Goal: Task Accomplishment & Management: Manage account settings

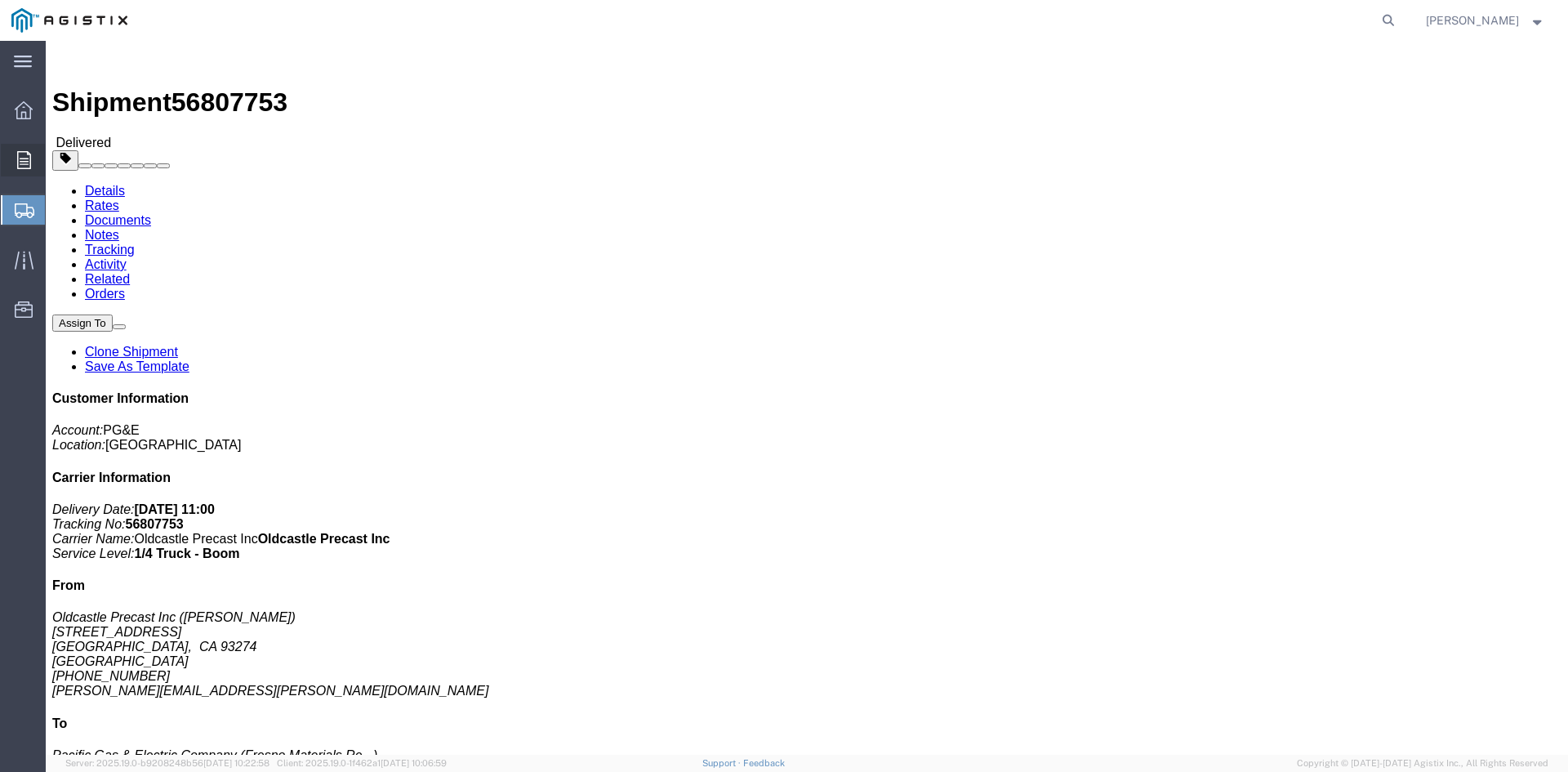
click at [20, 153] on icon at bounding box center [24, 160] width 14 height 18
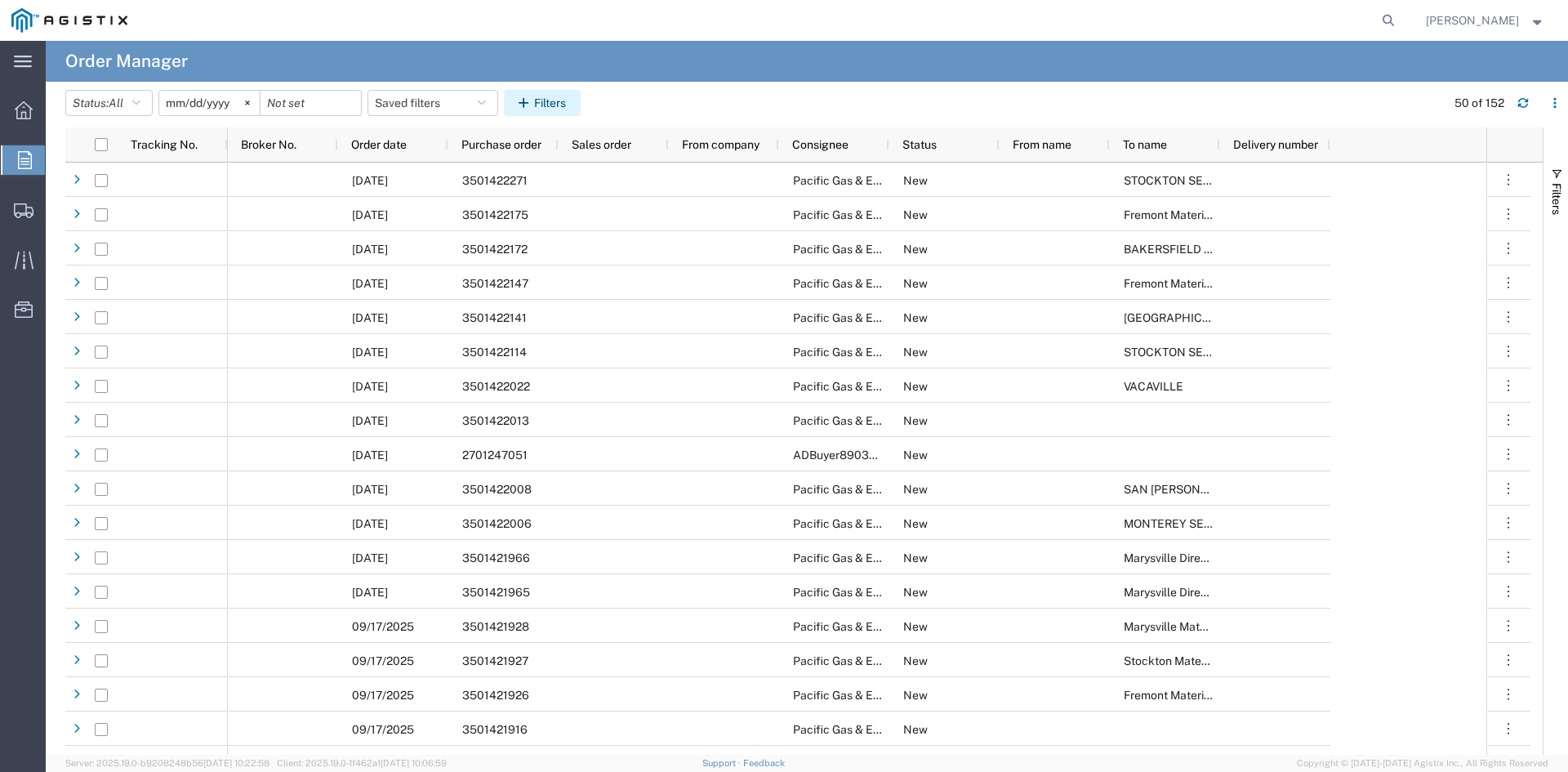
click at [574, 107] on button "Filters" at bounding box center [542, 103] width 77 height 27
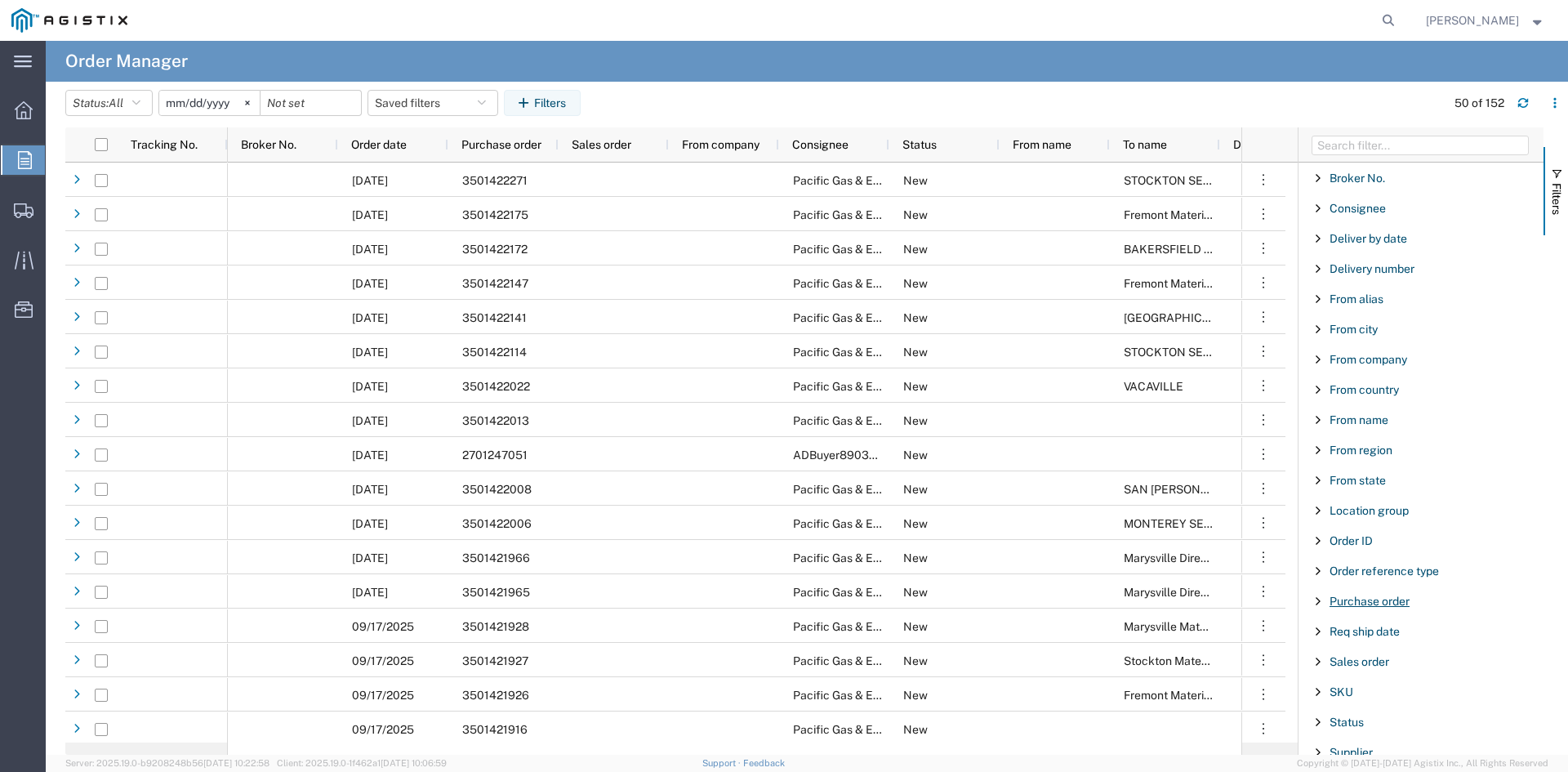
click at [1361, 603] on span "Purchase order" at bounding box center [1369, 601] width 80 height 13
click at [1384, 673] on input "Filter Value" at bounding box center [1426, 670] width 214 height 20
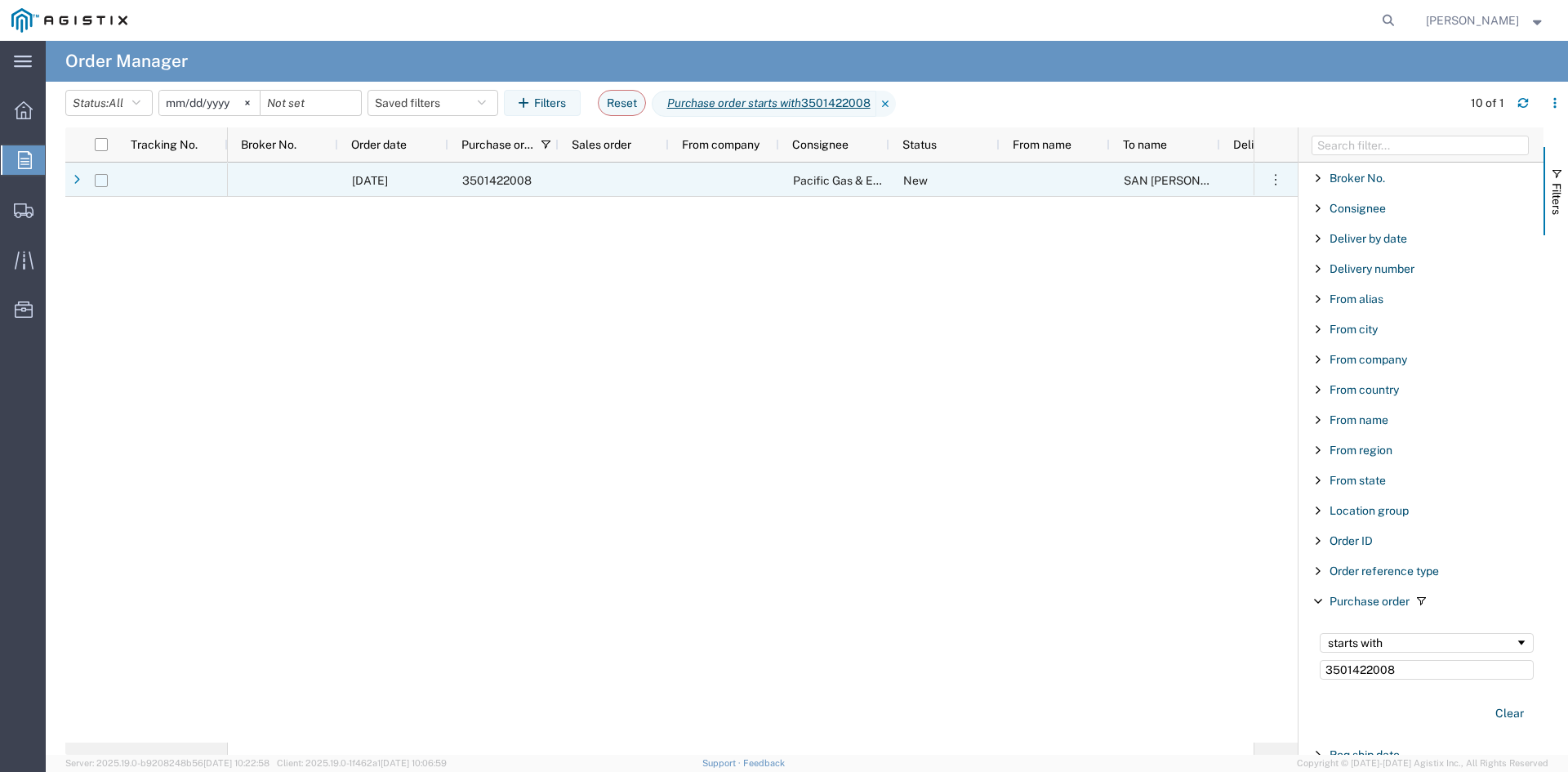
type input "3501422008"
click at [102, 181] on input "Press Space to toggle row selection (unchecked)" at bounding box center [101, 181] width 13 height 13
checkbox input "true"
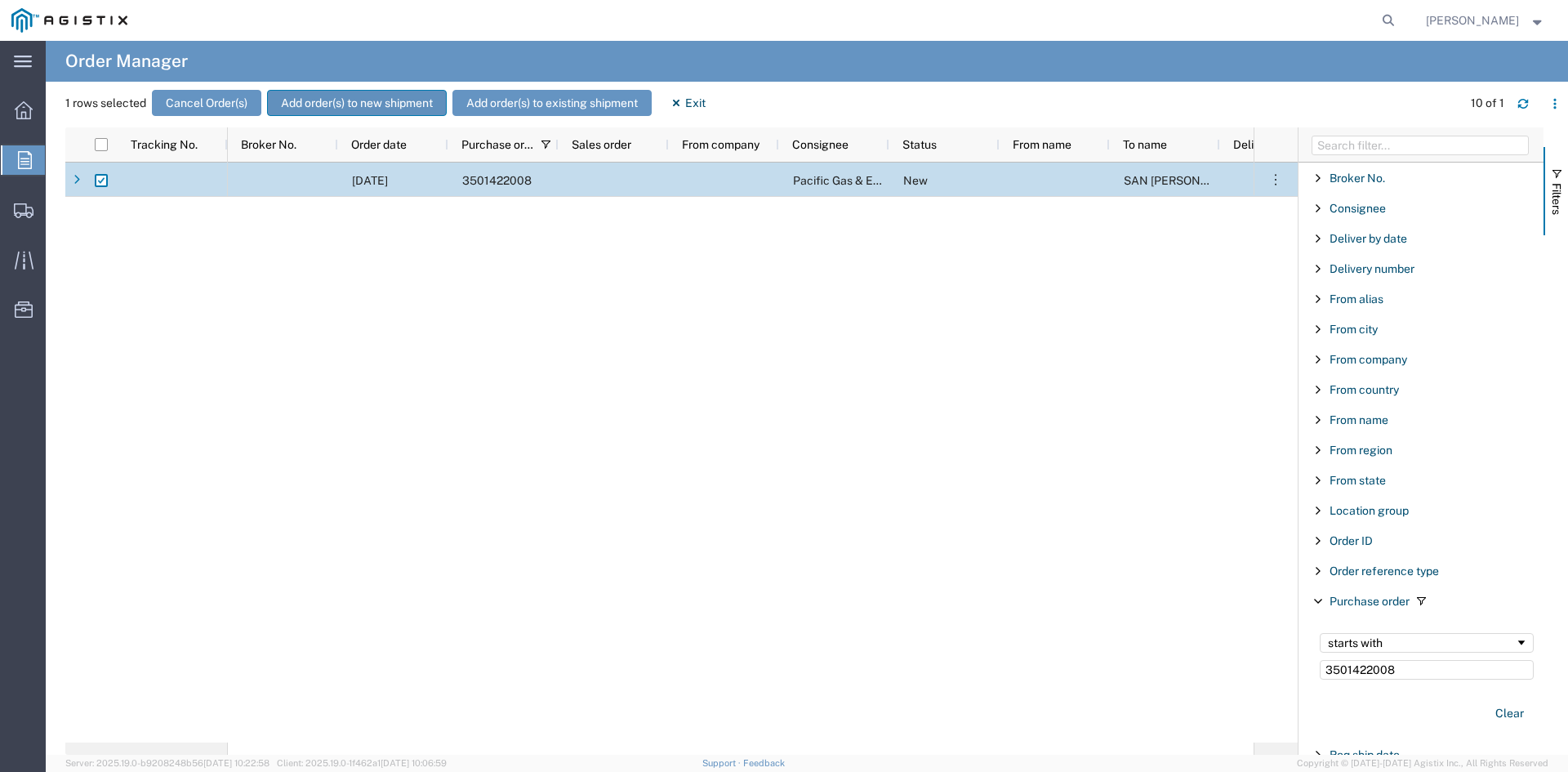
click at [338, 111] on button "Add order(s) to new shipment" at bounding box center [357, 103] width 180 height 27
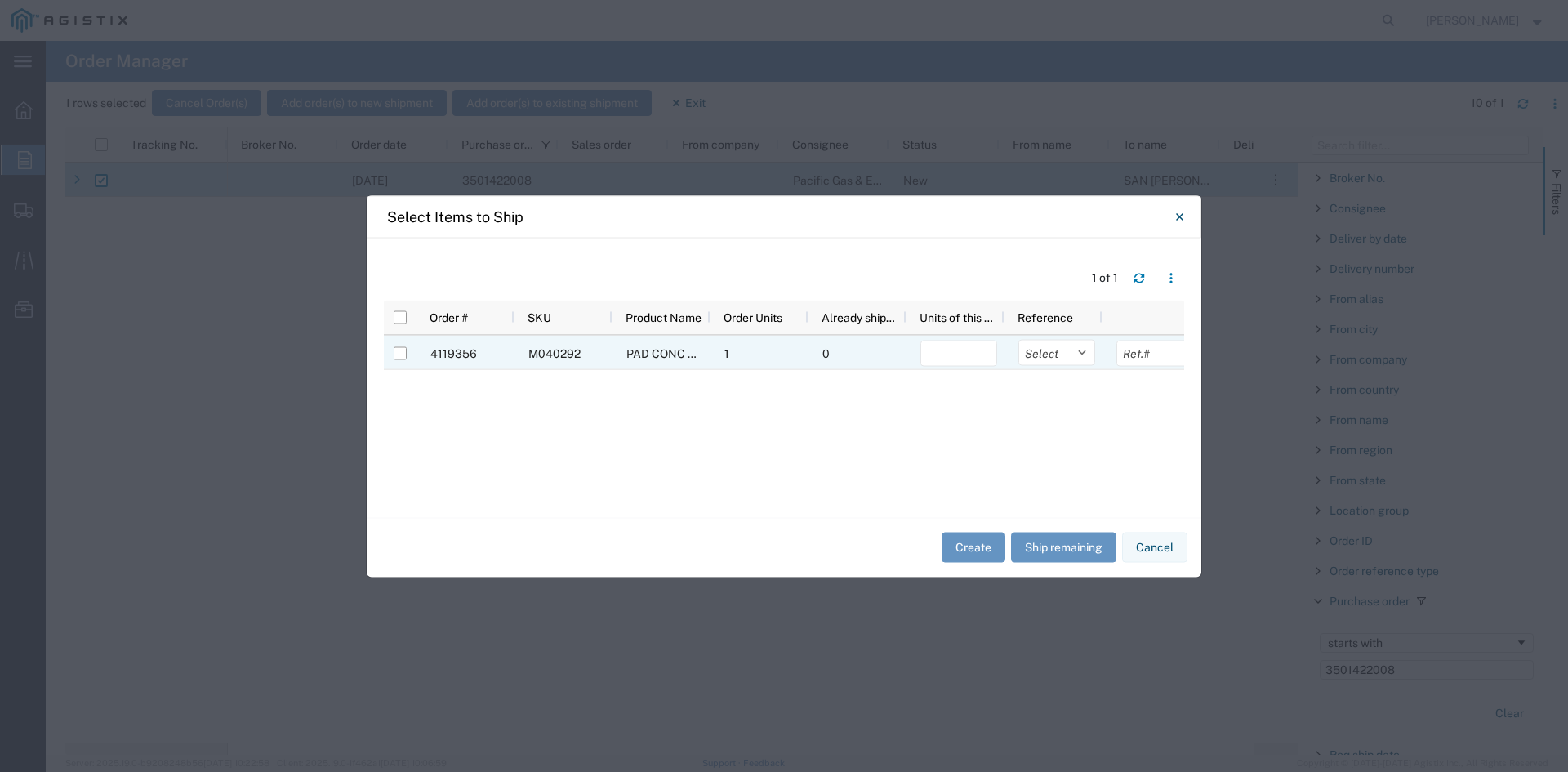
click at [401, 344] on div at bounding box center [401, 352] width 13 height 34
click at [398, 353] on input "Press Space to toggle row selection (unchecked)" at bounding box center [401, 353] width 13 height 13
checkbox input "true"
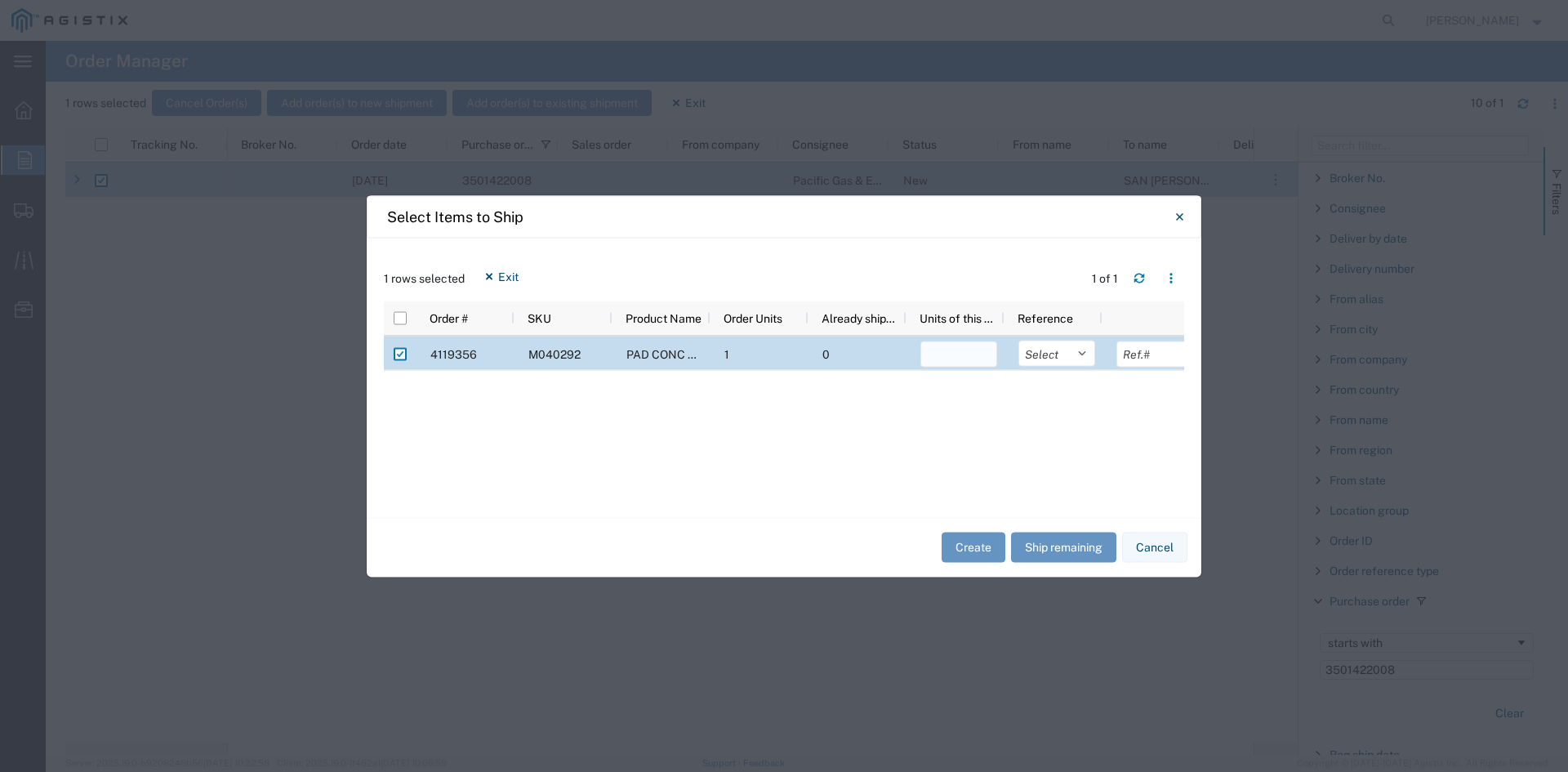
click at [971, 361] on input "number" at bounding box center [958, 354] width 77 height 27
type input "1"
drag, startPoint x: 973, startPoint y: 548, endPoint x: 970, endPoint y: 537, distance: 11.4
click at [972, 543] on button "Create" at bounding box center [972, 548] width 63 height 30
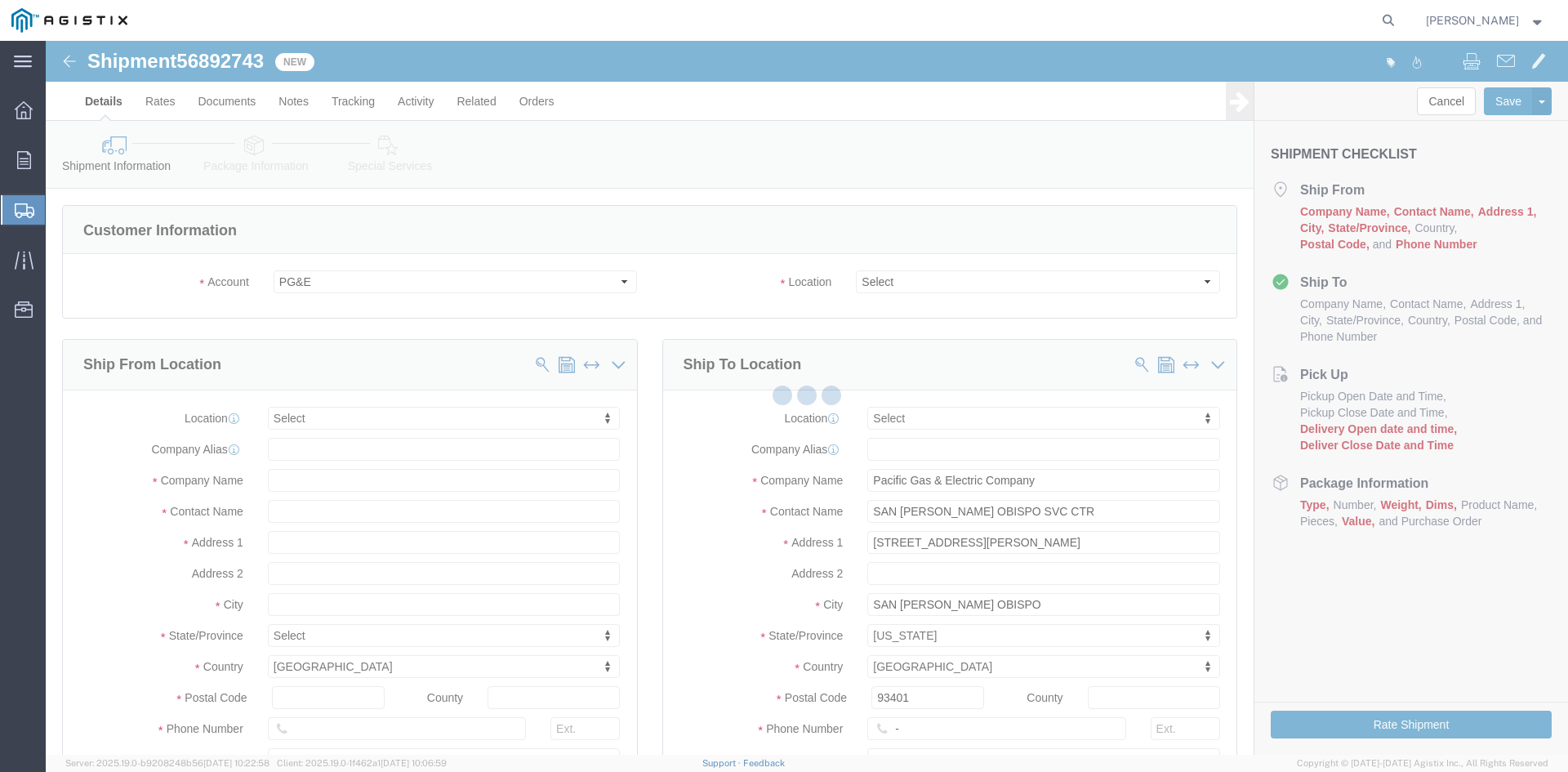
select select
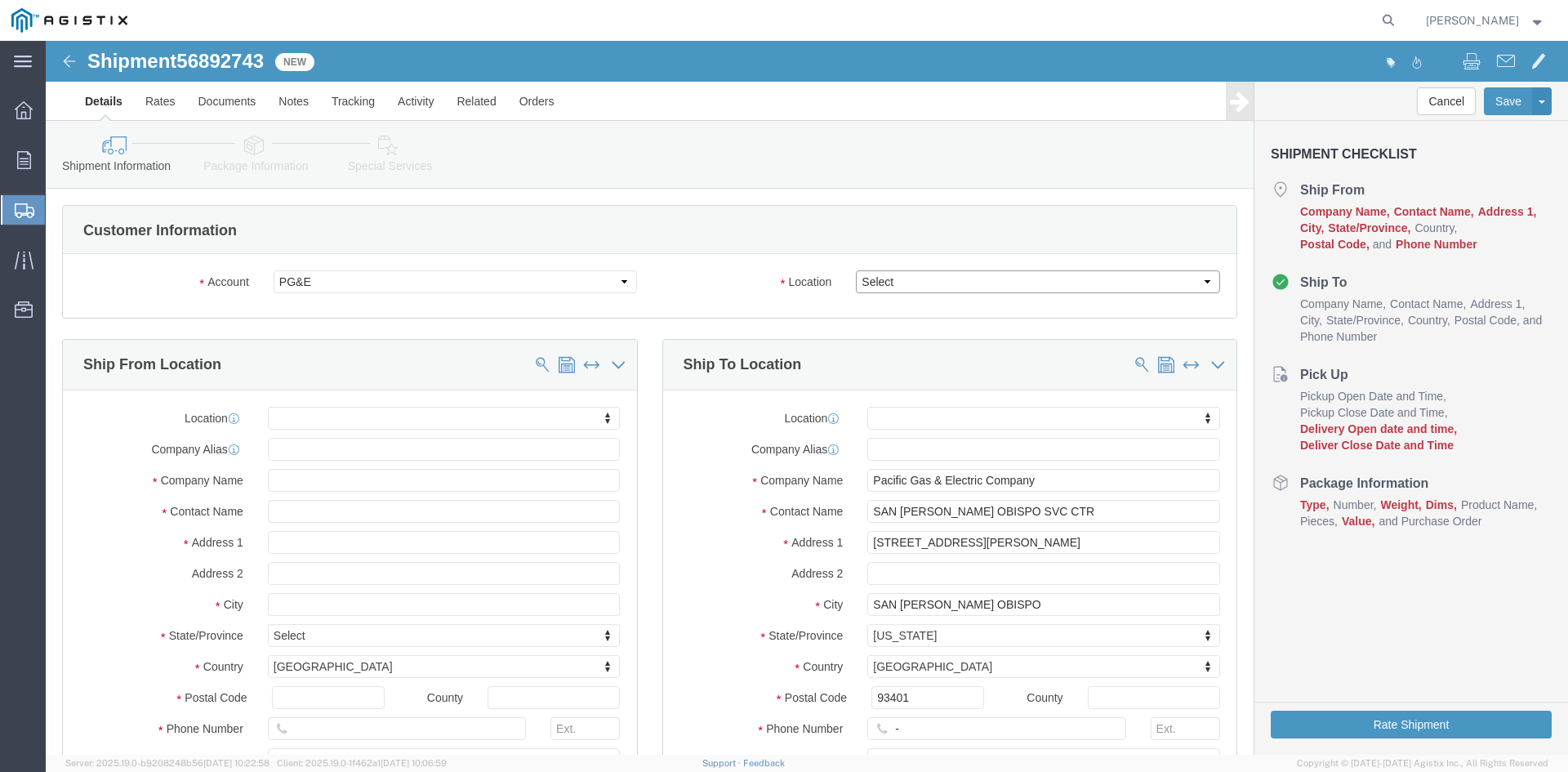
click select "Select All Others [GEOGRAPHIC_DATA] [GEOGRAPHIC_DATA] [GEOGRAPHIC_DATA] [GEOGRA…"
select select "23082"
click select "Select All Others [GEOGRAPHIC_DATA] [GEOGRAPHIC_DATA] [GEOGRAPHIC_DATA] [GEOGRA…"
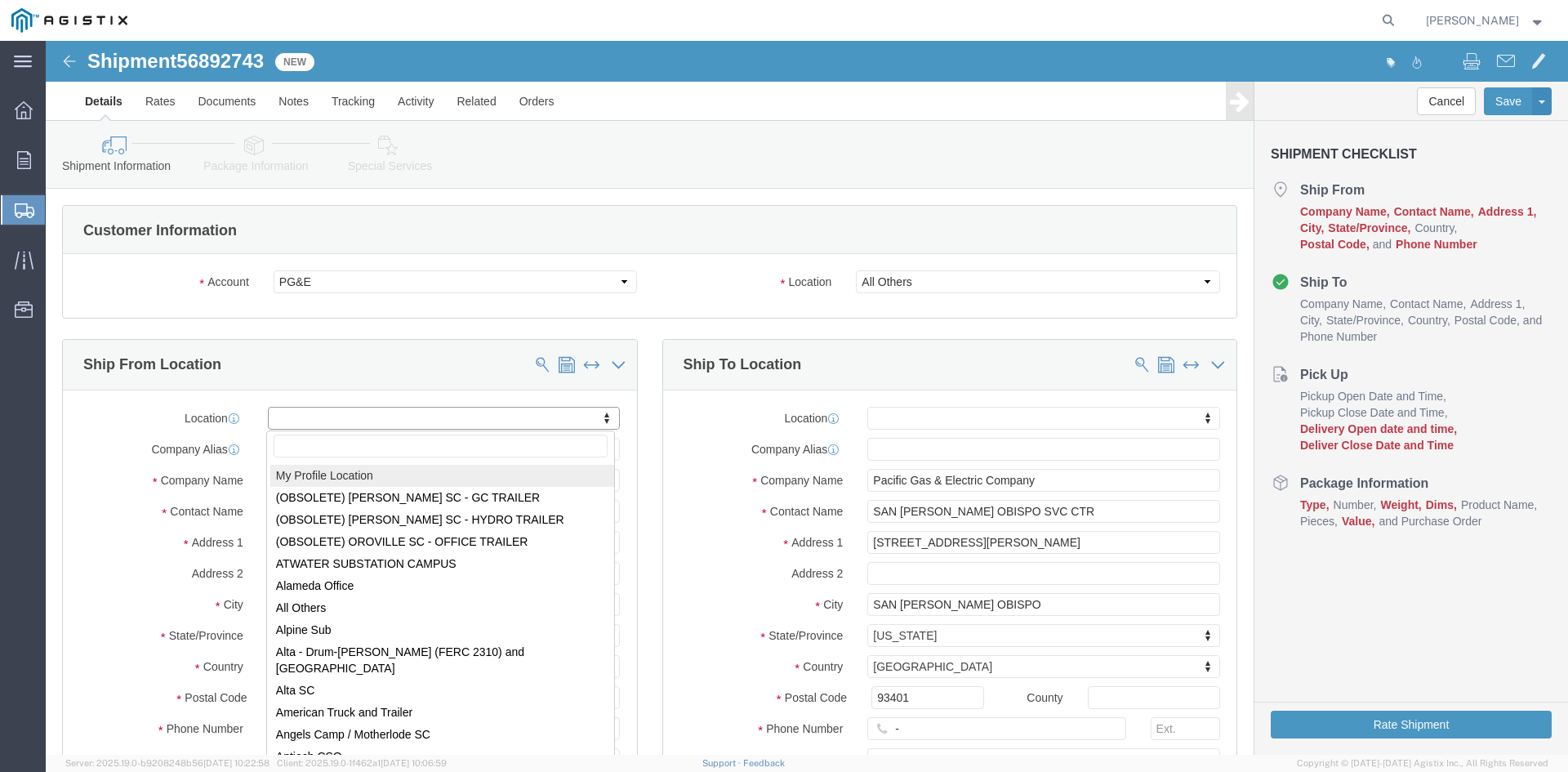
select select "MYPROFILE"
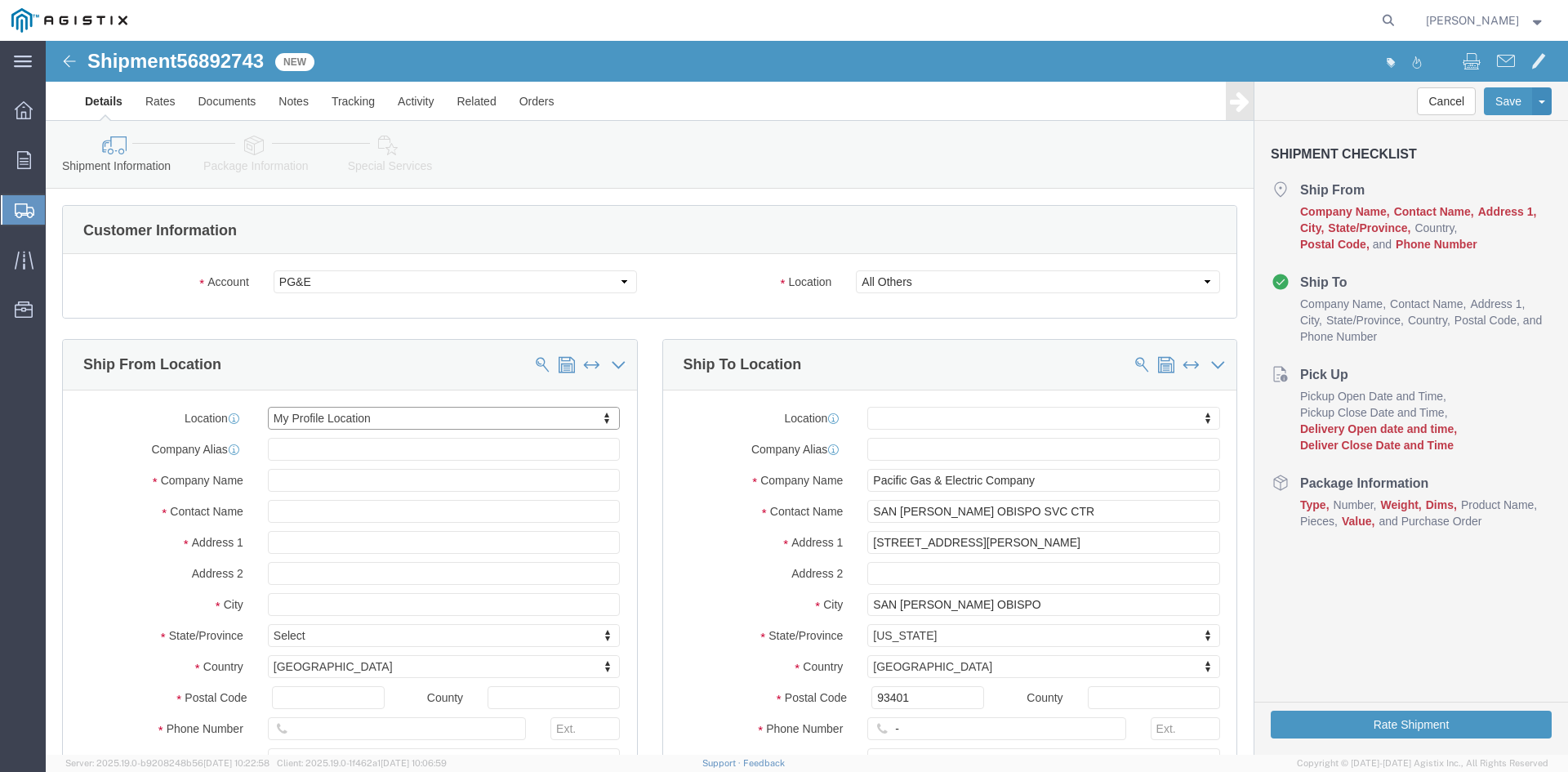
select select "CA"
click input "-"
drag, startPoint x: 854, startPoint y: 684, endPoint x: 816, endPoint y: 687, distance: 38.1
click input "-"
click input "text"
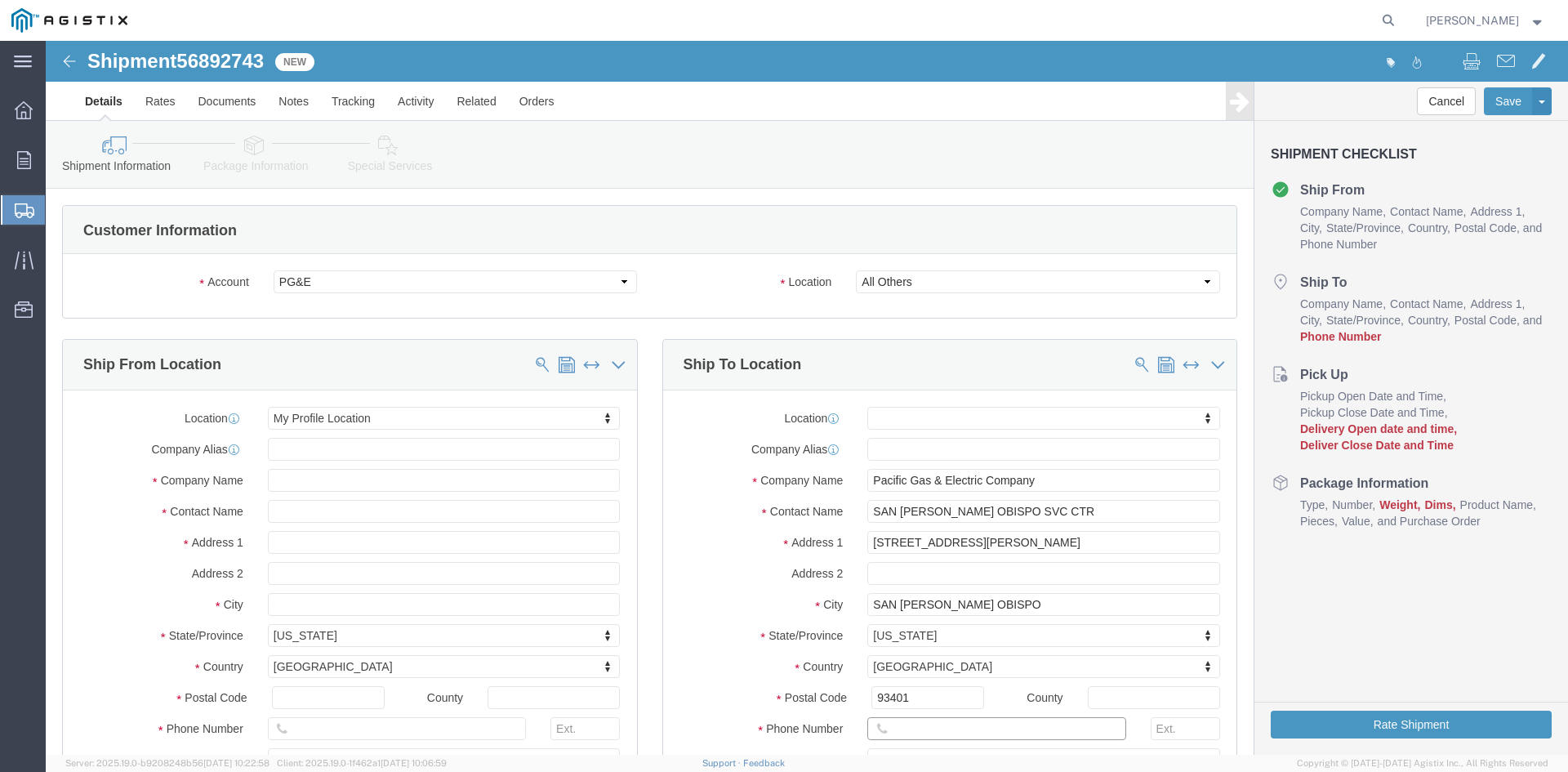
type input "[PHONE_NUMBER]"
click label "Postal Code"
click input "93401"
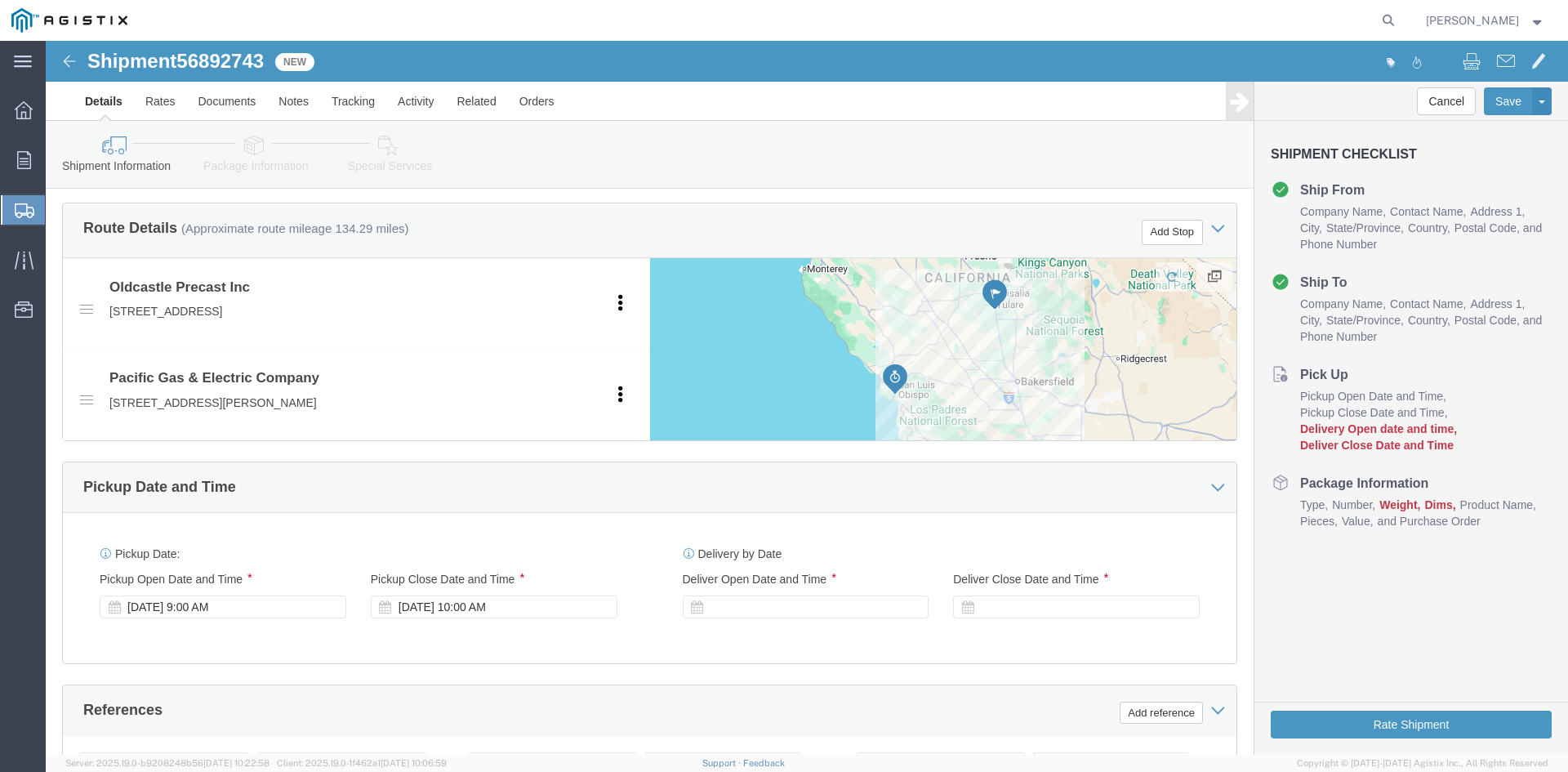
scroll to position [817, 0]
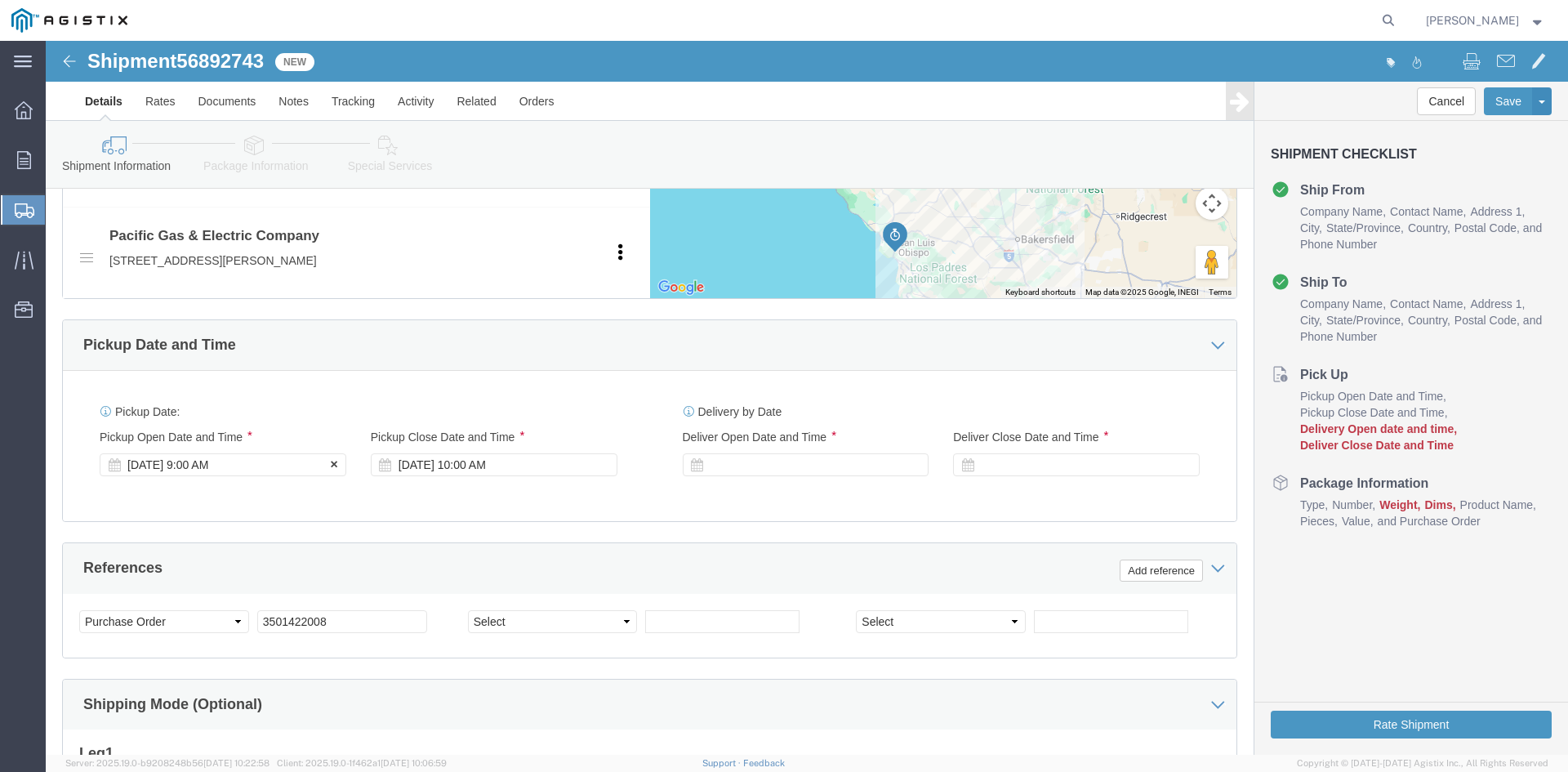
click div "Pickup Start Date Pickup Start Time Pickup Open Date and Time [DATE] 9:00 AM"
click div "[DATE] 9:00 AM"
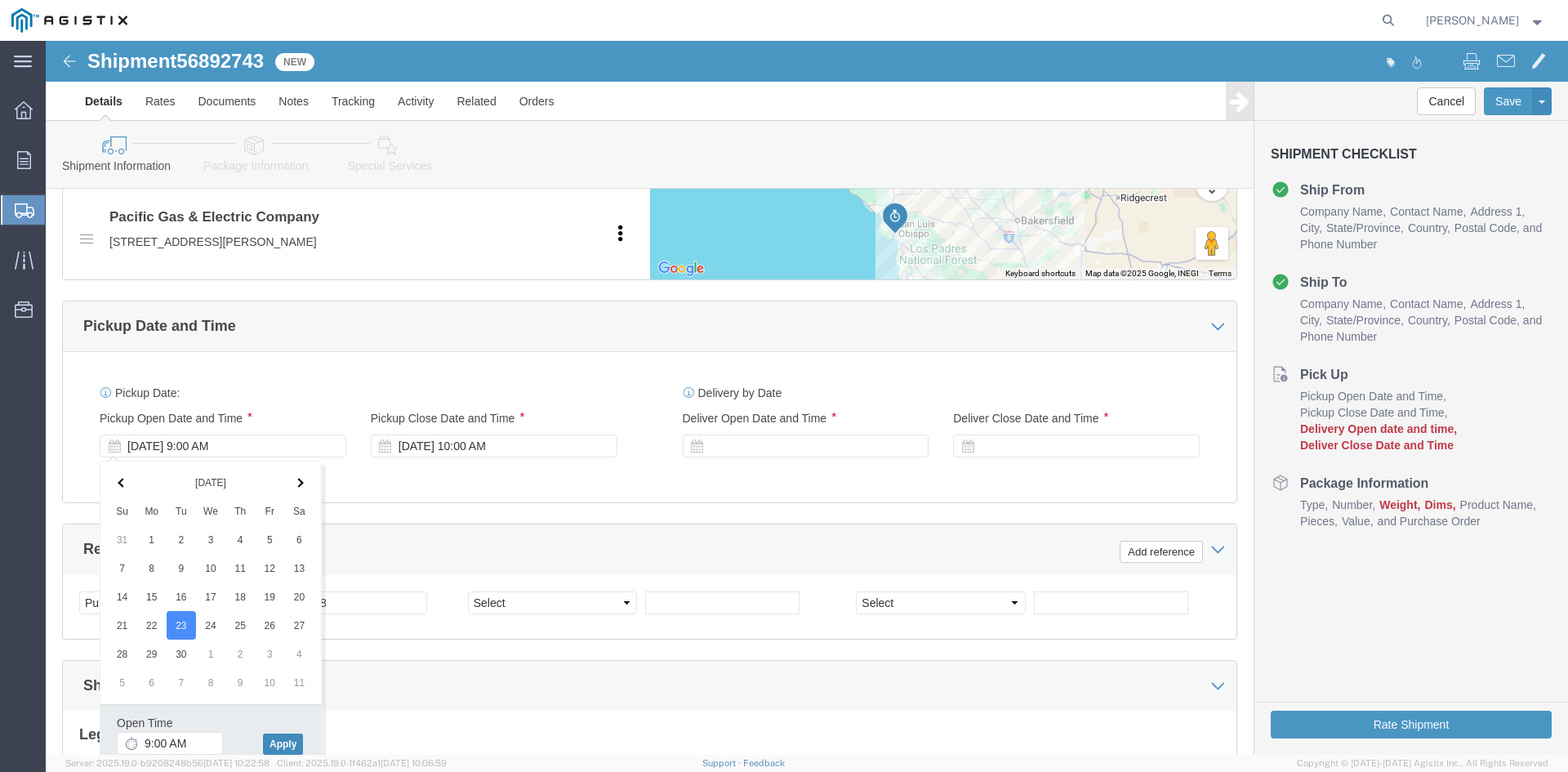
click button "Apply"
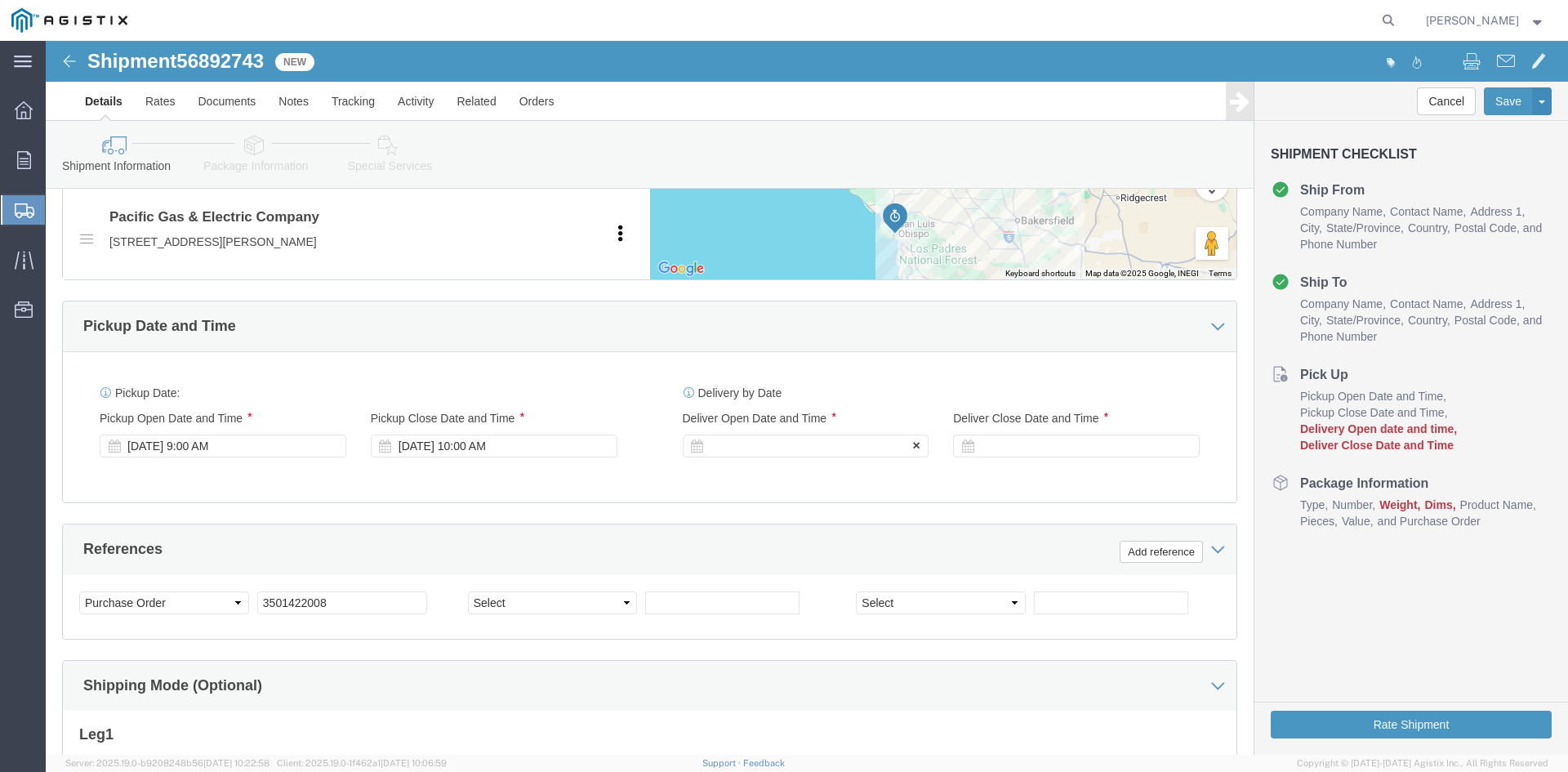
click div
drag, startPoint x: 811, startPoint y: 698, endPoint x: 801, endPoint y: 696, distance: 10.2
click button "Apply"
click div
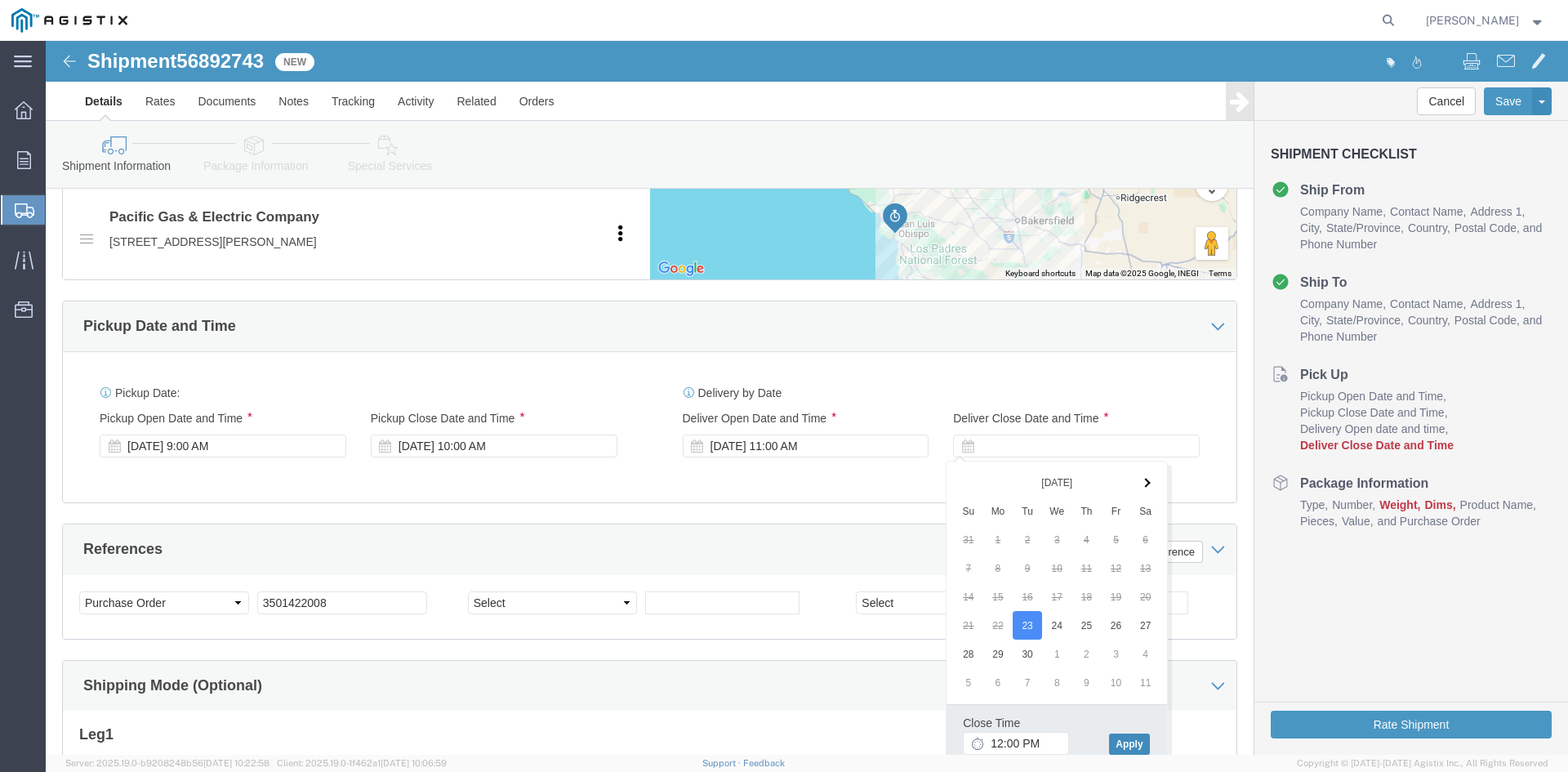
click button "Apply"
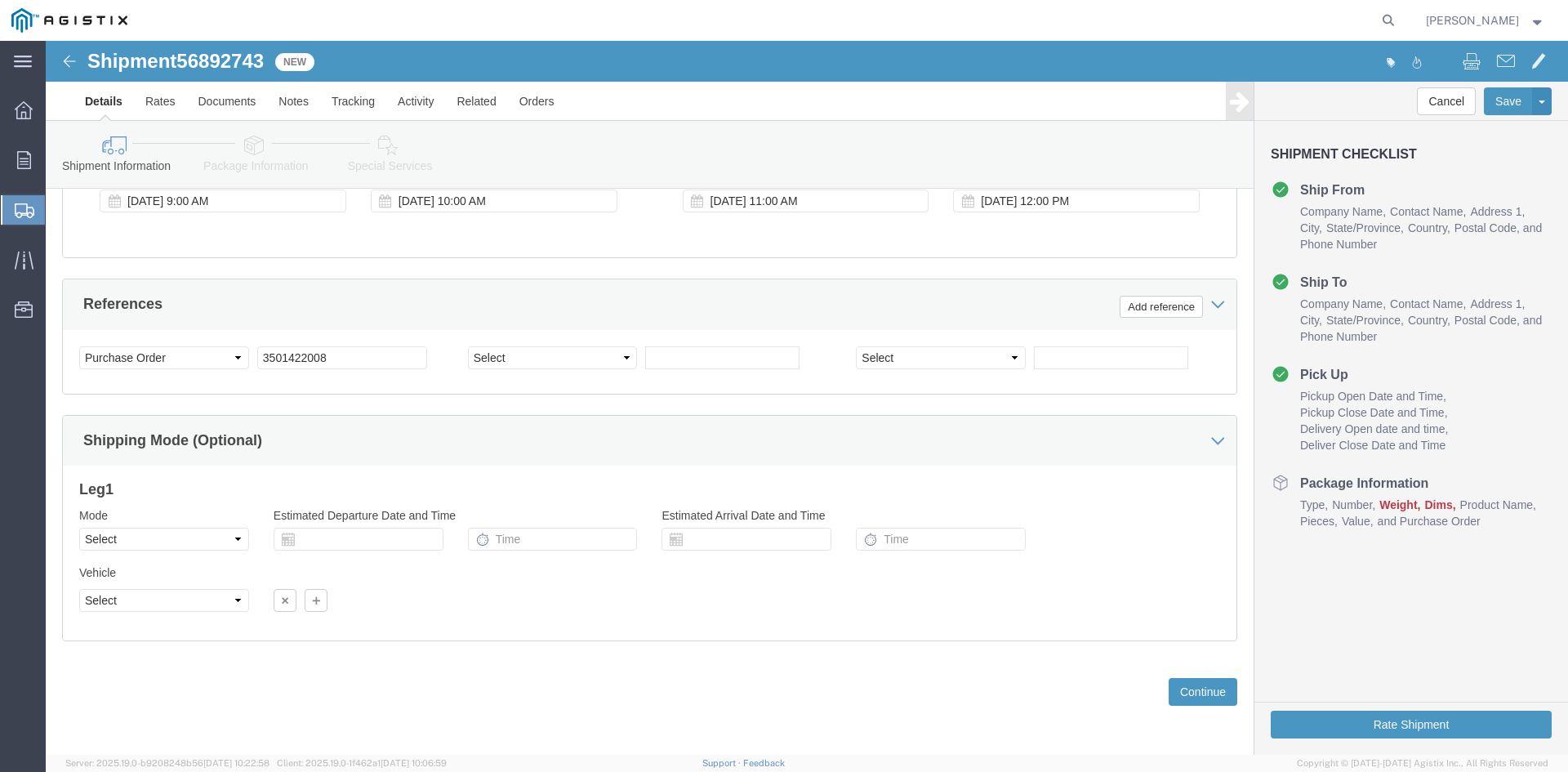
scroll to position [1082, 0]
click button "Continue"
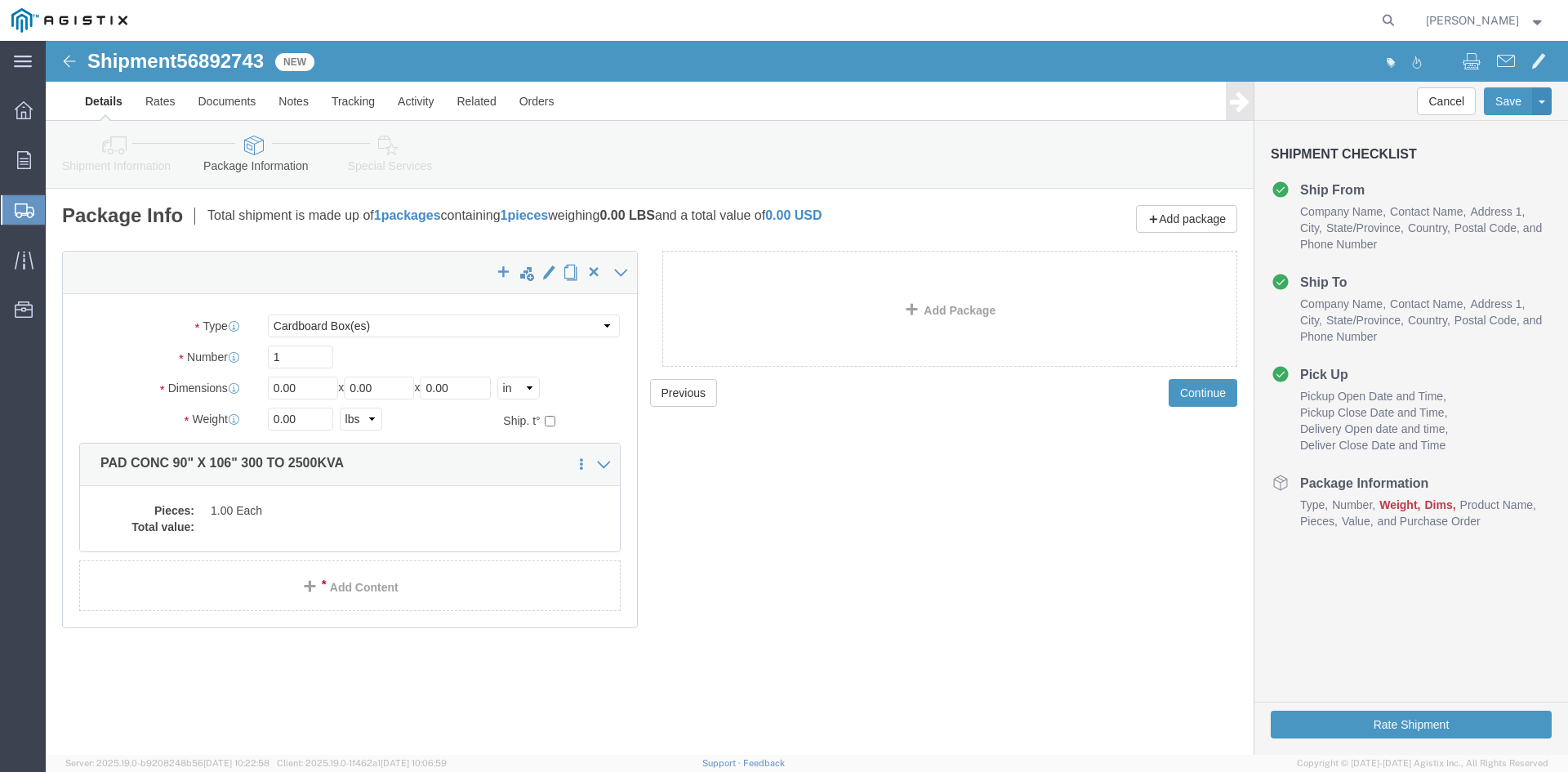
click div "Package Type Select Bulk Bundle(s) Cardboard Box(es) Carton(s) Crate(s) Drum(s)…"
click select "Select Bulk Bundle(s) Cardboard Box(es) Carton(s) Crate(s) Drum(s) (Fiberboard)…"
select select "NKCR"
click select "Select Bulk Bundle(s) Cardboard Box(es) Carton(s) Crate(s) Drum(s) (Fiberboard)…"
click input "1"
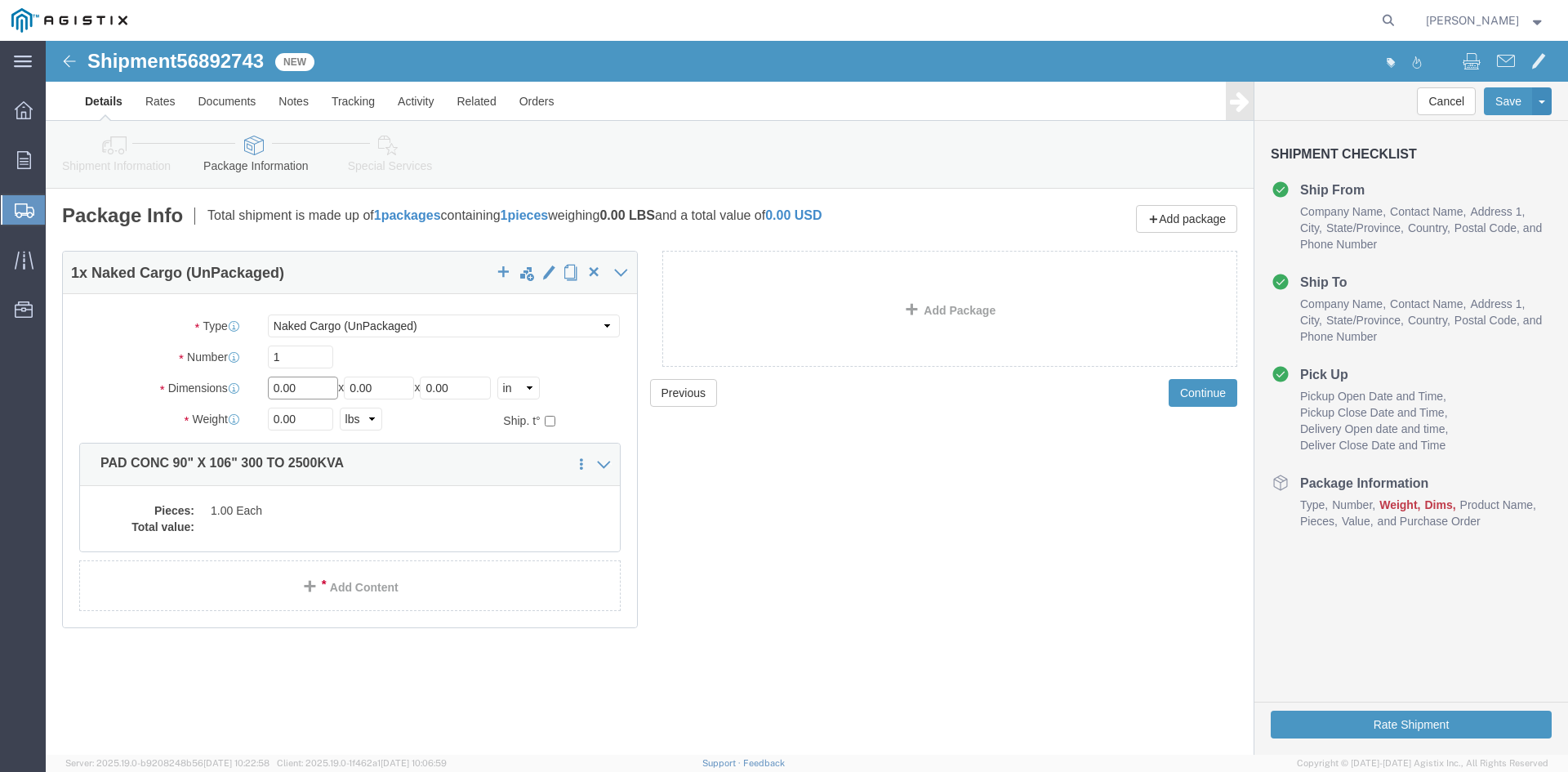
drag, startPoint x: 264, startPoint y: 348, endPoint x: 163, endPoint y: 314, distance: 106.6
click div "Package Type Select Bulk Bundle(s) Cardboard Box(es) Carton(s) Crate(s) Drum(s)…"
type input "106"
drag, startPoint x: 347, startPoint y: 350, endPoint x: 223, endPoint y: 347, distance: 124.0
click div "Length 106 x Width 0.00 x Height 0.00 Select cm ft in"
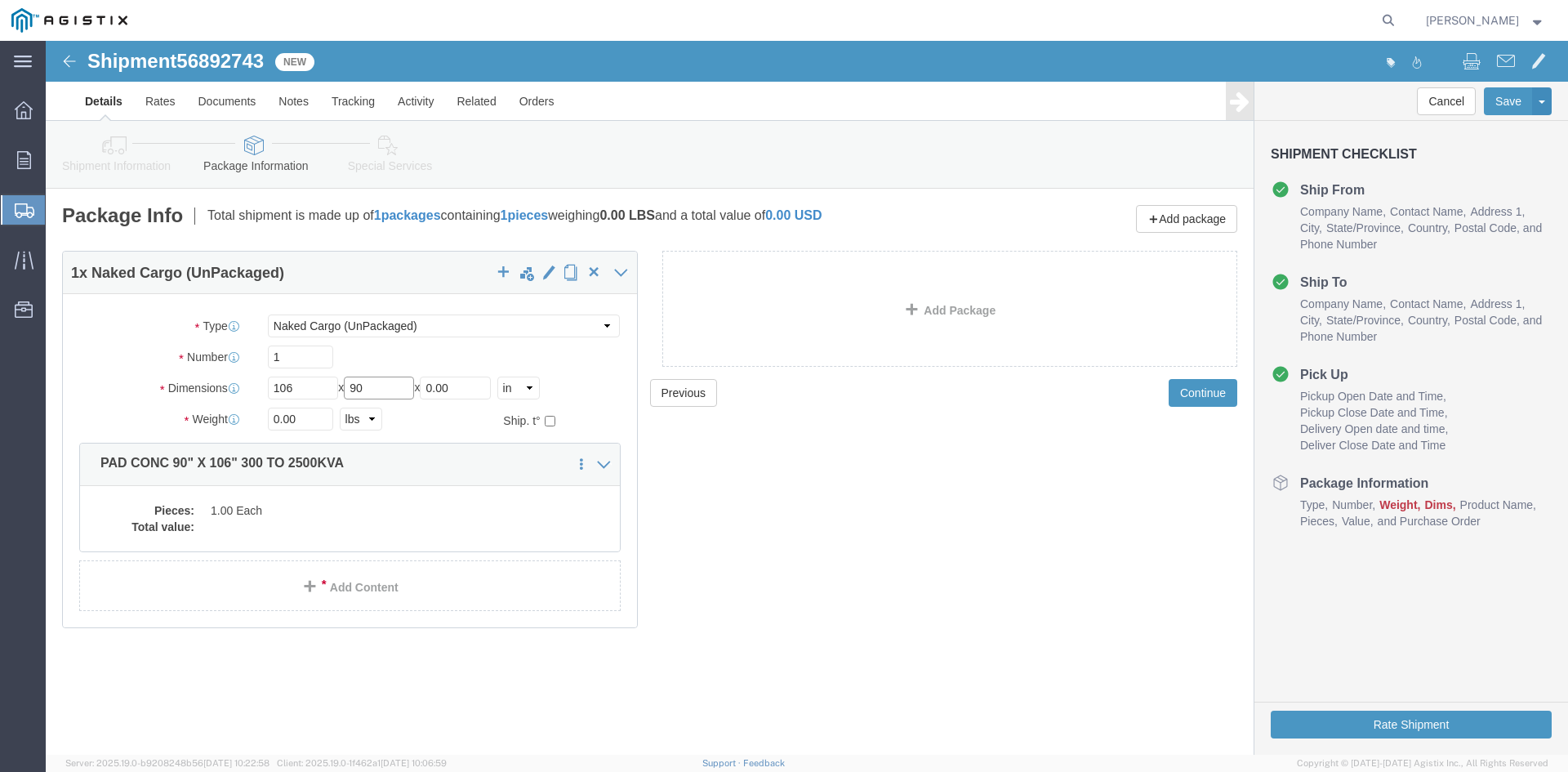
type input "90"
drag, startPoint x: 432, startPoint y: 343, endPoint x: 285, endPoint y: 347, distance: 147.1
click div "Length 106 x Width 90 x Height 0.00 Select cm ft in"
type input "06"
drag, startPoint x: 276, startPoint y: 380, endPoint x: 140, endPoint y: 377, distance: 136.0
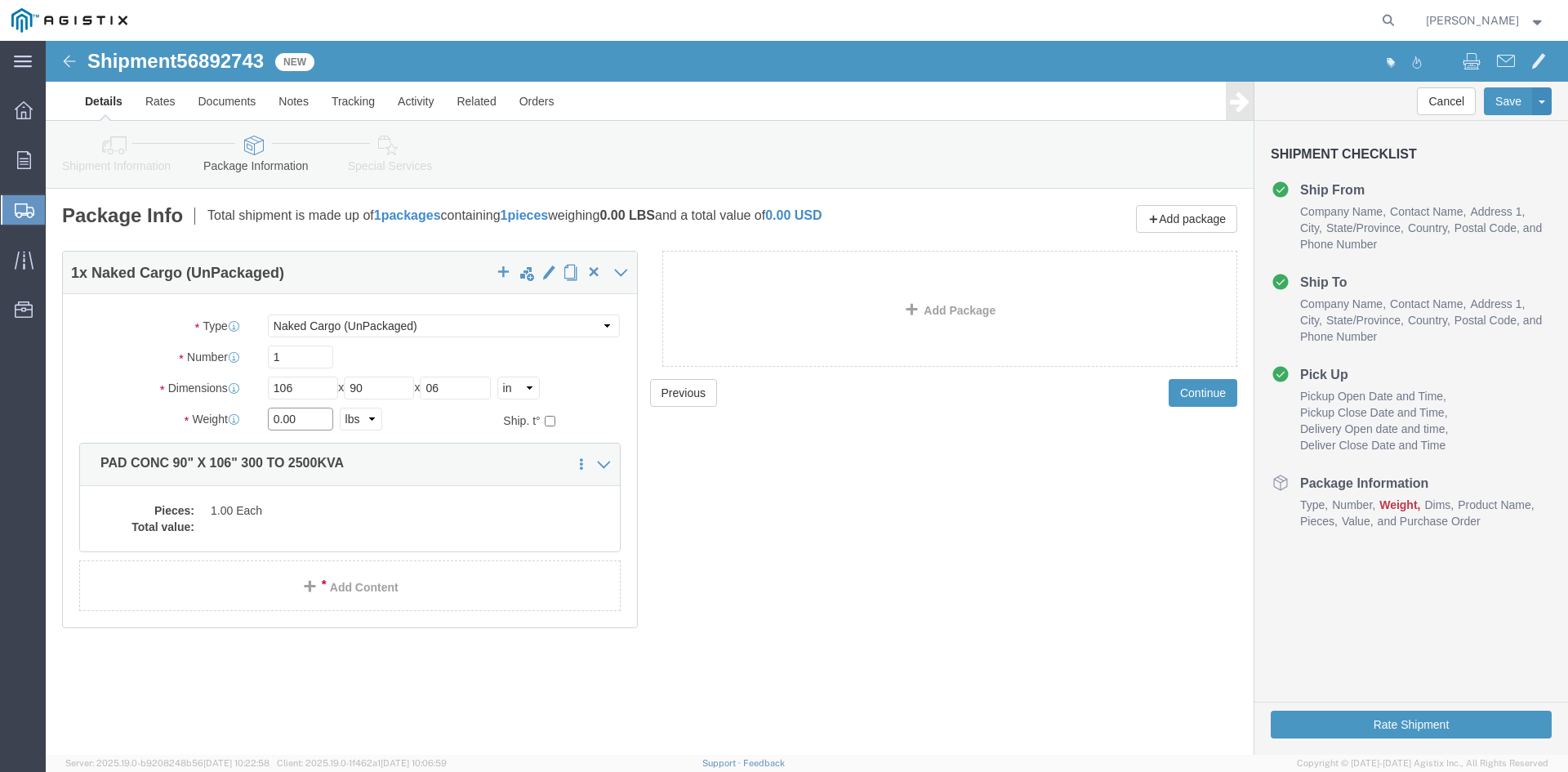
click div "Weight 0.00 Select kgs lbs Ship. t°"
type input "4700"
click dd
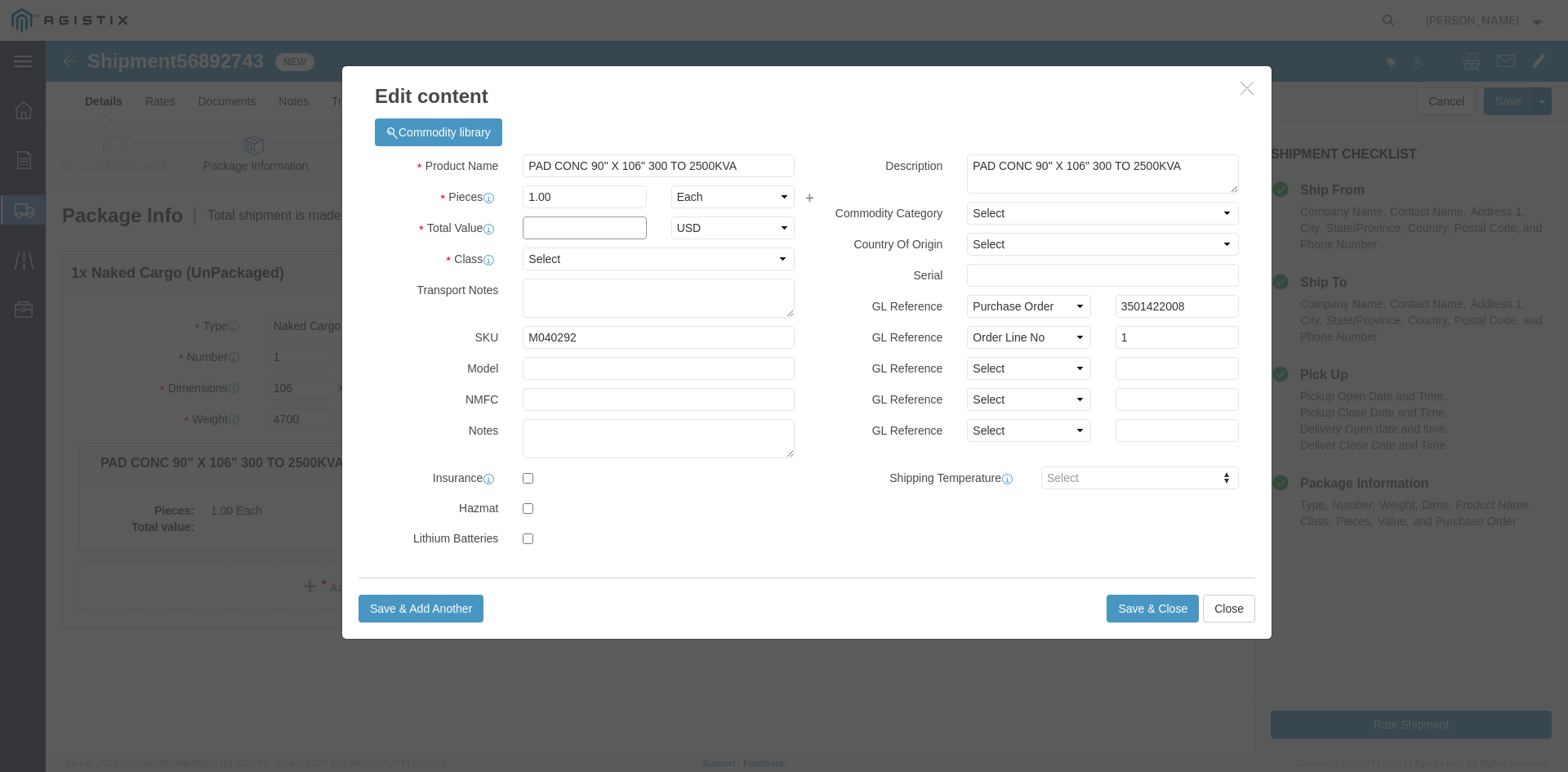
click input "text"
type input "1"
click select "Select 50 55 60 65 70 85 92.5 100 125 175 250 300 400"
select select "55"
click select "Select 50 55 60 65 70 85 92.5 100 125 175 250 300 400"
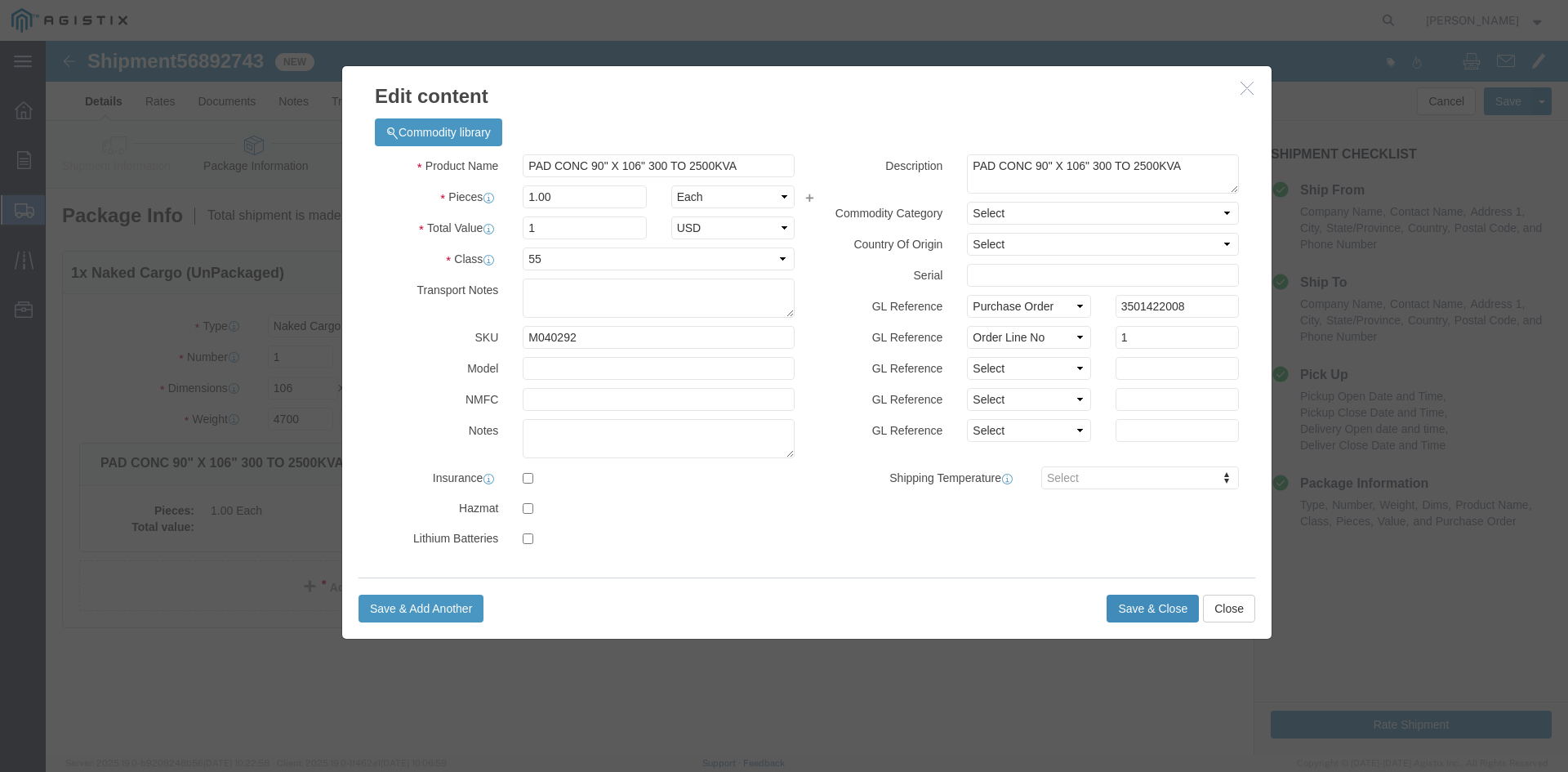
click button "Save & Close"
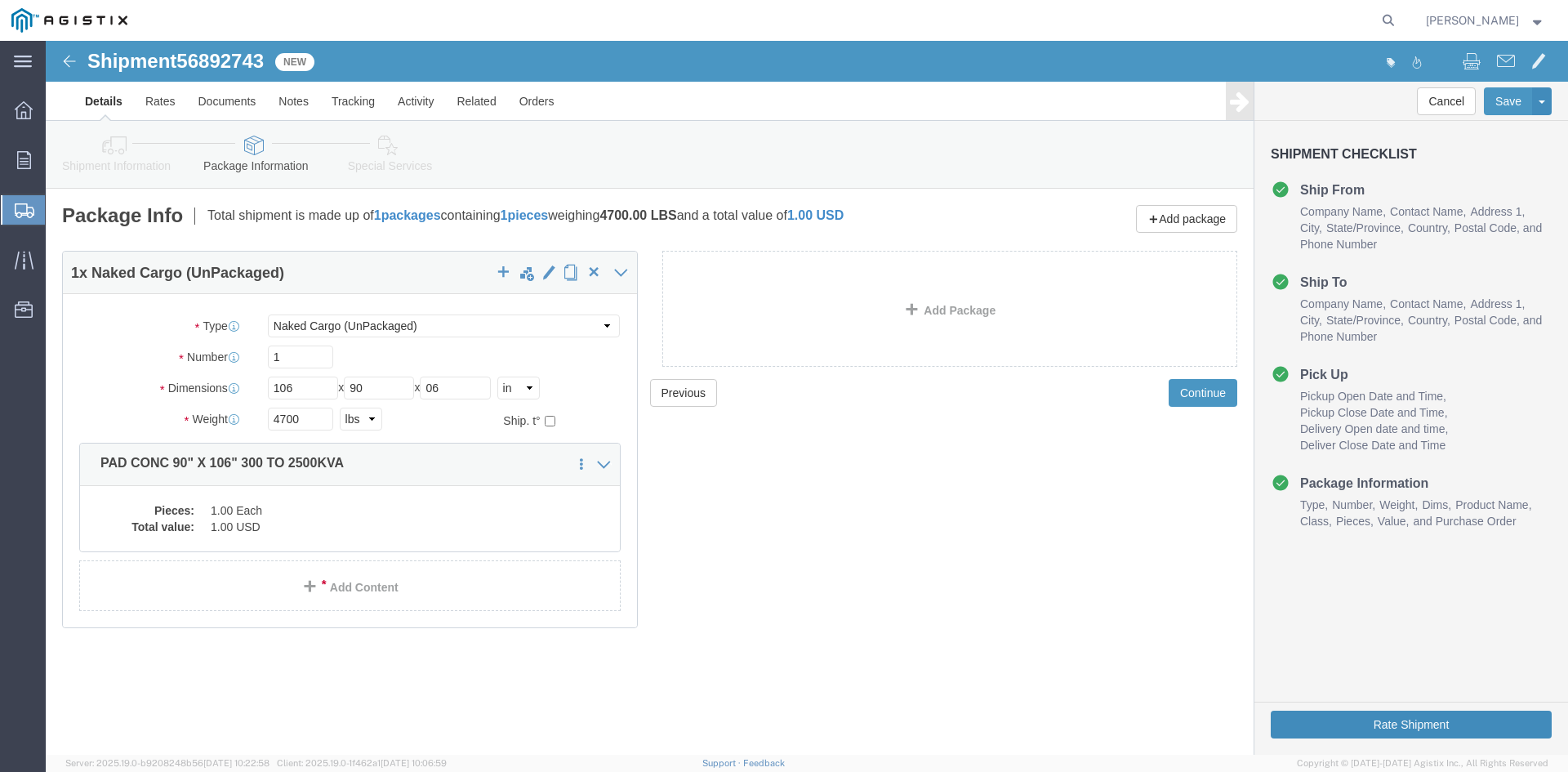
click button "Rate Shipment"
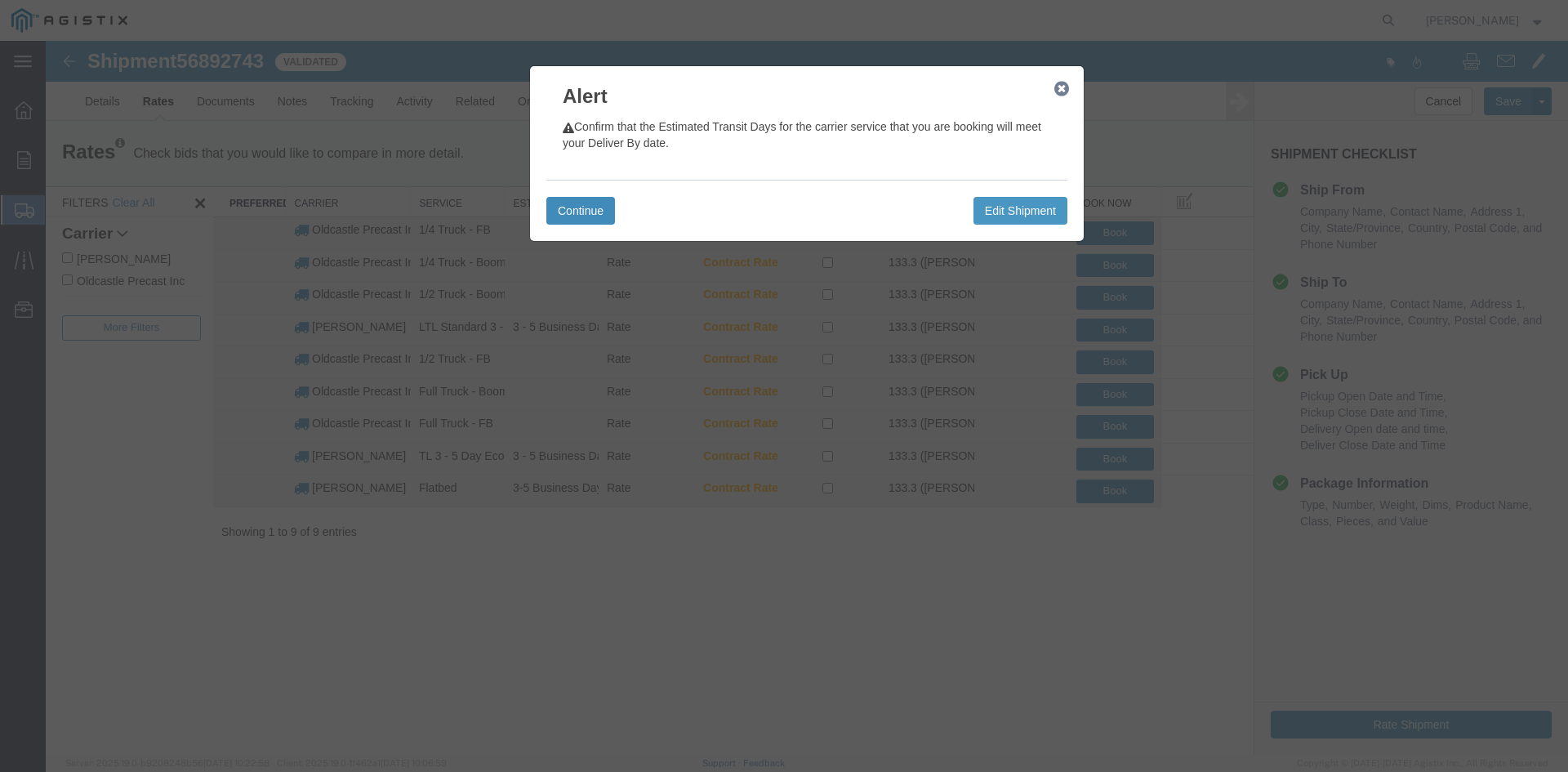
click at [587, 208] on button "Continue" at bounding box center [580, 210] width 68 height 27
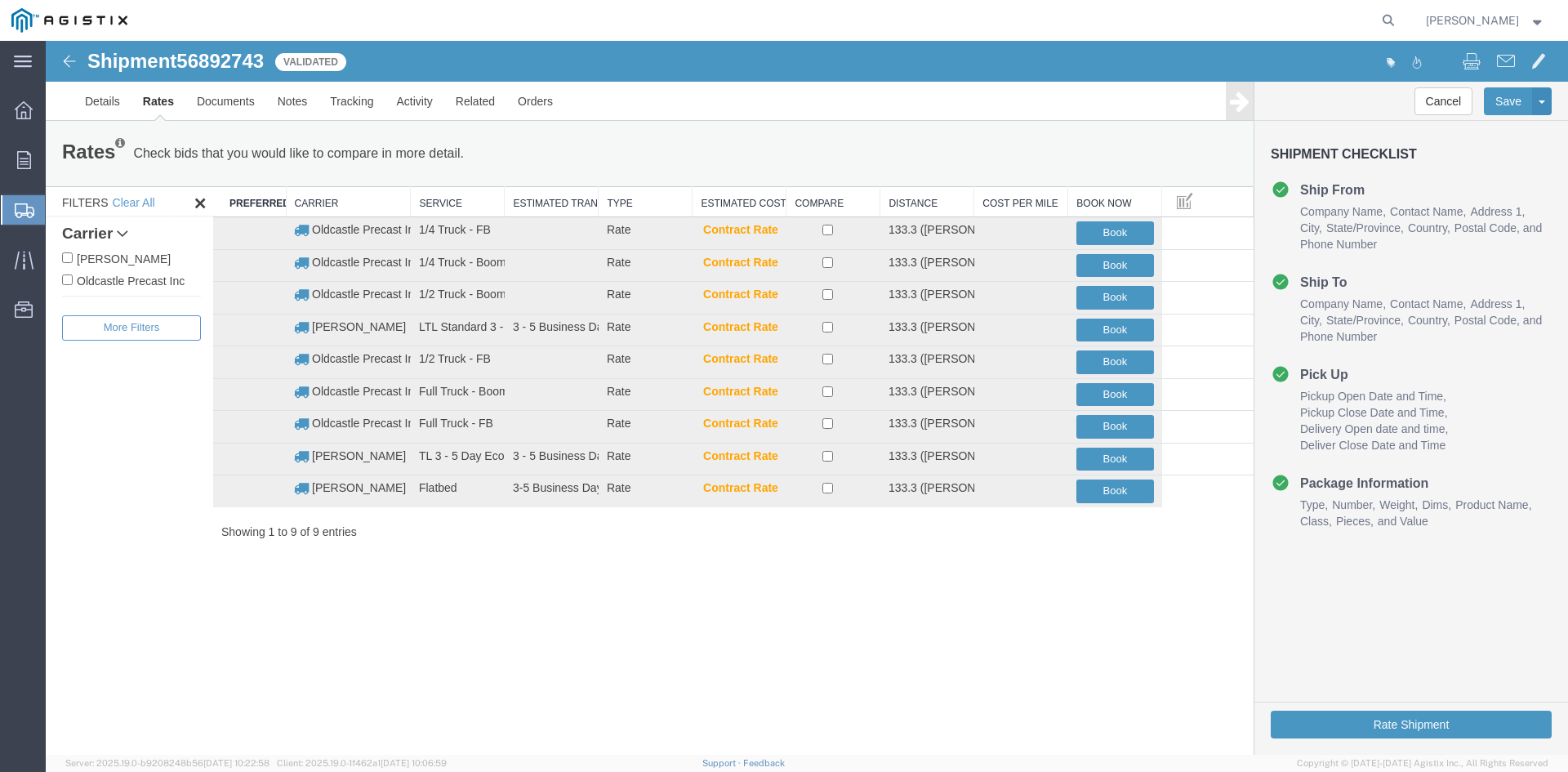
click at [151, 276] on label "Oldcastle Precast Inc" at bounding box center [132, 279] width 139 height 18
click at [73, 276] on input "Oldcastle Precast Inc" at bounding box center [67, 279] width 10 height 10
checkbox input "true"
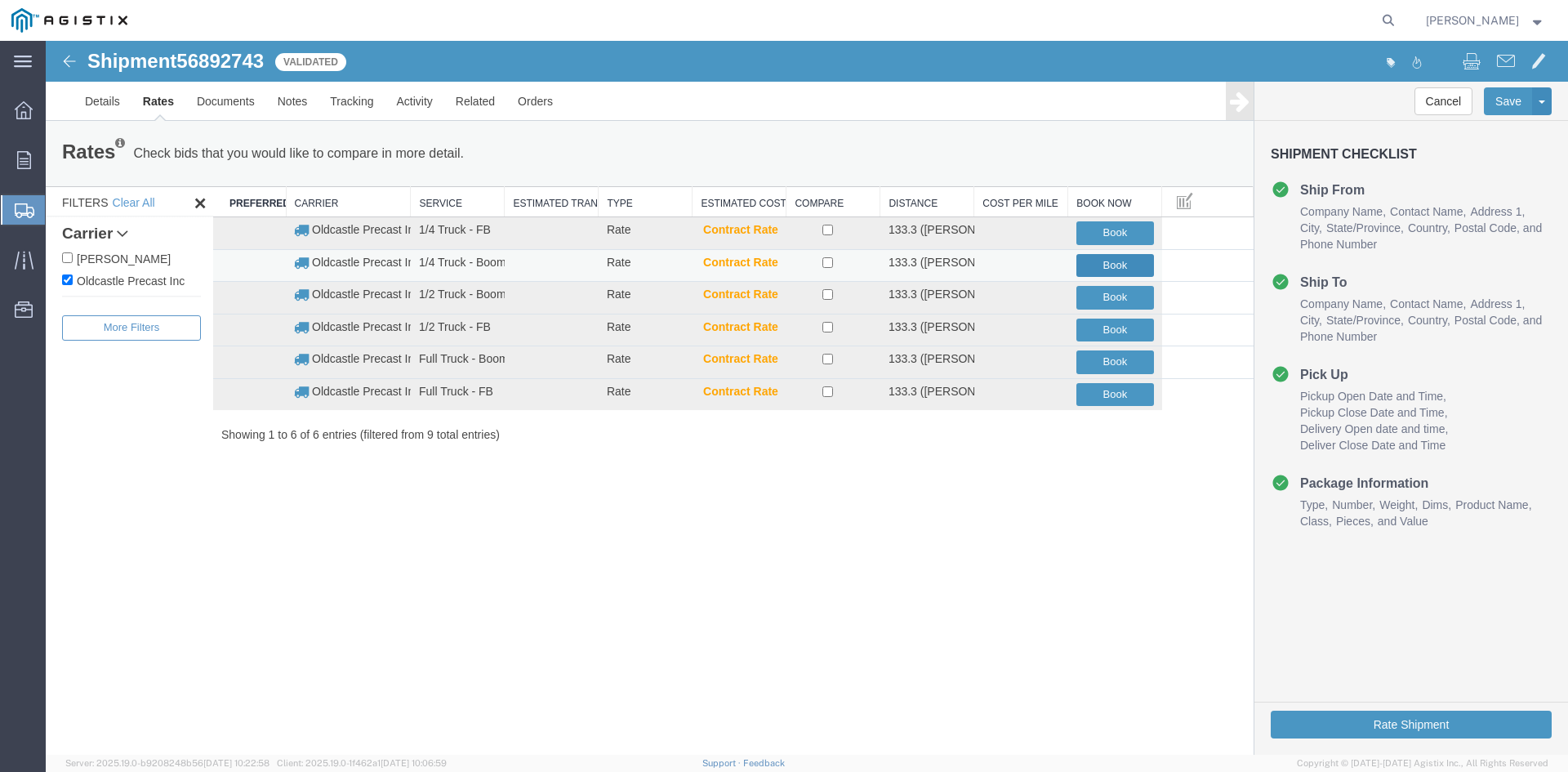
click at [1099, 262] on button "Book" at bounding box center [1114, 265] width 78 height 24
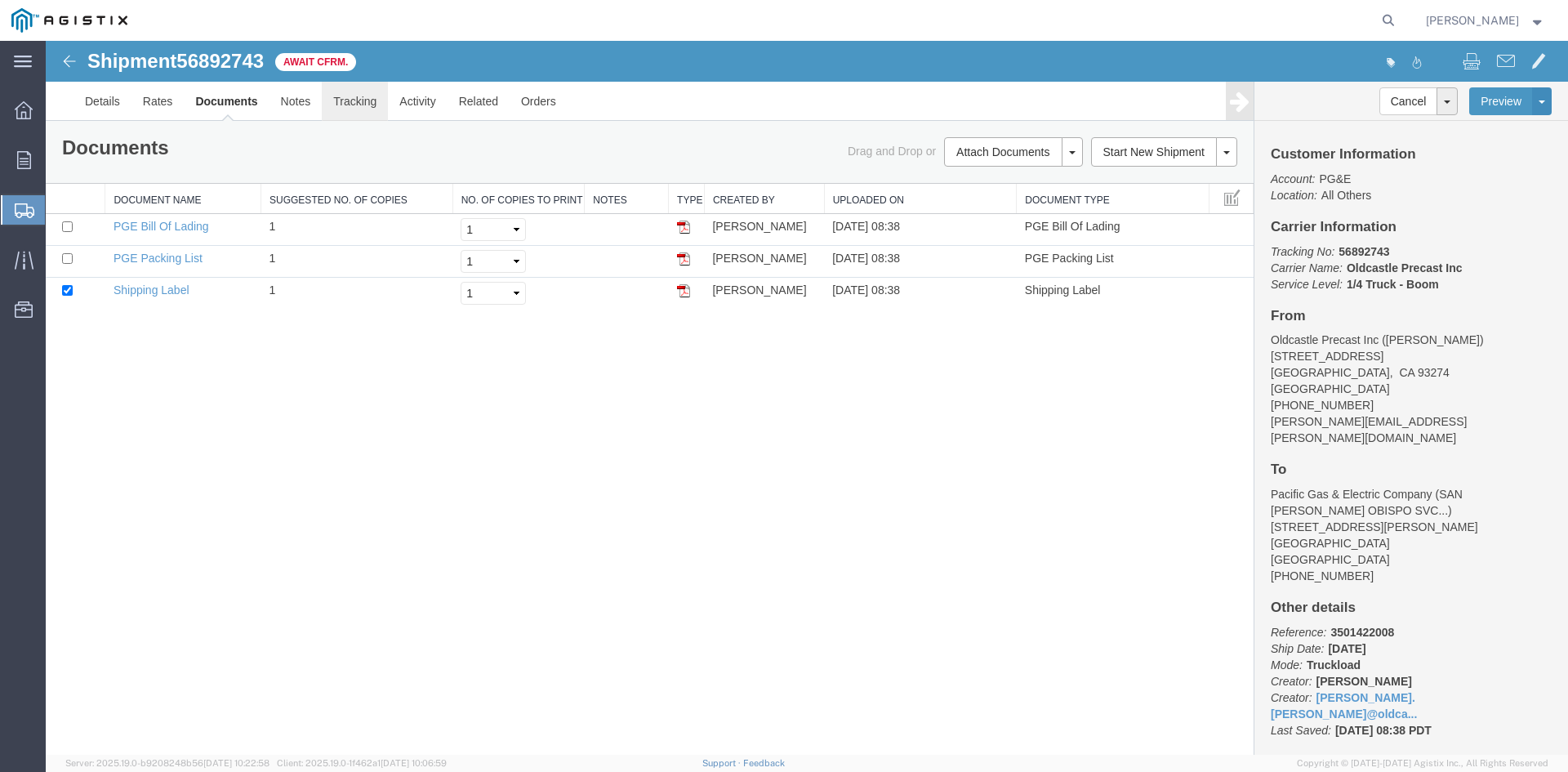
click at [359, 101] on link "Tracking" at bounding box center [355, 100] width 66 height 39
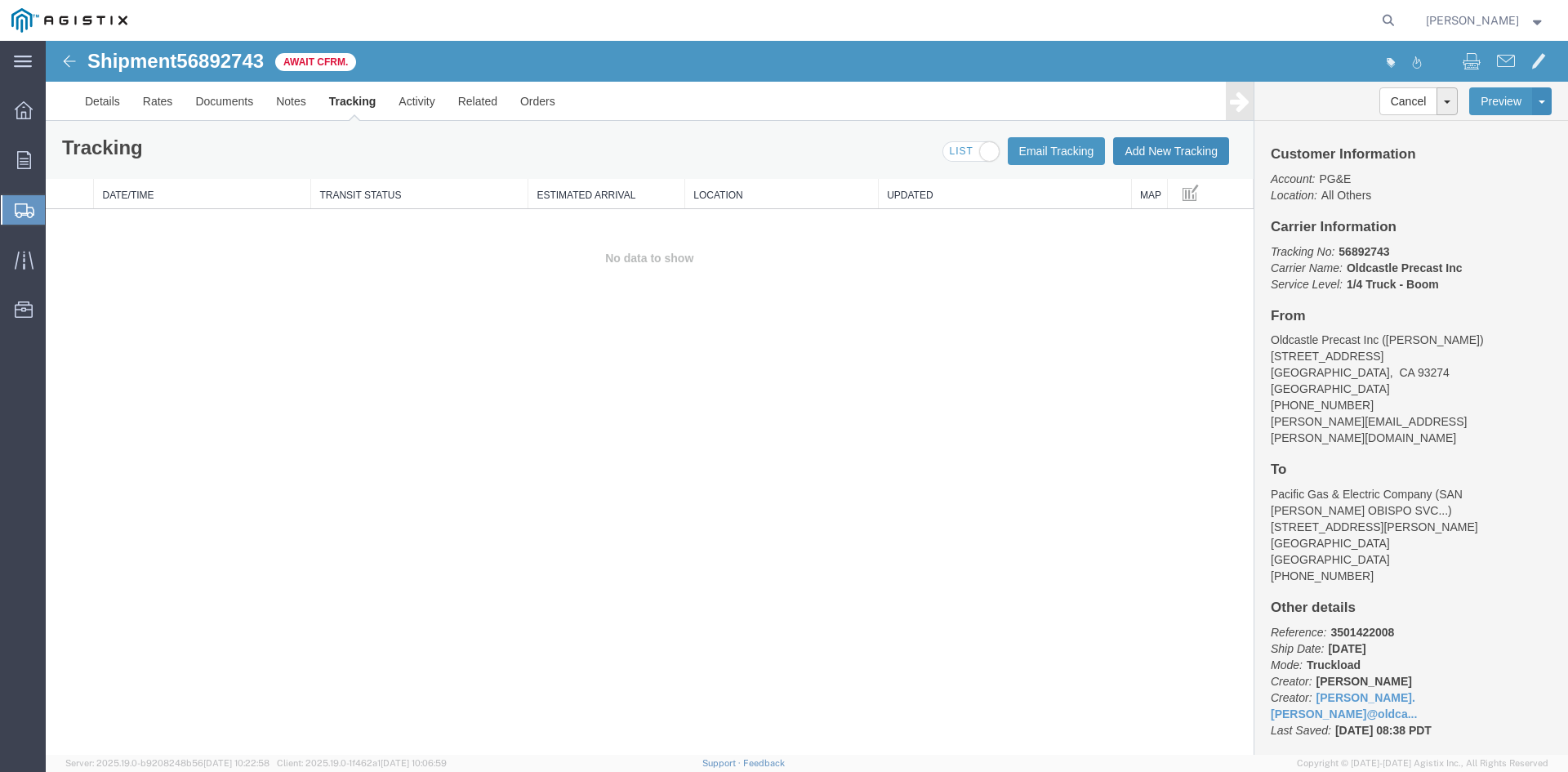
click at [1172, 144] on button "Add New Tracking" at bounding box center [1170, 151] width 116 height 27
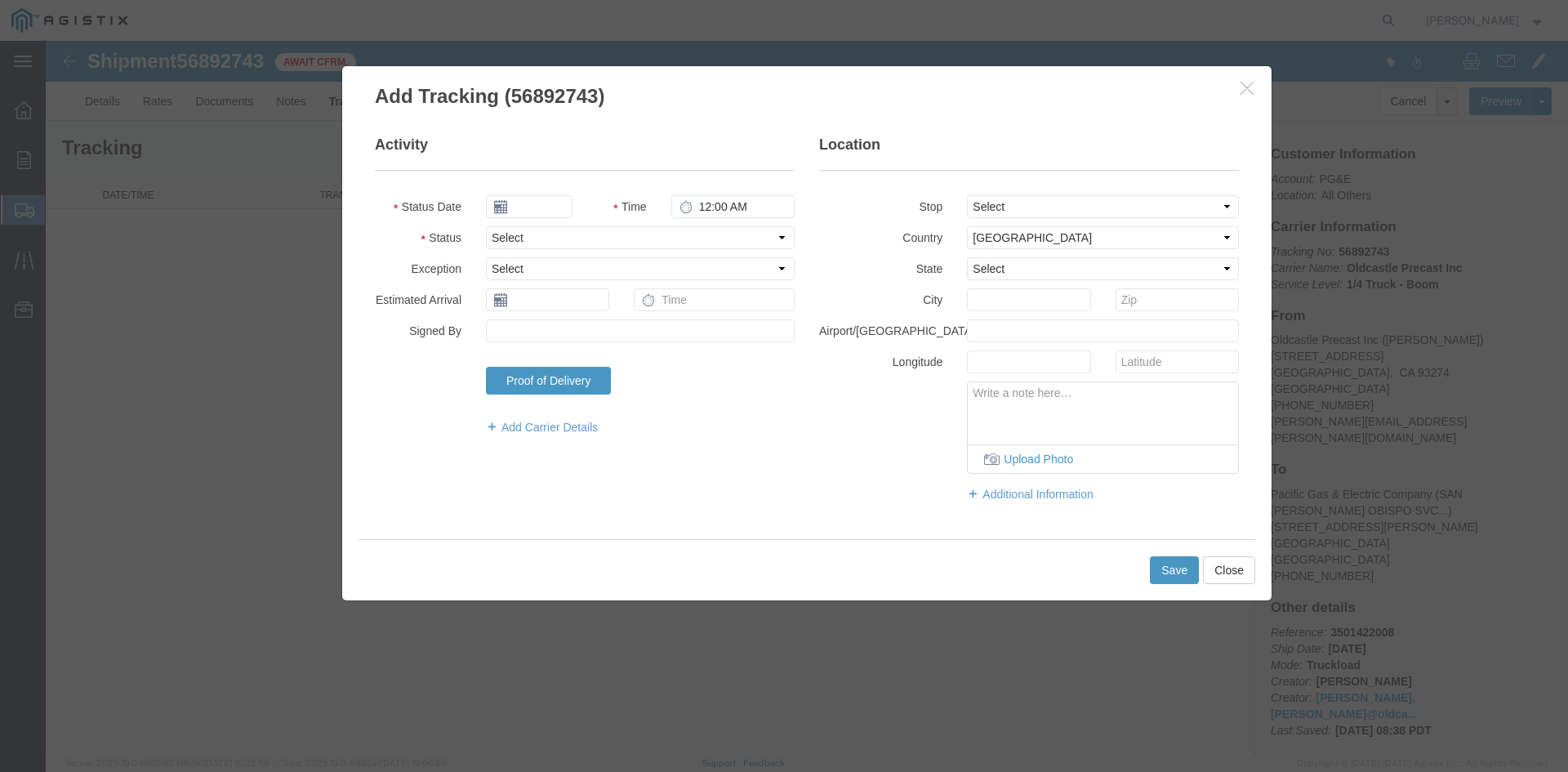
type input "[DATE]"
type input "9:00 AM"
click at [545, 205] on input "[DATE]" at bounding box center [528, 206] width 86 height 23
click at [548, 358] on td "23" at bounding box center [547, 358] width 25 height 25
type input "[DATE]"
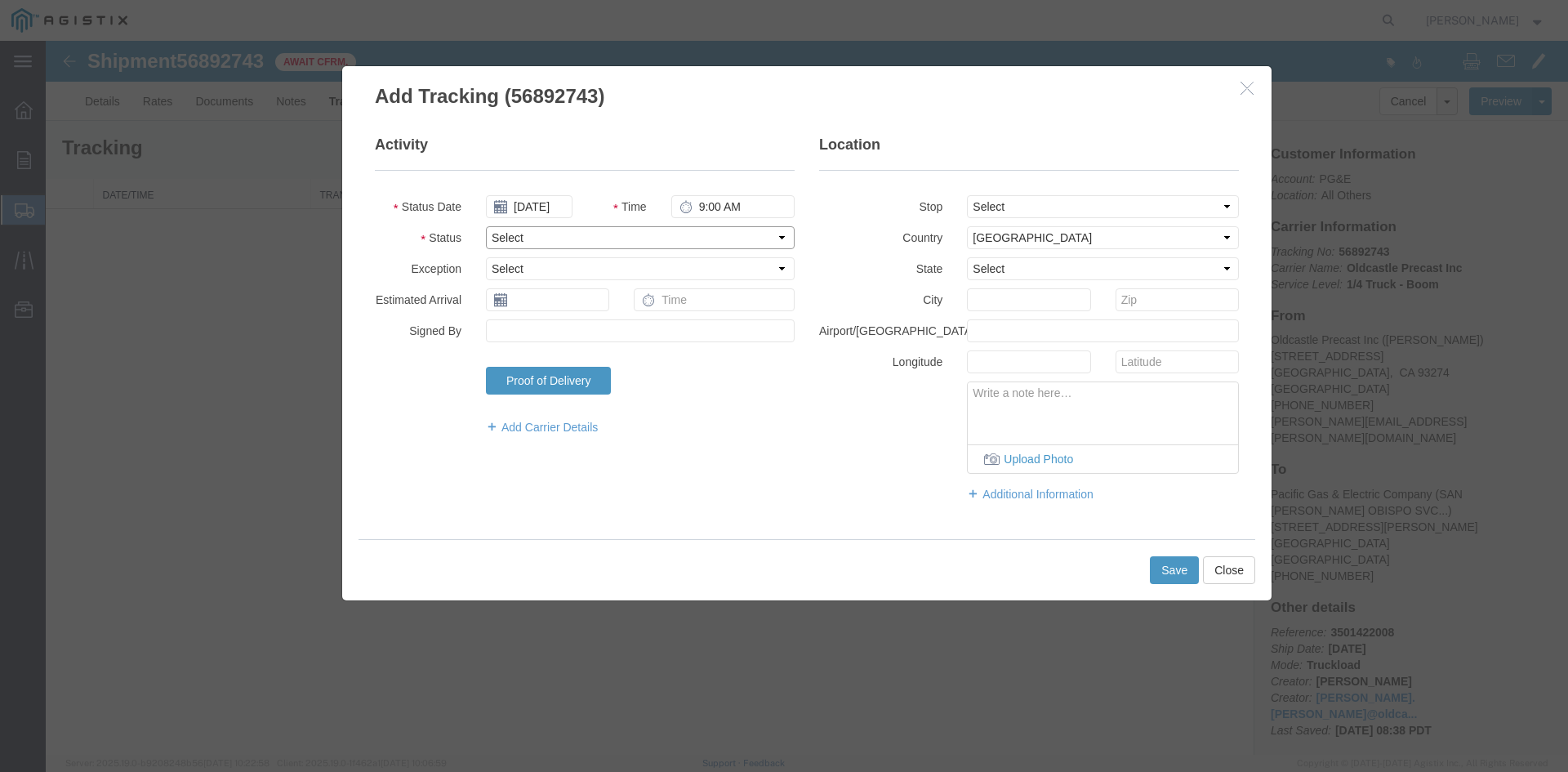
click at [542, 236] on select "Select Arrival Notice Available Arrival Notice Imported Arrive at Delivery Loca…" at bounding box center [640, 238] width 309 height 23
select select "DELIVRED"
click at [486, 226] on select "Select Arrival Notice Available Arrival Notice Imported Arrive at Delivery Loca…" at bounding box center [640, 238] width 309 height 23
click at [1179, 573] on button "Save" at bounding box center [1174, 569] width 49 height 27
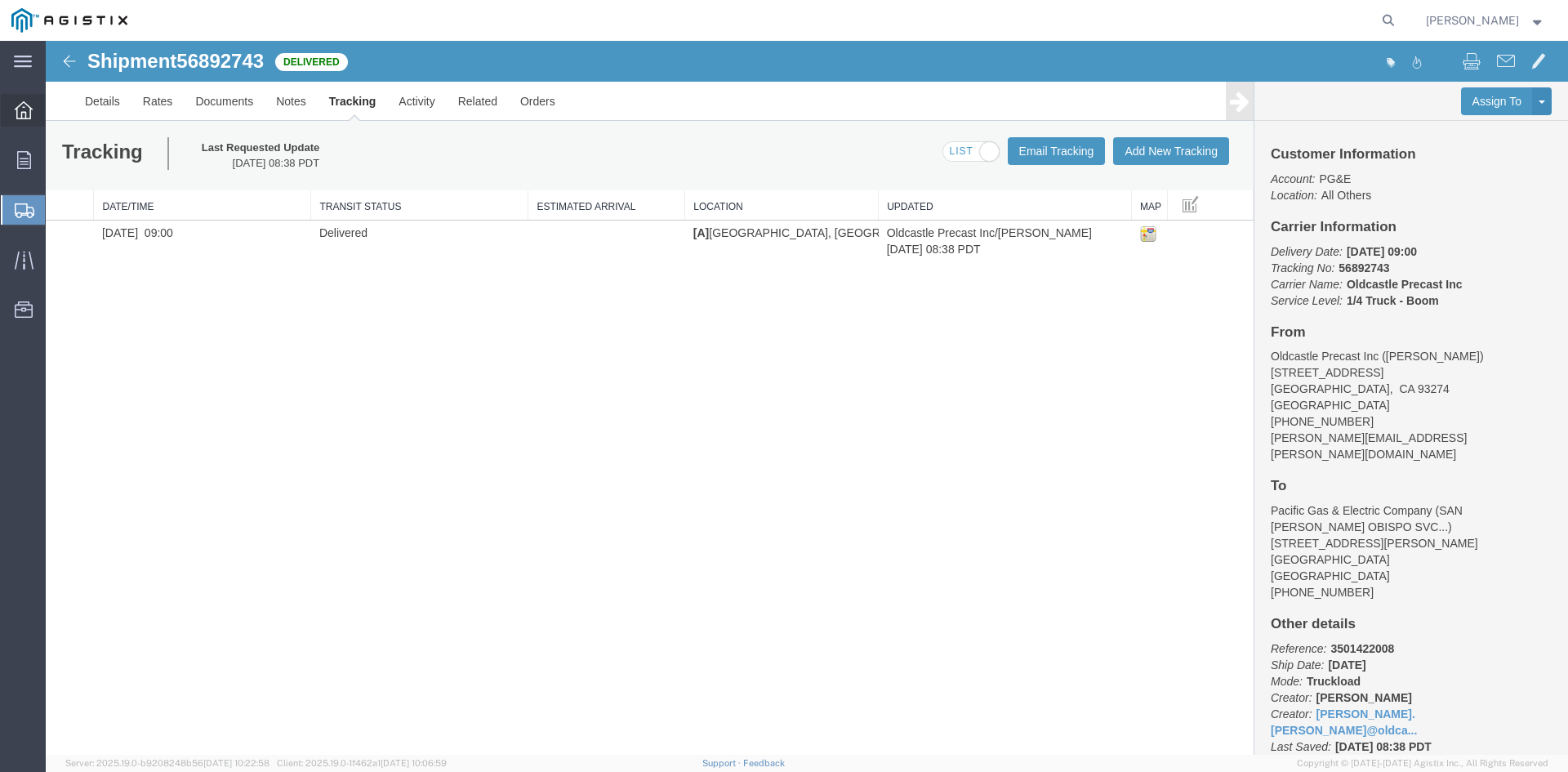
click at [24, 115] on icon at bounding box center [24, 110] width 18 height 18
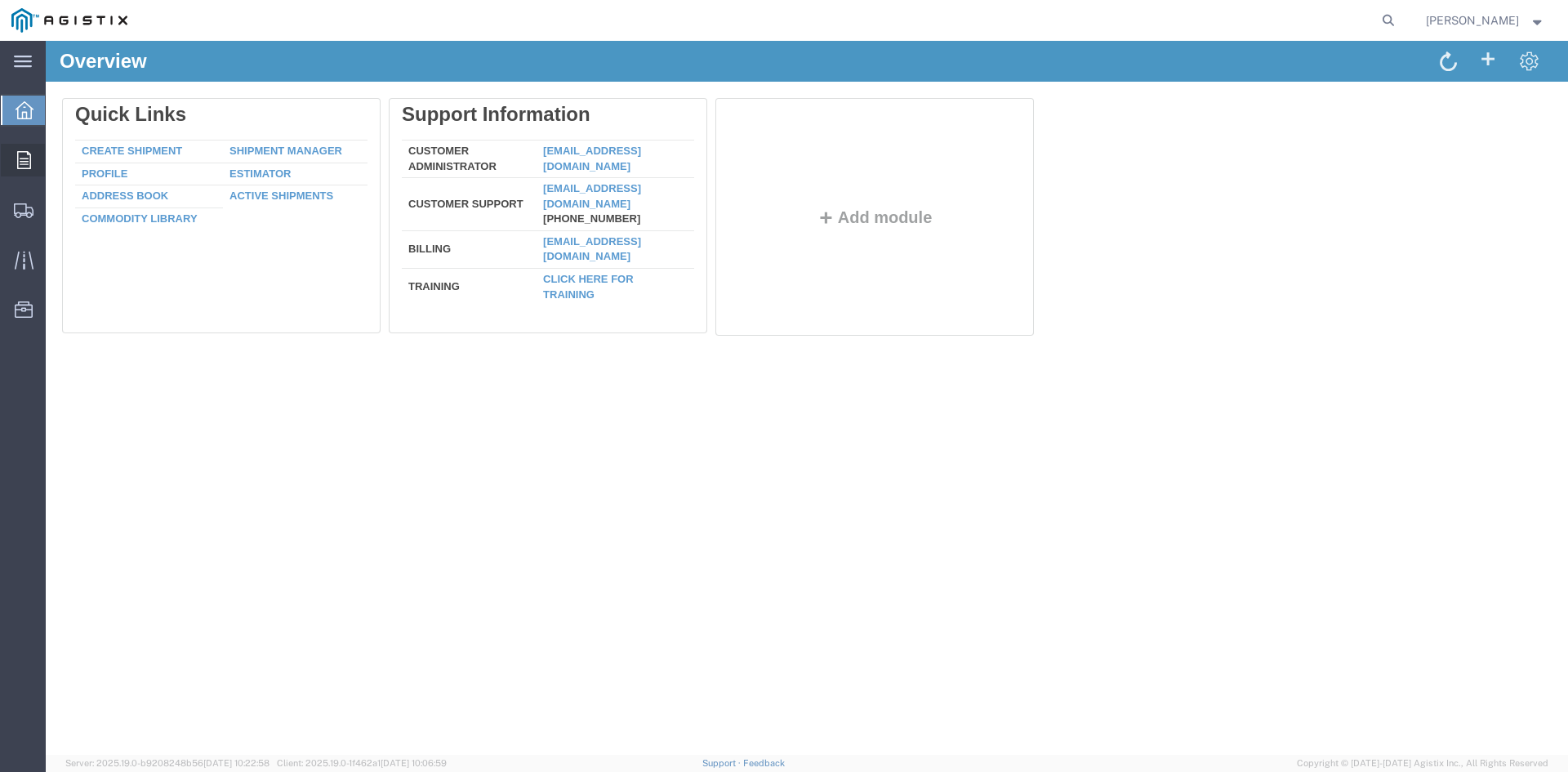
click at [20, 158] on icon at bounding box center [24, 160] width 14 height 18
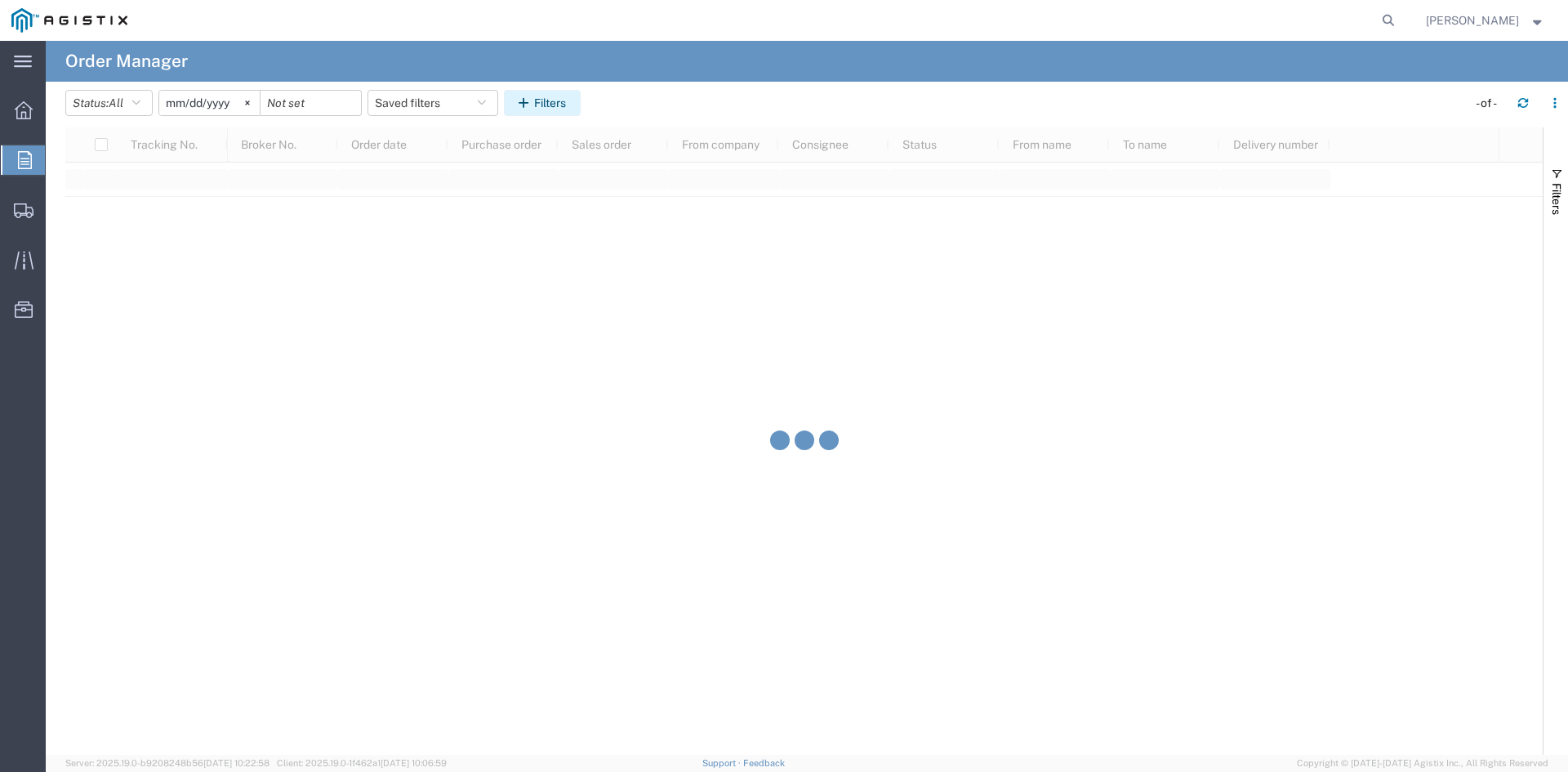
click at [543, 98] on button "Filters" at bounding box center [542, 103] width 77 height 27
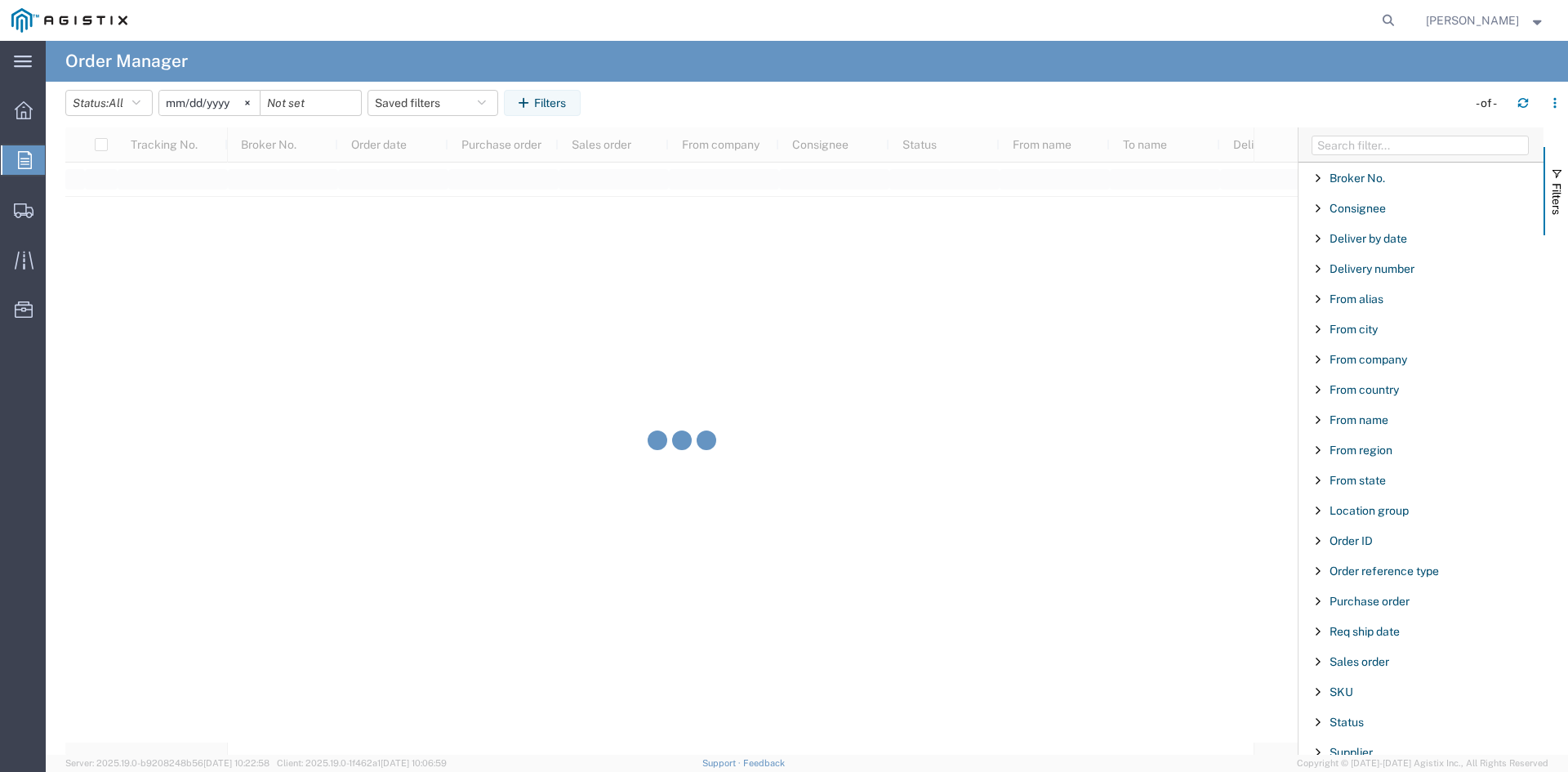
click at [1345, 591] on div "Purchase order" at bounding box center [1420, 601] width 245 height 29
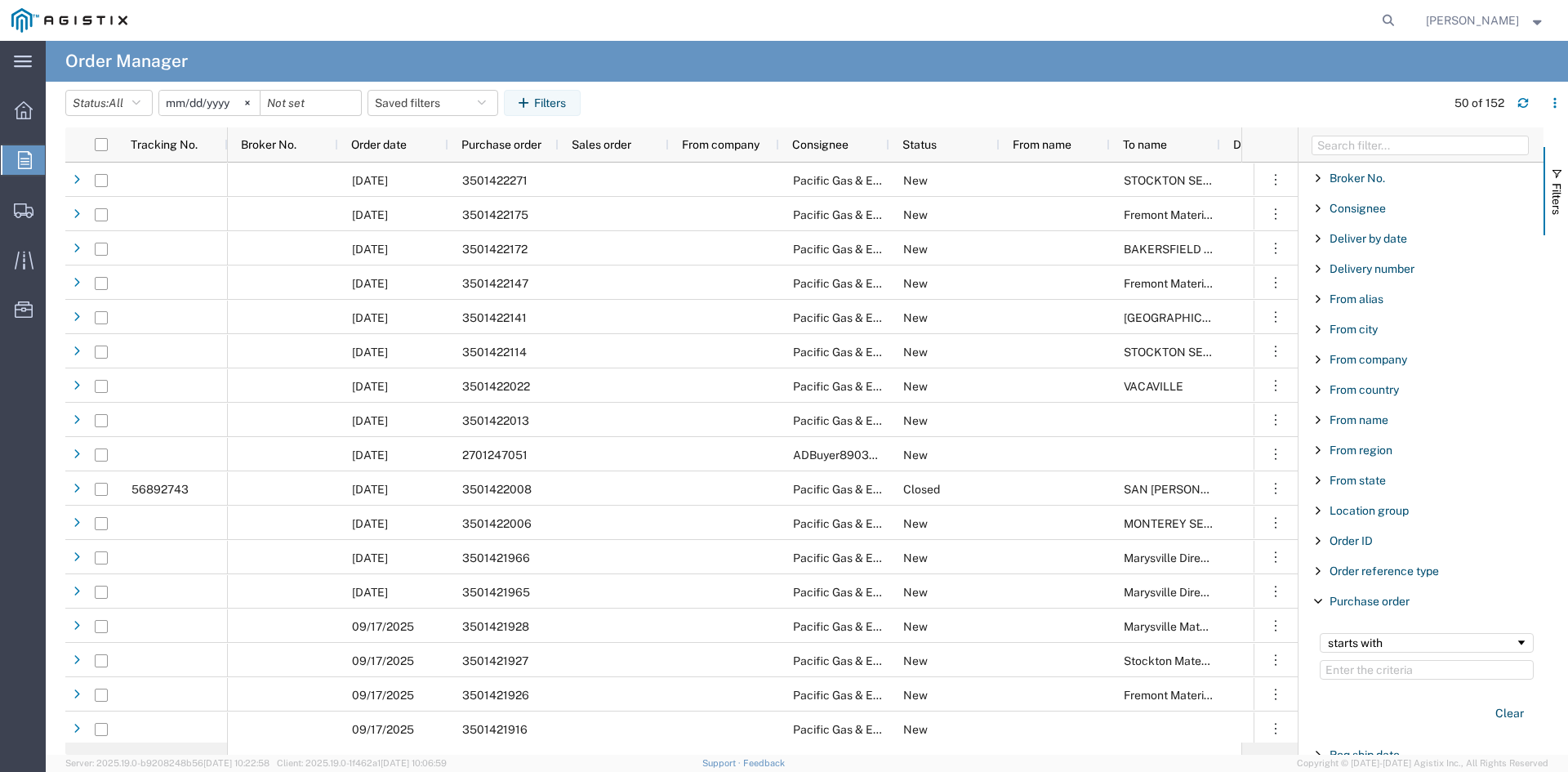
click at [1373, 670] on input "Filter Value" at bounding box center [1426, 670] width 214 height 20
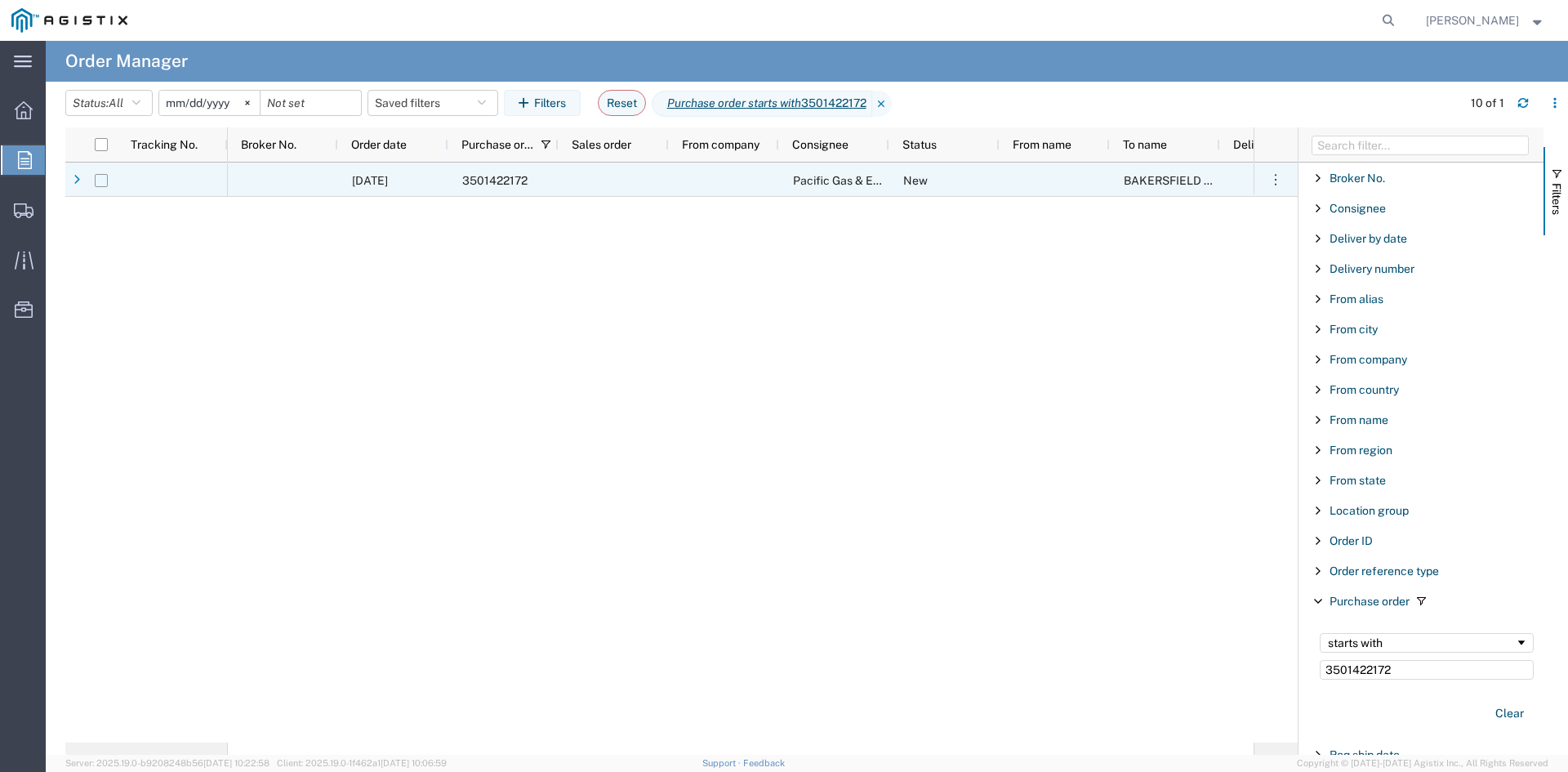
type input "3501422172"
click at [103, 176] on input "Press Space to toggle row selection (unchecked)" at bounding box center [101, 181] width 13 height 13
checkbox input "true"
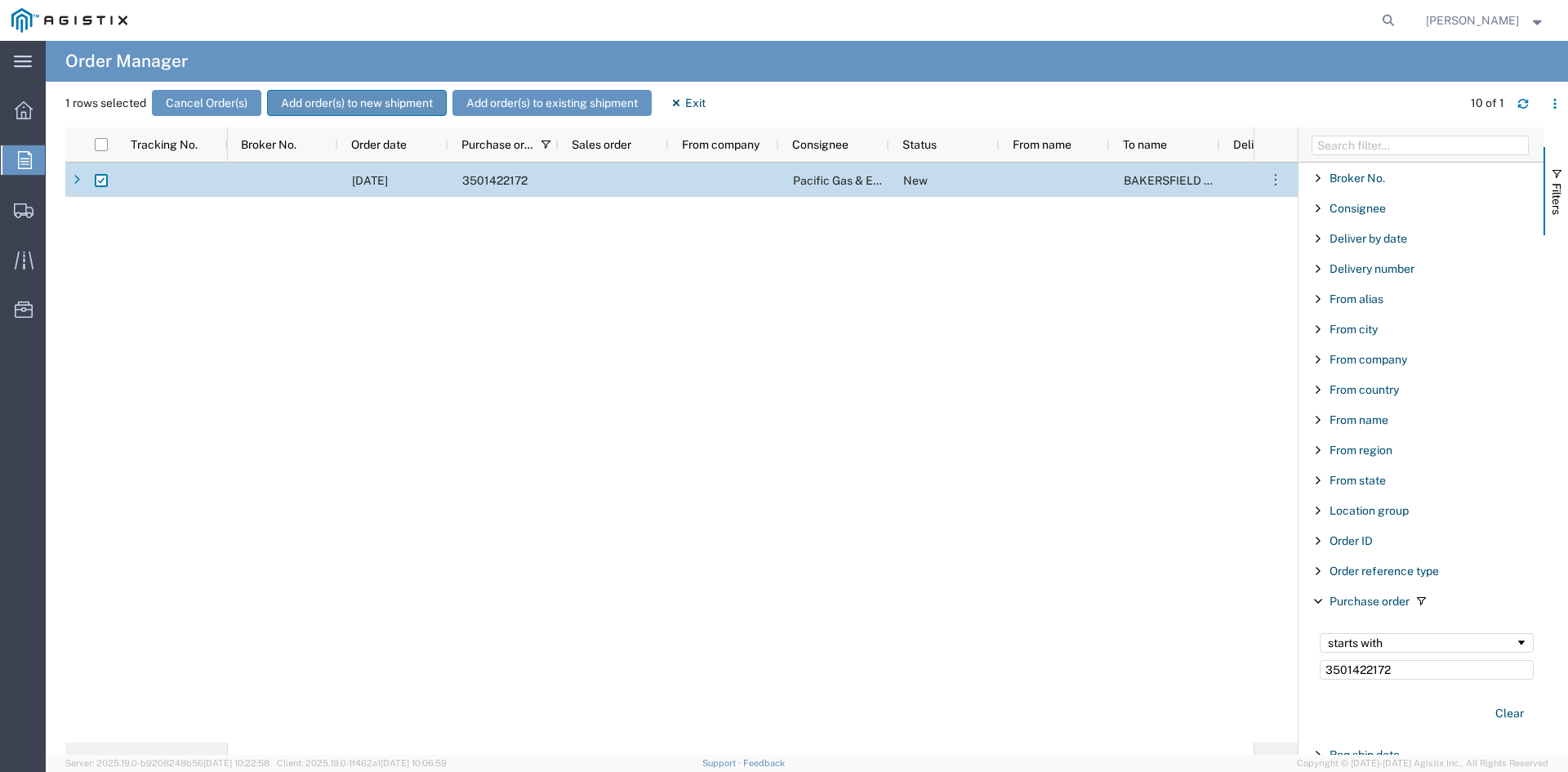
click at [344, 103] on button "Add order(s) to new shipment" at bounding box center [357, 103] width 180 height 27
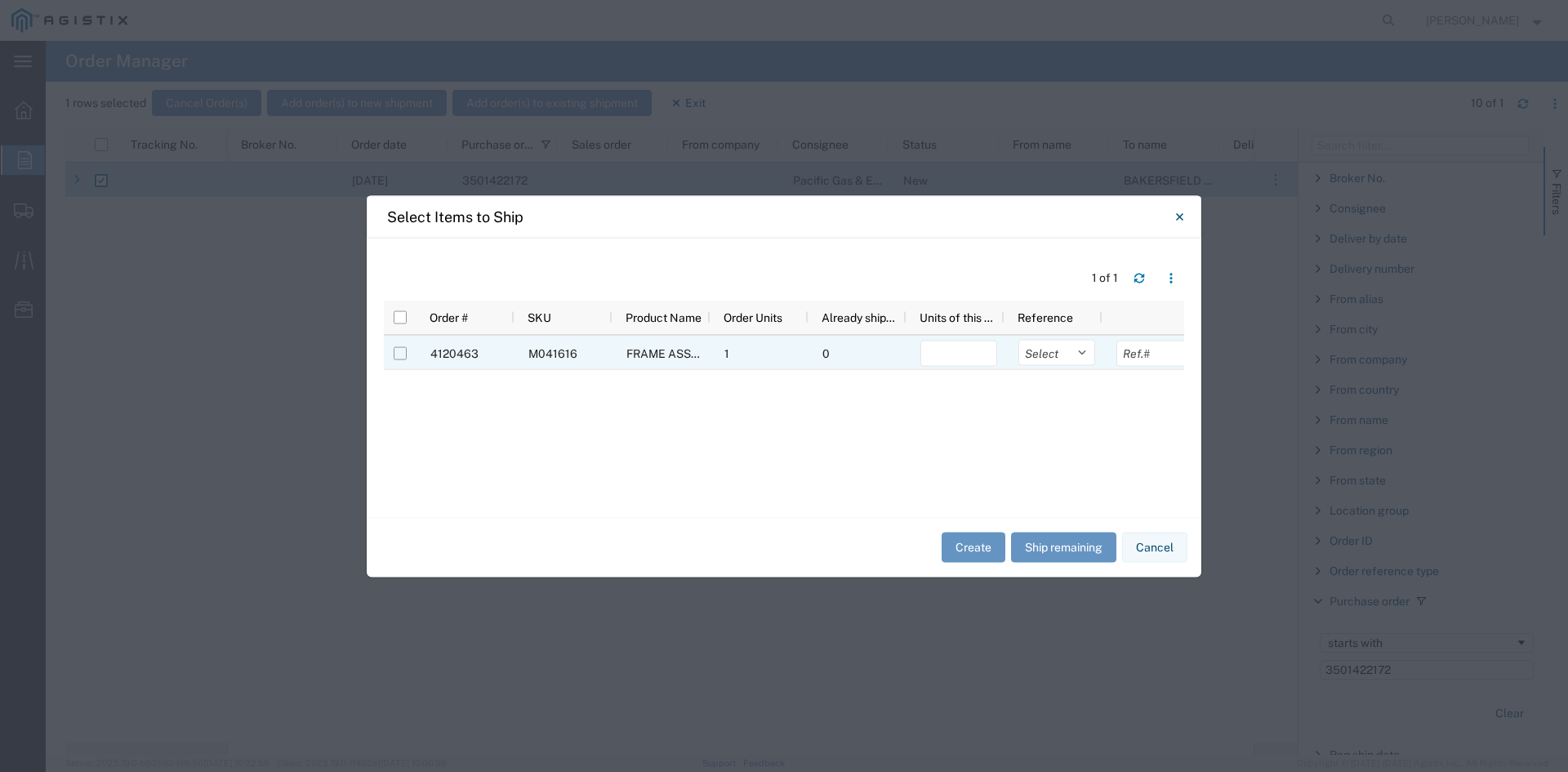
drag, startPoint x: 392, startPoint y: 348, endPoint x: 401, endPoint y: 357, distance: 12.7
click at [394, 351] on div at bounding box center [400, 352] width 31 height 34
click at [403, 354] on input "Press Space to toggle row selection (unchecked)" at bounding box center [401, 353] width 13 height 13
checkbox input "true"
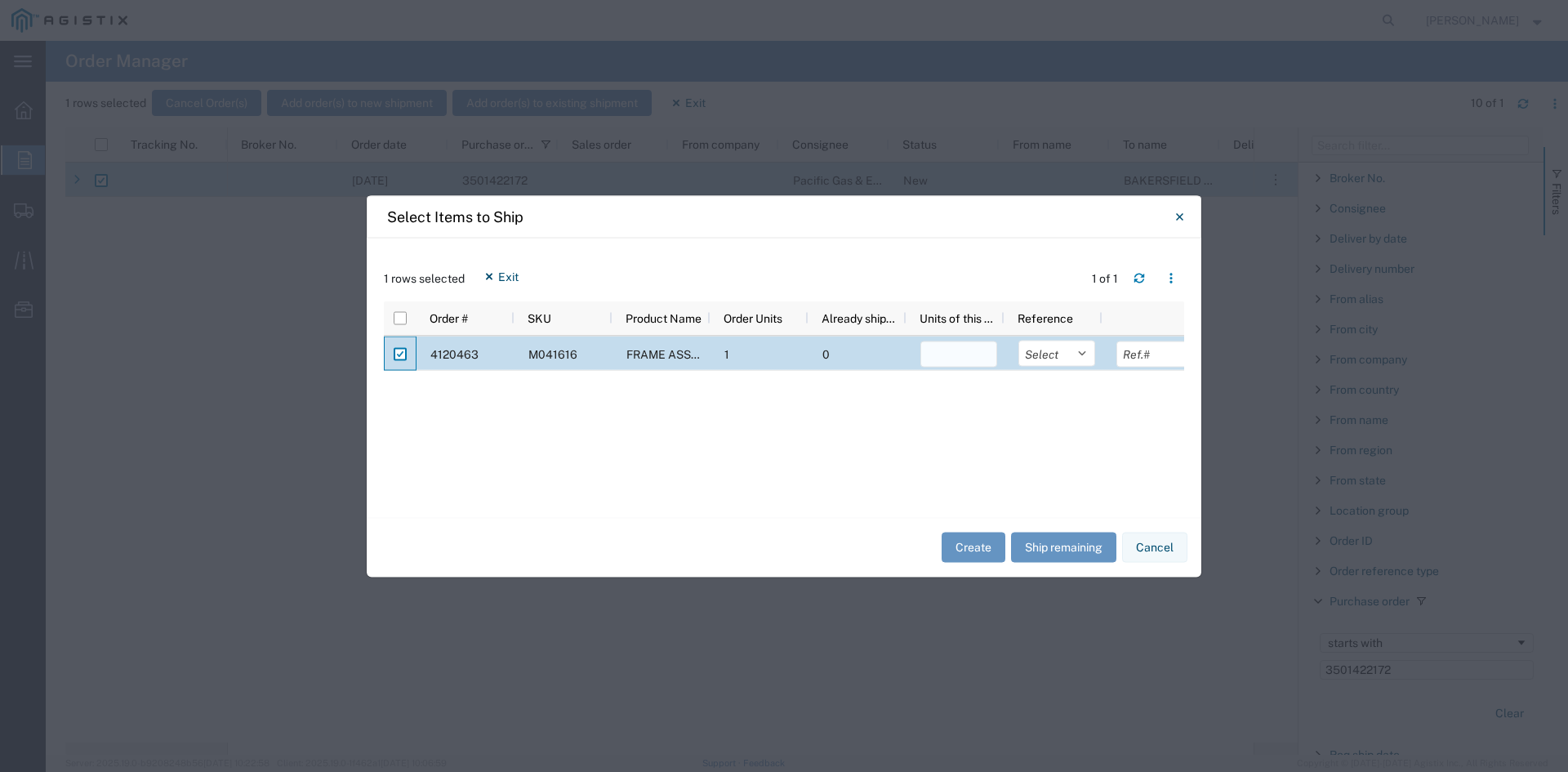
drag, startPoint x: 948, startPoint y: 355, endPoint x: 955, endPoint y: 346, distance: 11.4
click at [947, 355] on input "number" at bounding box center [958, 354] width 77 height 27
type input "1"
click at [988, 548] on button "Create" at bounding box center [972, 548] width 63 height 30
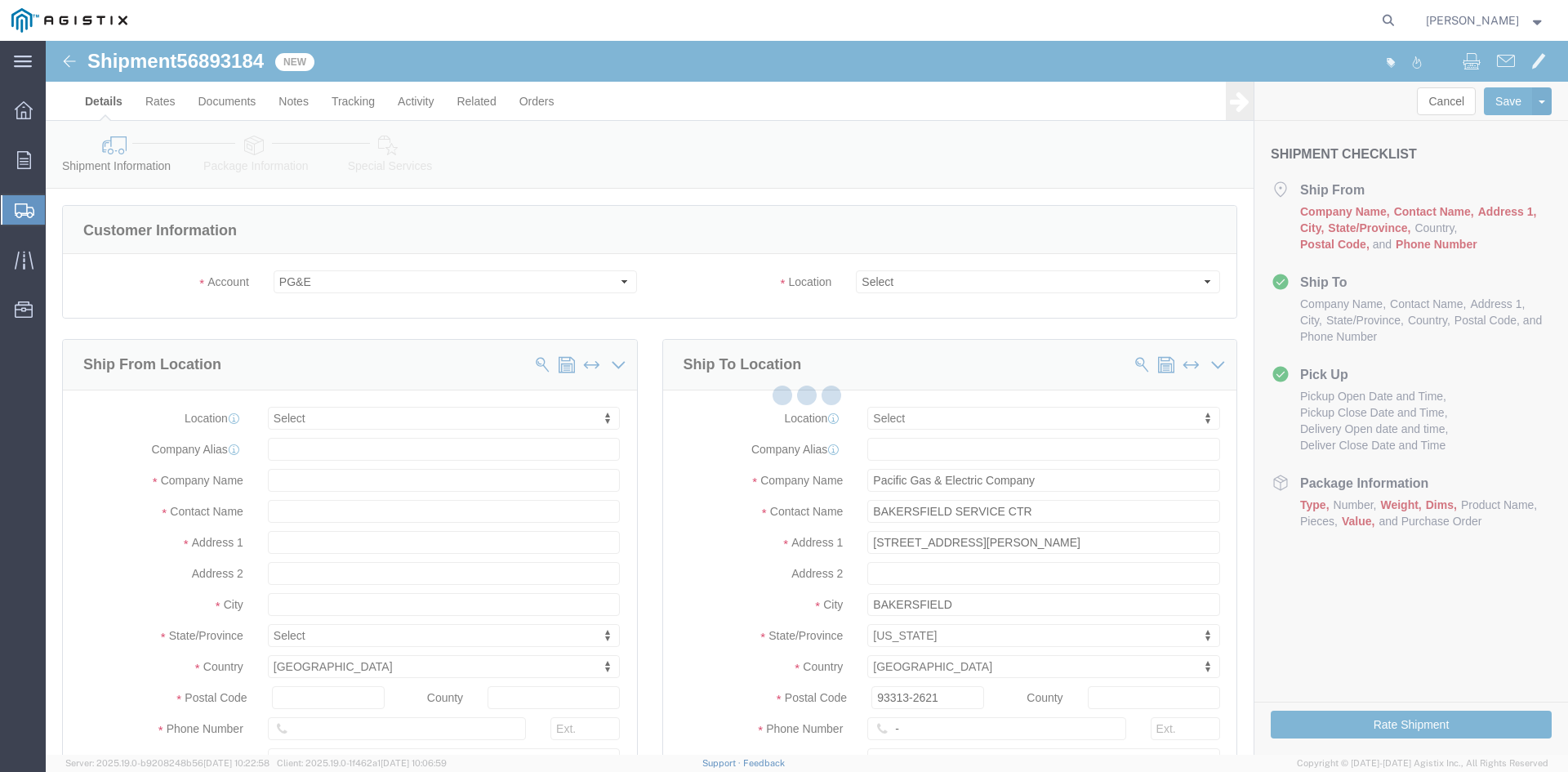
select select
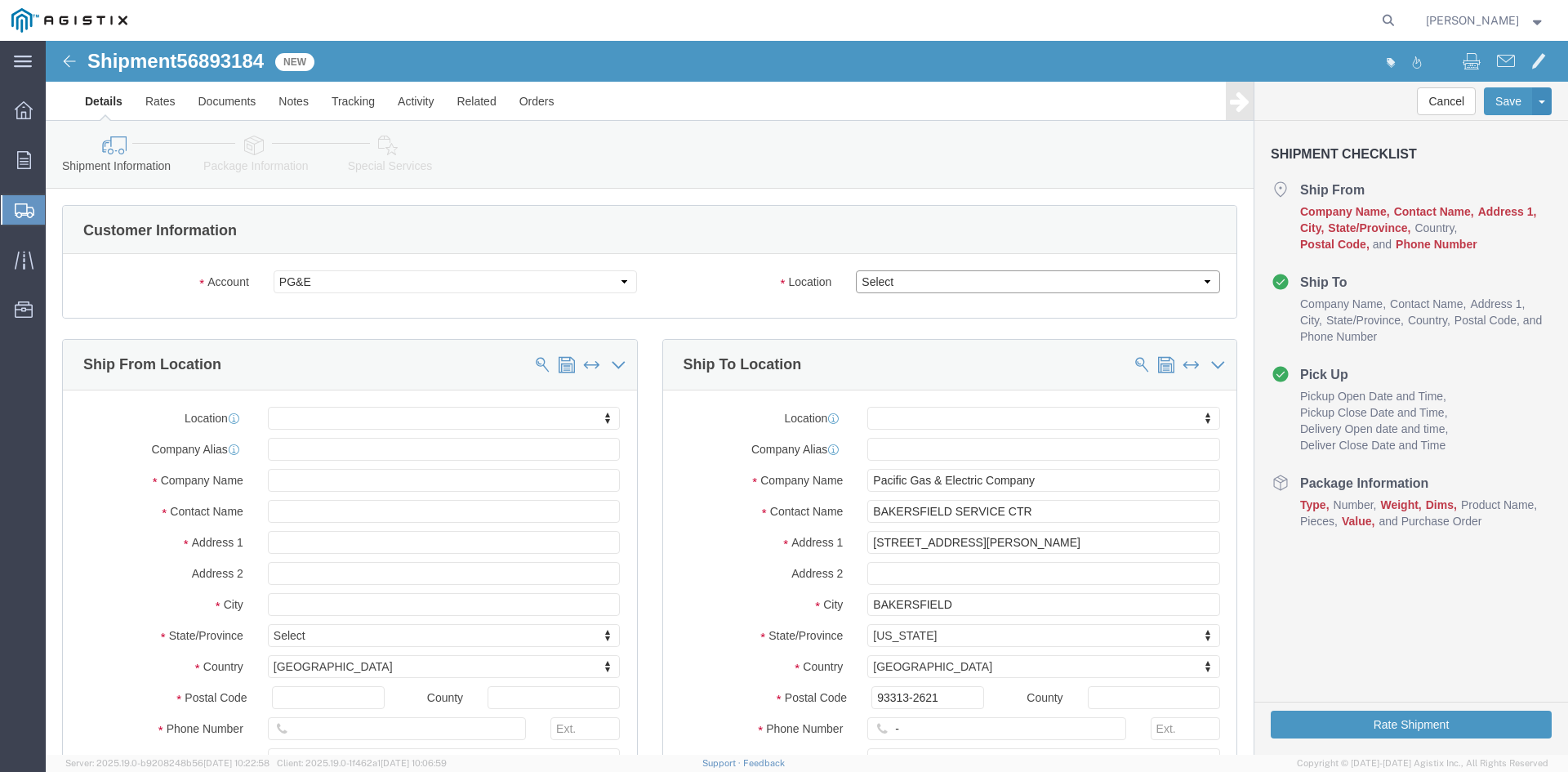
drag, startPoint x: 887, startPoint y: 281, endPoint x: 842, endPoint y: 241, distance: 60.2
click select "Select All Others [GEOGRAPHIC_DATA] [GEOGRAPHIC_DATA] [GEOGRAPHIC_DATA] [GEOGRA…"
select select "23082"
click select "Select All Others [GEOGRAPHIC_DATA] [GEOGRAPHIC_DATA] [GEOGRAPHIC_DATA] [GEOGRA…"
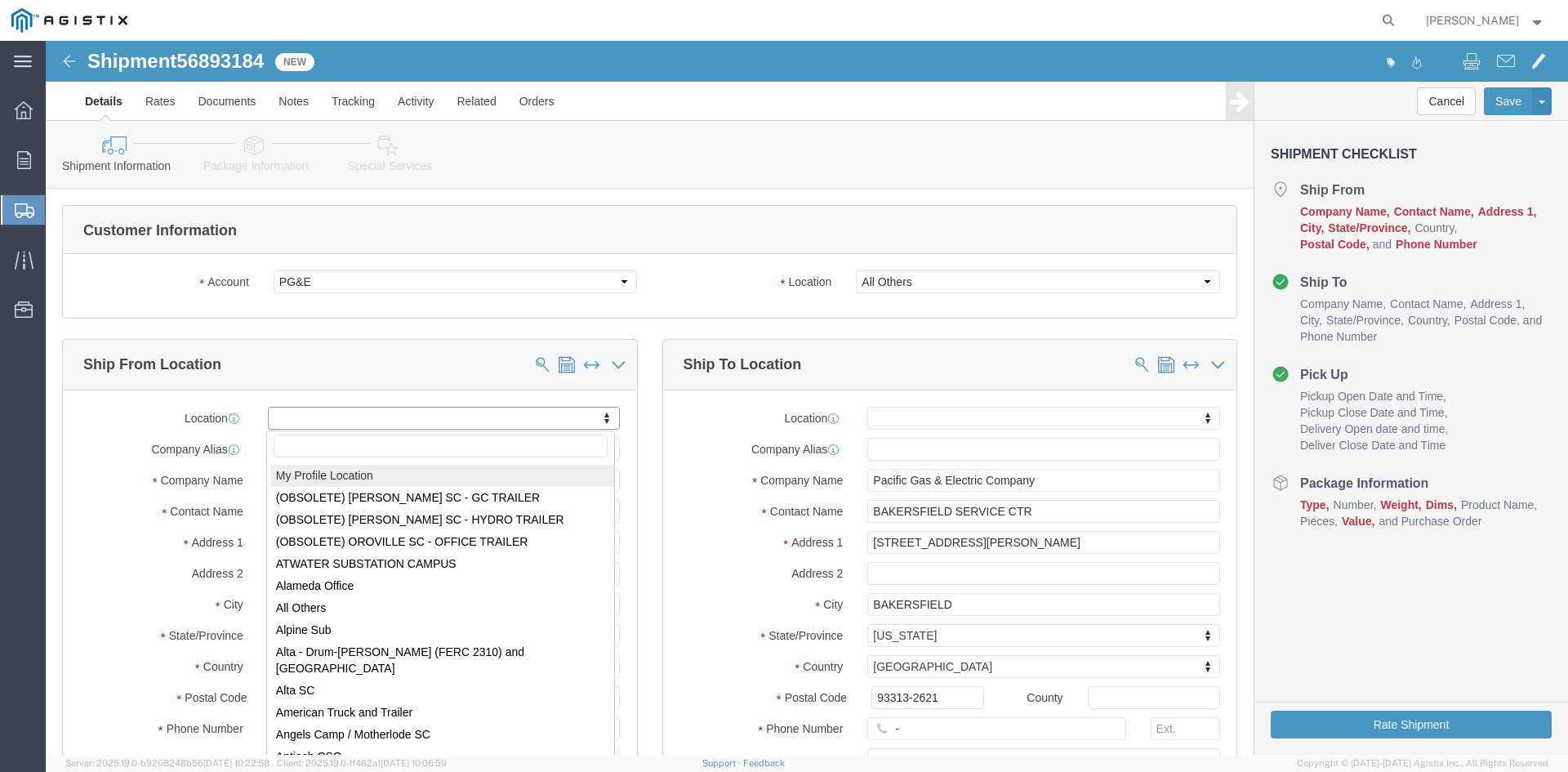
select select "MYPROFILE"
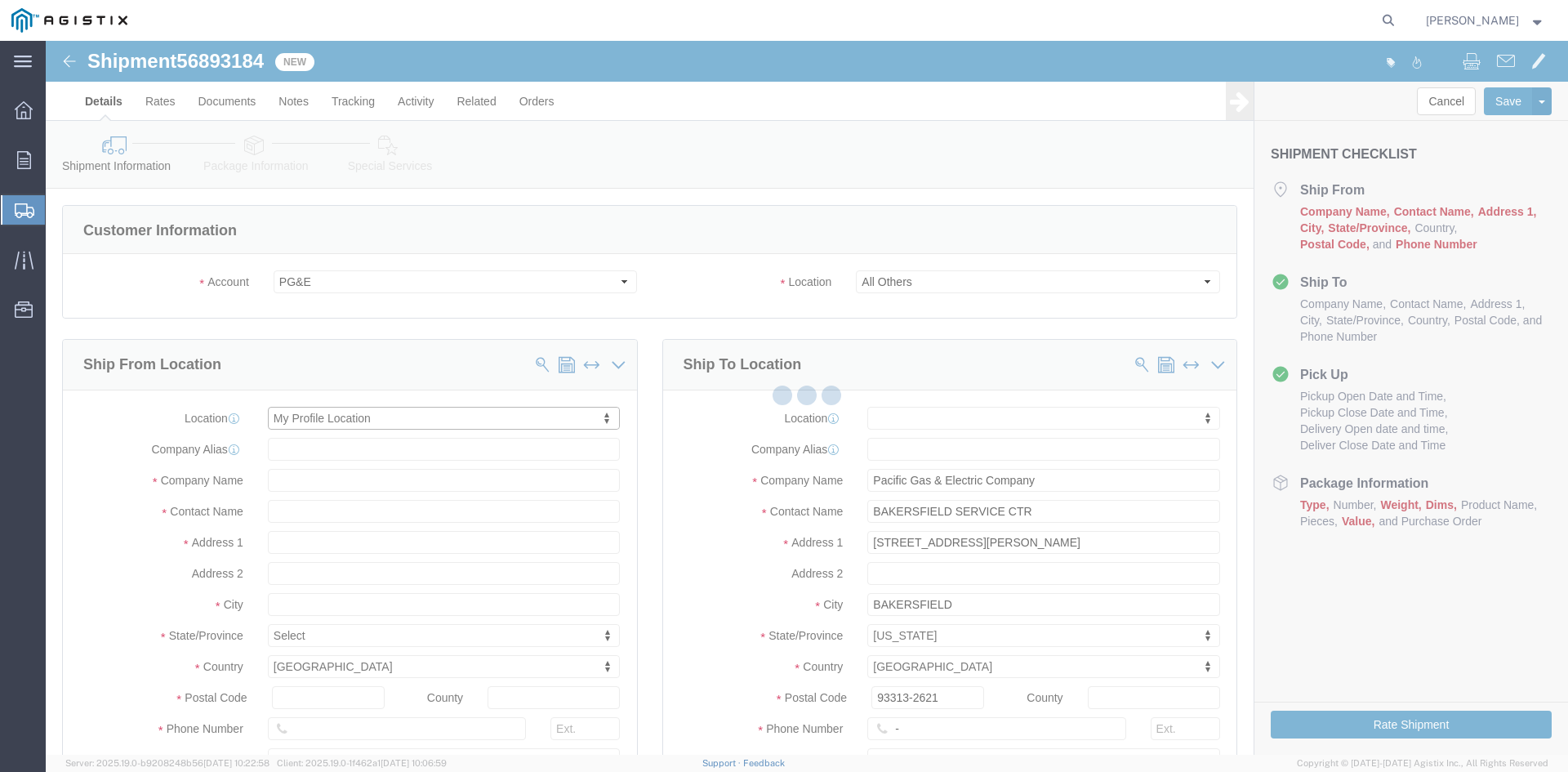
select select "CA"
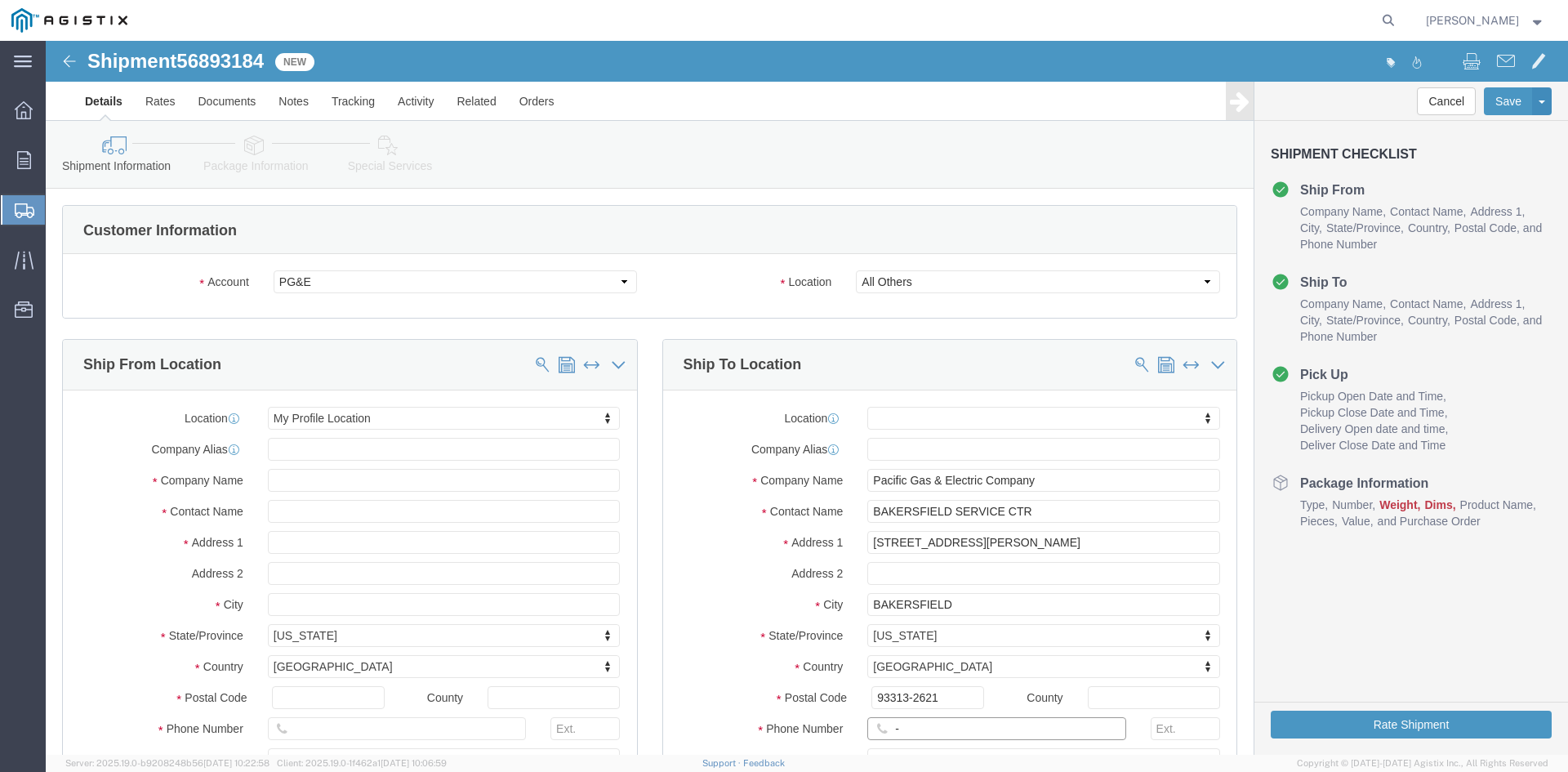
drag, startPoint x: 868, startPoint y: 686, endPoint x: 804, endPoint y: 686, distance: 64.0
click div "-"
click input "text"
type input "[PHONE_NUMBER]"
drag, startPoint x: 657, startPoint y: 519, endPoint x: 659, endPoint y: 537, distance: 18.1
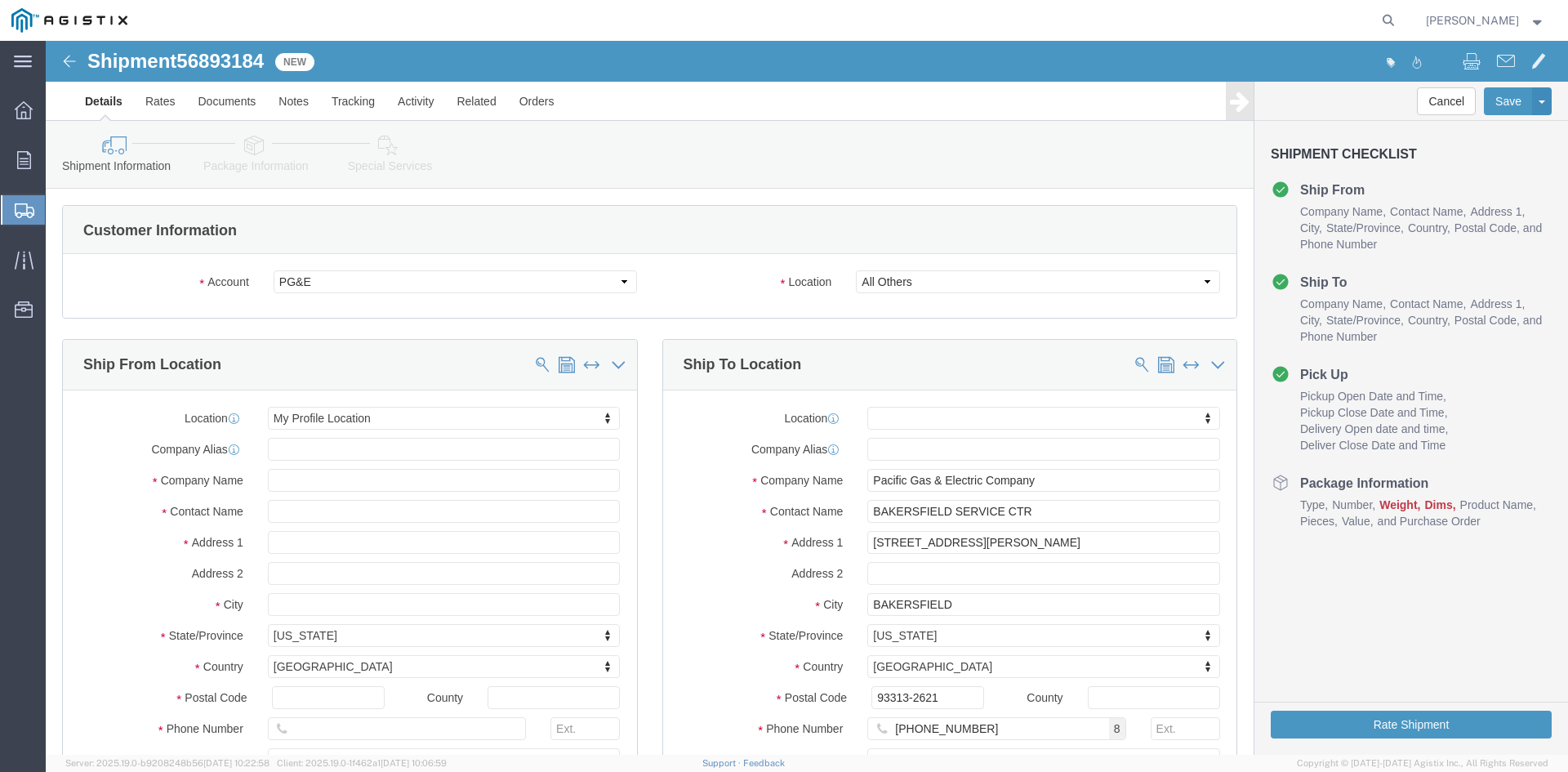
click div "Location My Profile Location (OBSOLETE) [PERSON_NAME] SC - GC TRAILER (OBSOLETE…"
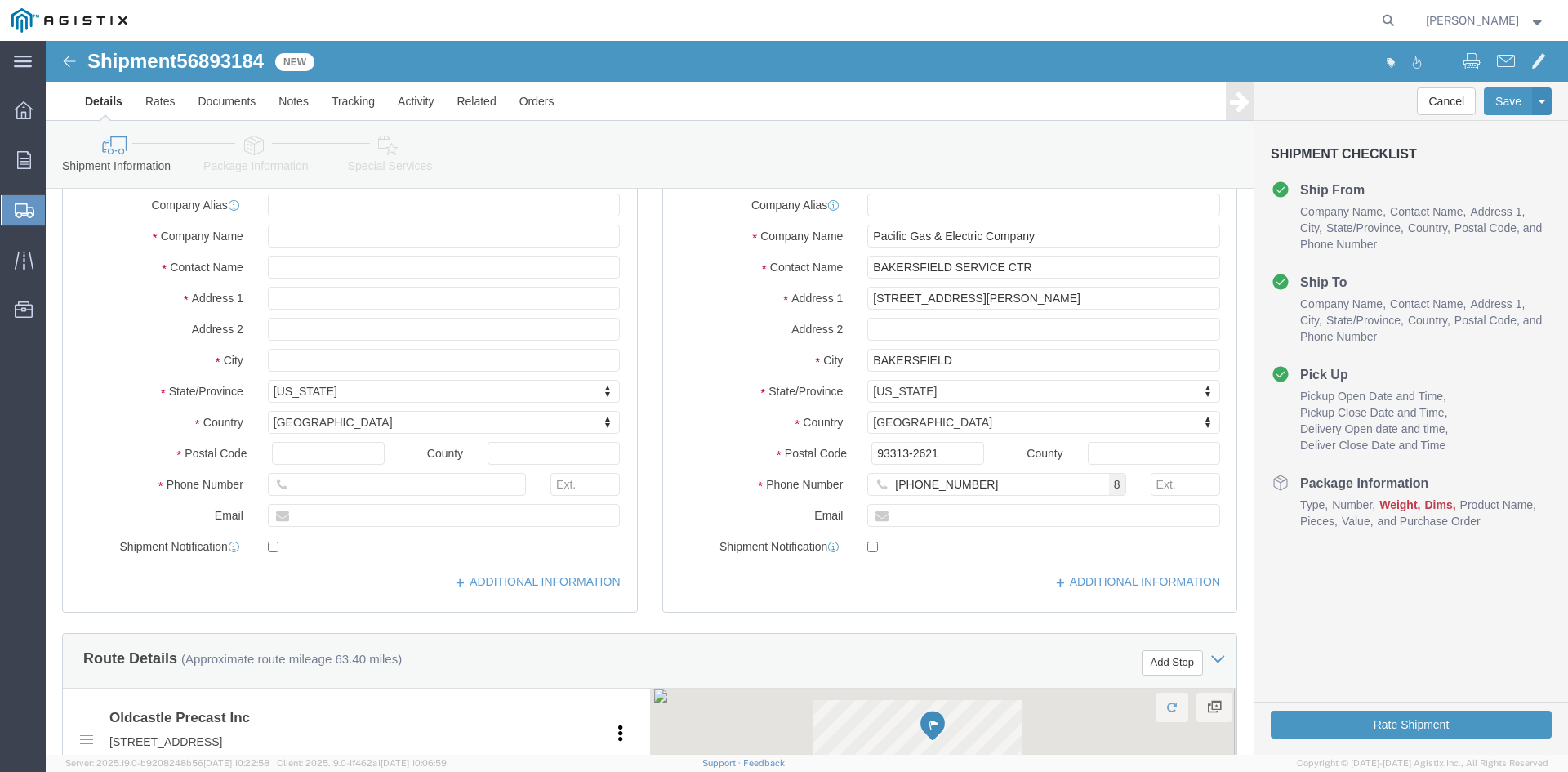
scroll to position [245, 0]
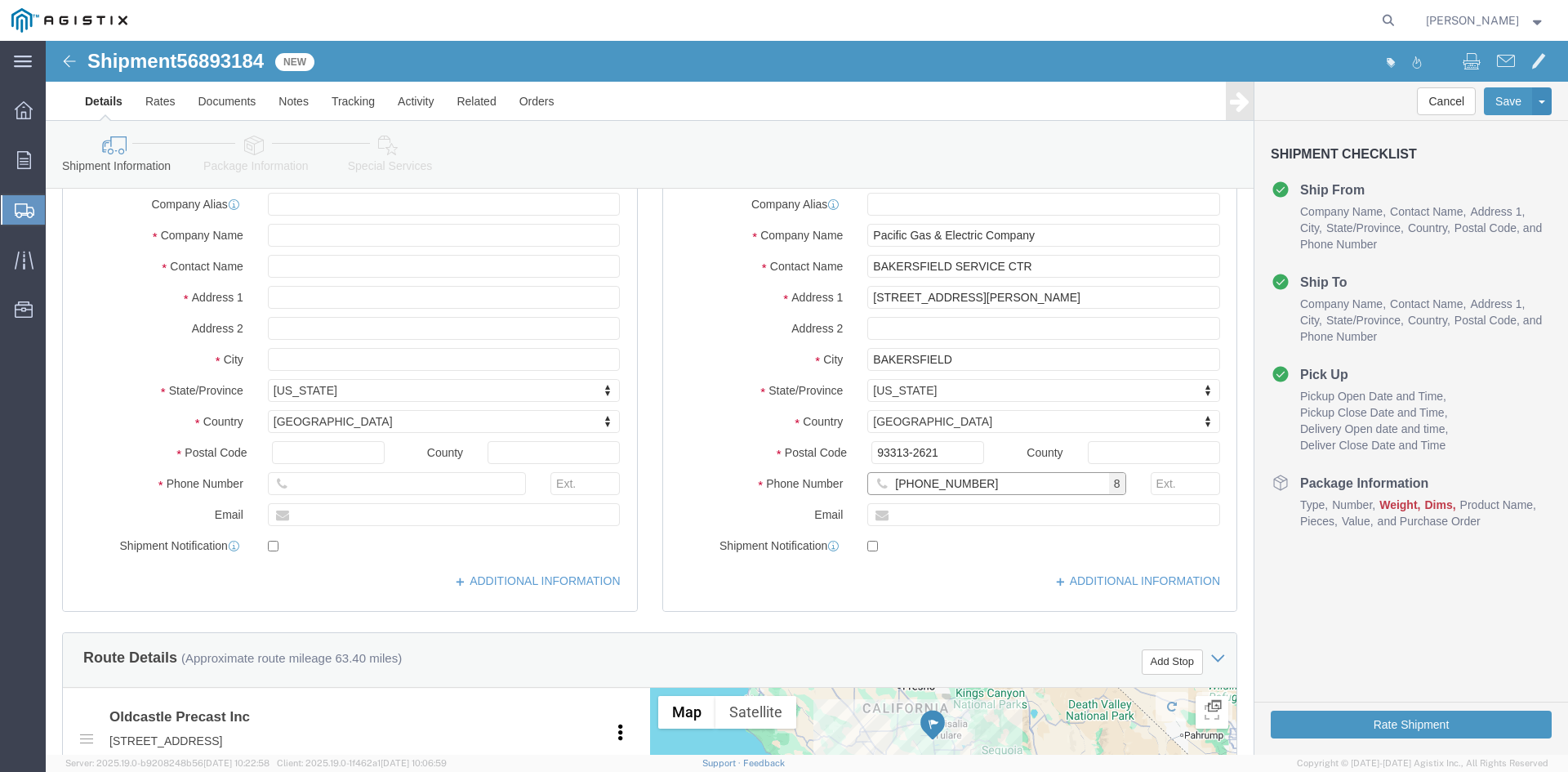
click input "[PHONE_NUMBER]"
drag, startPoint x: 956, startPoint y: 443, endPoint x: 793, endPoint y: 444, distance: 163.0
click div "Phone Number [PHONE_NUMBER] 8"
click input "Ship To Location / Phone Number : This field is required."
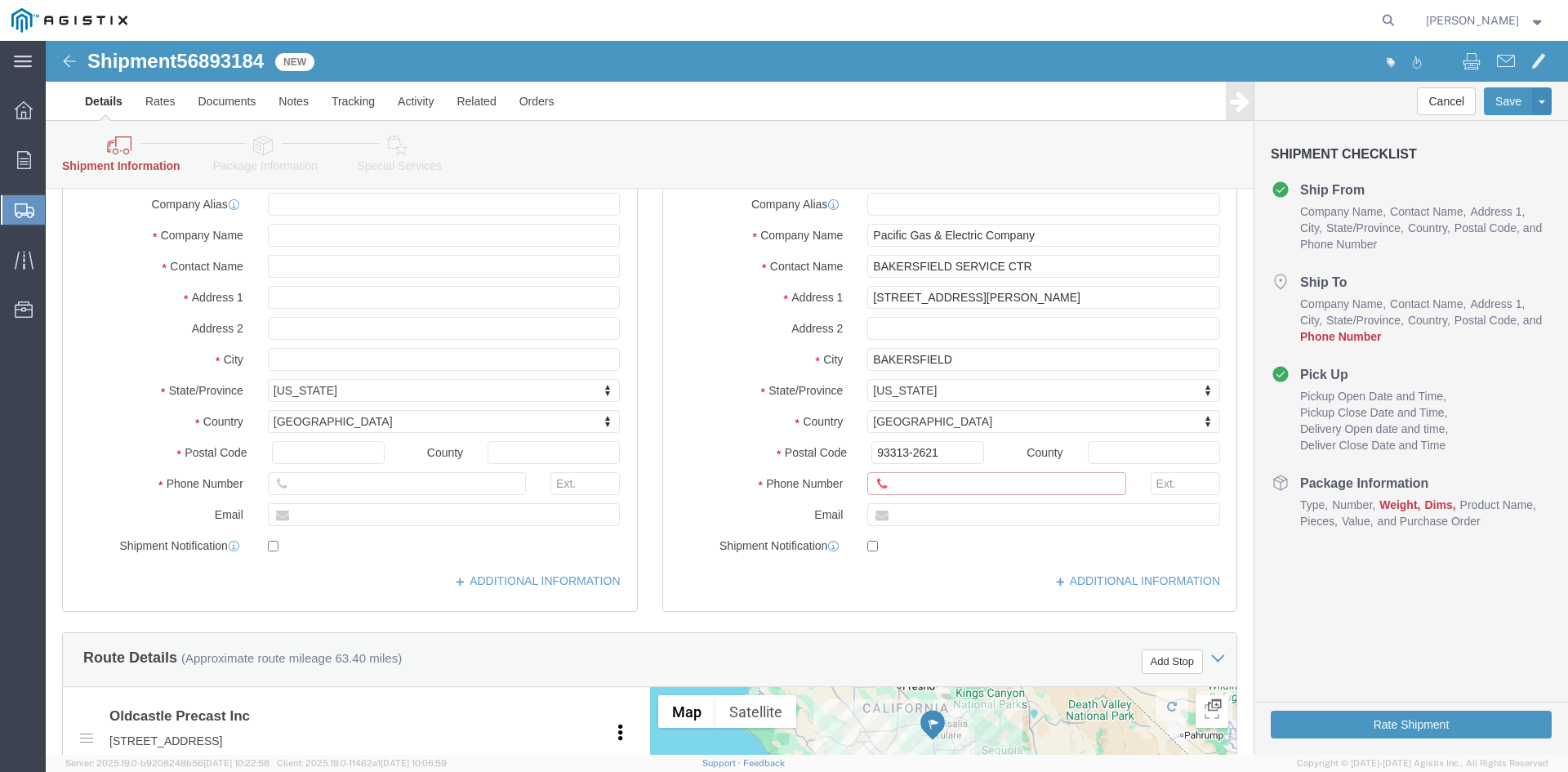
type input "[PHONE_NUMBER]"
drag, startPoint x: 655, startPoint y: 412, endPoint x: 634, endPoint y: 529, distance: 118.9
click div "Postal Code 93313-2621"
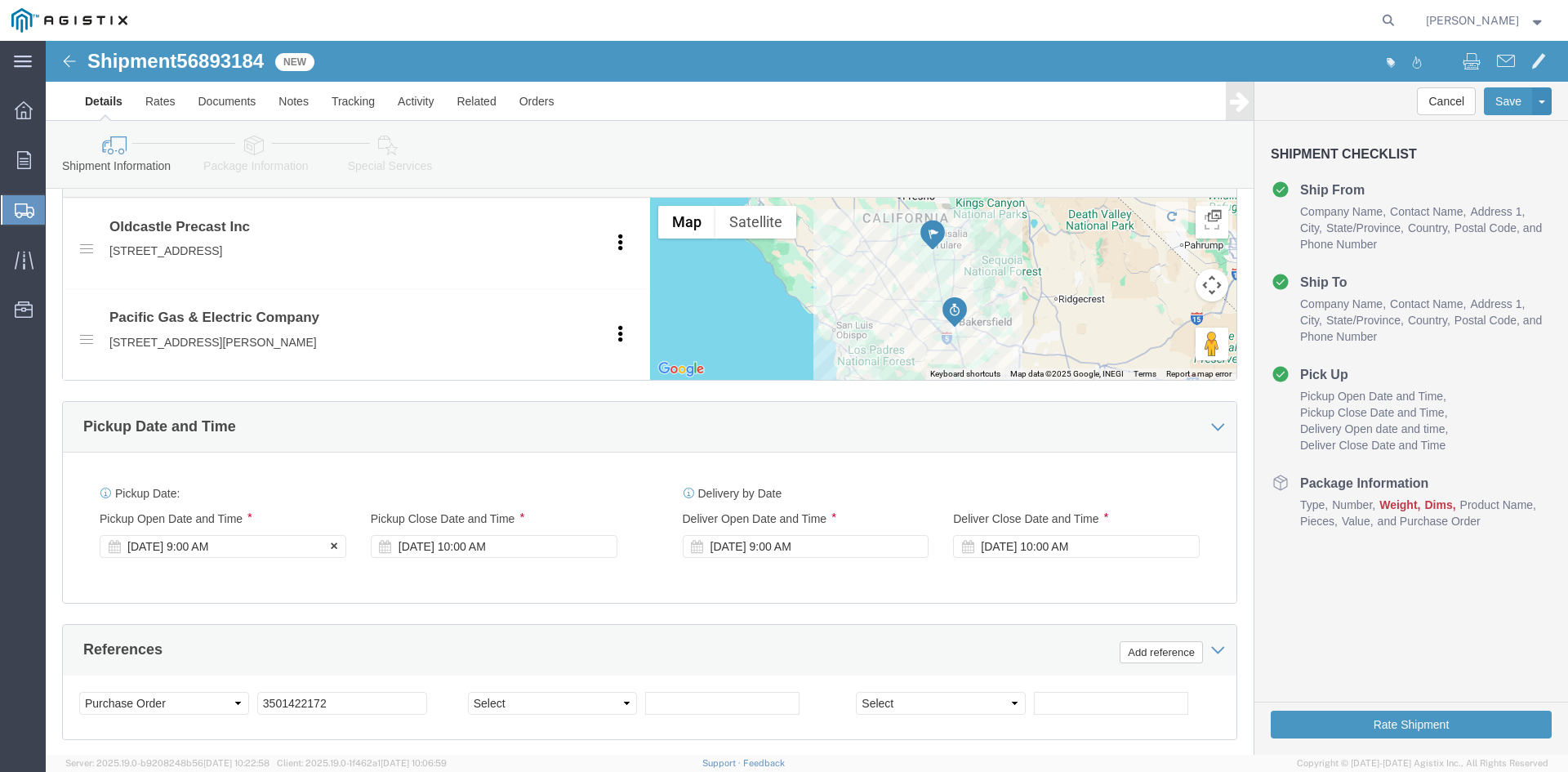
click div "[DATE] 9:00 AM"
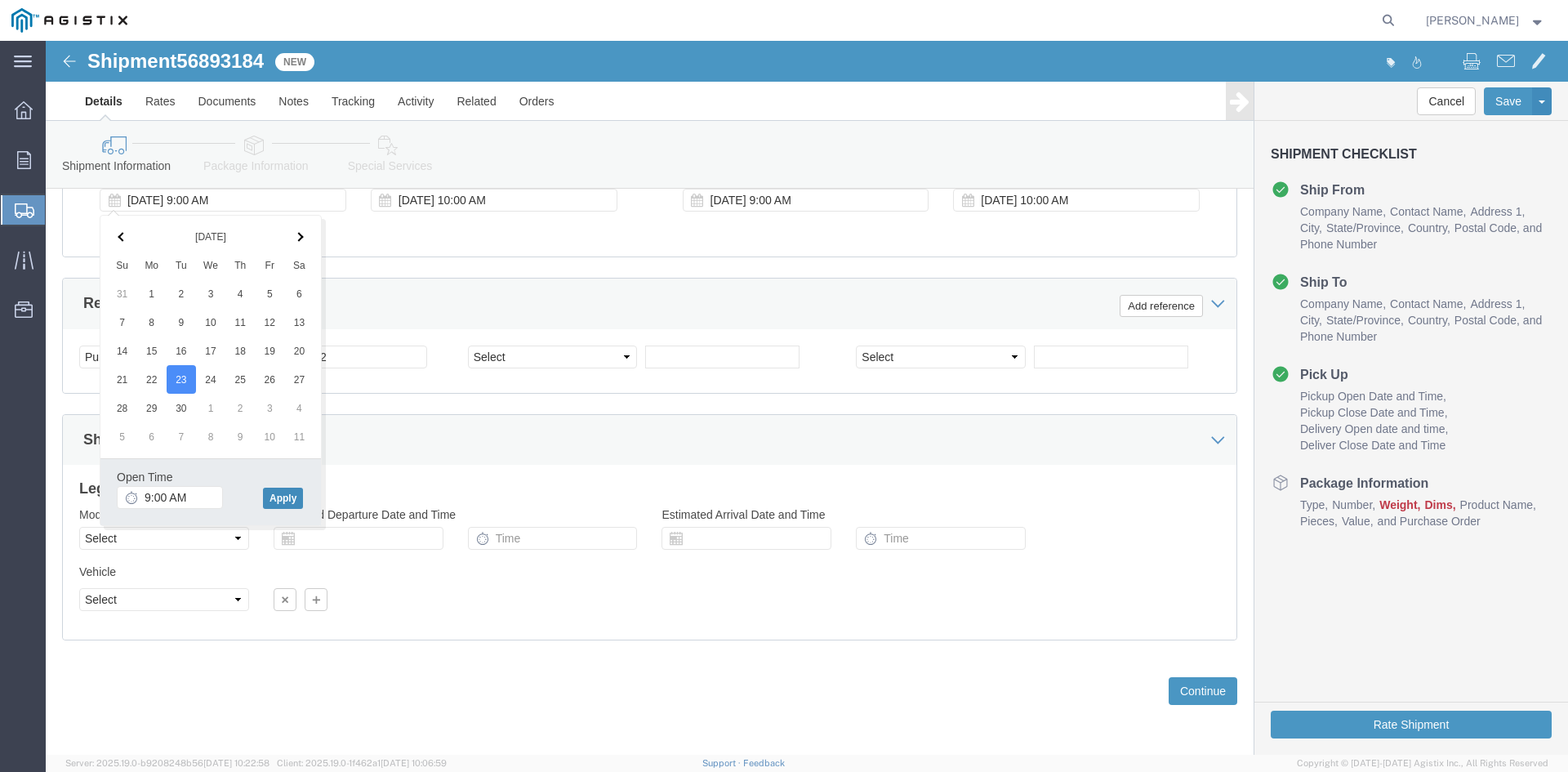
drag, startPoint x: 246, startPoint y: 455, endPoint x: 235, endPoint y: 460, distance: 12.1
click button "Apply"
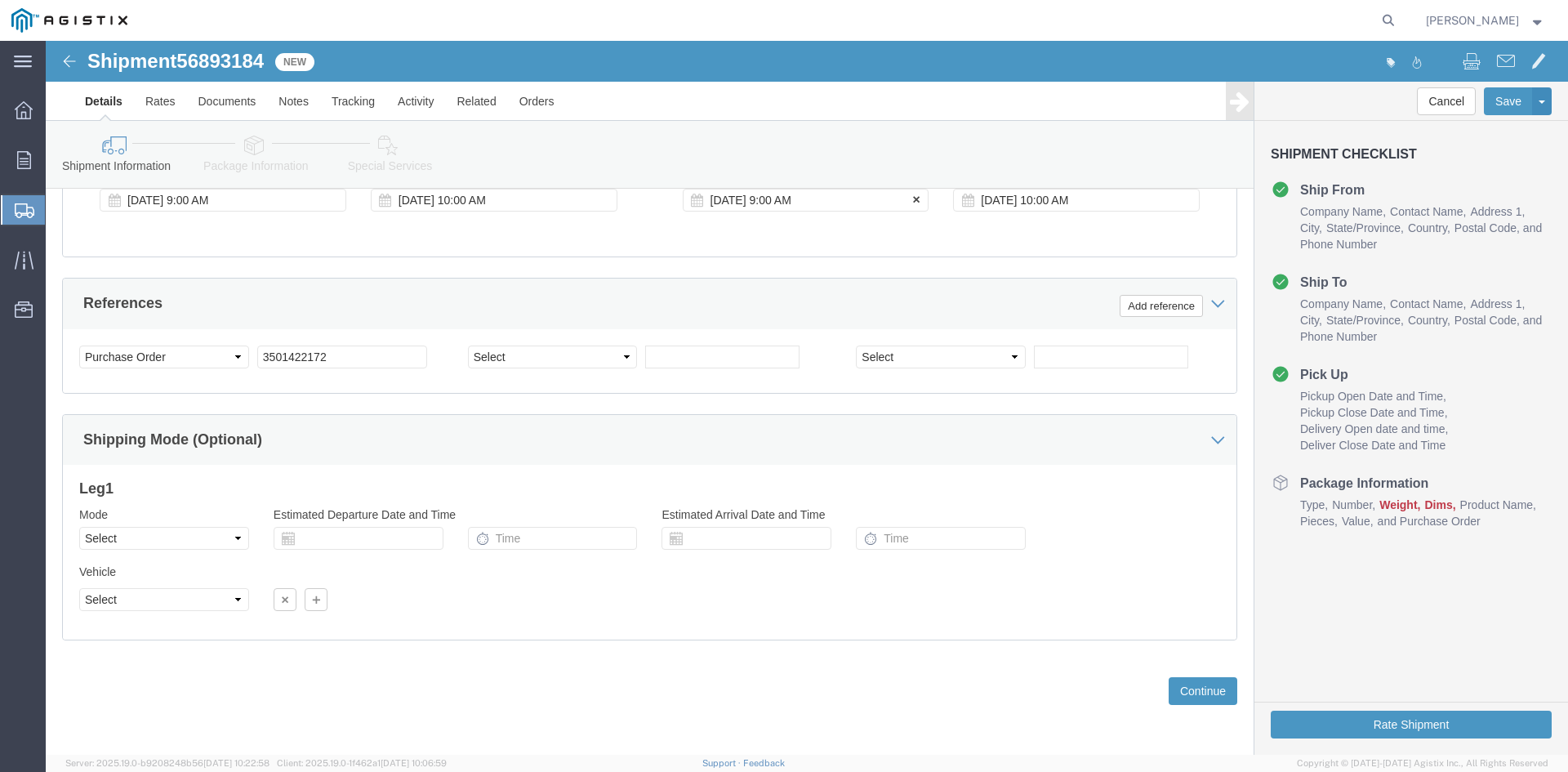
click div "[DATE] 9:00 AM"
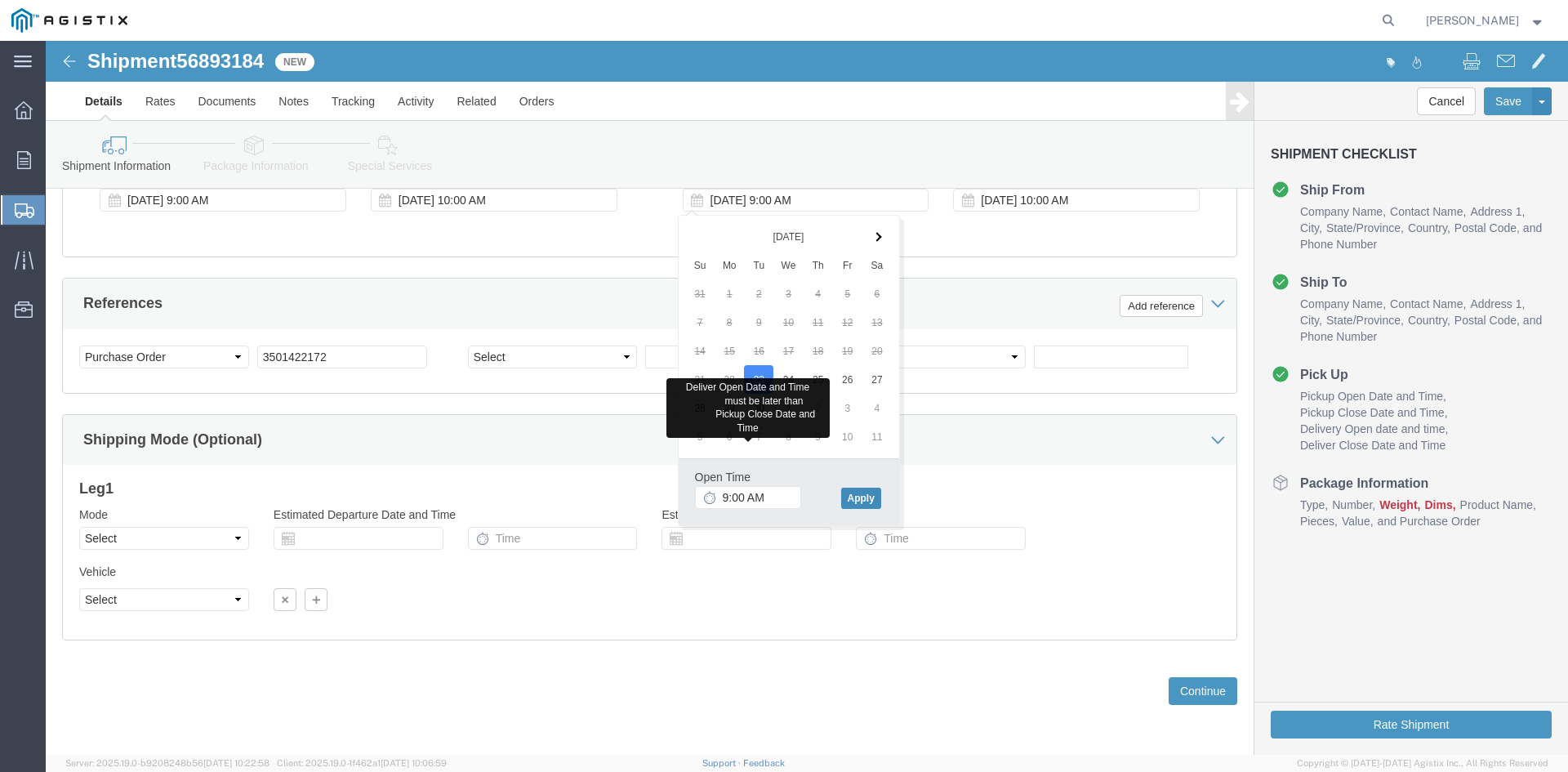
drag, startPoint x: 838, startPoint y: 454, endPoint x: 825, endPoint y: 454, distance: 13.0
click div "Open Time 9:00 AM [DATE] 10:00 AM - [DATE] 10:00 AM Cancel Apply"
click button "Apply"
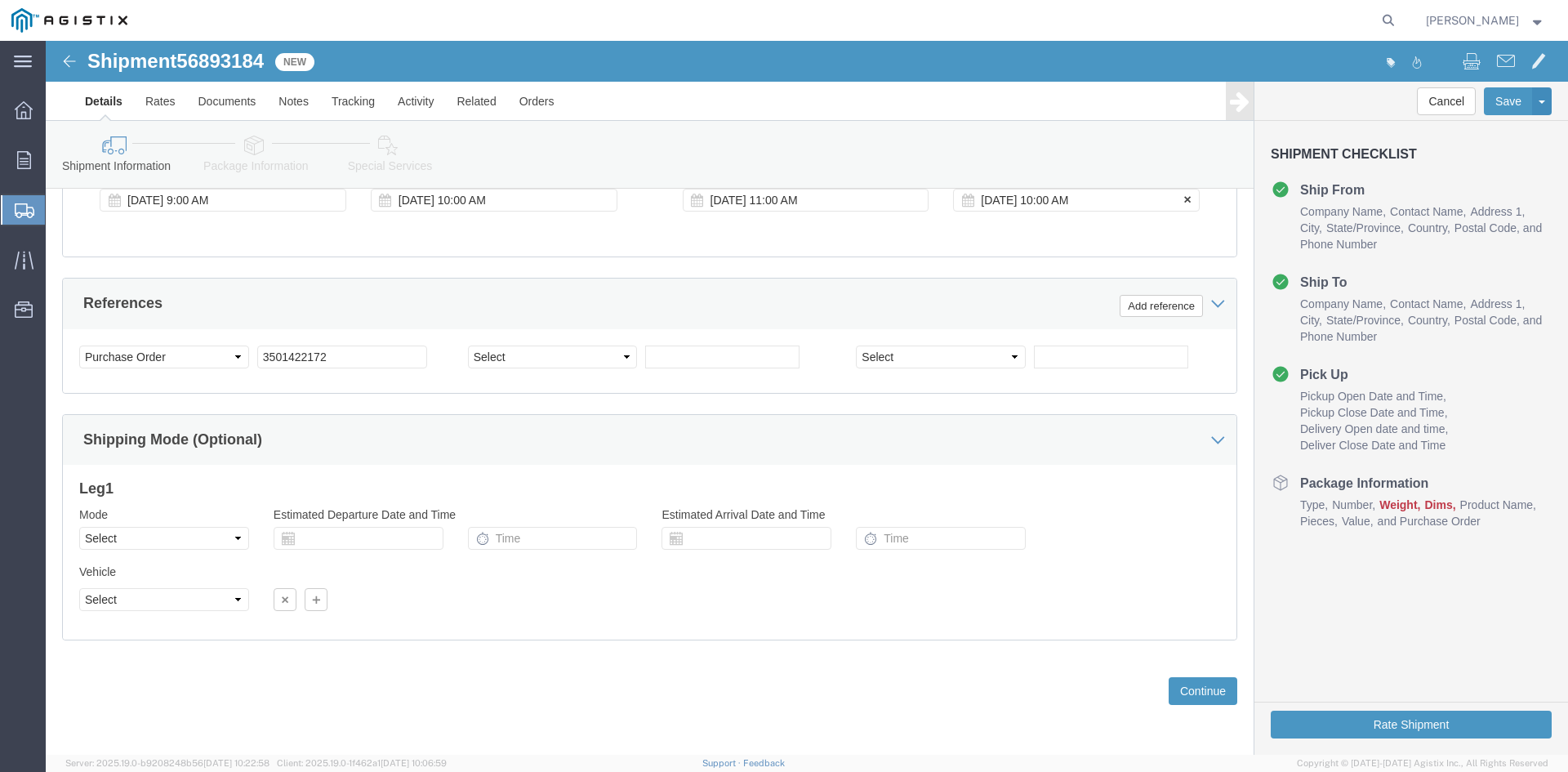
click div "[DATE] 10:00 AM"
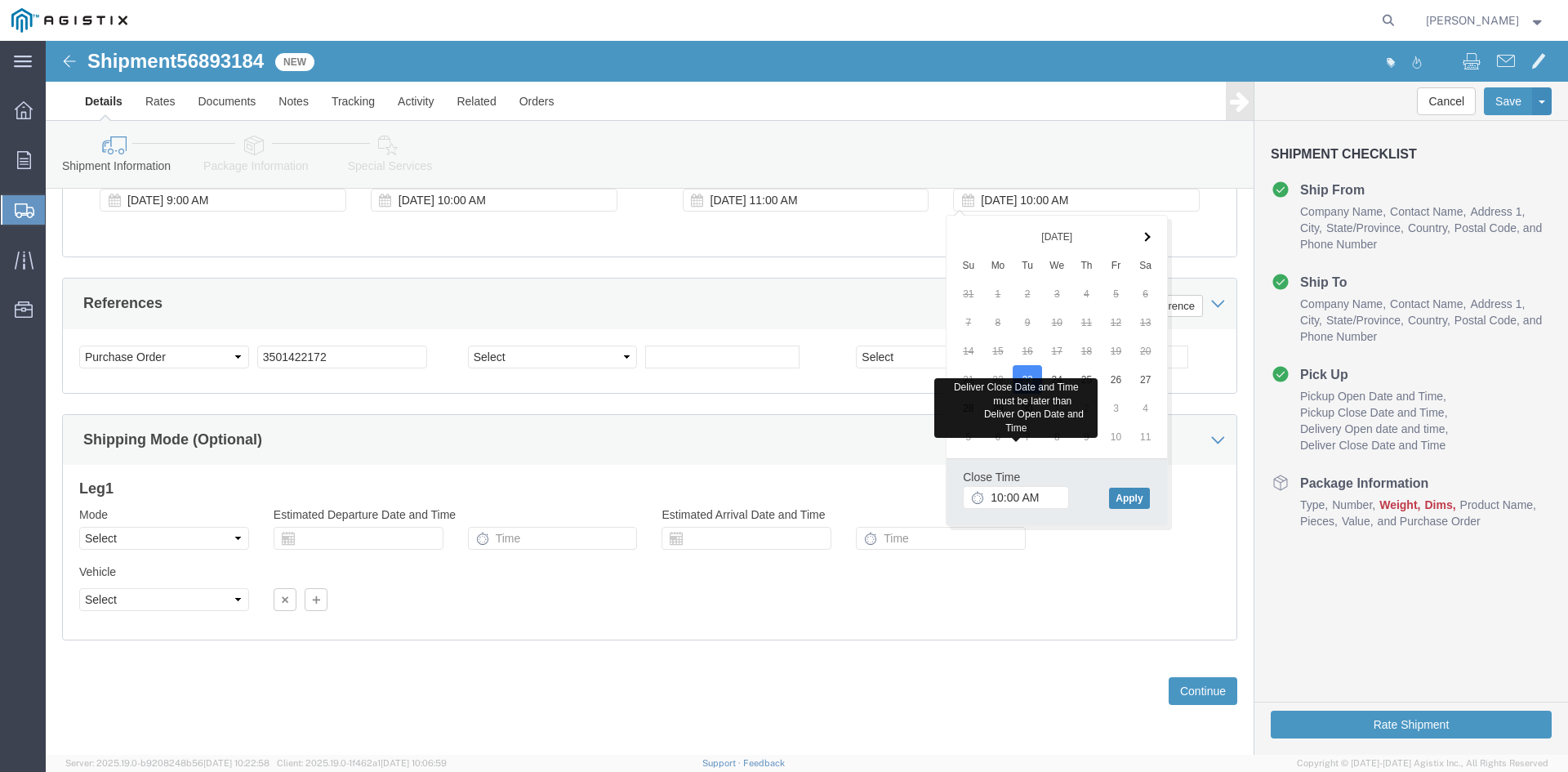
drag, startPoint x: 1088, startPoint y: 458, endPoint x: 1098, endPoint y: 393, distance: 65.8
click button "Apply"
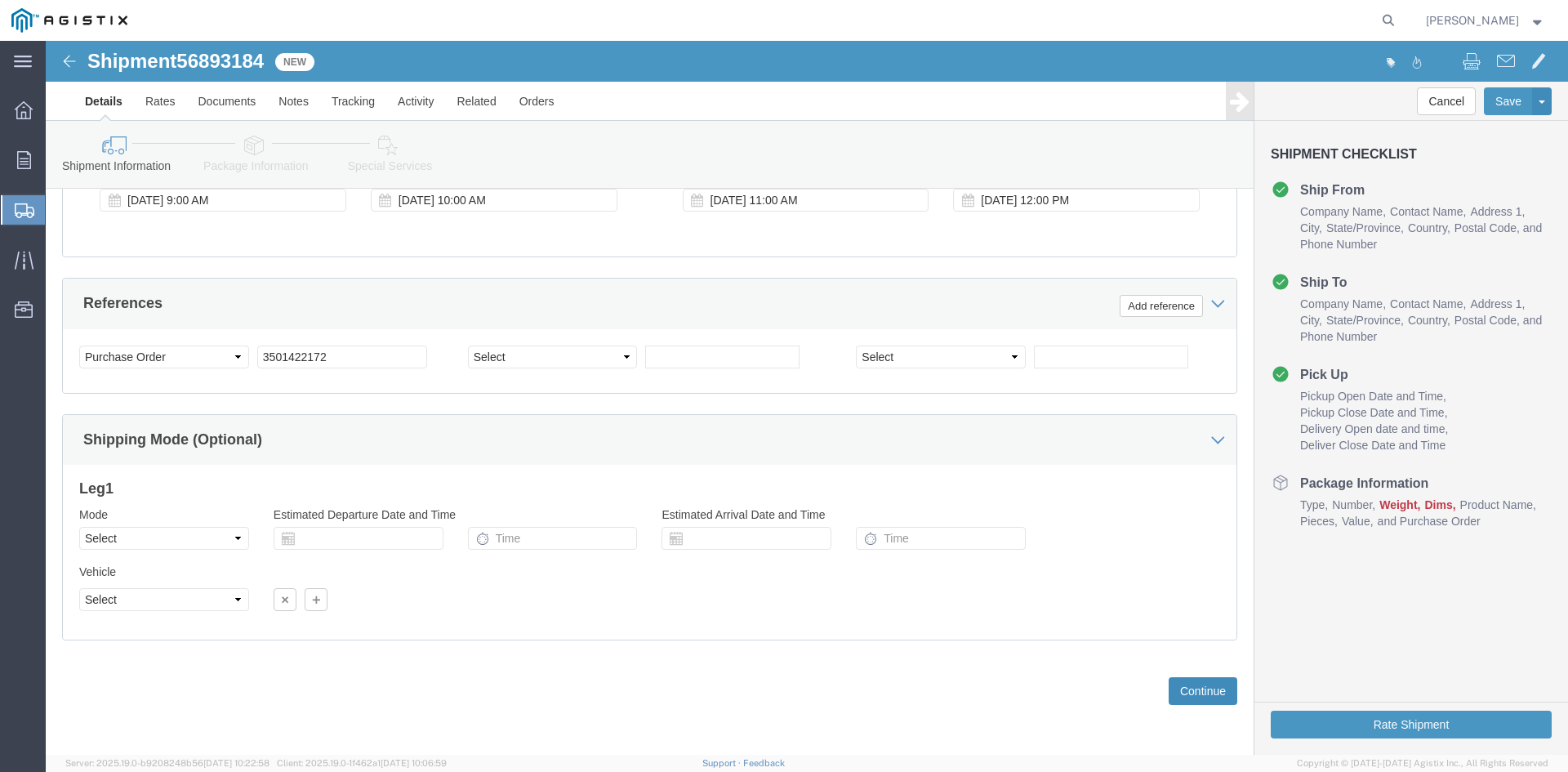
click button "Continue"
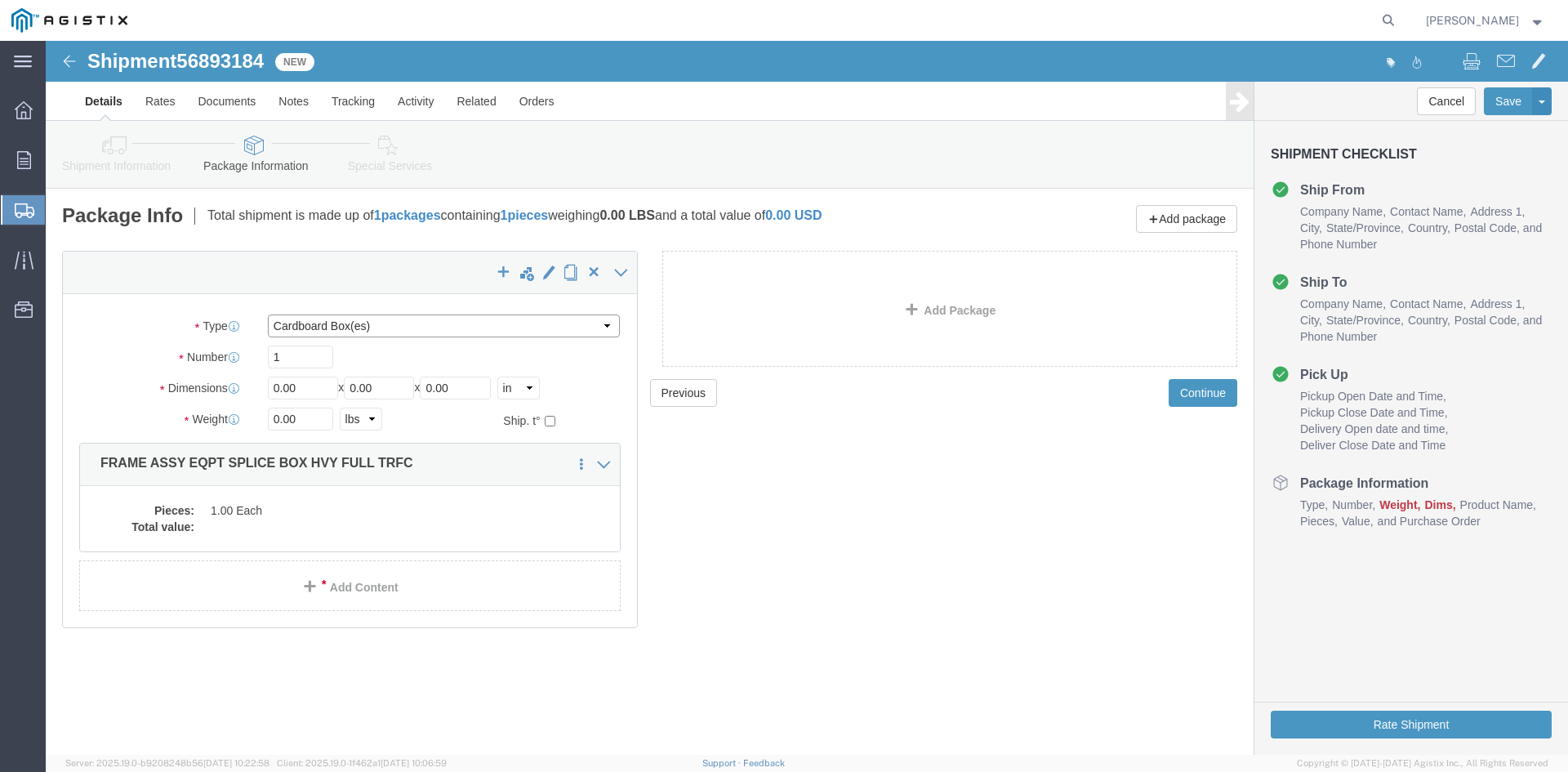
click select "Select Bulk Bundle(s) Cardboard Box(es) Carton(s) Crate(s) Drum(s) (Fiberboard)…"
select select "NKCR"
click select "Select Bulk Bundle(s) Cardboard Box(es) Carton(s) Crate(s) Drum(s) (Fiberboard)…"
drag, startPoint x: 281, startPoint y: 352, endPoint x: 173, endPoint y: 350, distance: 108.0
click div "Dimensions Length 0.00 x Width 0.00 x Height 0.00 Select cm ft in"
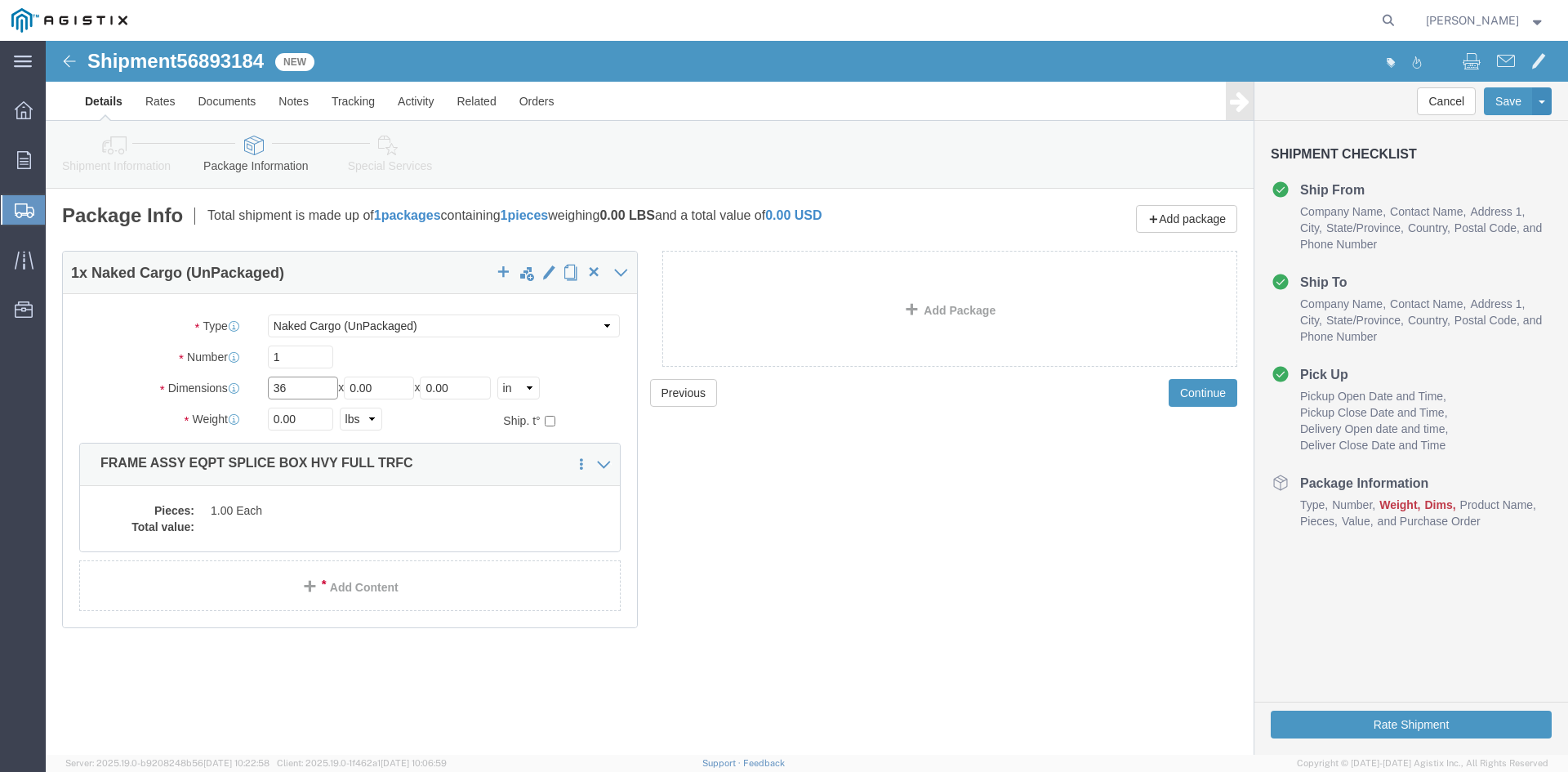
type input "36"
drag, startPoint x: 345, startPoint y: 354, endPoint x: 159, endPoint y: 341, distance: 186.5
click div "Dimensions Length 36 x Width 0.00 x Height 0.00 Select cm ft in"
type input "60"
drag, startPoint x: 420, startPoint y: 344, endPoint x: 335, endPoint y: 348, distance: 85.1
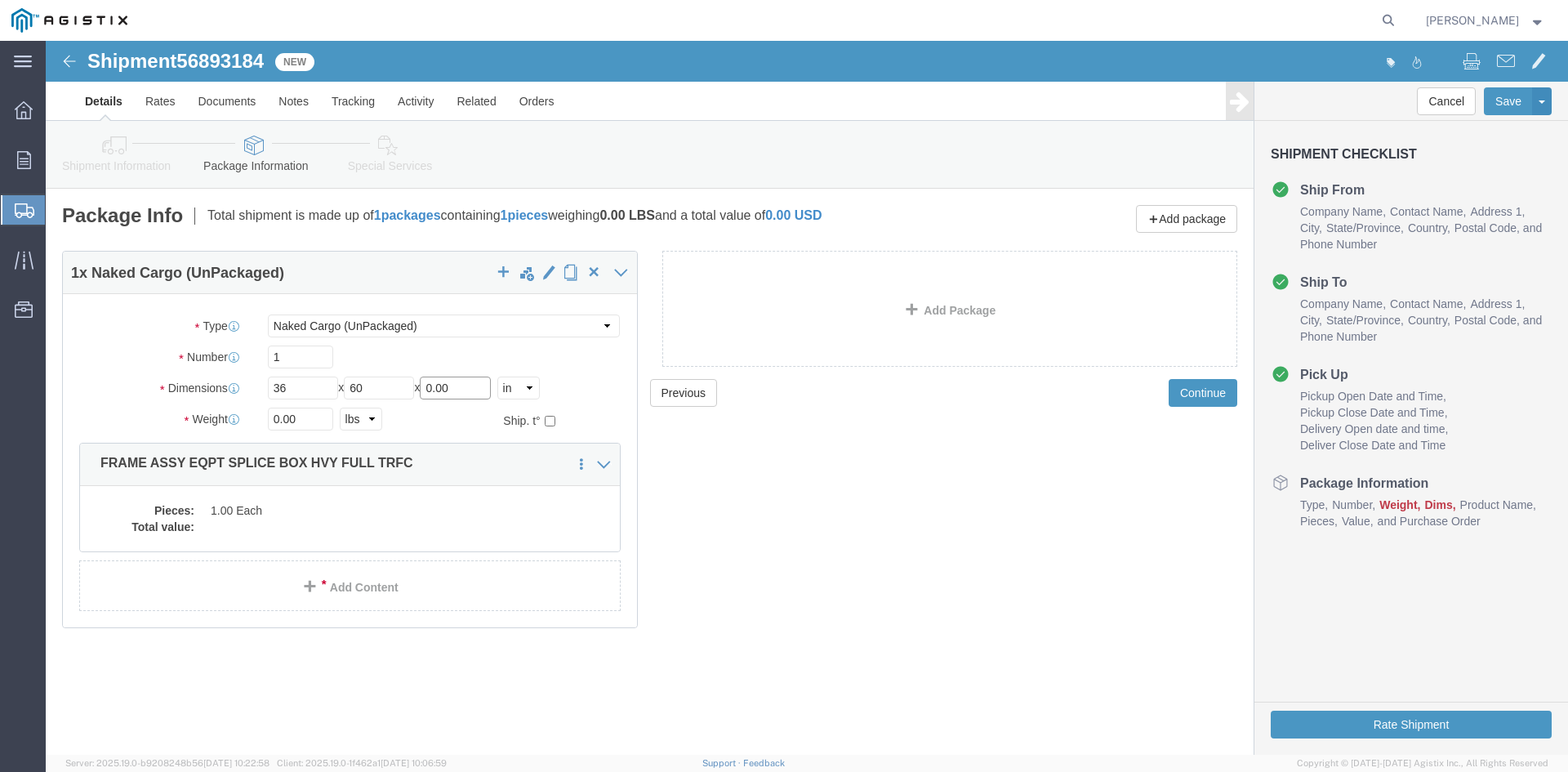
click div "Length 36 x Width 60 x Height 0.00 Select cm ft in"
type input "05"
click input "0.00"
drag, startPoint x: 258, startPoint y: 373, endPoint x: 196, endPoint y: 377, distance: 62.1
click div "Weight 0.00 Select kgs lbs Ship. t°"
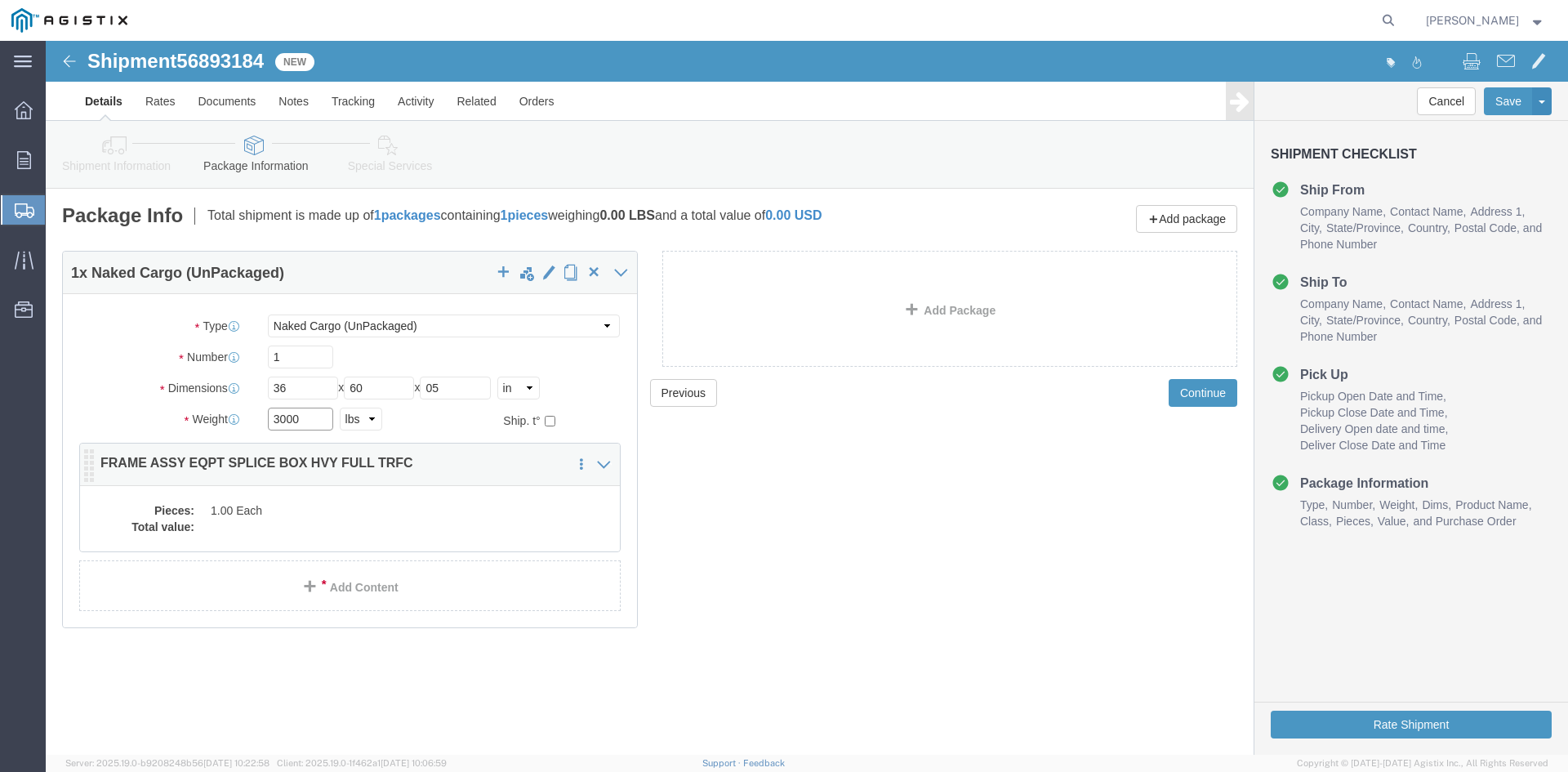
type input "3000"
click div "Pieces: 1.00 Each Total value:"
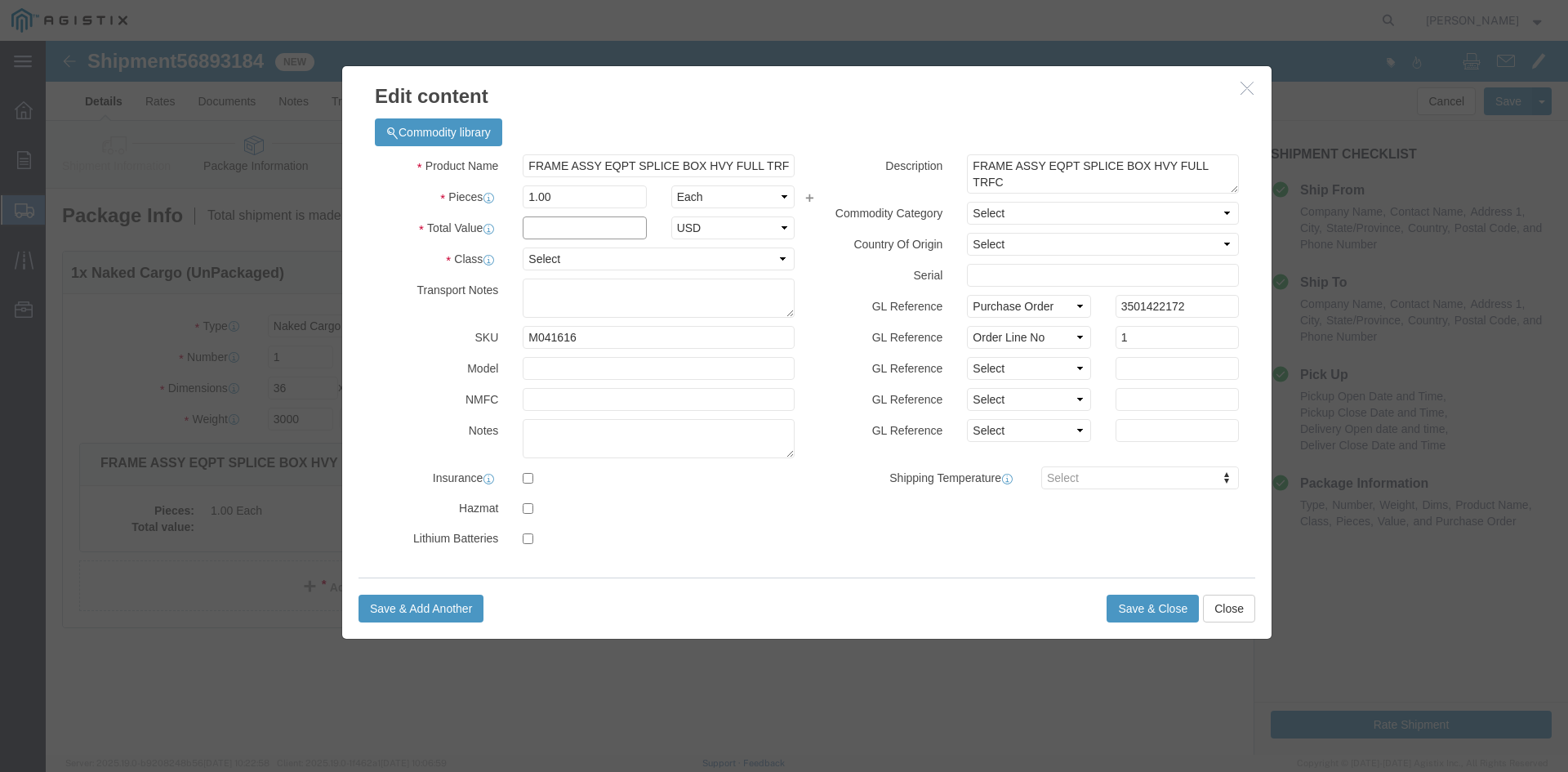
click input "text"
type input "1"
click select "Select 50 55 60 65 70 85 92.5 100 125 175 250 300 400"
select select "55"
click select "Select 50 55 60 65 70 85 92.5 100 125 175 250 300 400"
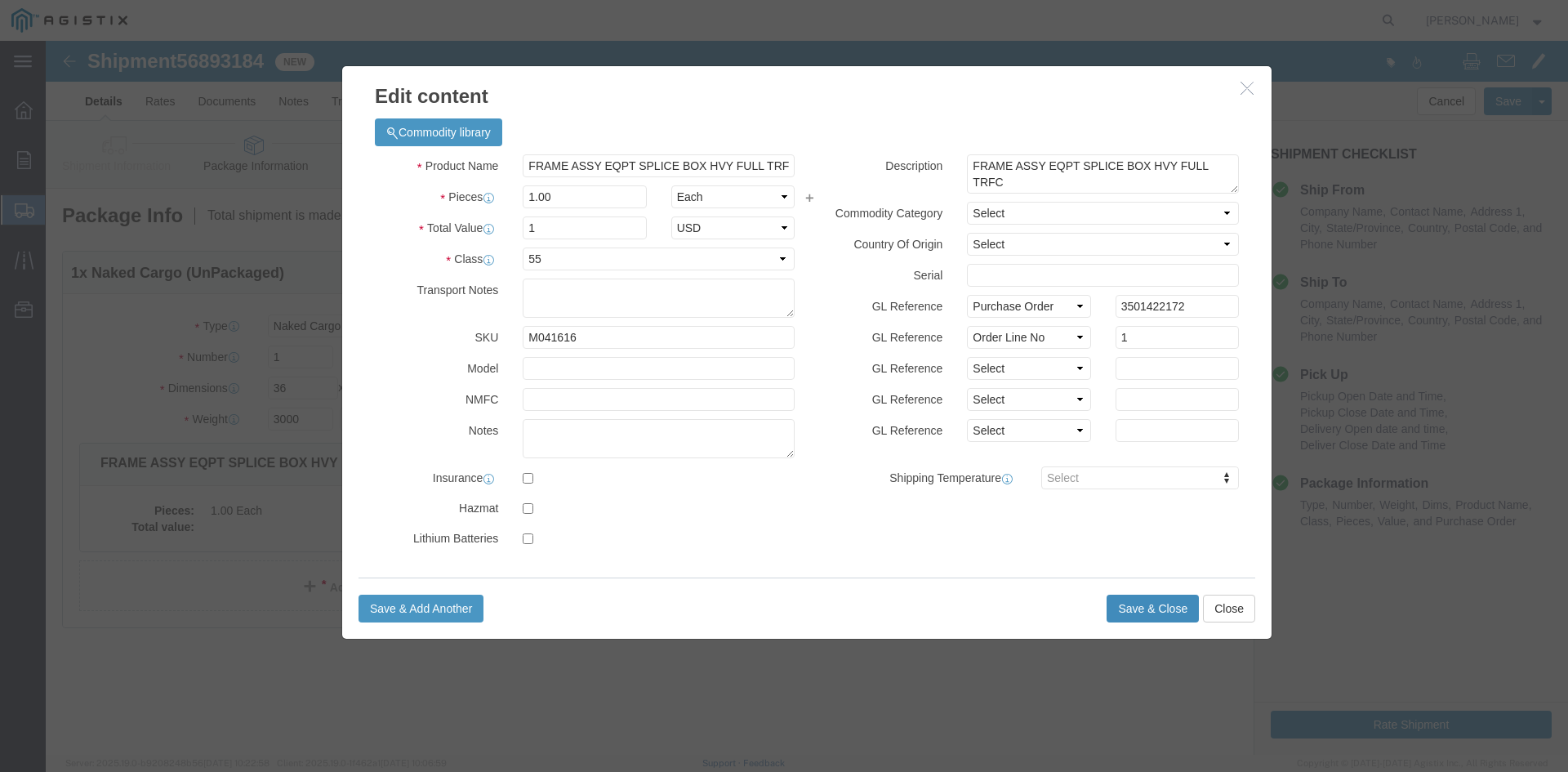
click button "Save & Close"
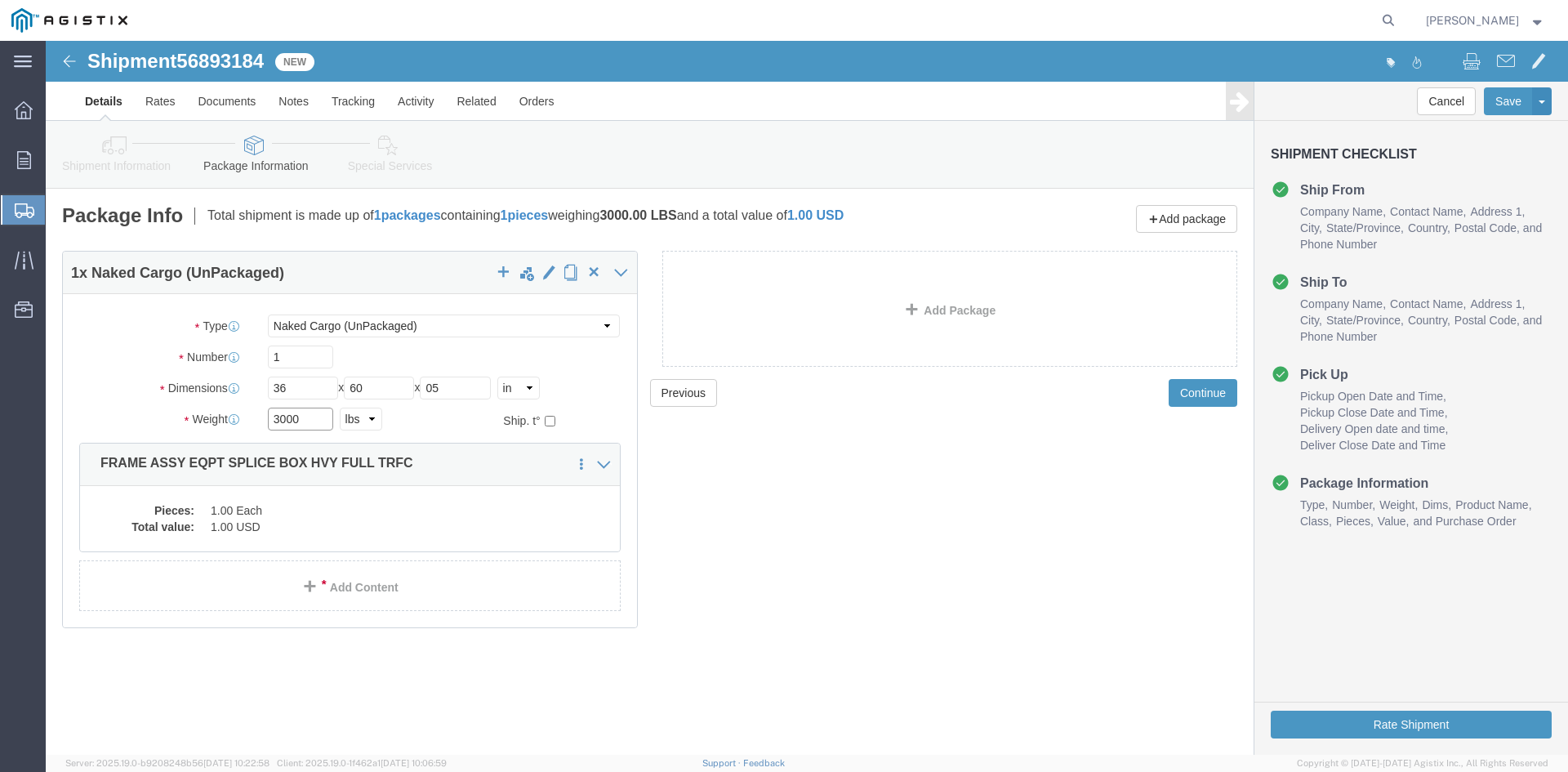
drag, startPoint x: 259, startPoint y: 379, endPoint x: 173, endPoint y: 377, distance: 86.0
click div "Weight 3000 Select kgs lbs Ship. t°"
type input "2162"
drag, startPoint x: 1316, startPoint y: 669, endPoint x: 1084, endPoint y: 592, distance: 244.4
click form "Shipment 56893184 New Details Rates Documents Notes Tracking Activity Related O…"
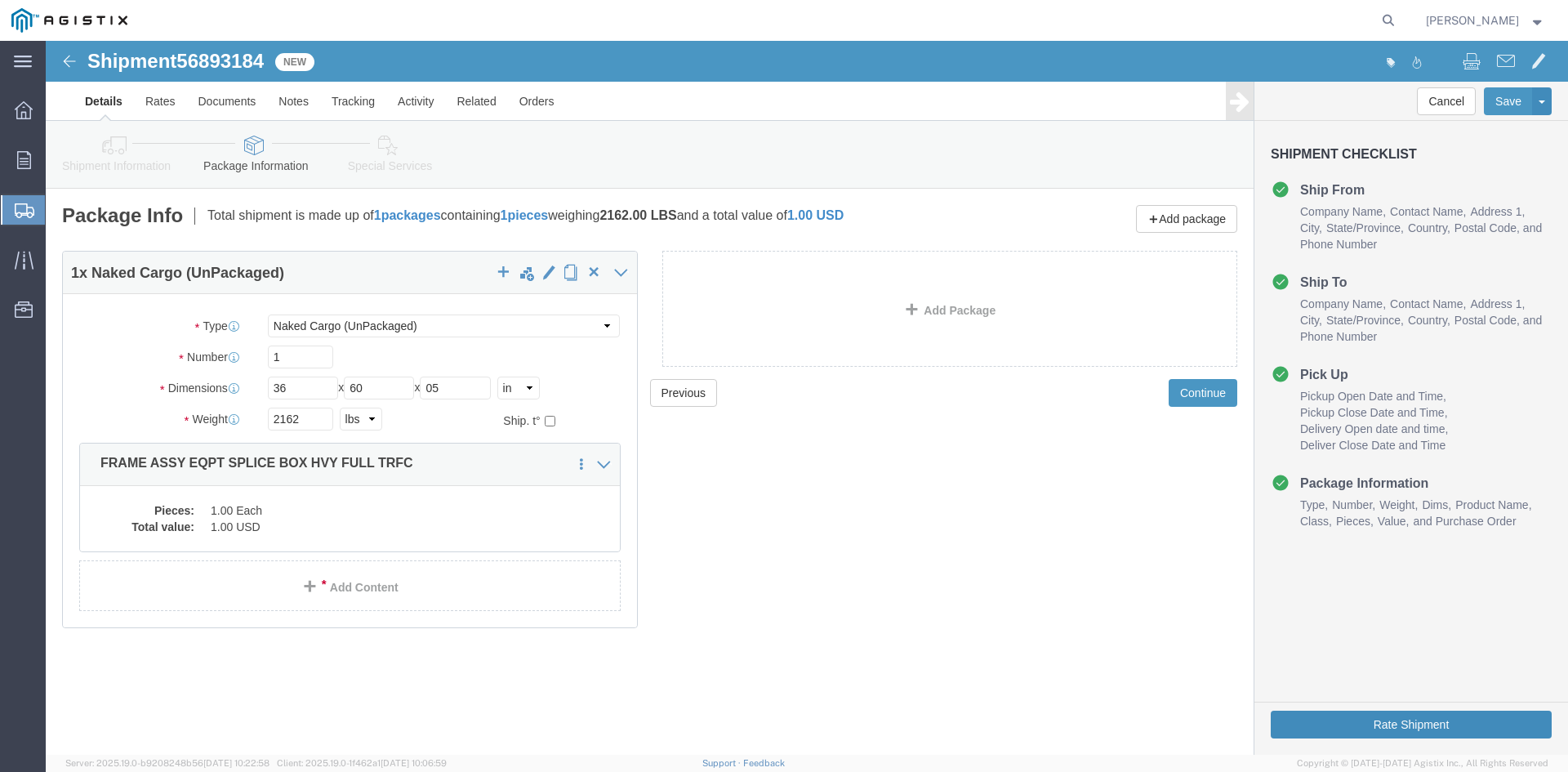
click button "Rate Shipment"
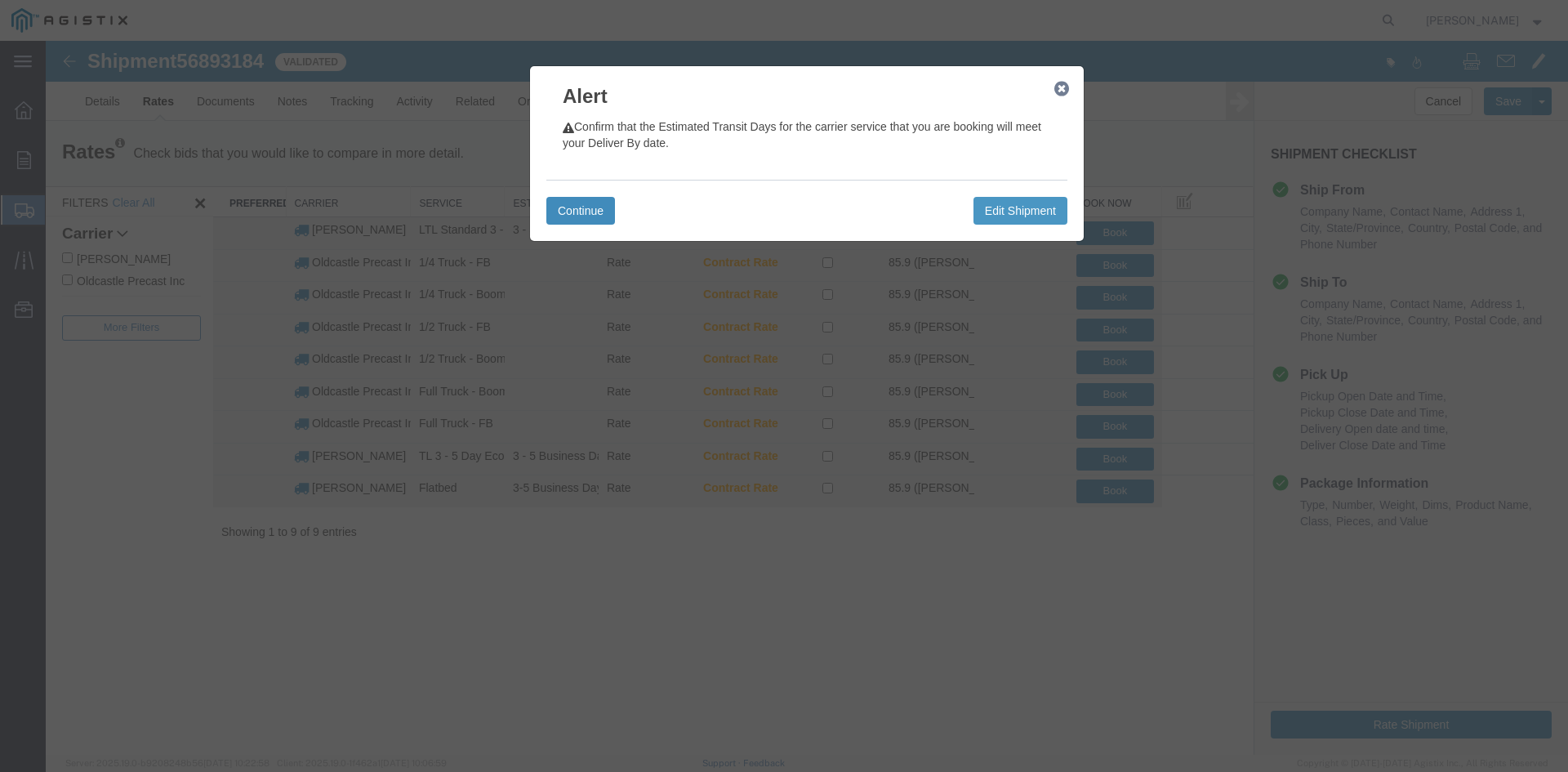
click at [572, 216] on button "Continue" at bounding box center [580, 210] width 68 height 27
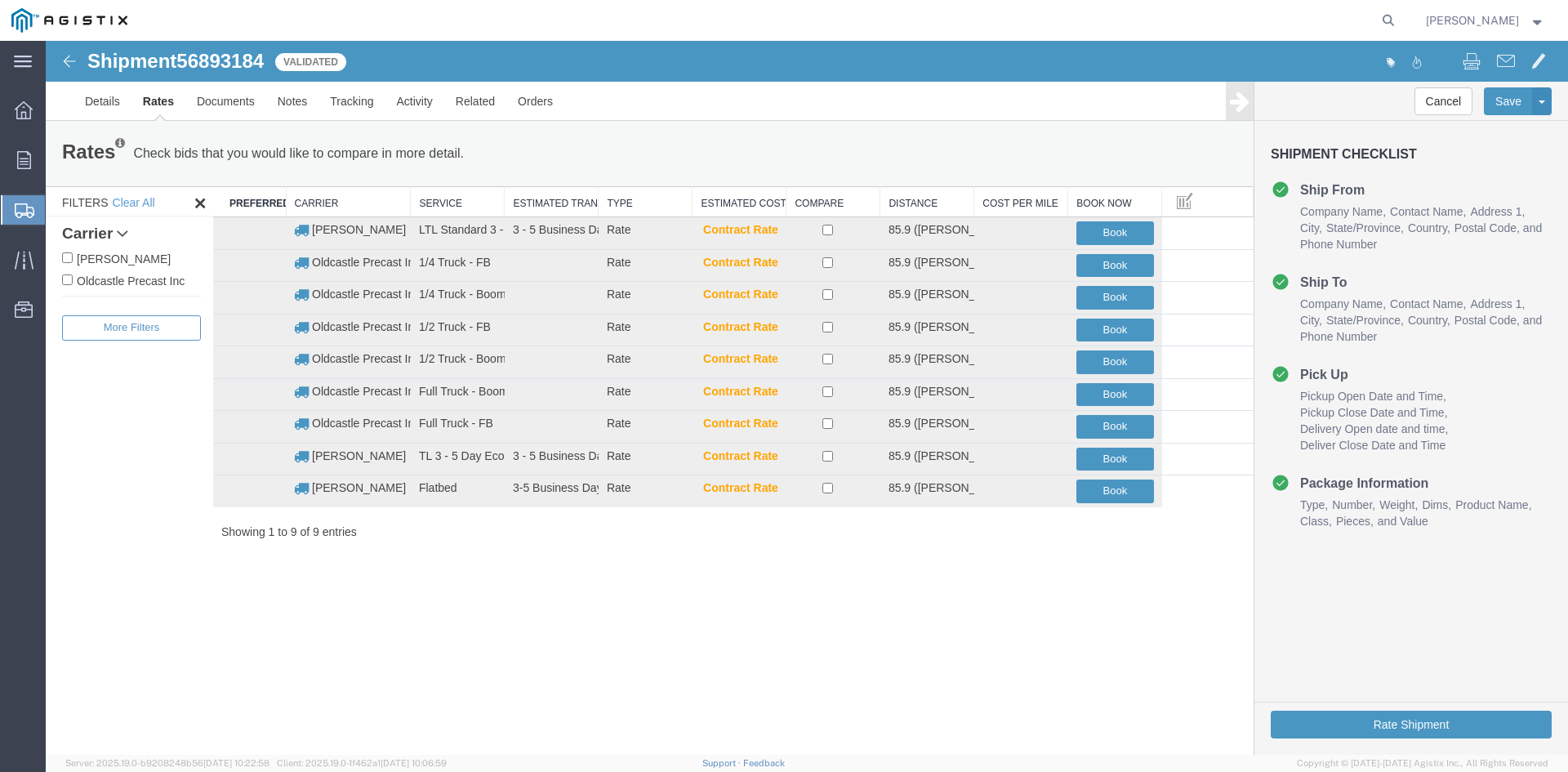
click at [139, 287] on label "Oldcastle Precast Inc" at bounding box center [132, 279] width 139 height 18
click at [73, 285] on input "Oldcastle Precast Inc" at bounding box center [67, 279] width 10 height 10
checkbox input "true"
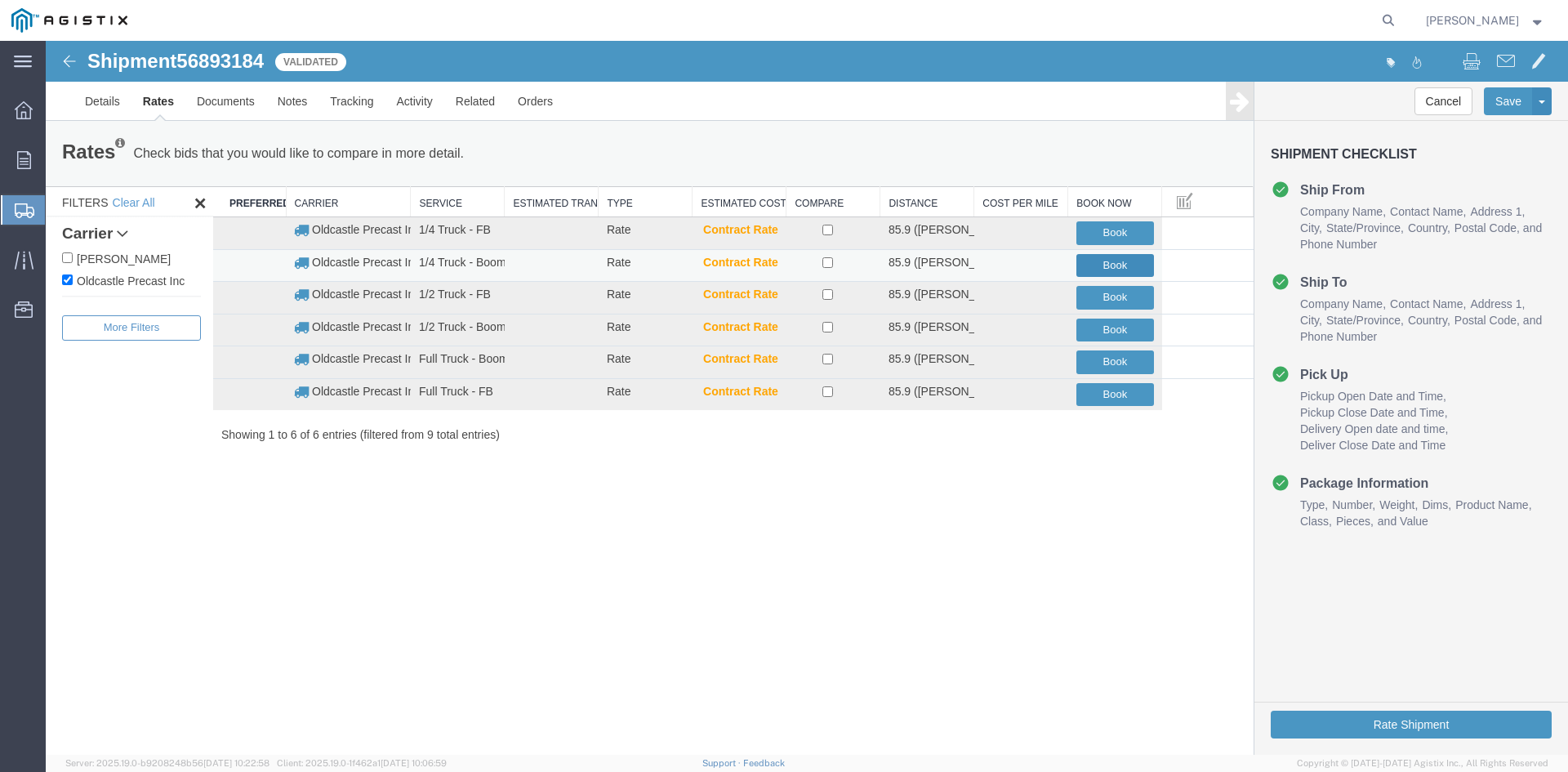
click at [1115, 262] on button "Book" at bounding box center [1114, 265] width 78 height 24
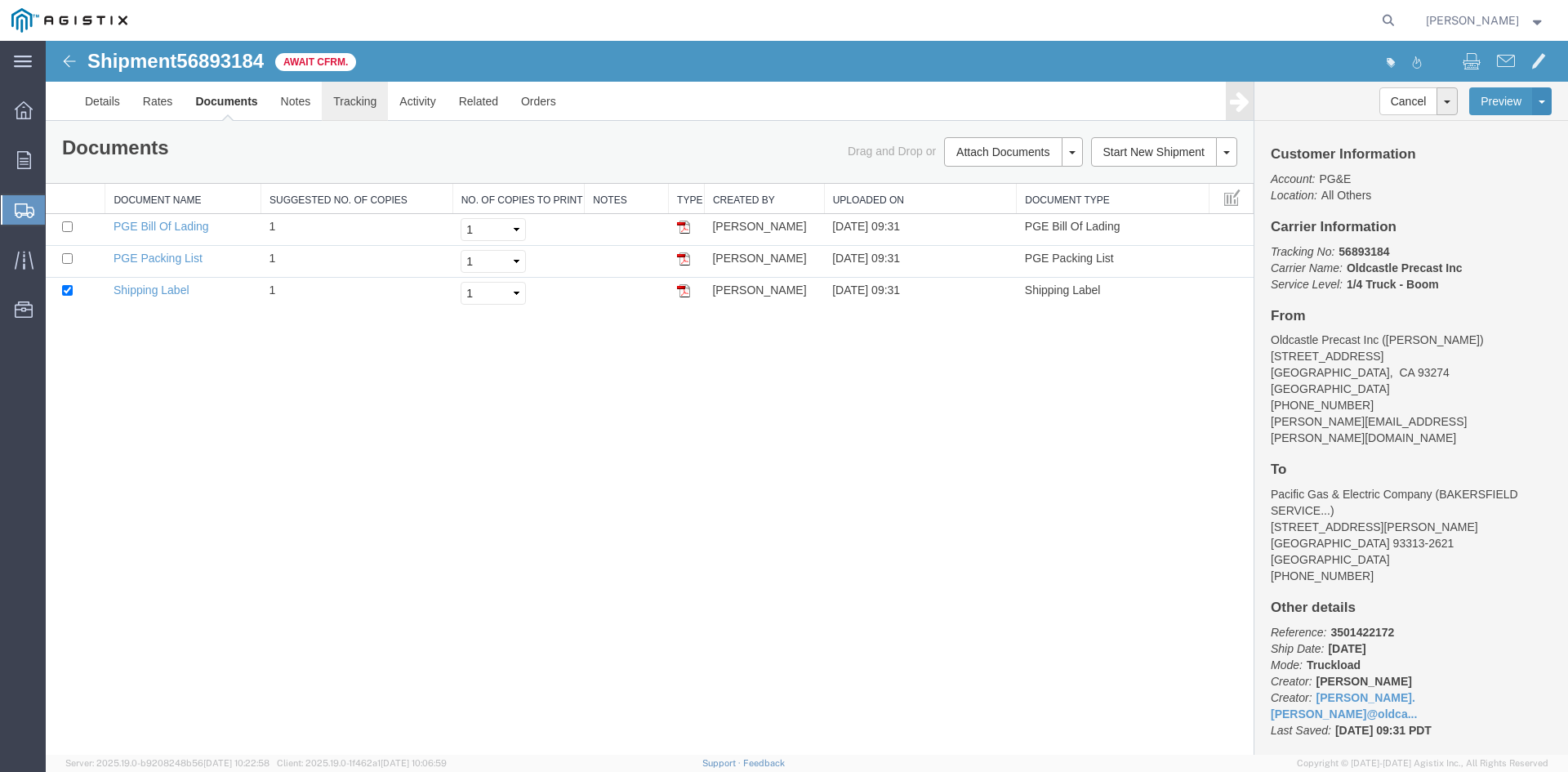
click at [356, 106] on link "Tracking" at bounding box center [355, 100] width 66 height 39
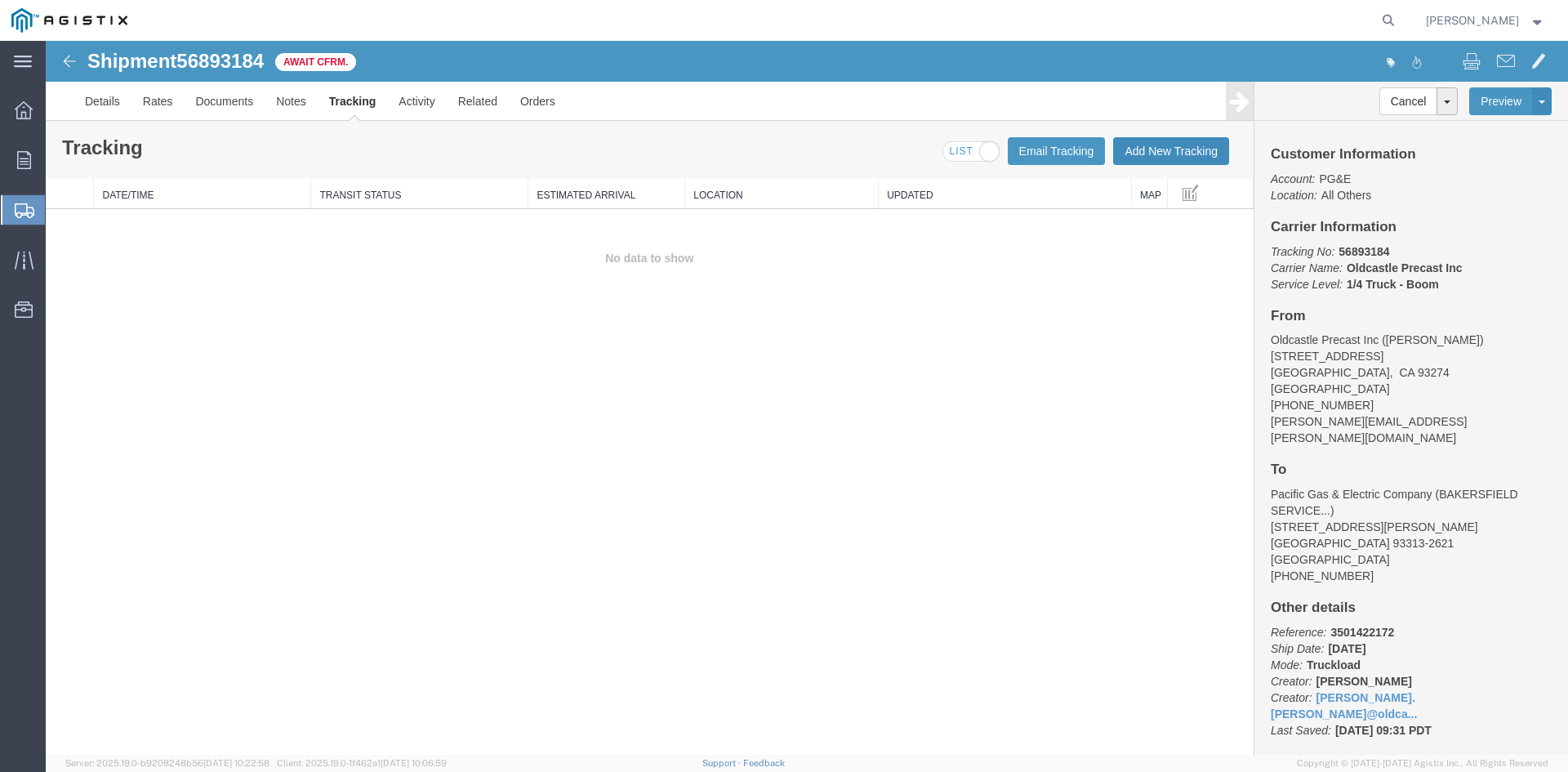
click at [1186, 137] on button "Add New Tracking" at bounding box center [1170, 151] width 116 height 27
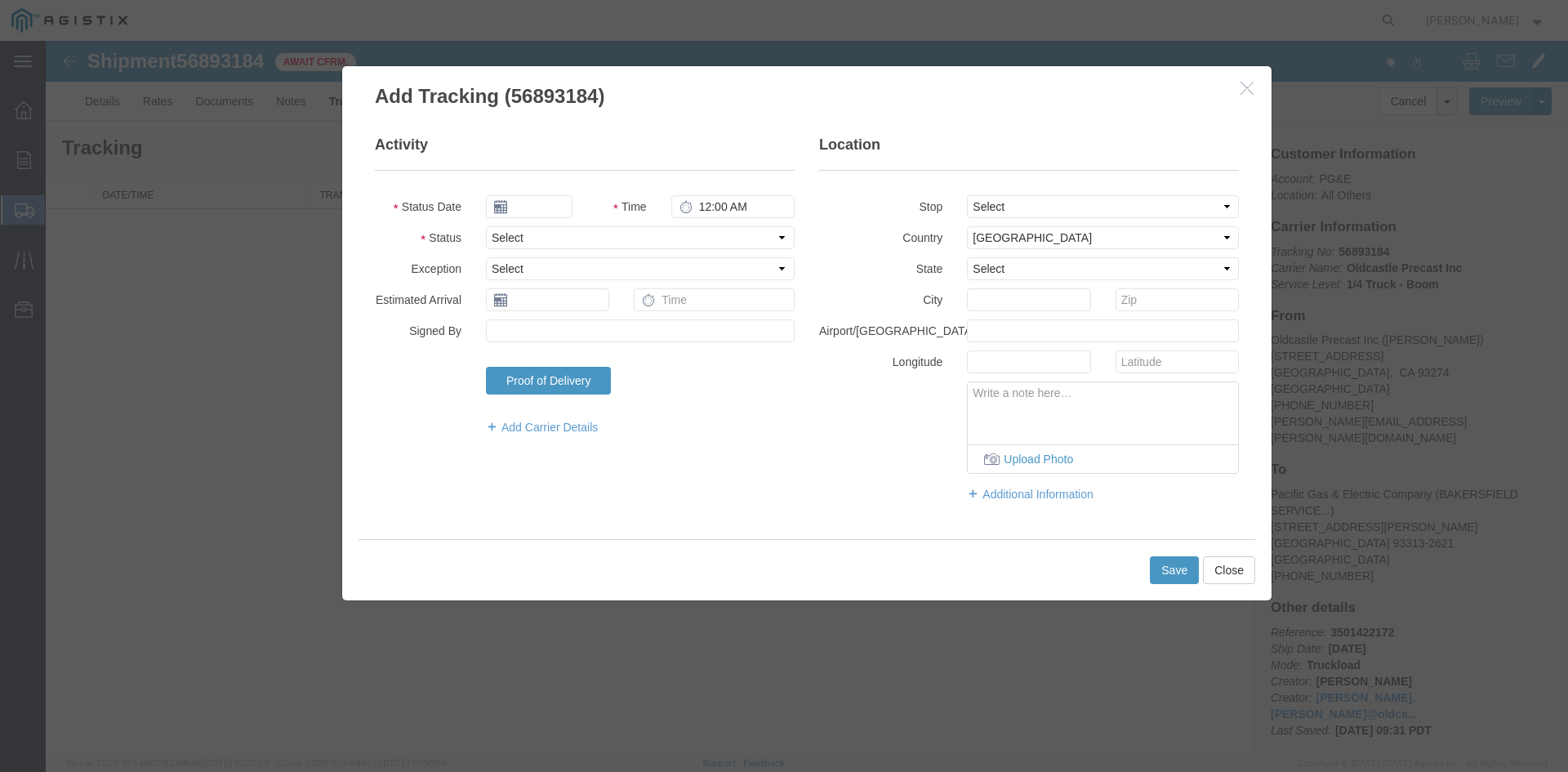
type input "[DATE]"
type input "10:00 AM"
click at [785, 234] on select "Select Arrival Notice Available Arrival Notice Imported Arrive at Delivery Loca…" at bounding box center [640, 238] width 309 height 23
select select "DELIVRED"
click at [486, 226] on select "Select Arrival Notice Available Arrival Notice Imported Arrive at Delivery Loca…" at bounding box center [640, 238] width 309 height 23
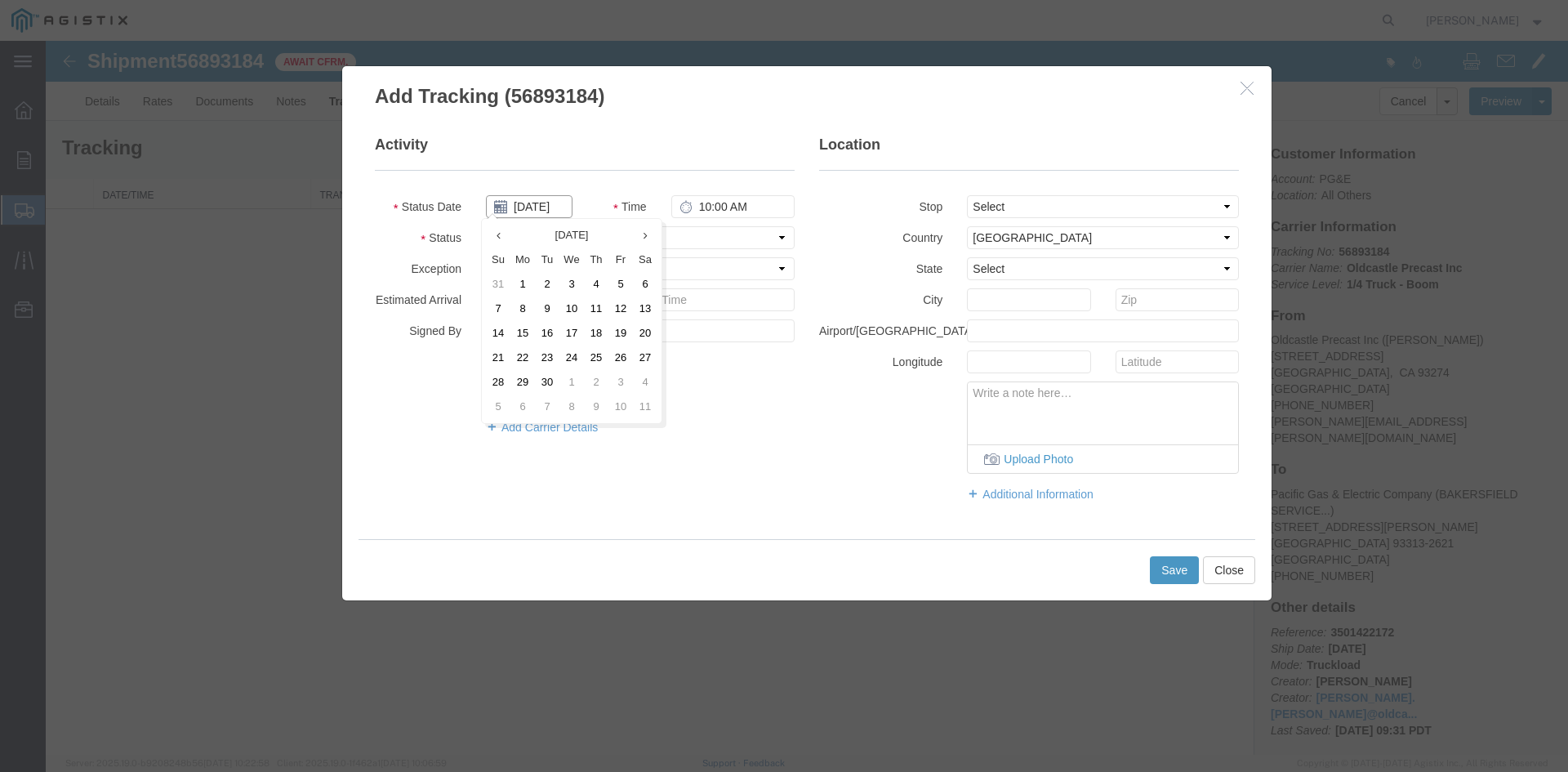
click at [559, 205] on input "[DATE]" at bounding box center [528, 206] width 86 height 23
click at [561, 208] on input "[DATE]" at bounding box center [528, 206] width 86 height 23
click at [553, 353] on td "23" at bounding box center [547, 358] width 25 height 25
type input "[DATE]"
click at [1170, 572] on button "Save" at bounding box center [1174, 569] width 49 height 27
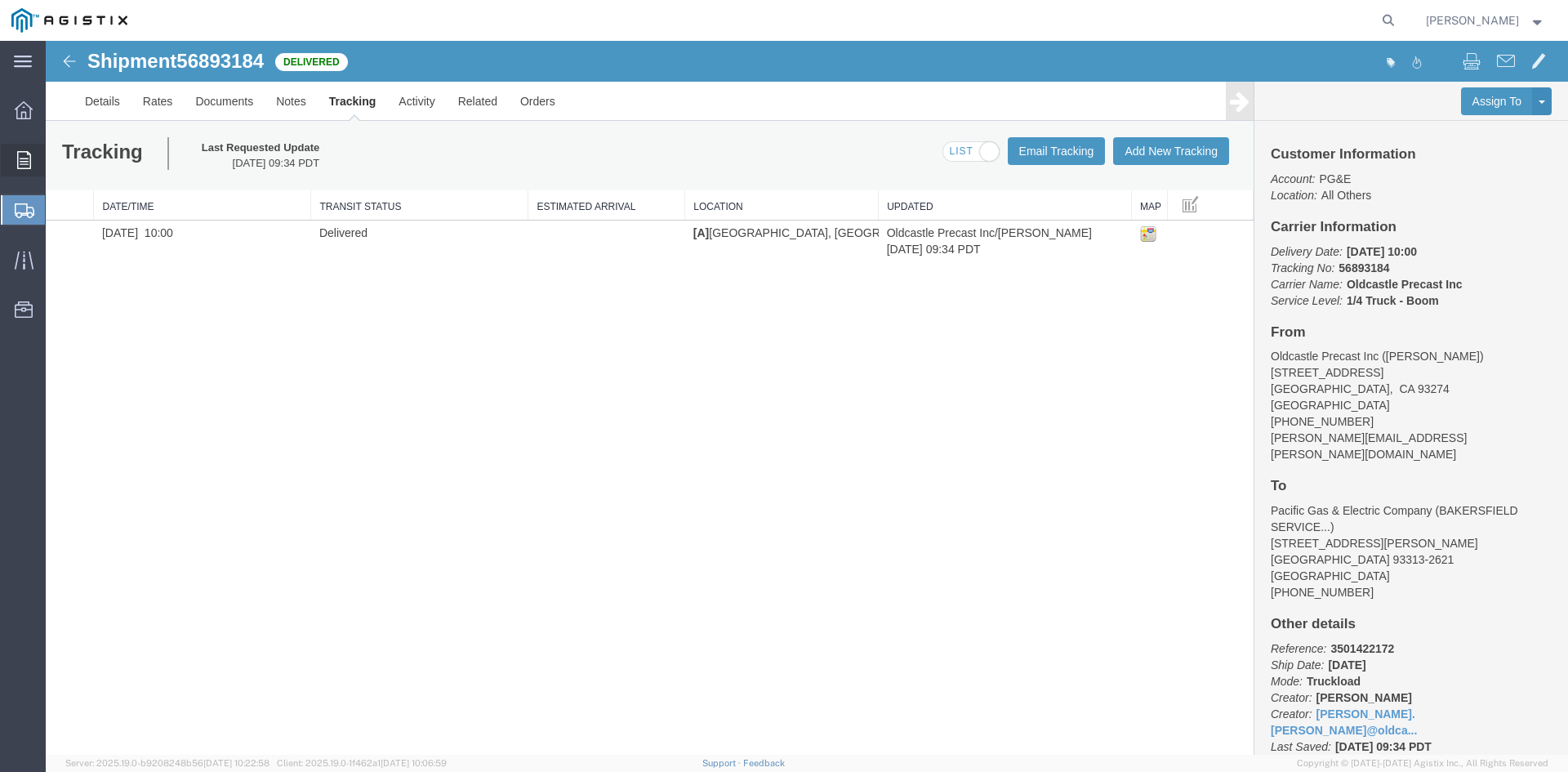
click at [32, 165] on div at bounding box center [24, 160] width 45 height 32
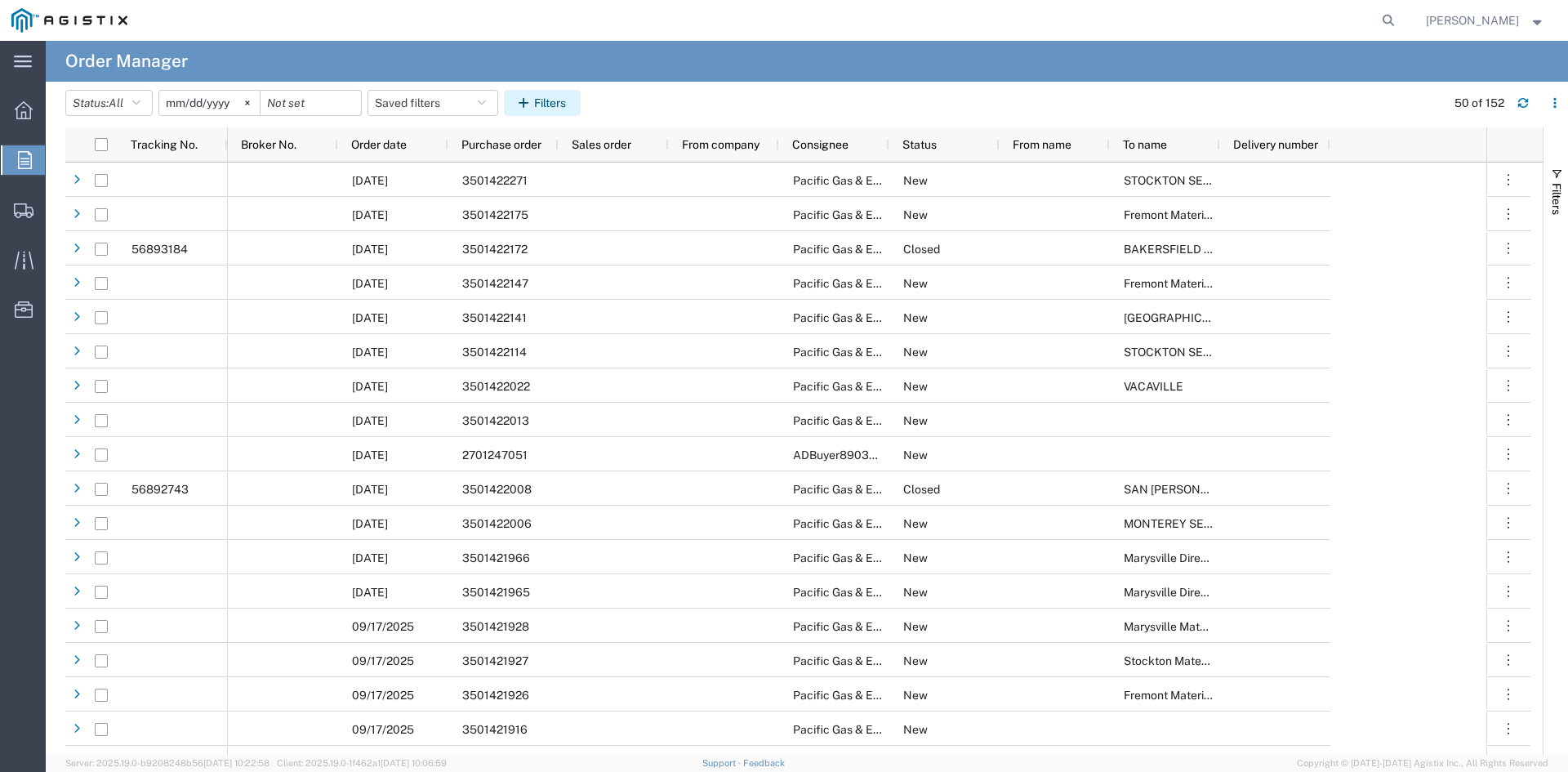
click at [555, 95] on button "Filters" at bounding box center [542, 103] width 77 height 27
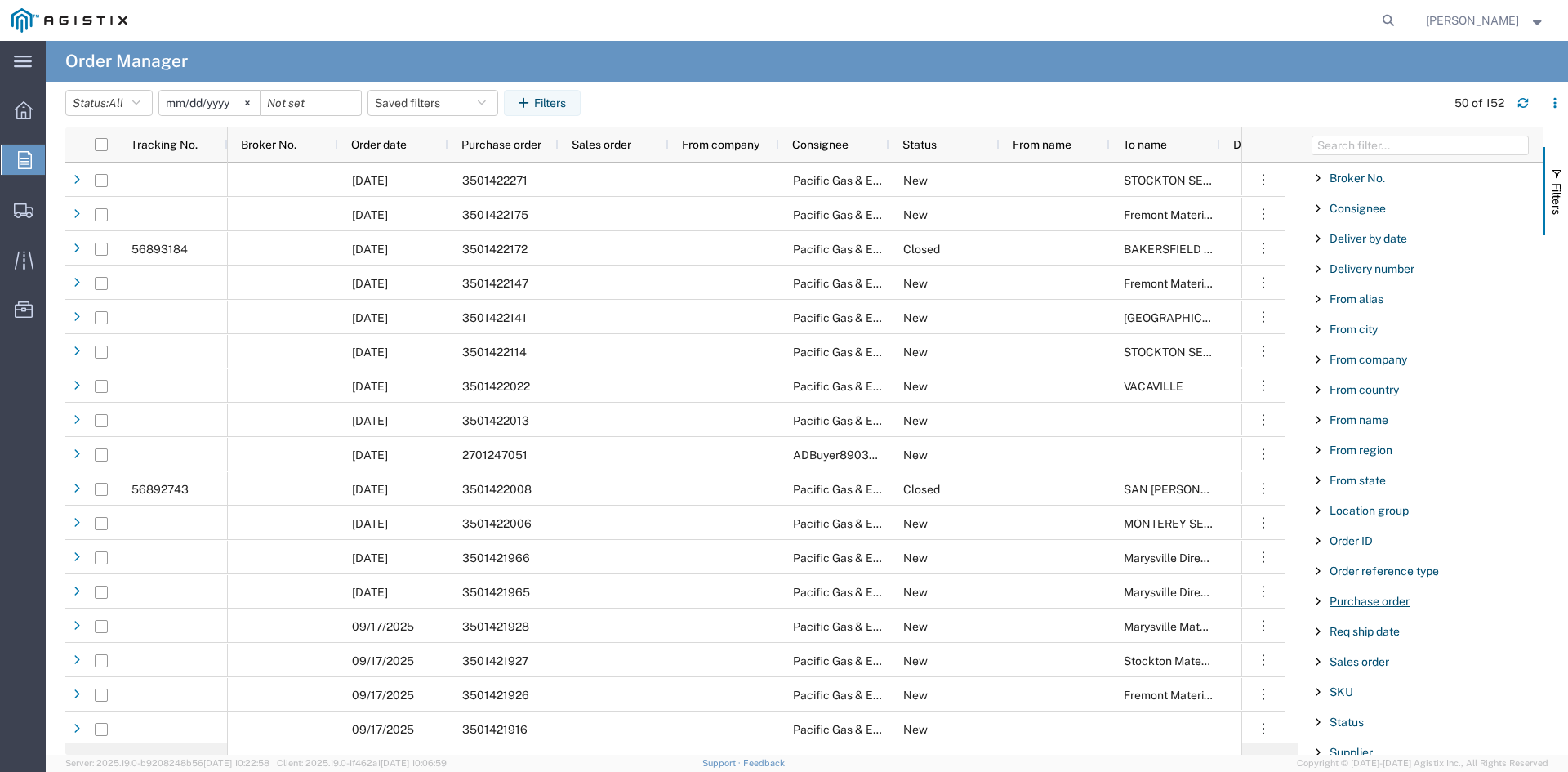
click at [1366, 600] on span "Purchase order" at bounding box center [1369, 601] width 80 height 13
click at [1396, 670] on input "Filter Value" at bounding box center [1426, 670] width 214 height 20
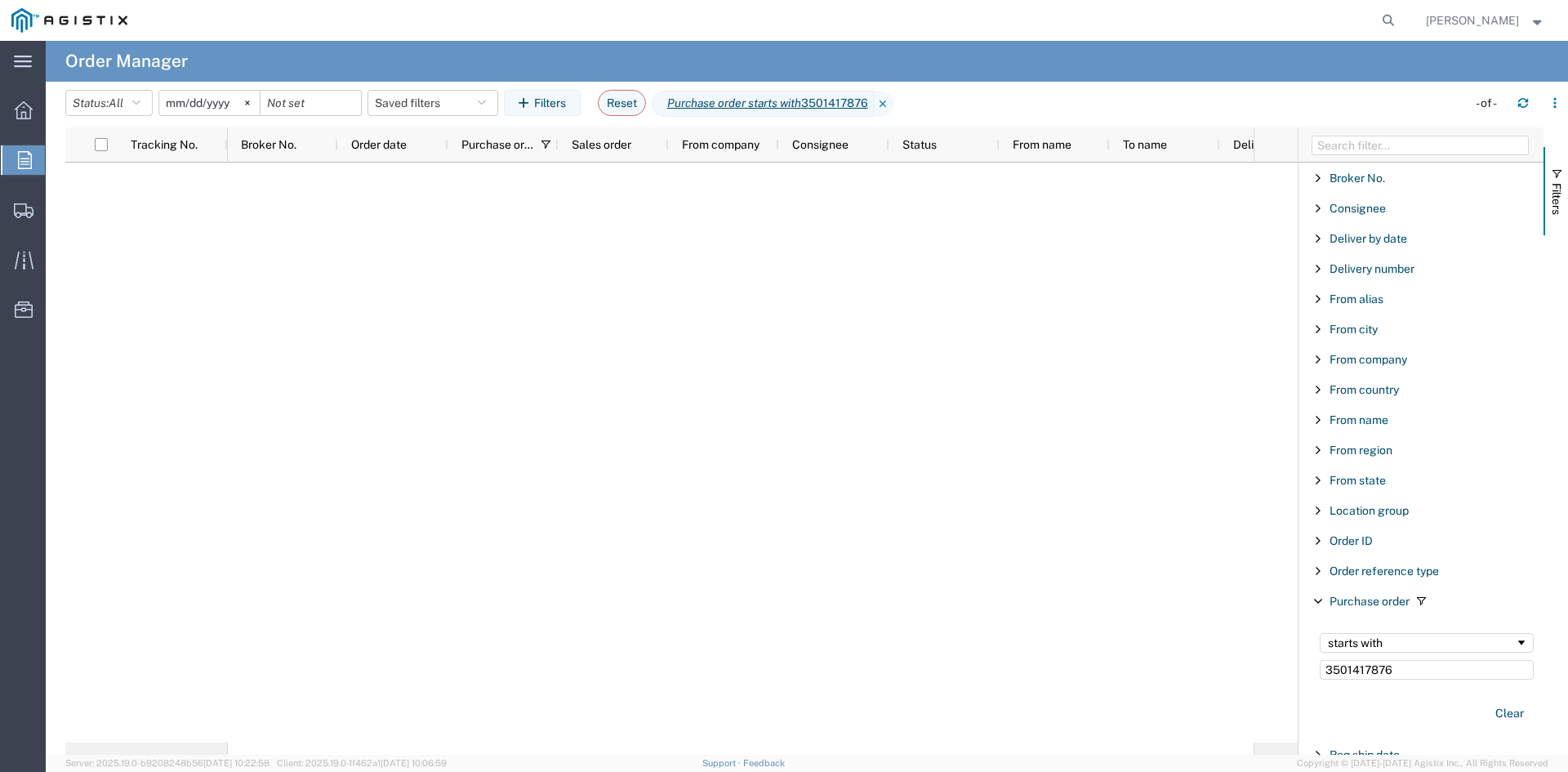
type input "3501417876"
click at [223, 102] on input "[DATE]" at bounding box center [209, 103] width 100 height 25
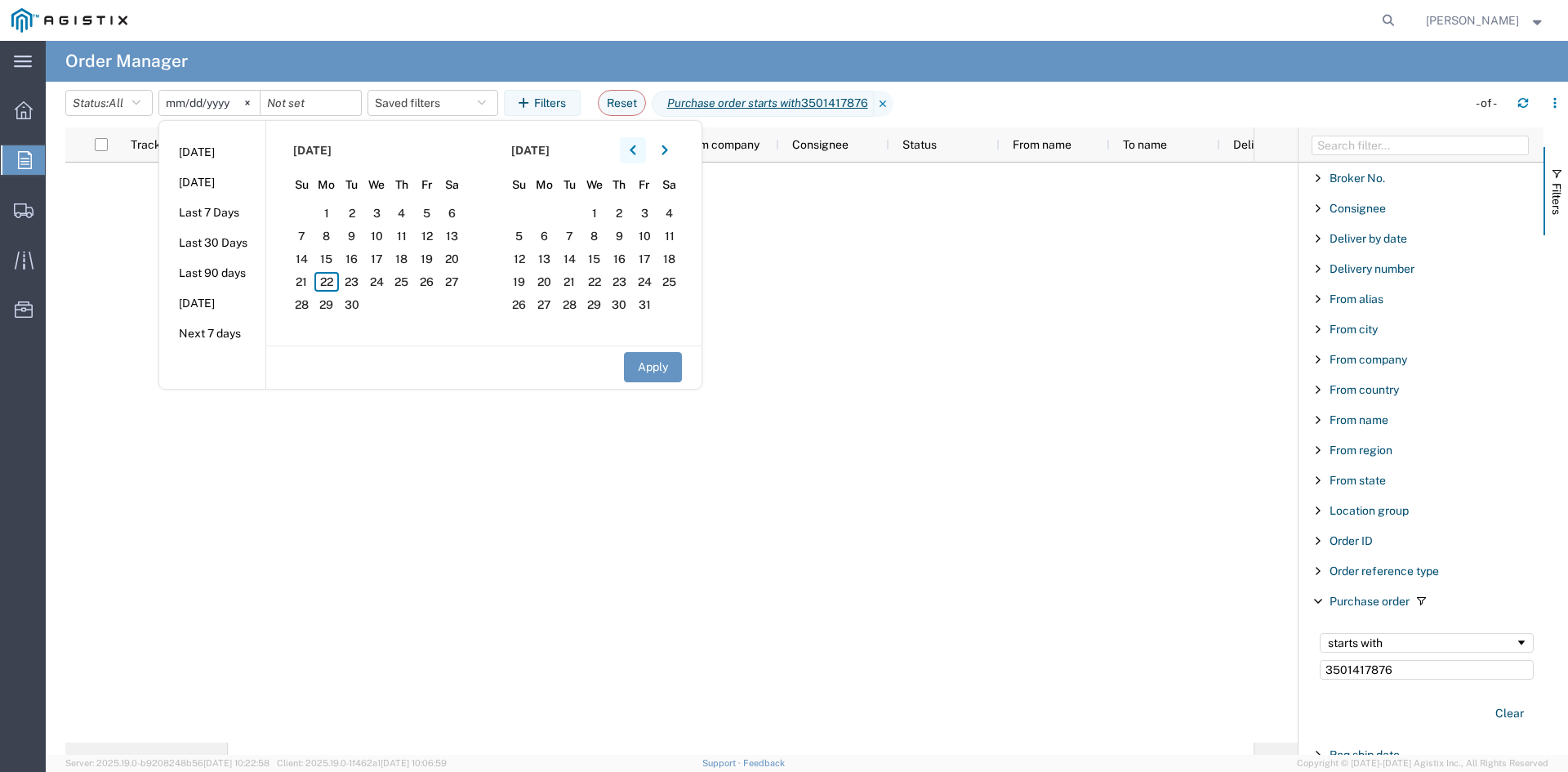
click at [634, 152] on icon "button" at bounding box center [633, 151] width 7 height 11
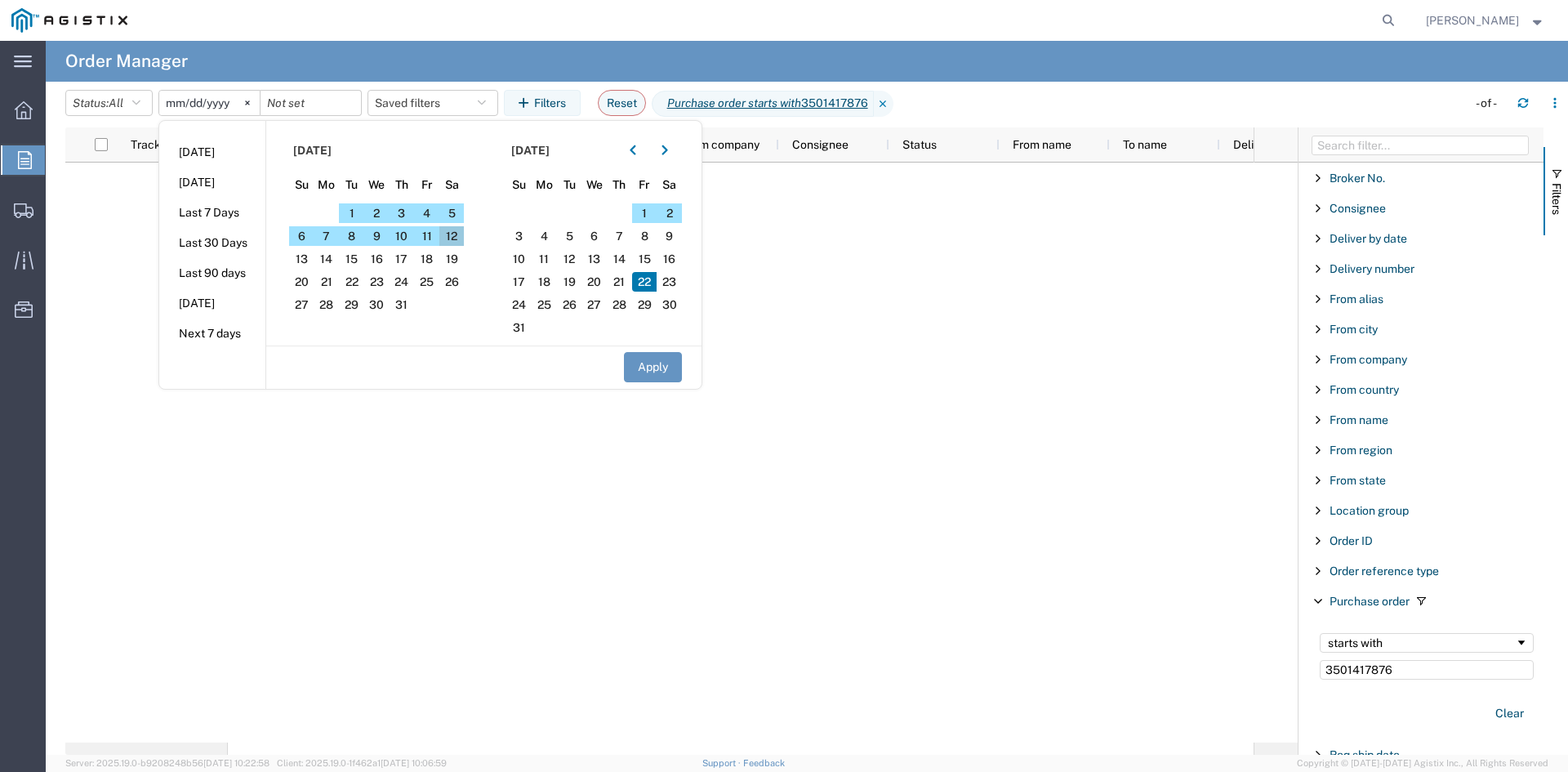
click at [458, 235] on span "12" at bounding box center [452, 236] width 26 height 20
click at [673, 372] on button "Apply" at bounding box center [652, 368] width 58 height 30
type input "[DATE]"
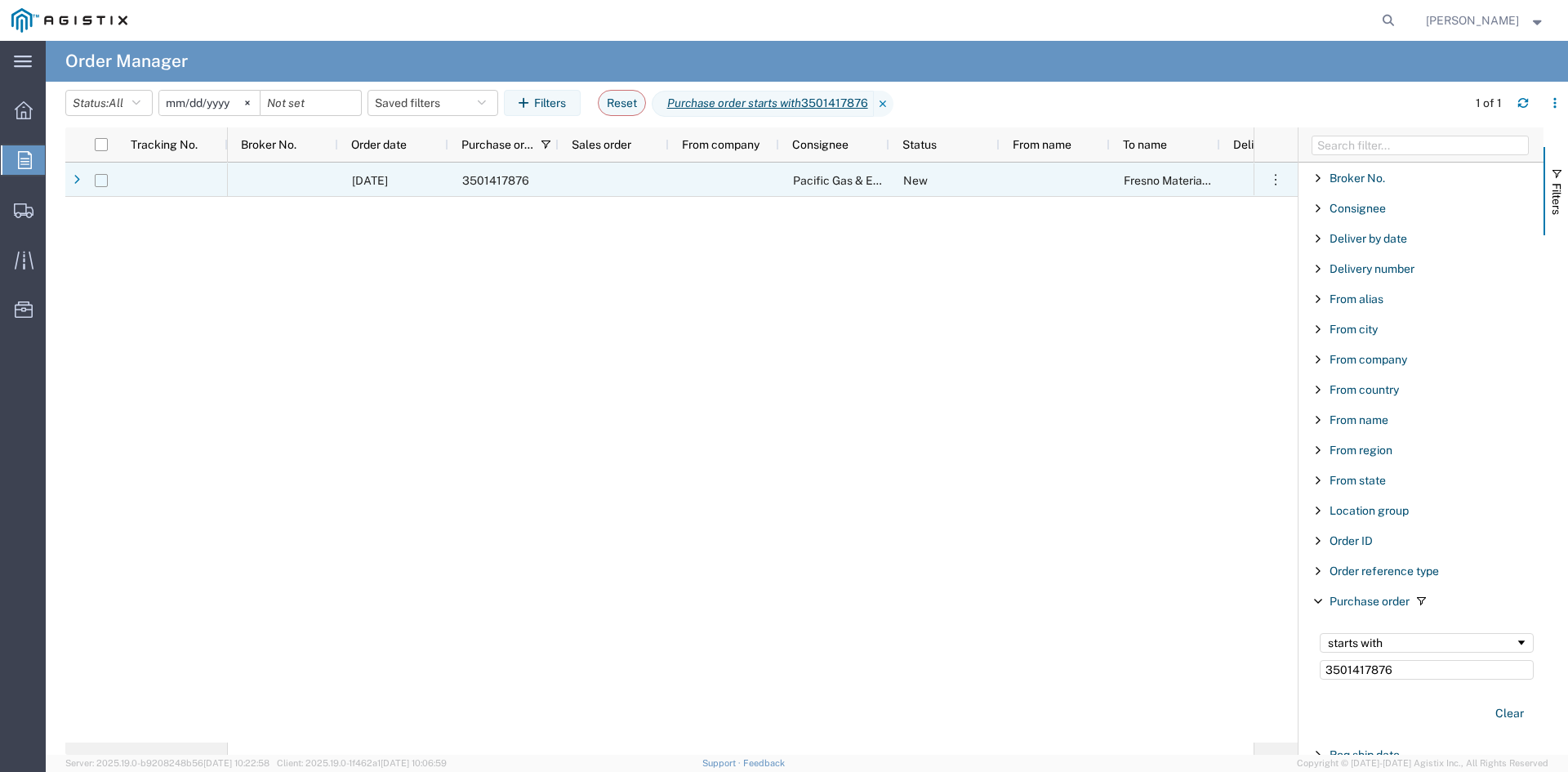
click at [105, 175] on input "Press Space to toggle row selection (unchecked)" at bounding box center [101, 181] width 13 height 13
checkbox input "true"
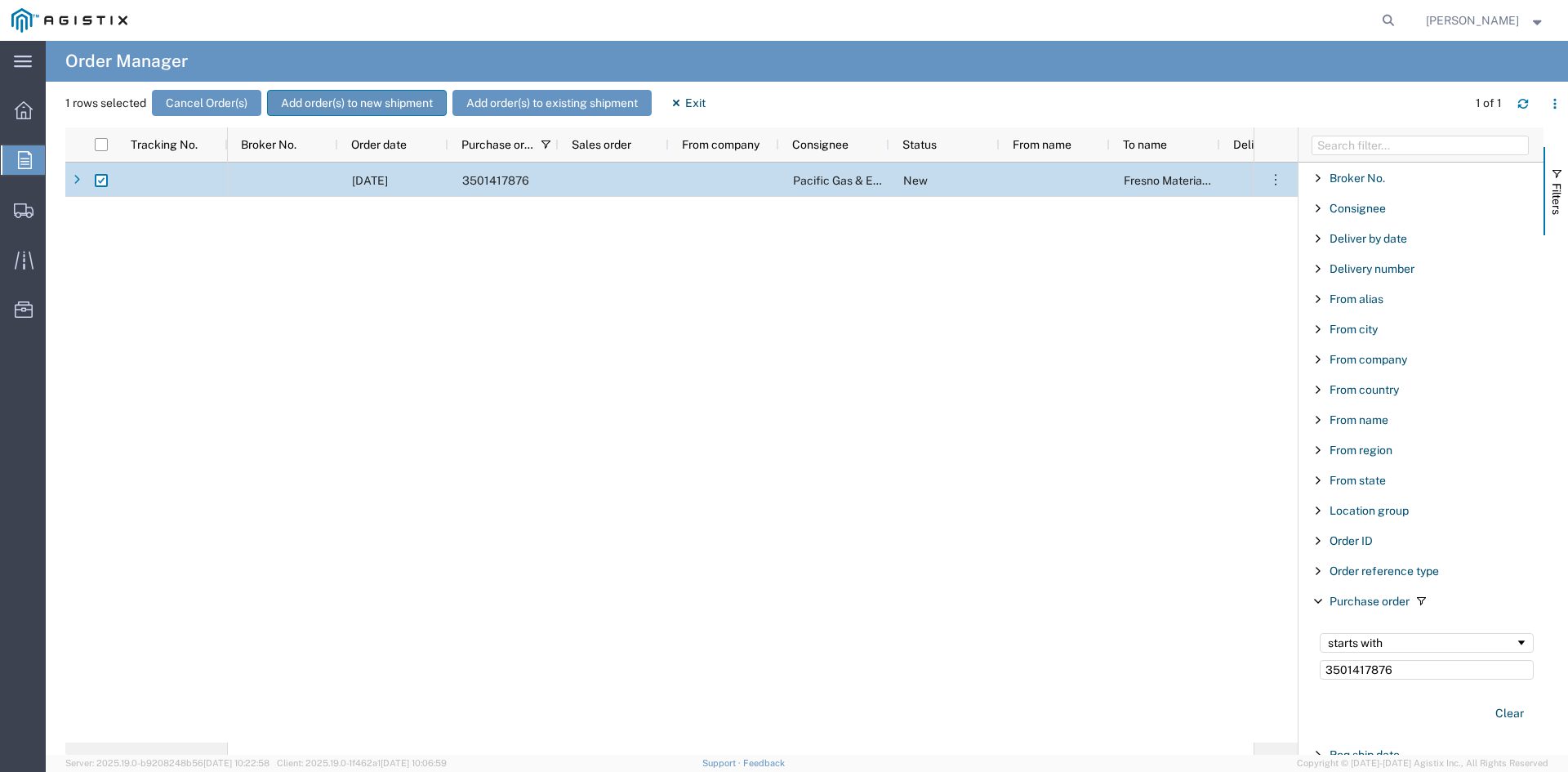
click at [383, 103] on button "Add order(s) to new shipment" at bounding box center [357, 103] width 180 height 27
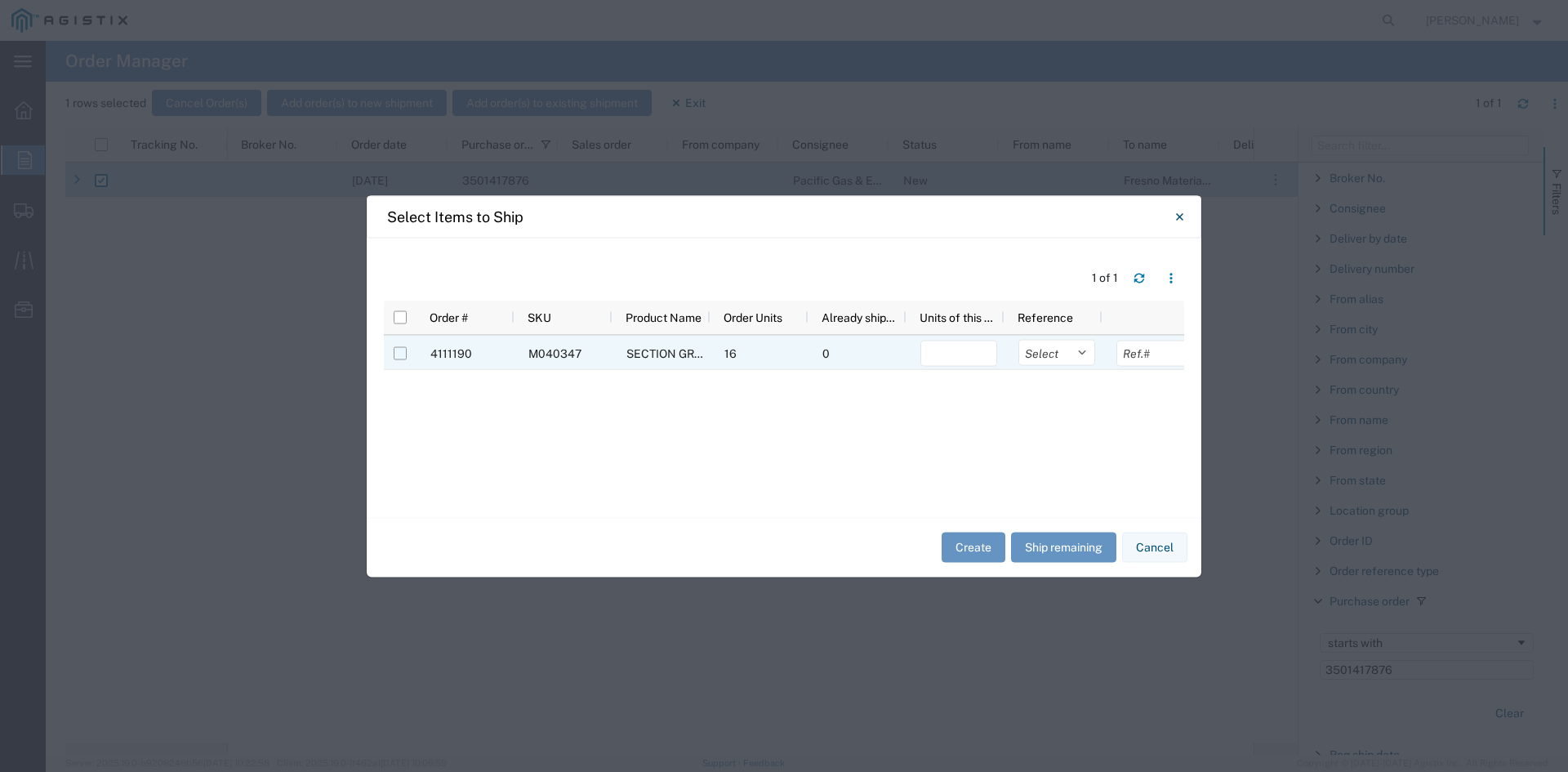
click at [398, 350] on input "Press Space to toggle row selection (unchecked)" at bounding box center [401, 353] width 13 height 13
checkbox input "true"
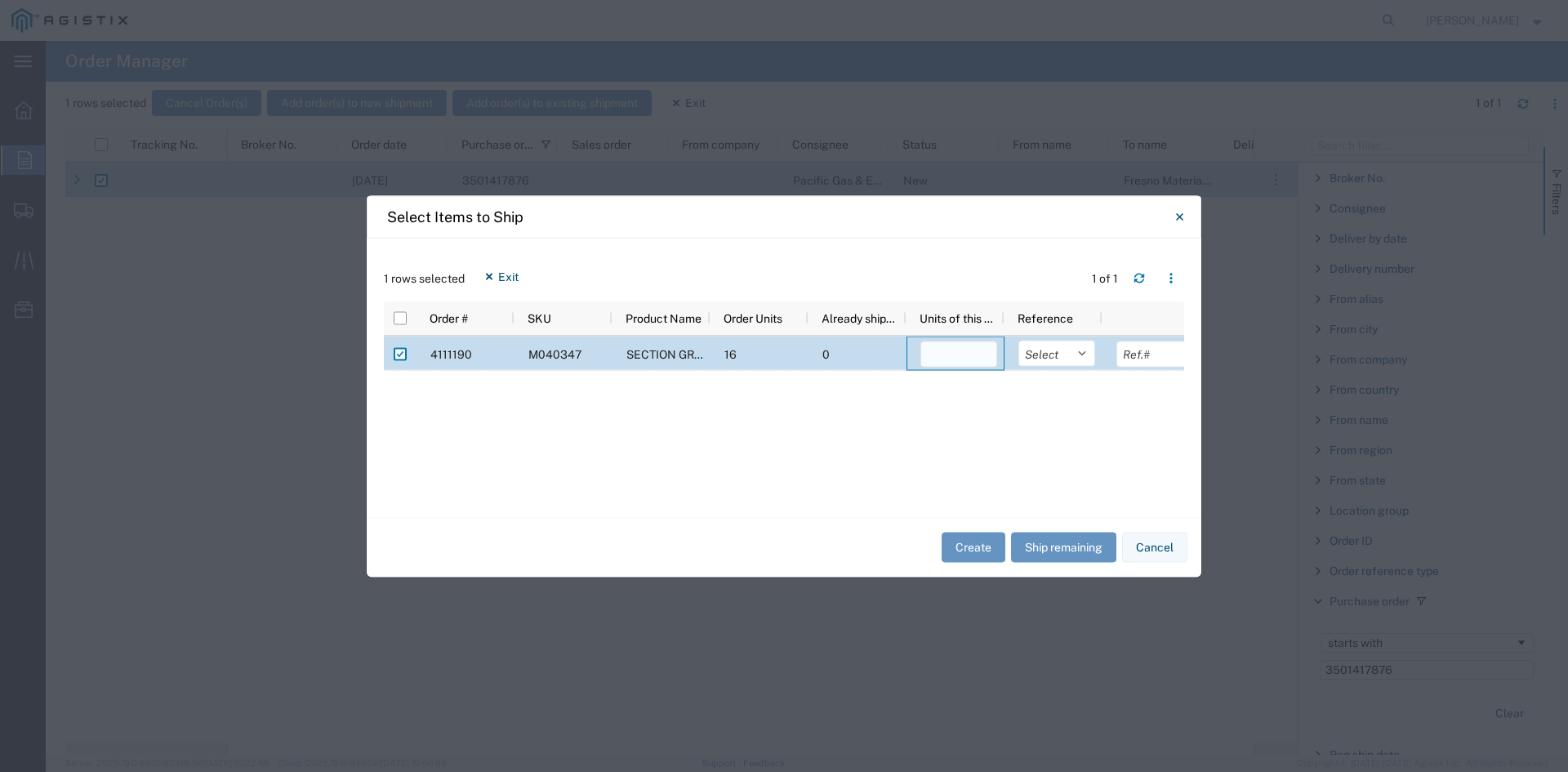
click at [956, 365] on input "number" at bounding box center [958, 354] width 77 height 27
click at [954, 350] on input "number" at bounding box center [958, 354] width 77 height 27
type input "16"
click at [961, 551] on button "Create" at bounding box center [972, 548] width 63 height 30
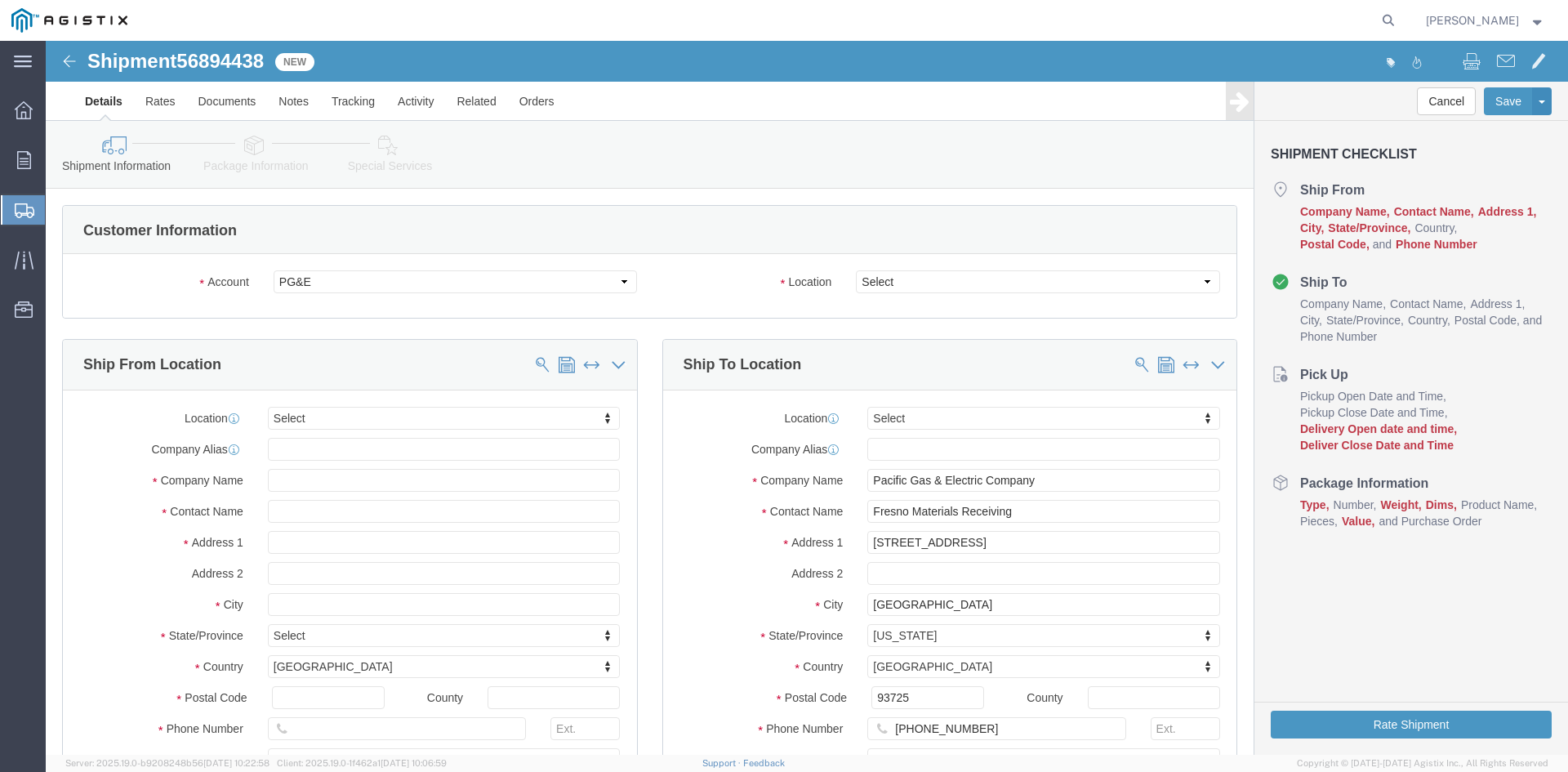
select select
click select "Select All Others [GEOGRAPHIC_DATA] [GEOGRAPHIC_DATA] [GEOGRAPHIC_DATA] [GEOGRA…"
select select "19745"
click select "Select All Others [GEOGRAPHIC_DATA] [GEOGRAPHIC_DATA] [GEOGRAPHIC_DATA] [GEOGRA…"
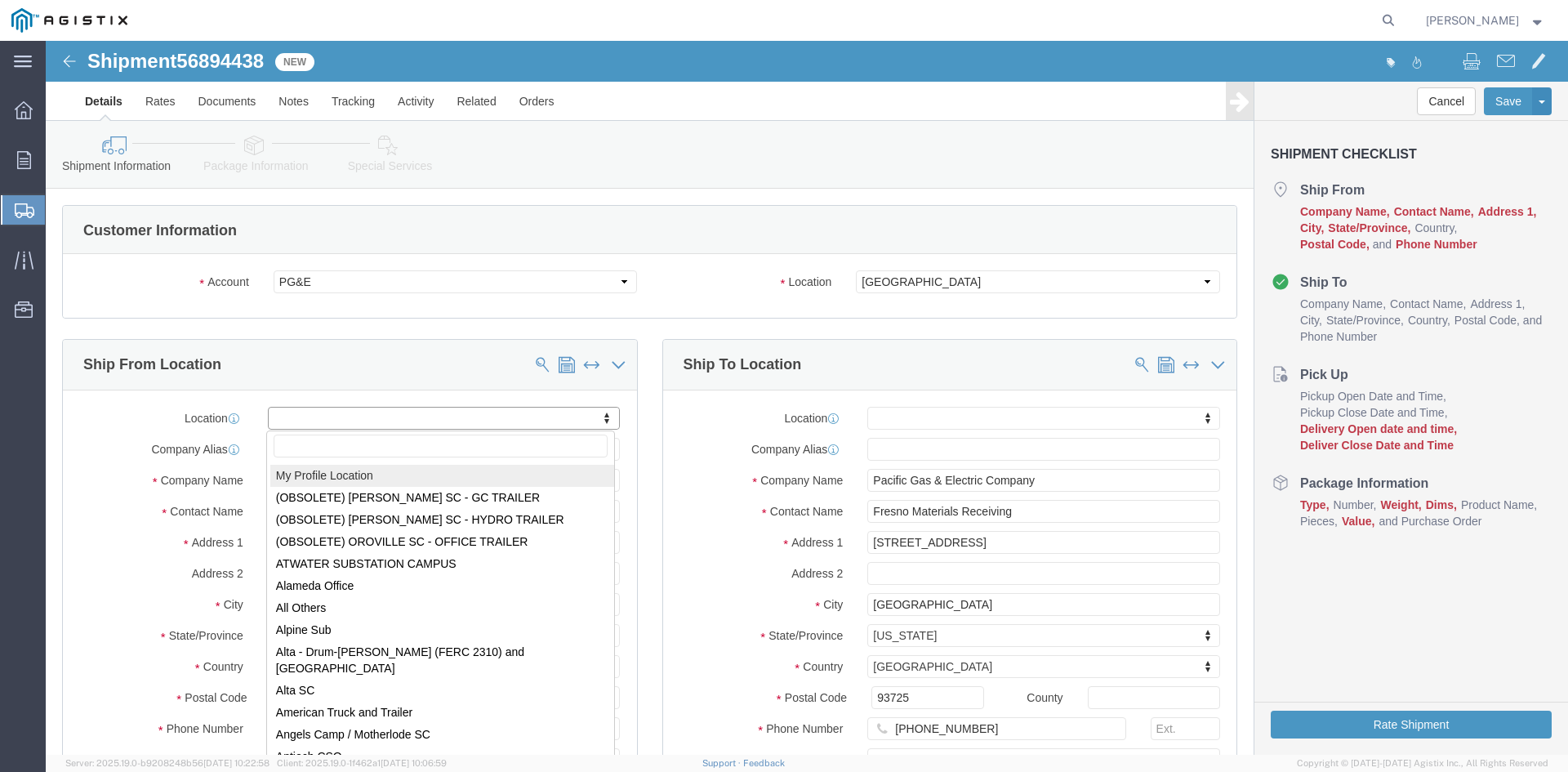
select select "MYPROFILE"
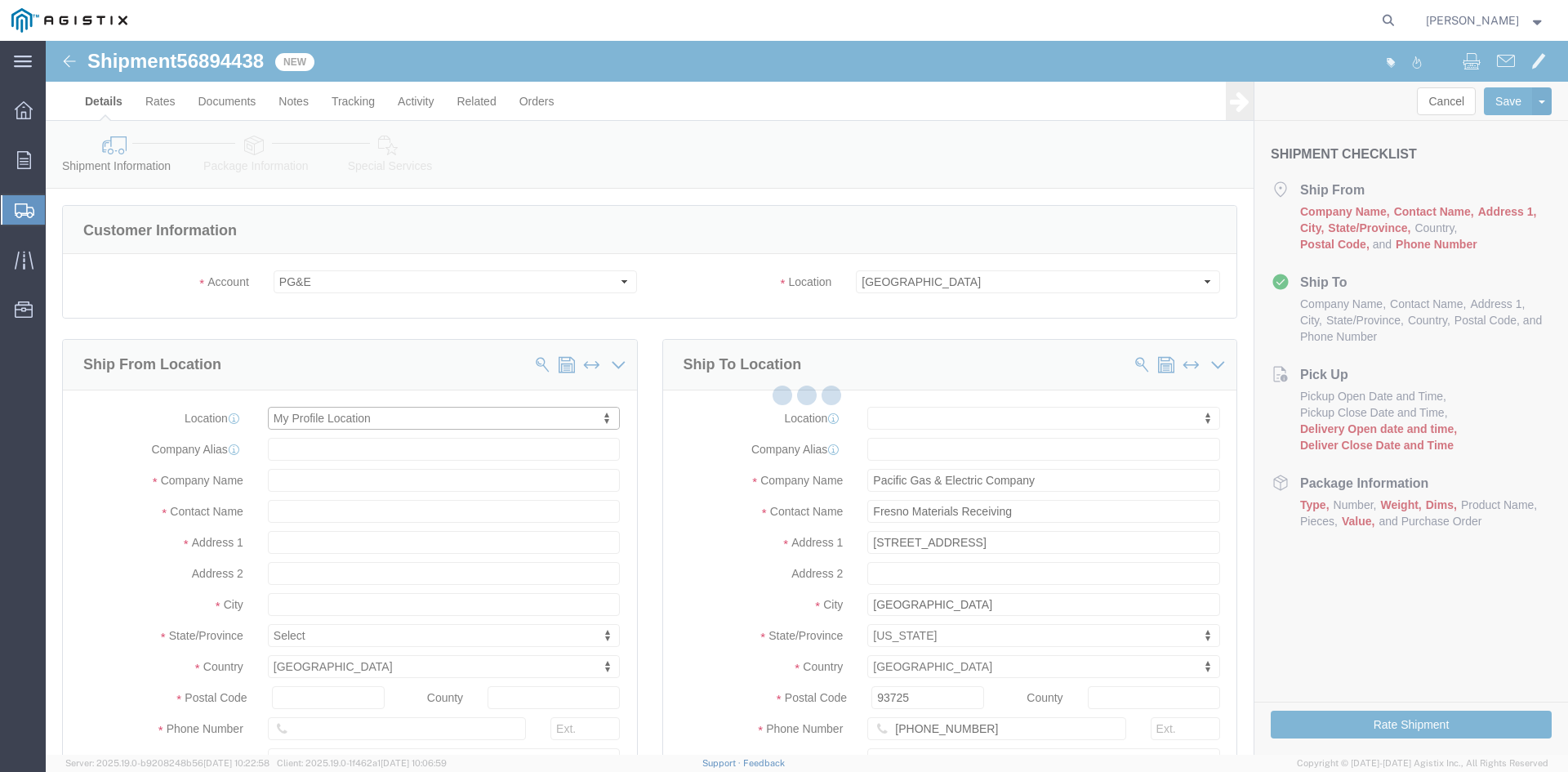
select select "CA"
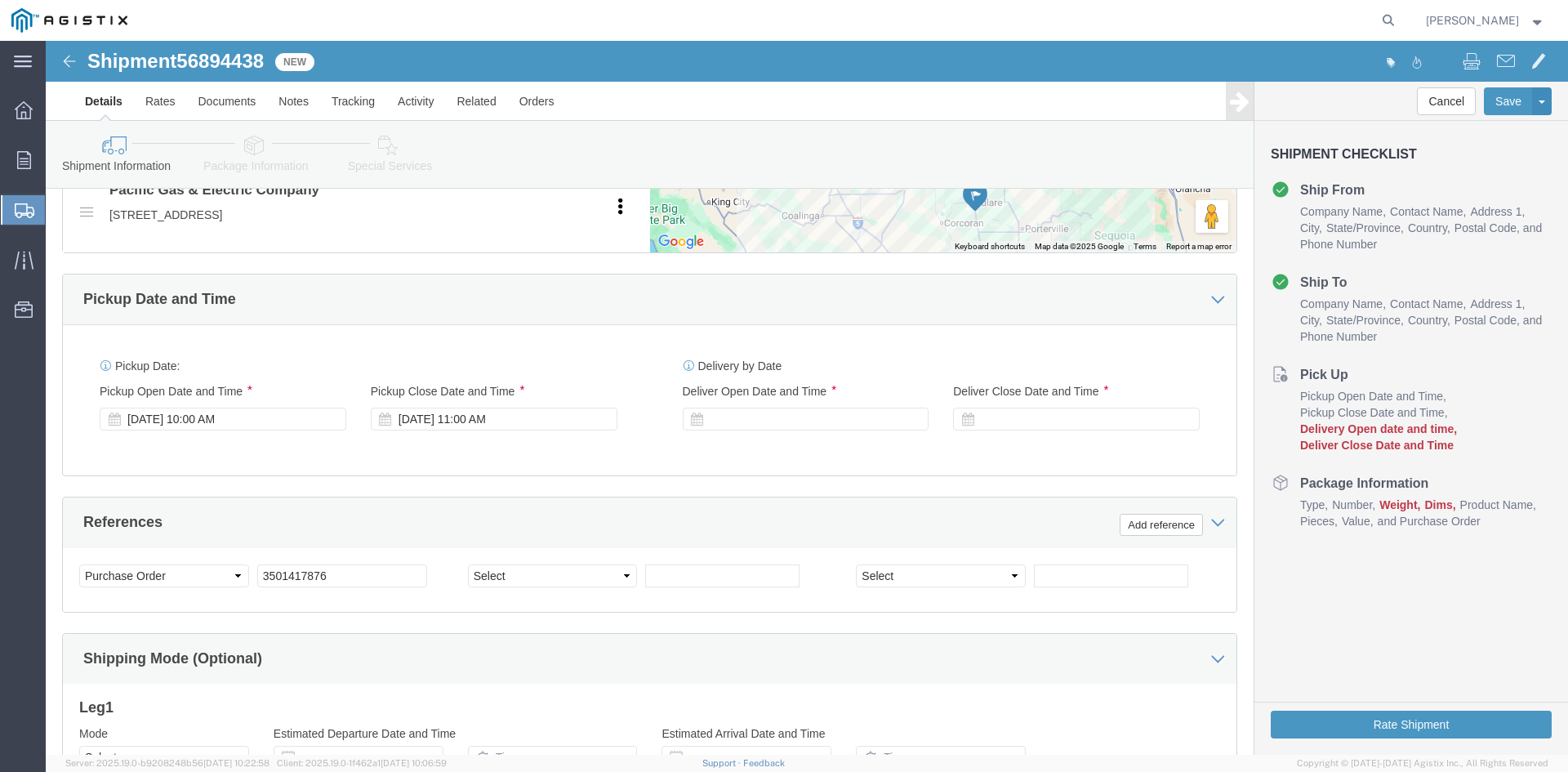
scroll to position [899, 0]
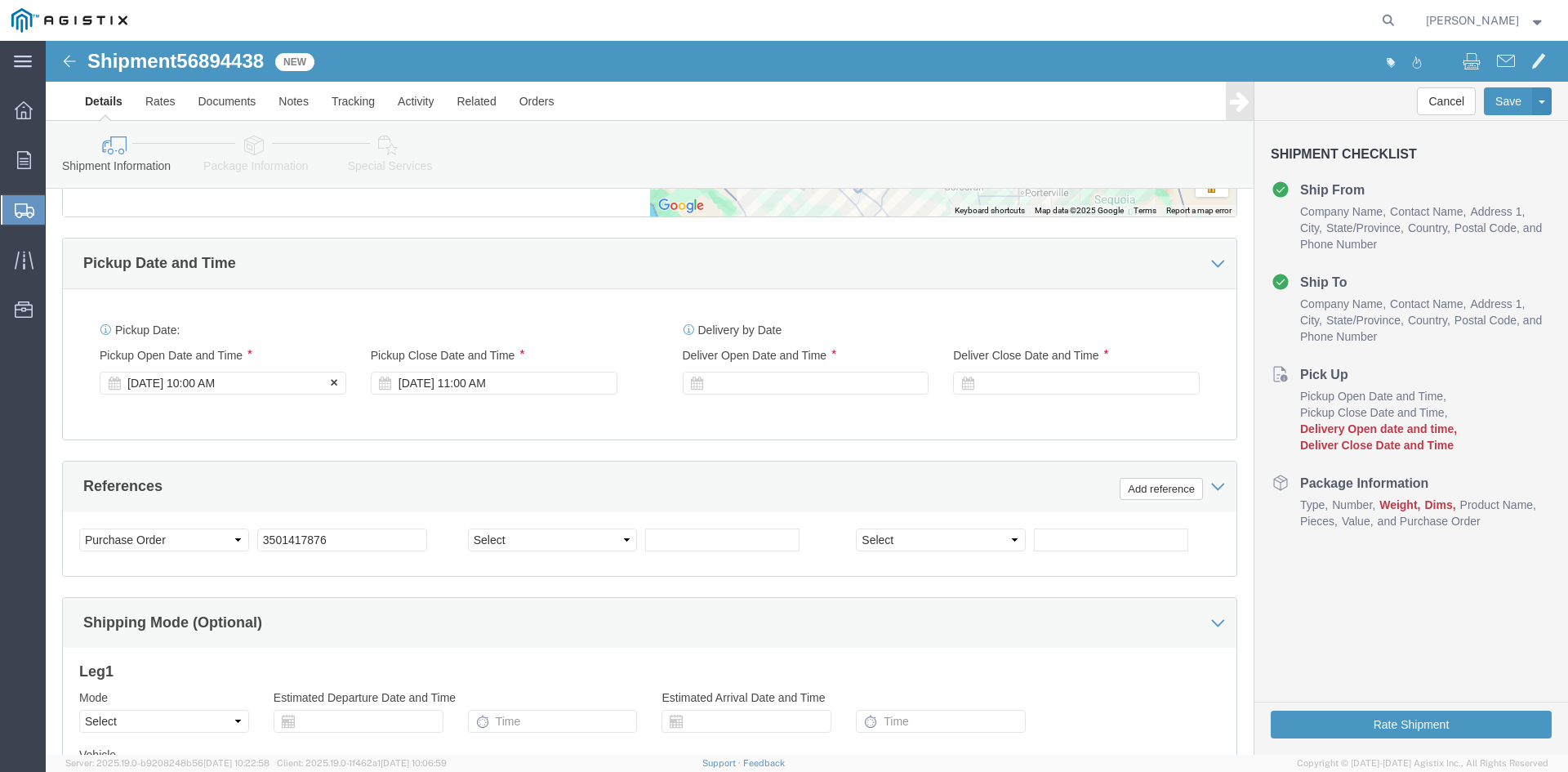
click div "[DATE] 10:00 AM"
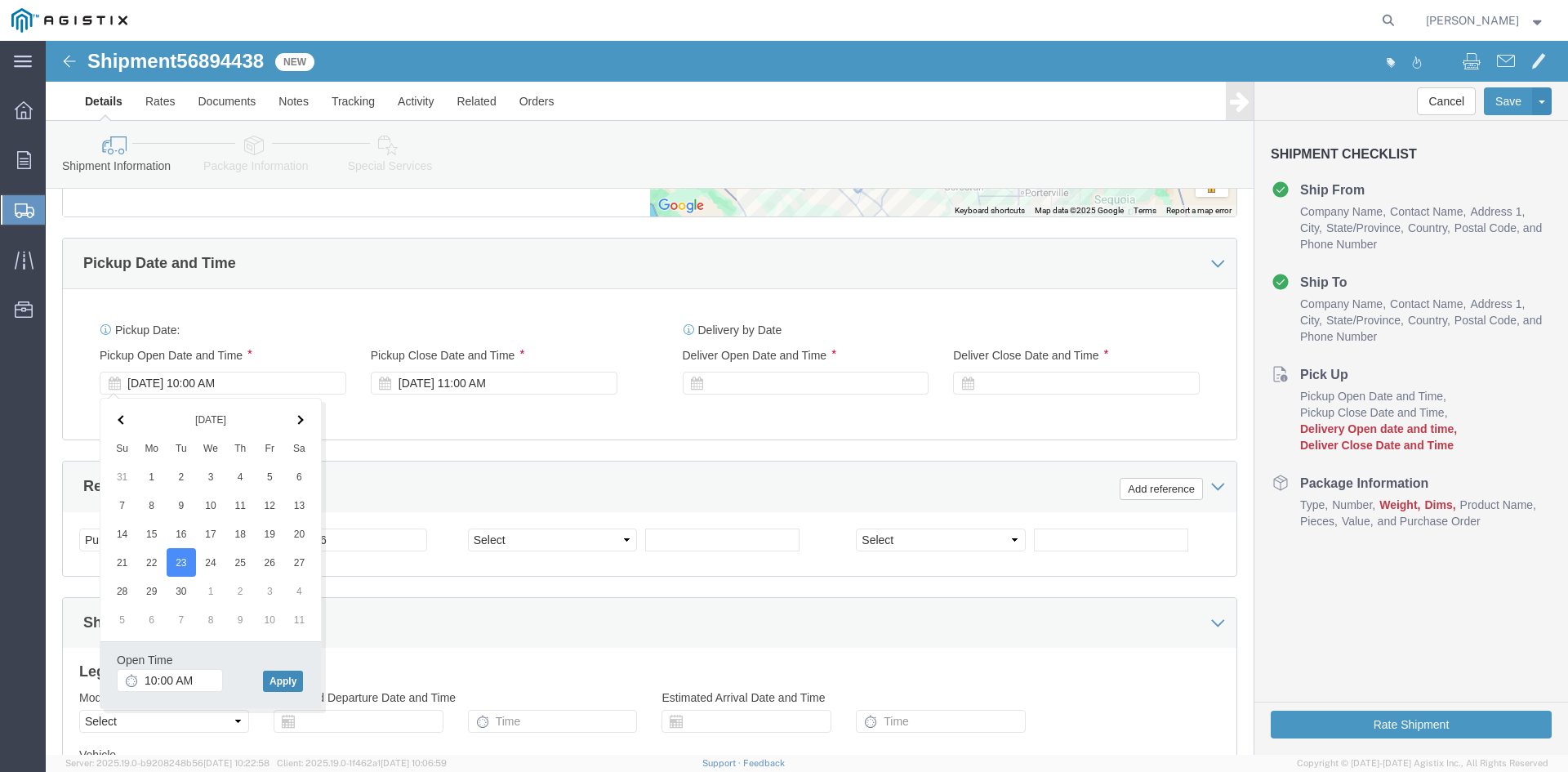
click button "Apply"
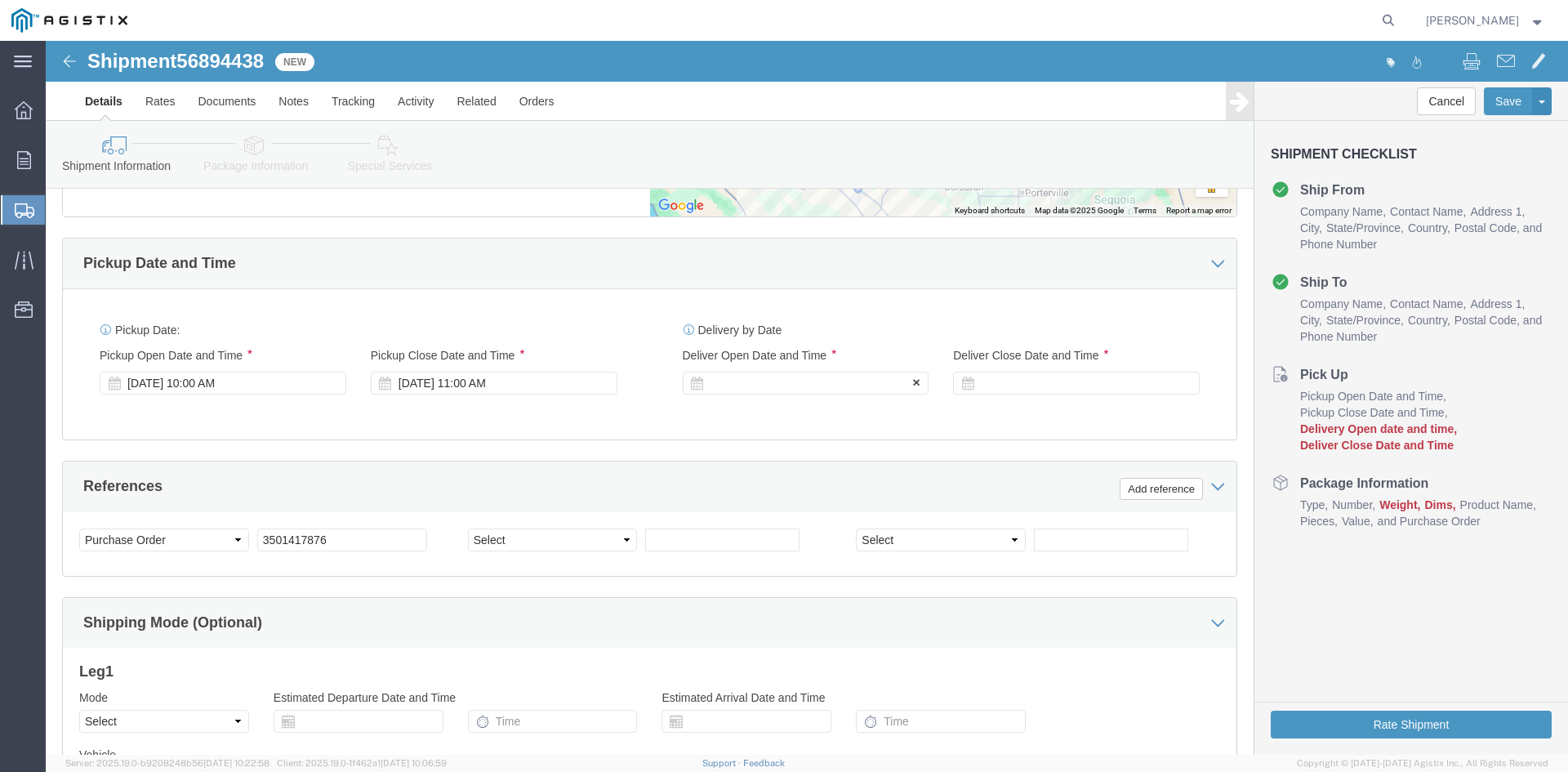
click div
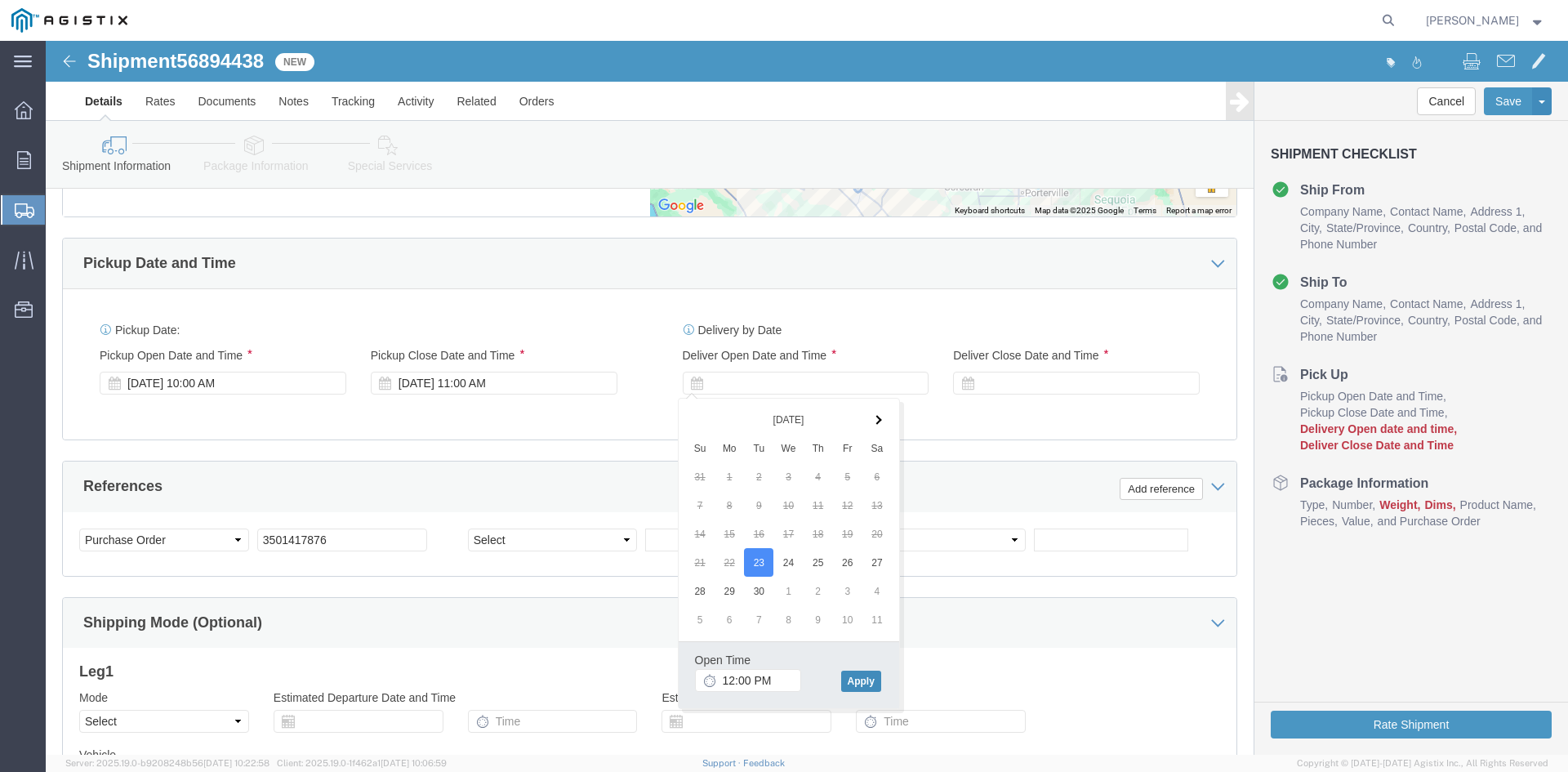
click button "Apply"
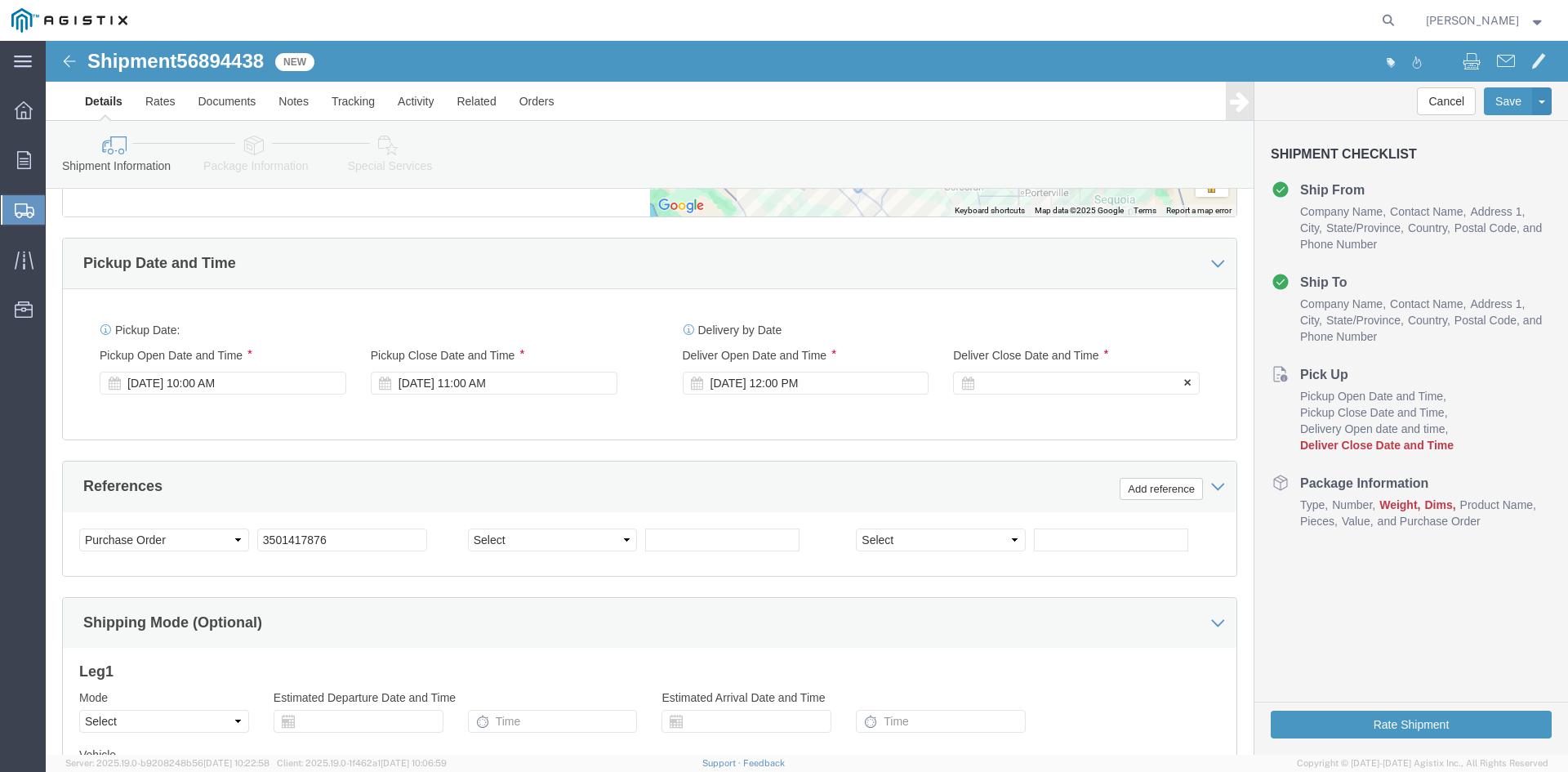
click div
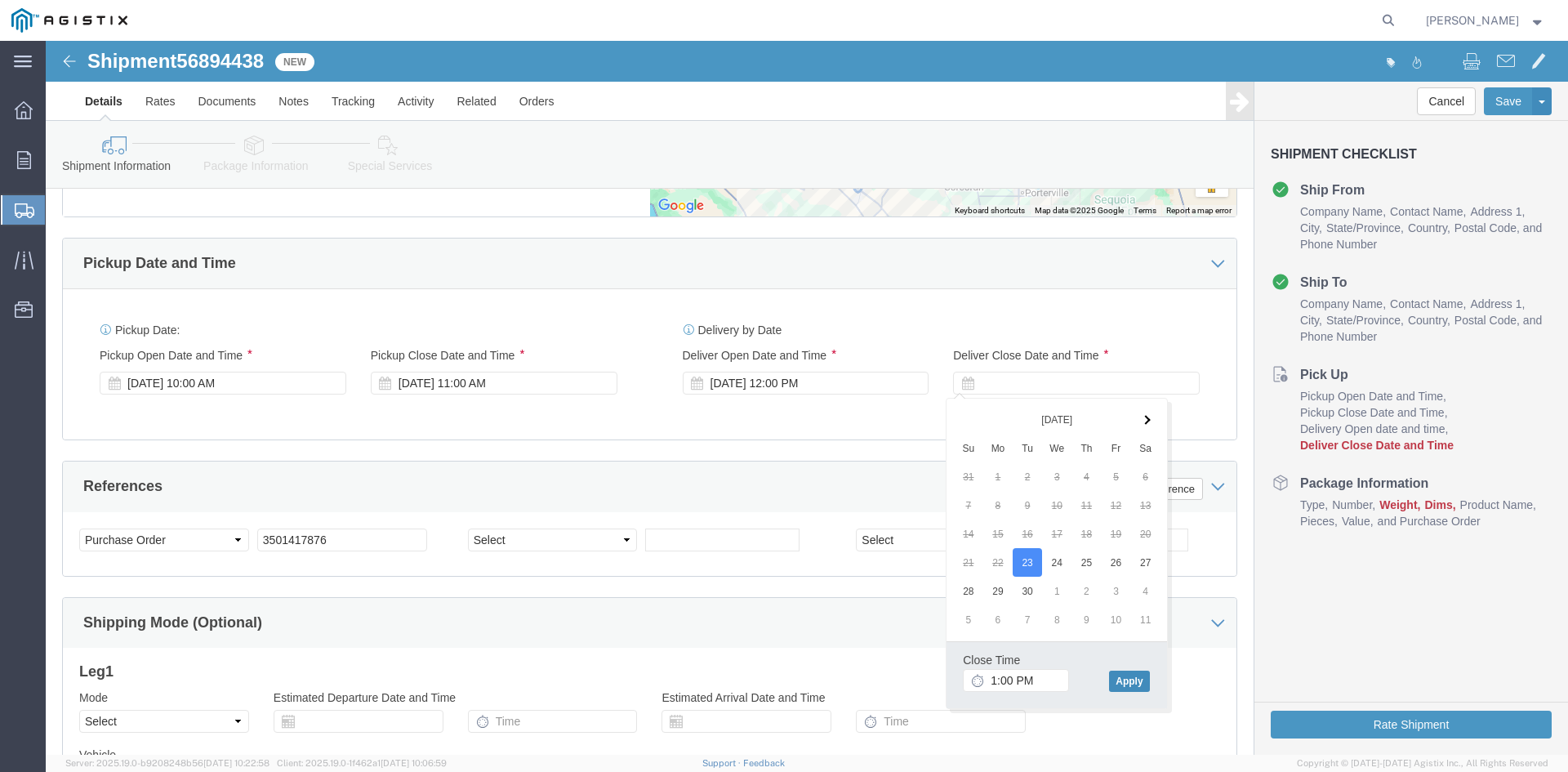
click button "Apply"
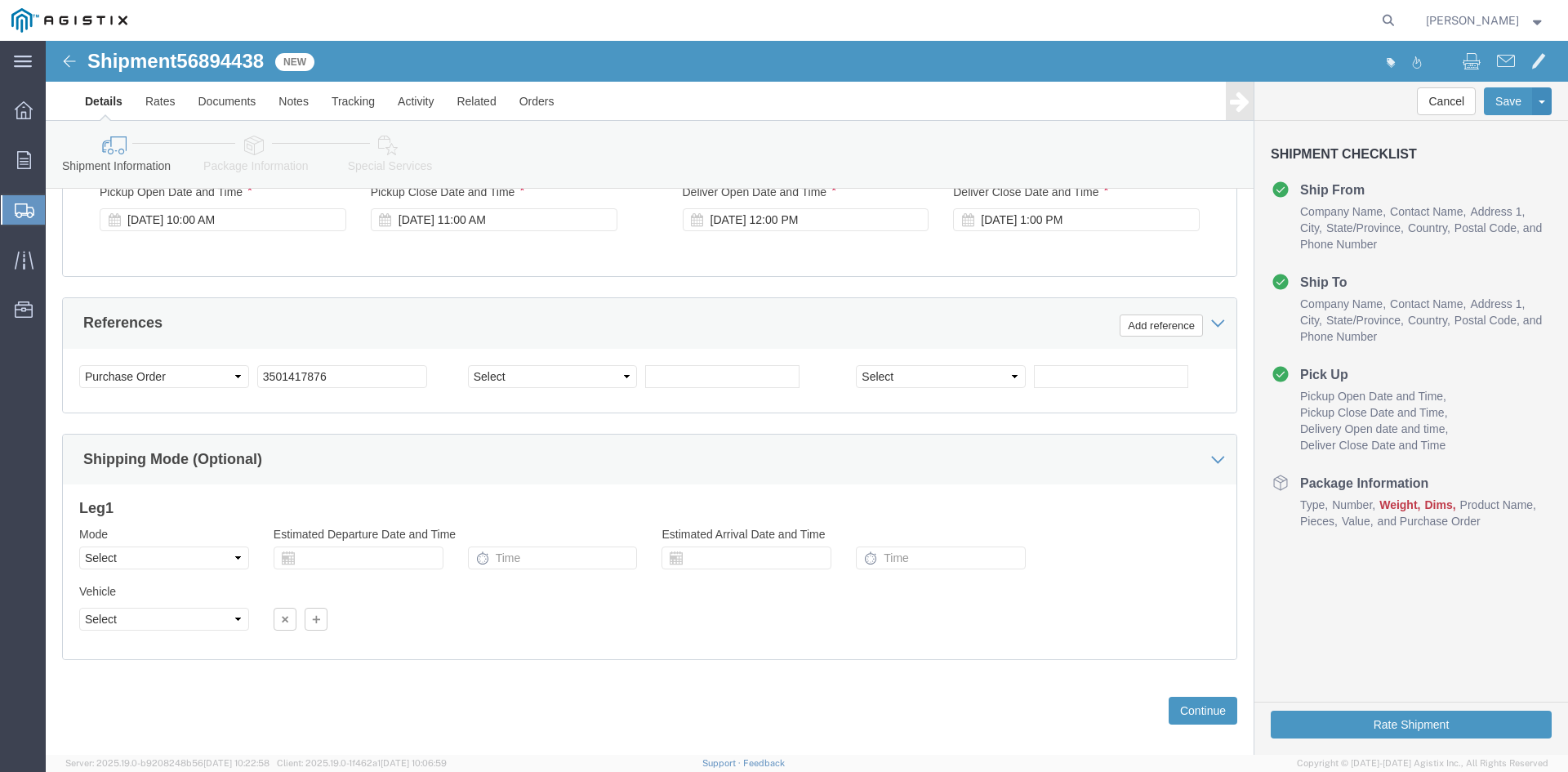
scroll to position [1082, 0]
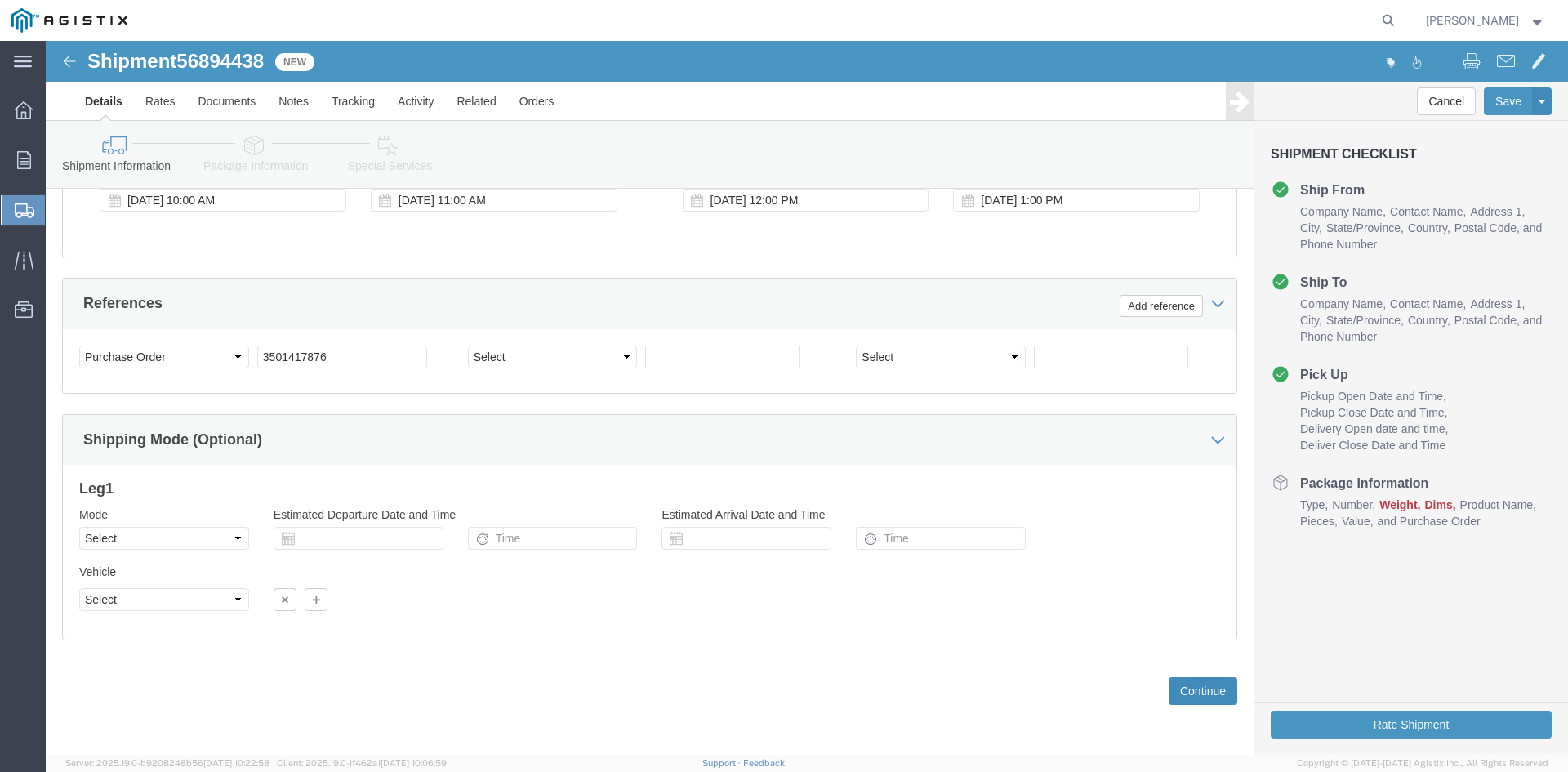
click button "Continue"
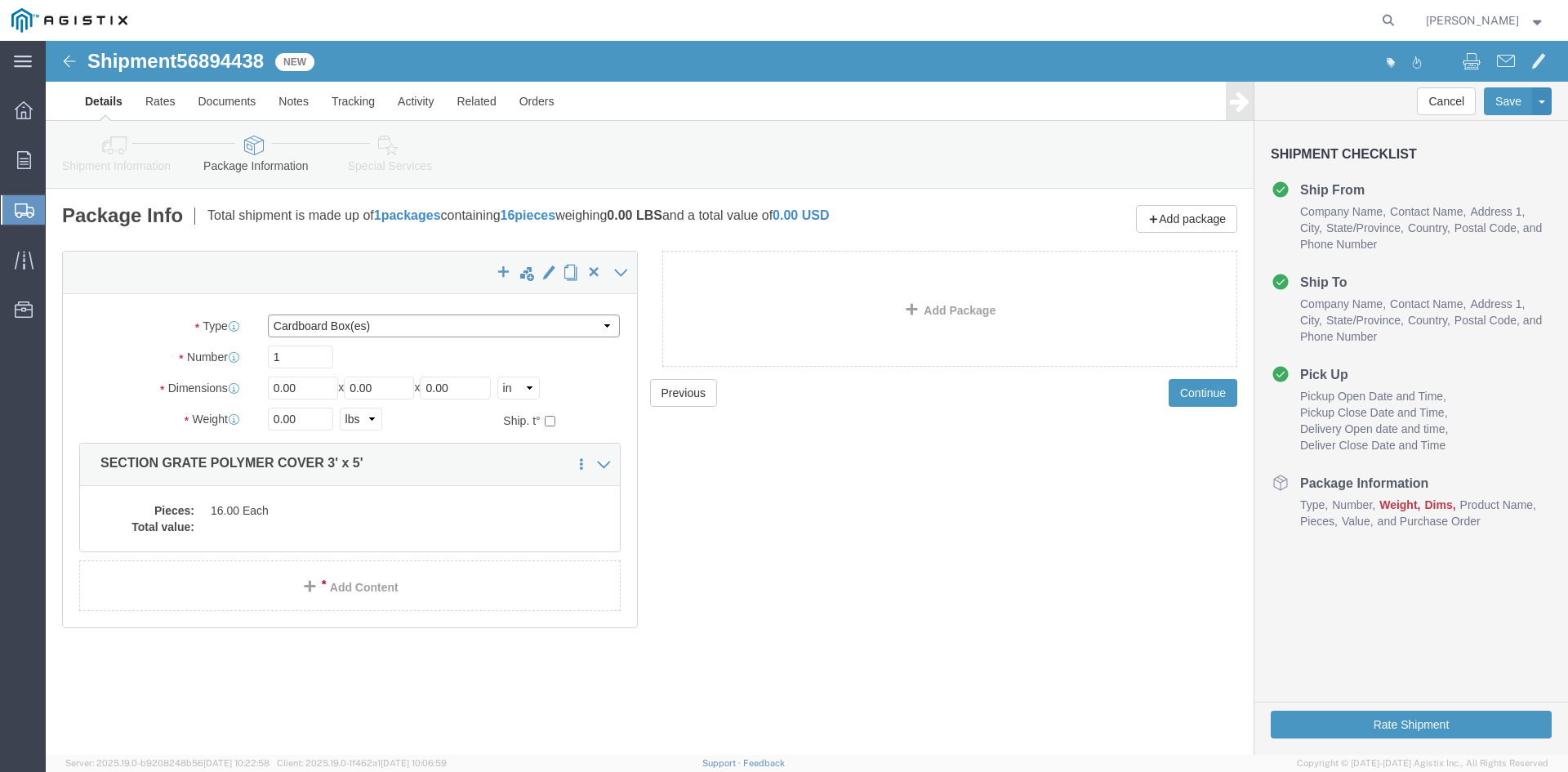
click select "Select Bulk Bundle(s) Cardboard Box(es) Carton(s) Crate(s) Drum(s) (Fiberboard)…"
select select "NKCR"
click select "Select Bulk Bundle(s) Cardboard Box(es) Carton(s) Crate(s) Drum(s) (Fiberboard)…"
click input "1"
drag, startPoint x: 250, startPoint y: 317, endPoint x: 190, endPoint y: 323, distance: 60.3
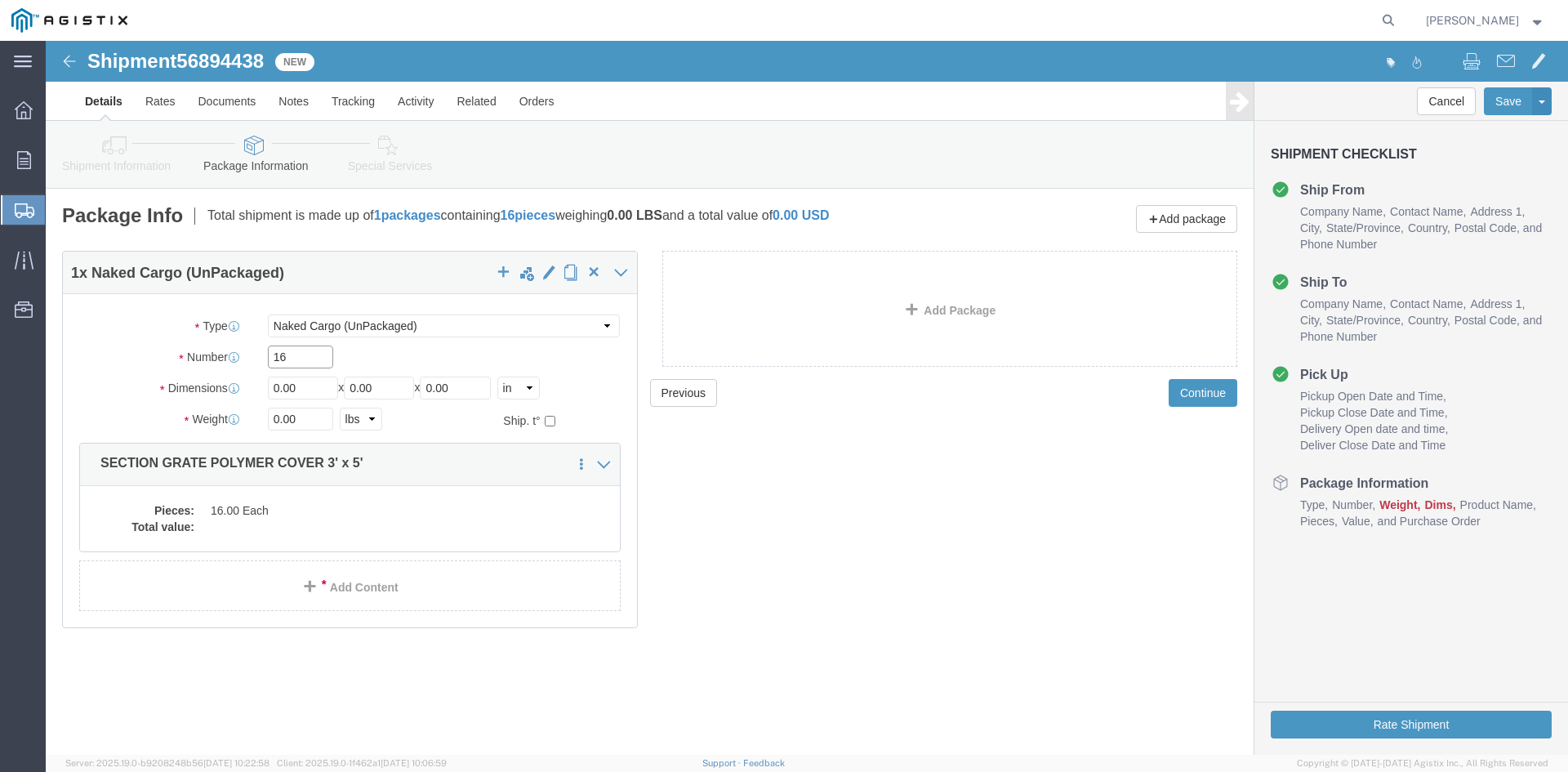
click div "Number 16"
type input "1"
drag, startPoint x: 269, startPoint y: 344, endPoint x: 183, endPoint y: 358, distance: 87.1
click div "Dimensions Length 0.00 x Width 0.00 x Height 0.00 Select cm ft in"
type input "36"
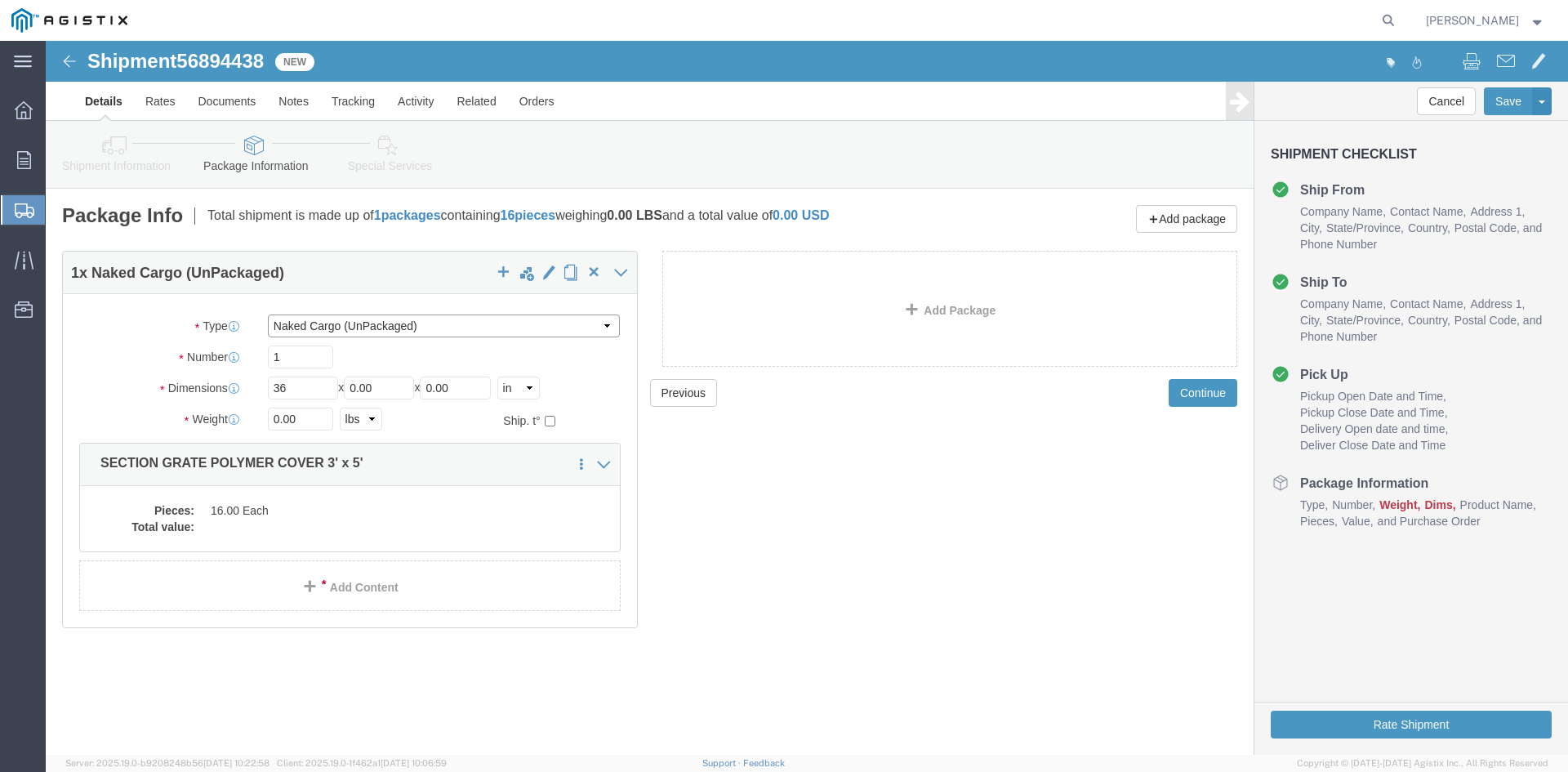
click select "Select Bulk Bundle(s) Cardboard Box(es) Carton(s) Crate(s) Drum(s) (Fiberboard)…"
select select "PSNS"
click select "Select Bulk Bundle(s) Cardboard Box(es) Carton(s) Crate(s) Drum(s) (Fiberboard)…"
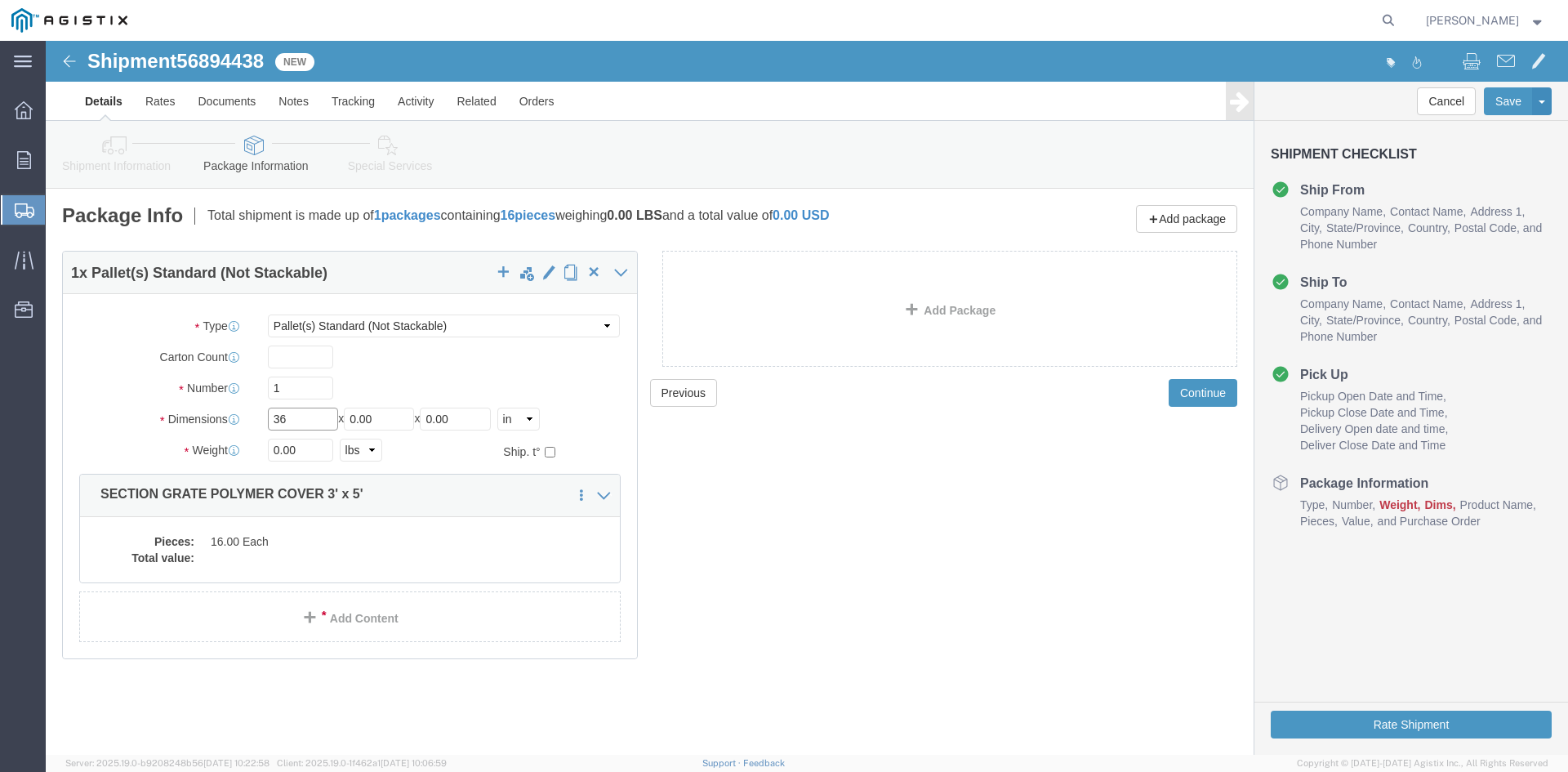
click input "36"
drag, startPoint x: 351, startPoint y: 377, endPoint x: 232, endPoint y: 395, distance: 120.4
click div "Package Type Select Bulk Bundle(s) Cardboard Box(es) Carton(s) Crate(s) Drum(s)…"
type input "30"
drag, startPoint x: 441, startPoint y: 374, endPoint x: 253, endPoint y: 356, distance: 188.9
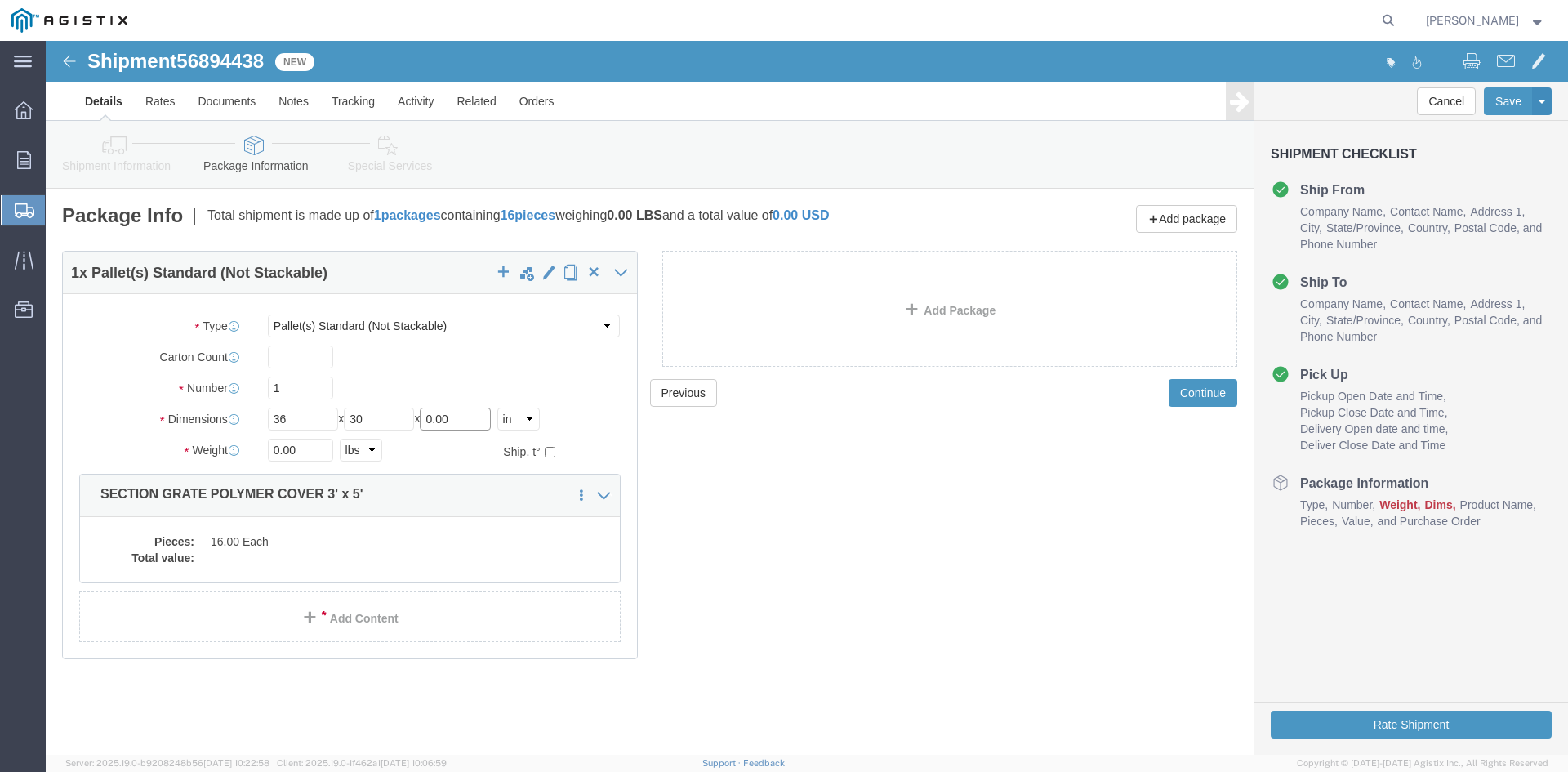
click div "Package Type Select Bulk Bundle(s) Cardboard Box(es) Carton(s) Crate(s) Drum(s)…"
type input "05"
drag, startPoint x: 269, startPoint y: 413, endPoint x: 172, endPoint y: 430, distance: 98.5
click div "Package Type Select Bulk Bundle(s) Cardboard Box(es) Carton(s) Crate(s) Drum(s)…"
type input "1600"
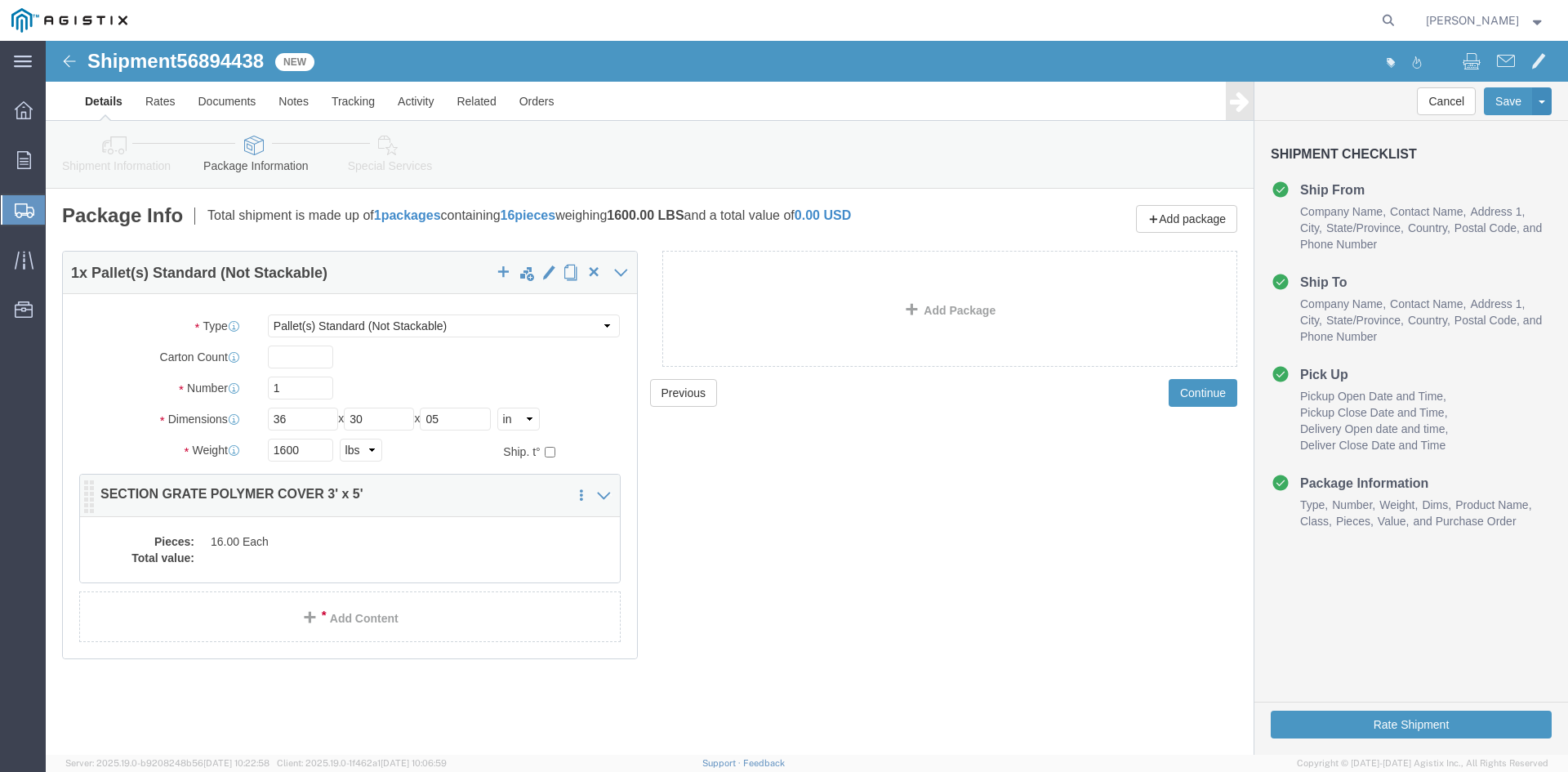
click div "Pieces: 16.00 Each Total value:"
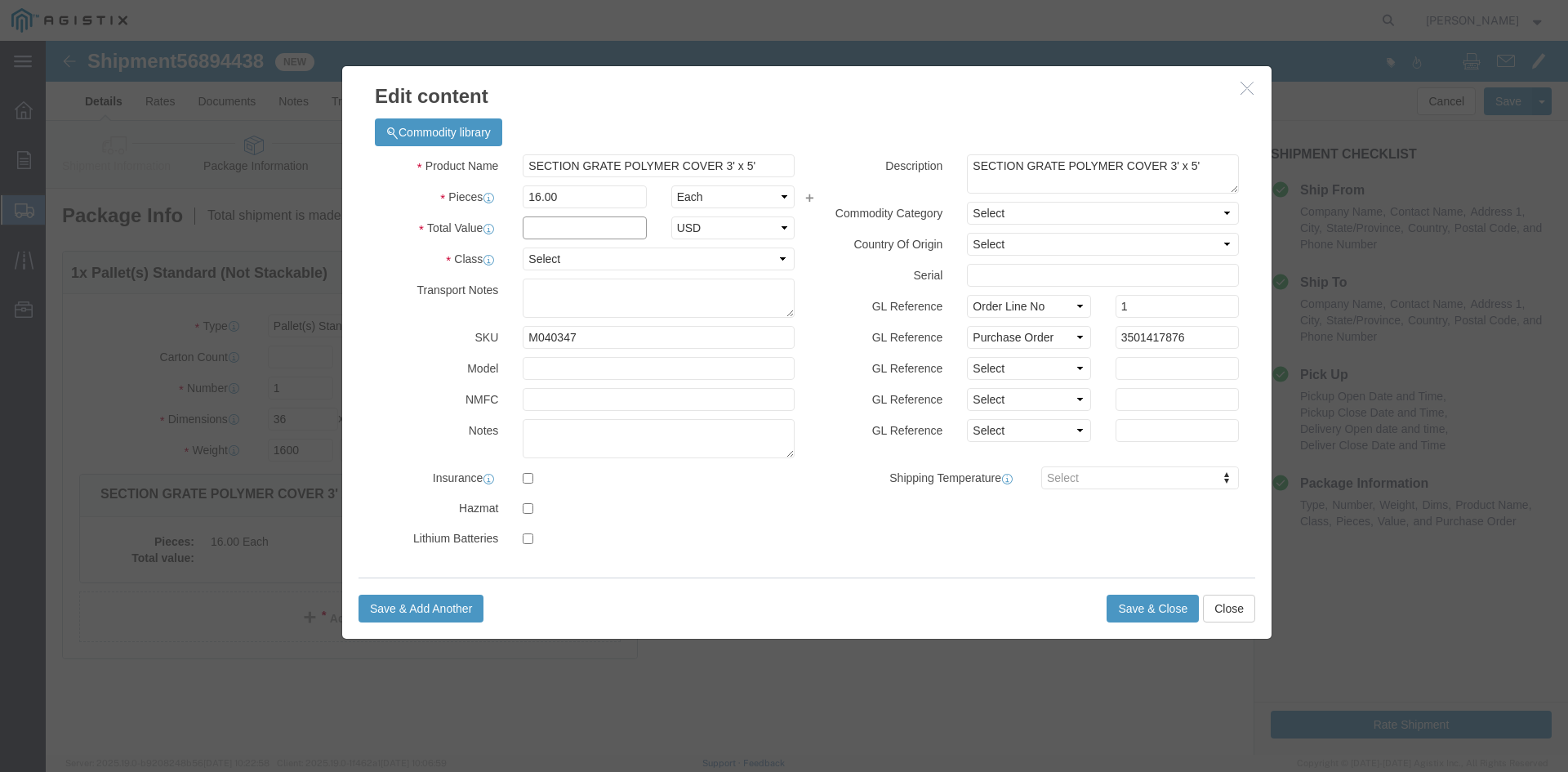
click input "text"
type input "1"
click select "Select 50 55 60 65 70 85 92.5 100 125 175 250 300 400"
select select "55"
click select "Select 50 55 60 65 70 85 92.5 100 125 175 250 300 400"
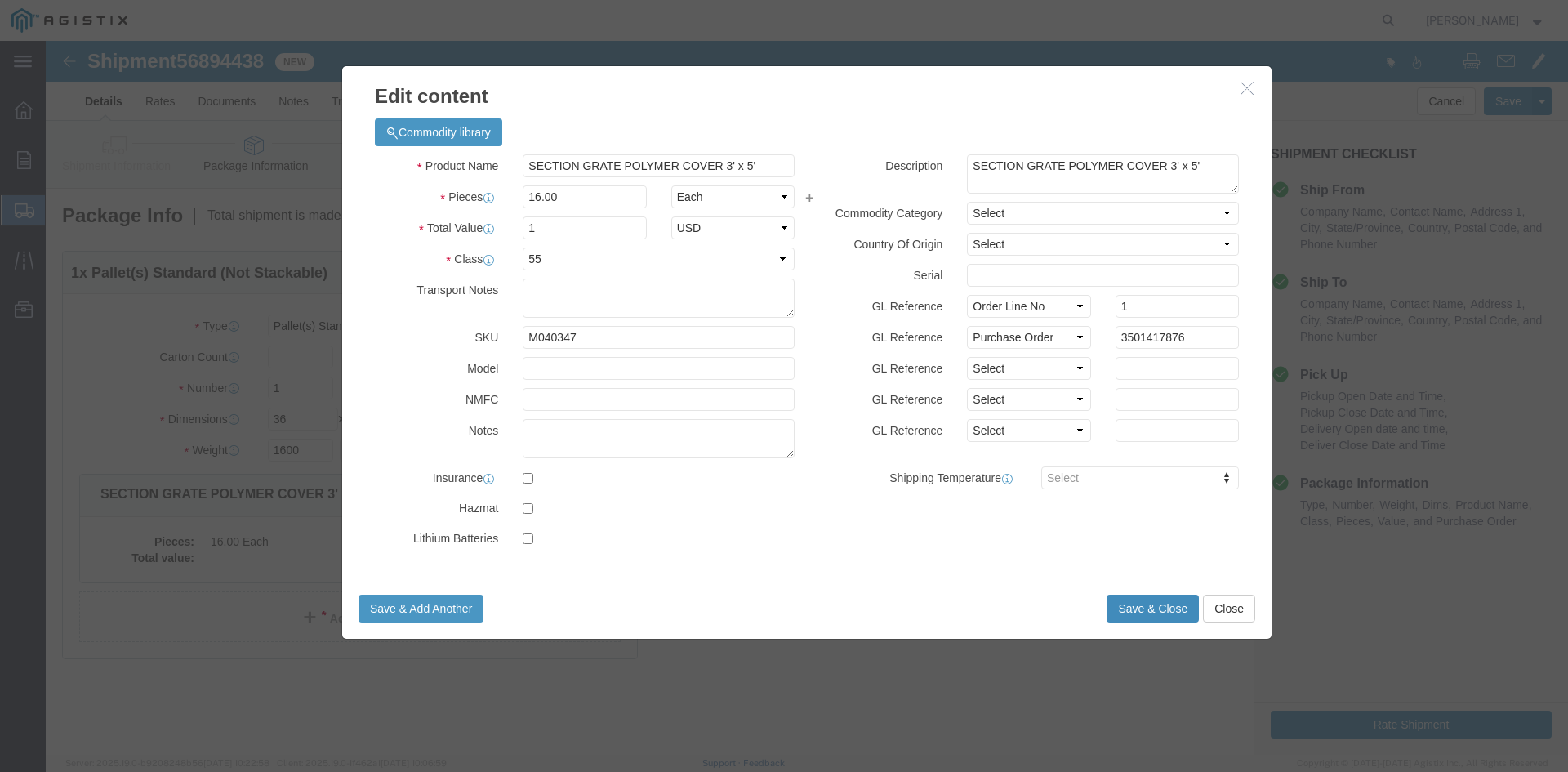
click button "Save & Close"
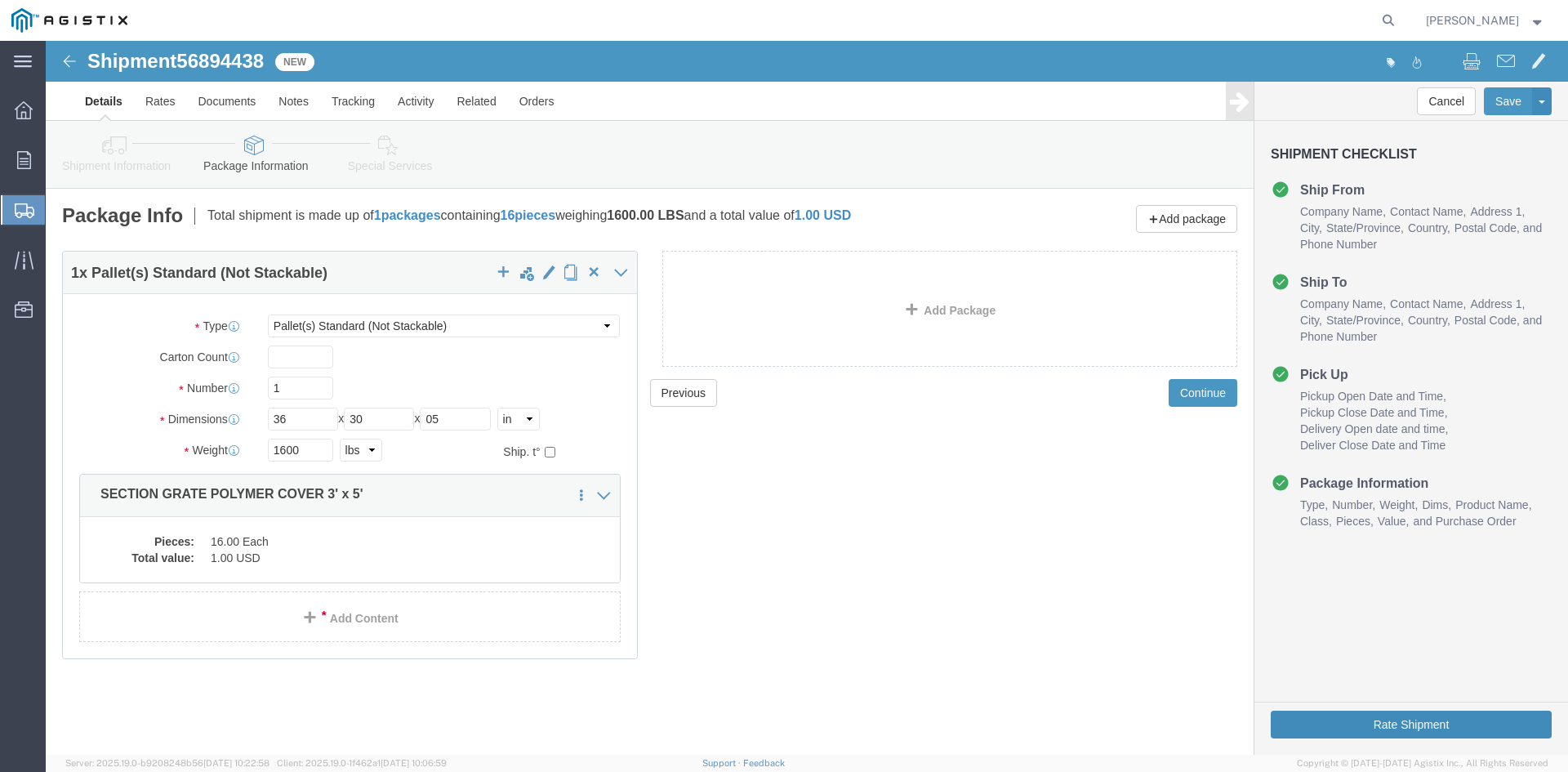
click button "Rate Shipment"
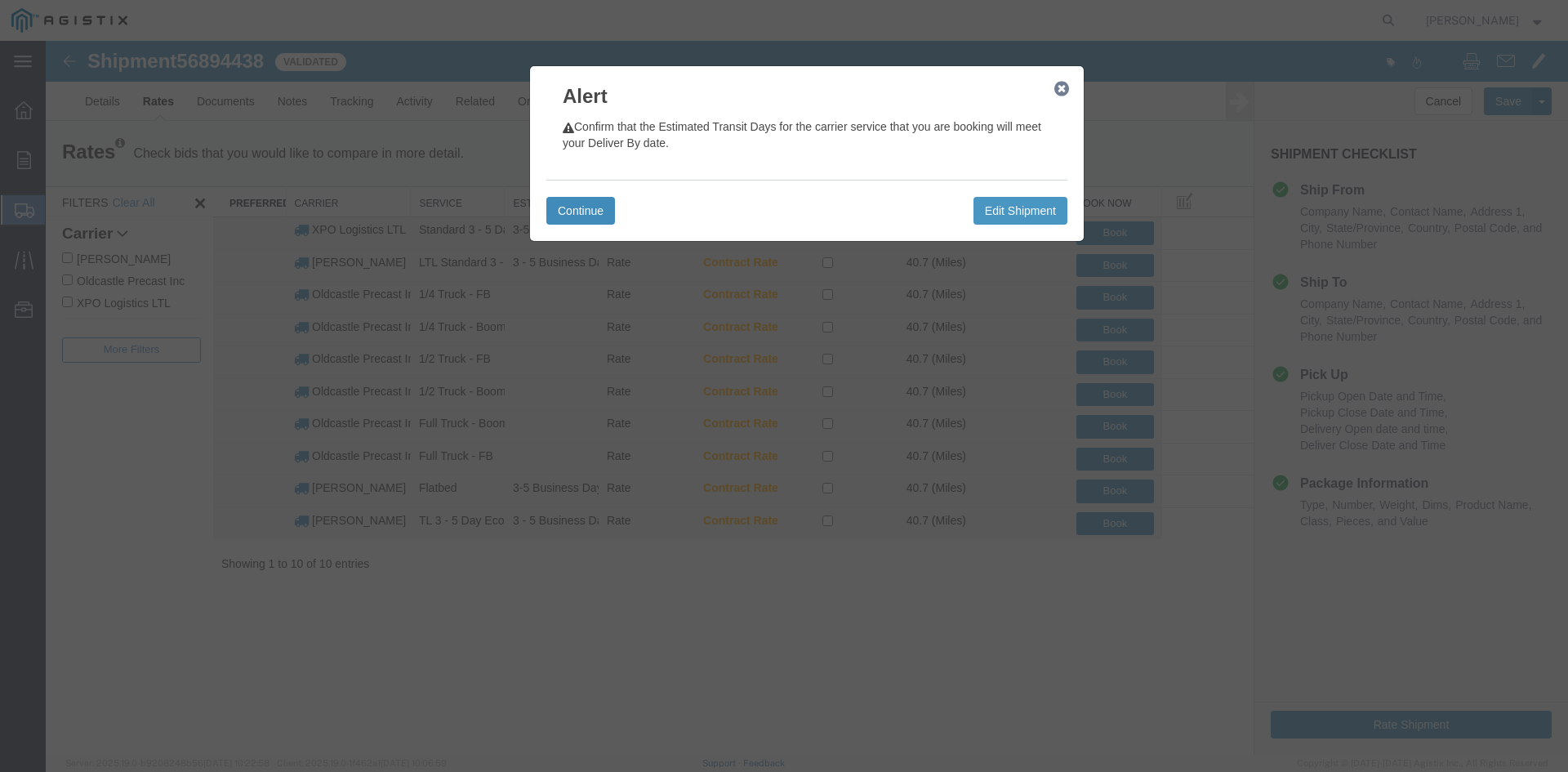
click at [555, 209] on button "Continue" at bounding box center [580, 210] width 68 height 27
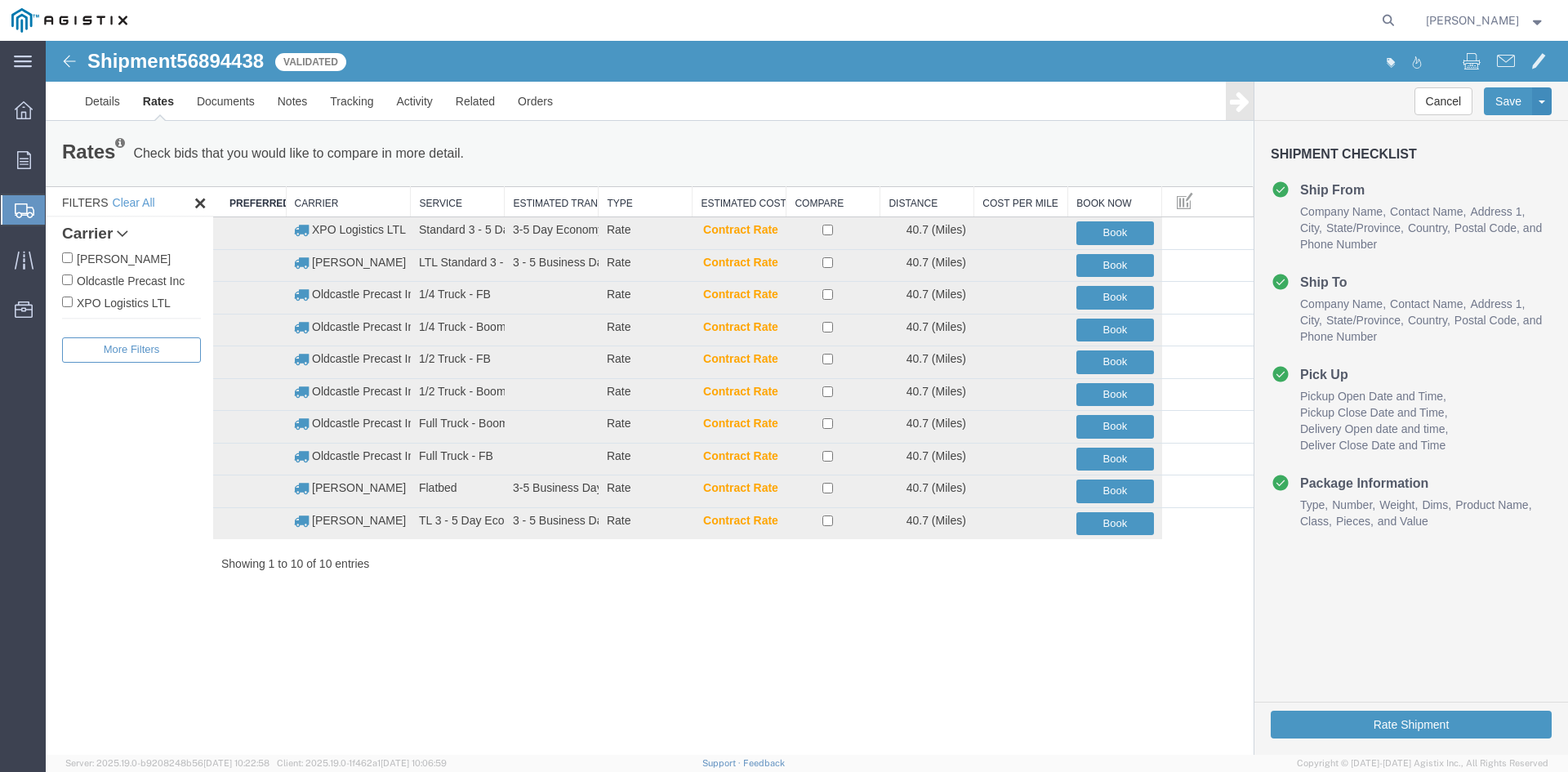
click at [134, 283] on label "Oldcastle Precast Inc" at bounding box center [132, 279] width 139 height 18
click at [73, 283] on input "Oldcastle Precast Inc" at bounding box center [67, 279] width 10 height 10
checkbox input "true"
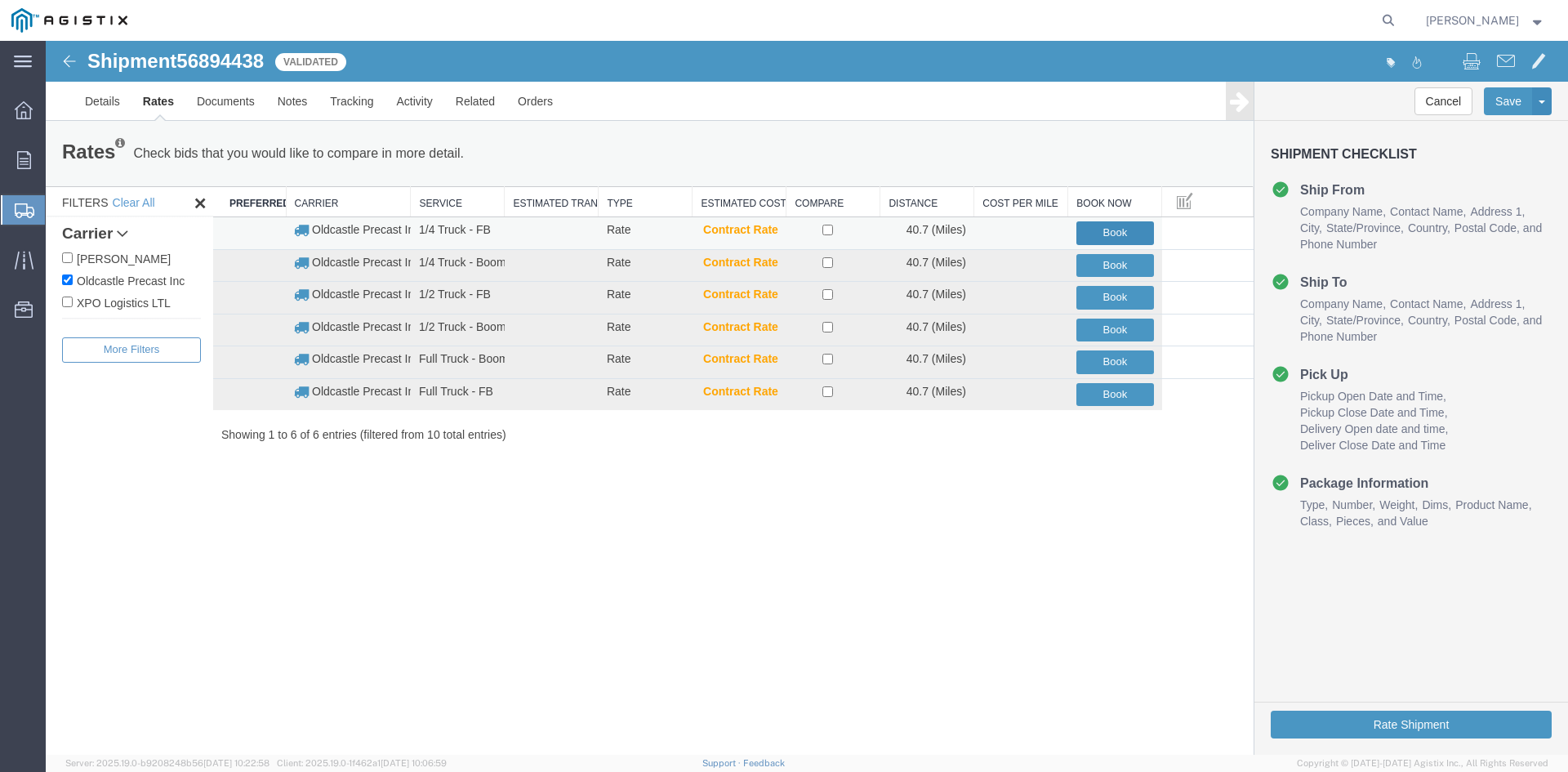
click at [1117, 234] on button "Book" at bounding box center [1114, 233] width 78 height 24
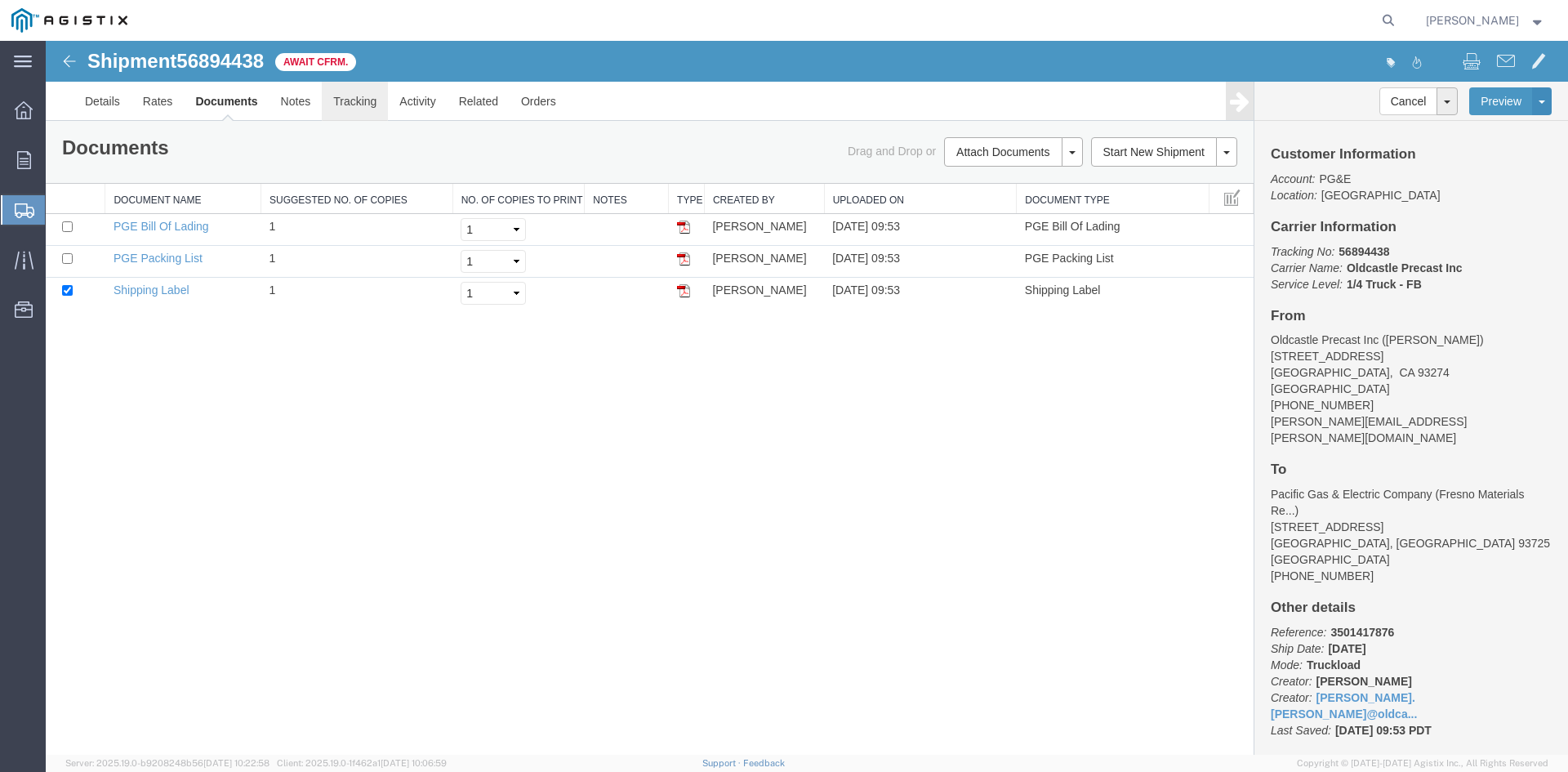
click at [361, 102] on link "Tracking" at bounding box center [355, 100] width 66 height 39
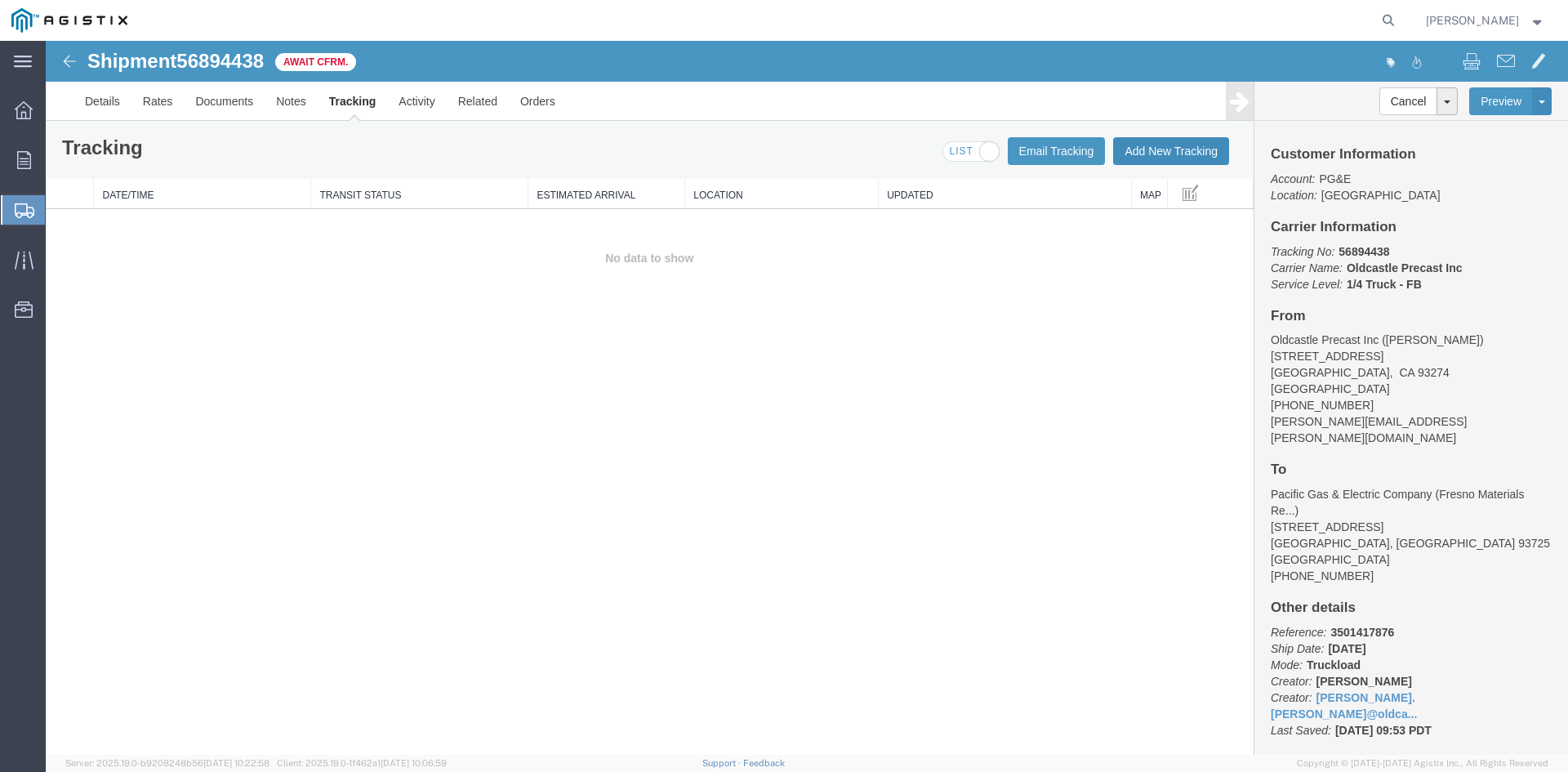
click at [1201, 152] on button "Add New Tracking" at bounding box center [1170, 151] width 116 height 27
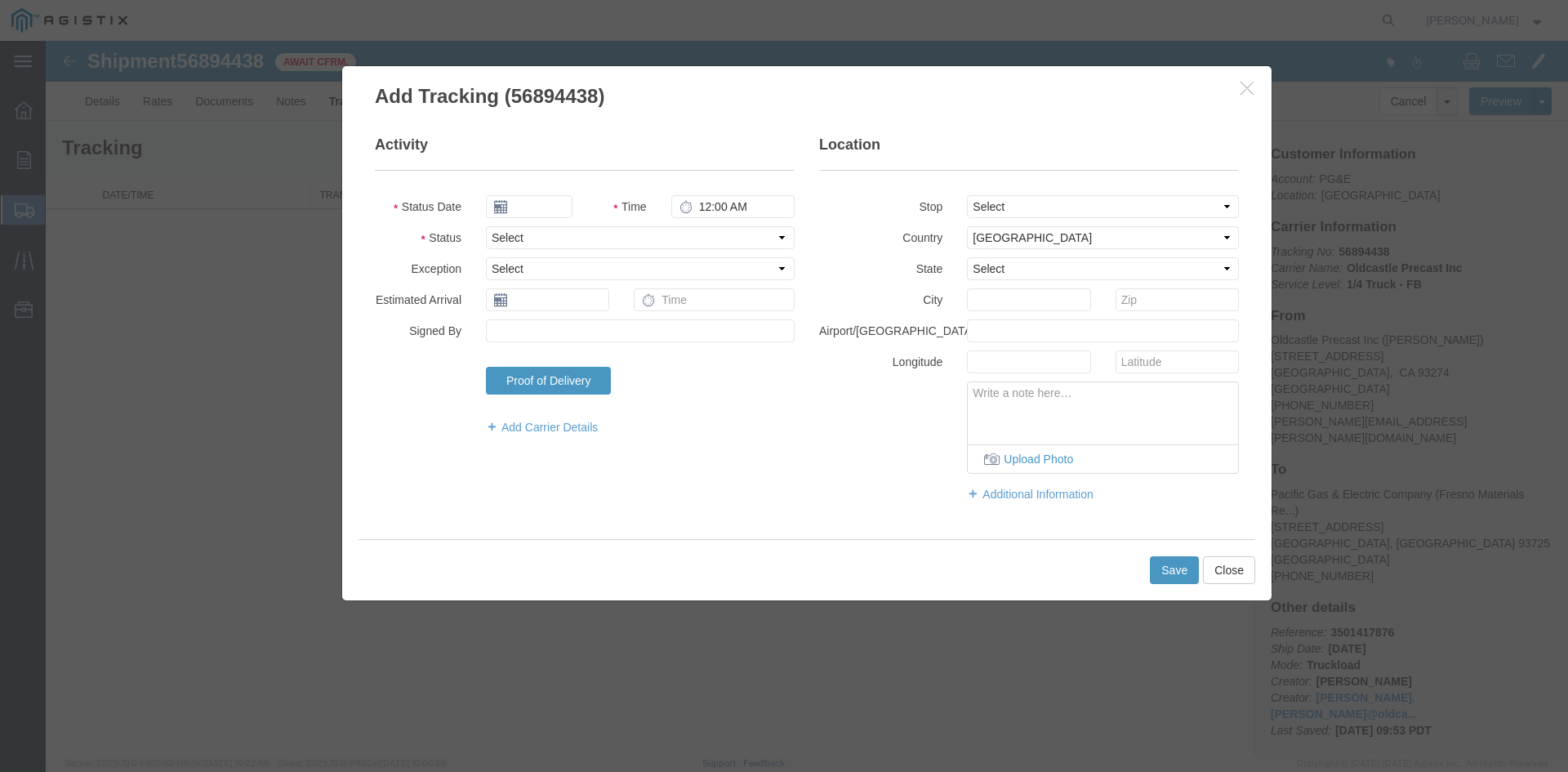
type input "[DATE]"
type input "10:00 AM"
click at [541, 205] on input "[DATE]" at bounding box center [528, 206] width 86 height 23
click at [545, 358] on td "23" at bounding box center [547, 358] width 25 height 25
type input "[DATE]"
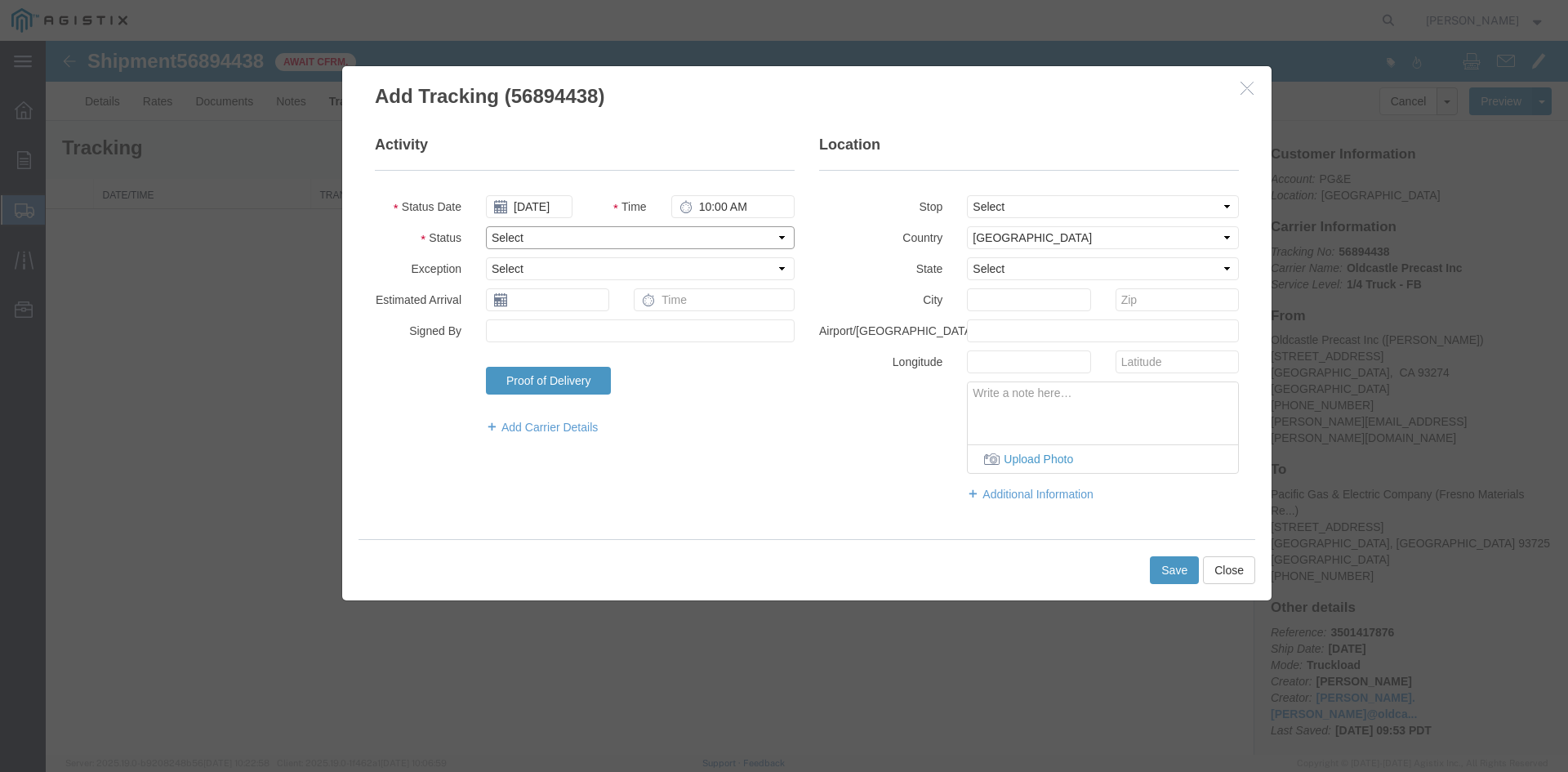
click at [531, 235] on select "Select Arrival Notice Available Arrival Notice Imported Arrive at Delivery Loca…" at bounding box center [640, 238] width 309 height 23
select select "DELIVRED"
click at [486, 226] on select "Select Arrival Notice Available Arrival Notice Imported Arrive at Delivery Loca…" at bounding box center [640, 238] width 309 height 23
click at [1188, 568] on button "Save" at bounding box center [1174, 569] width 49 height 27
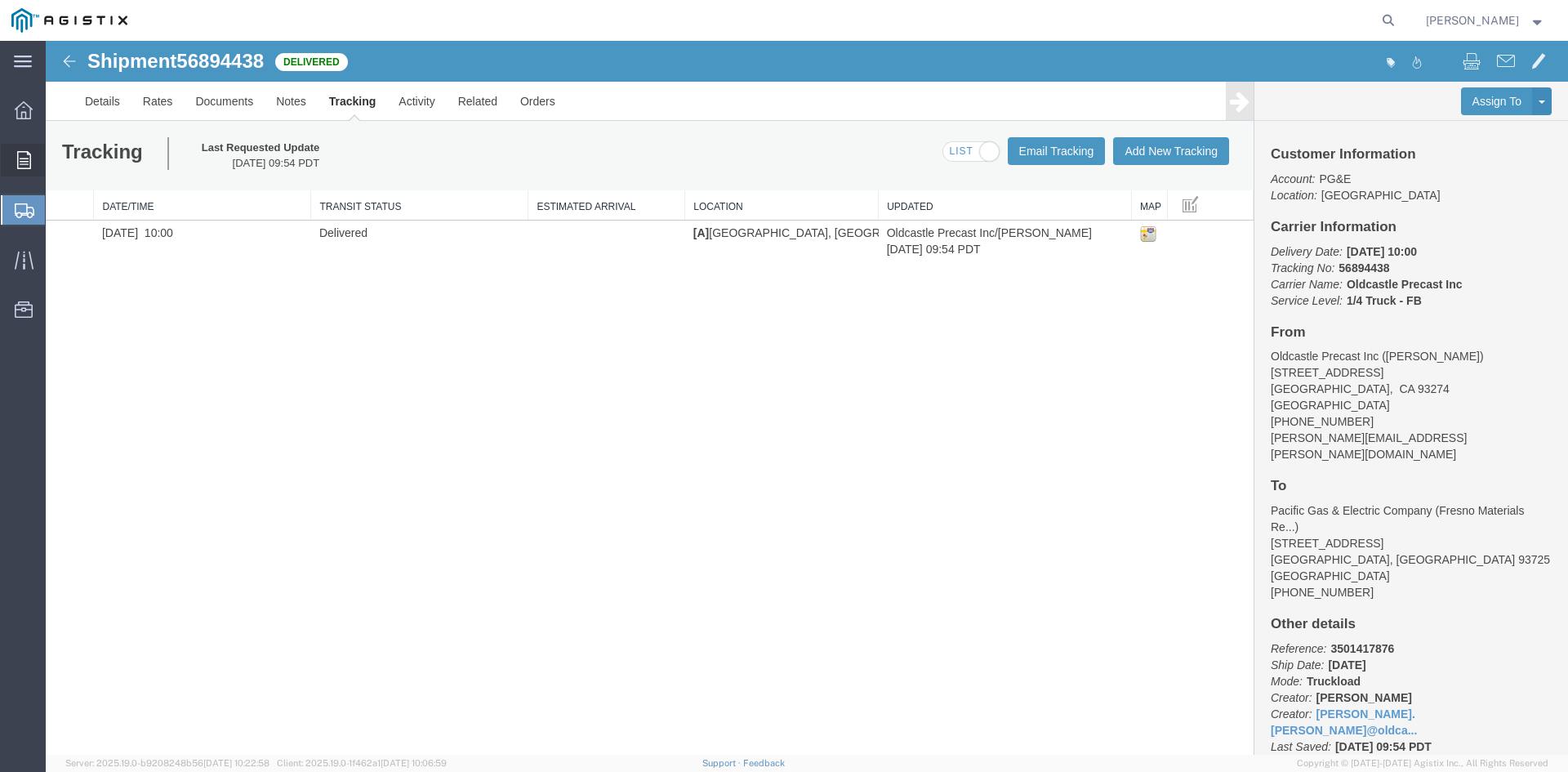
click at [21, 168] on div at bounding box center [24, 160] width 45 height 32
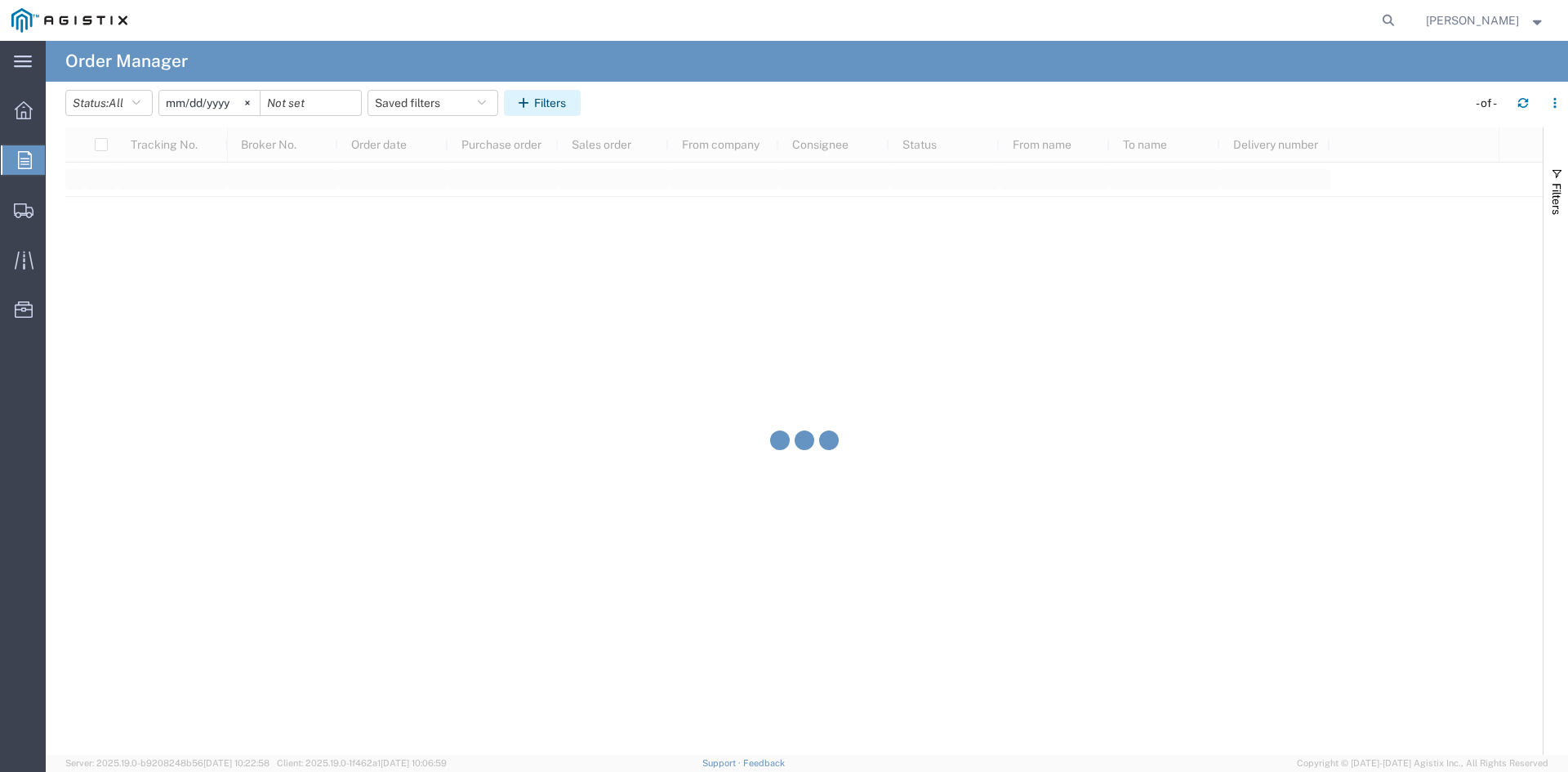
click at [543, 100] on button "Filters" at bounding box center [542, 103] width 77 height 27
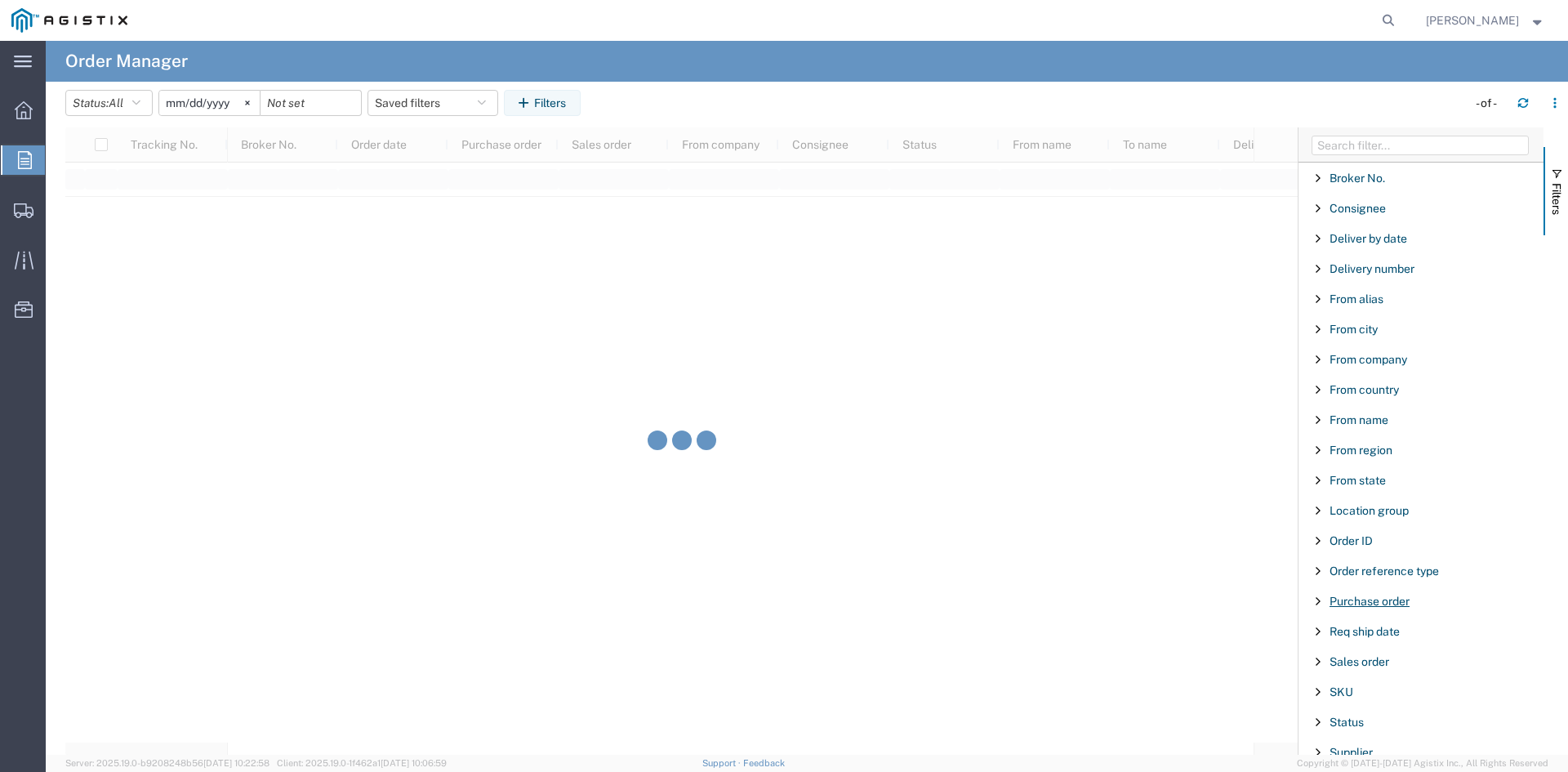
click at [1386, 597] on span "Purchase order" at bounding box center [1369, 601] width 80 height 13
click at [1373, 668] on input "Filter Value" at bounding box center [1426, 670] width 214 height 20
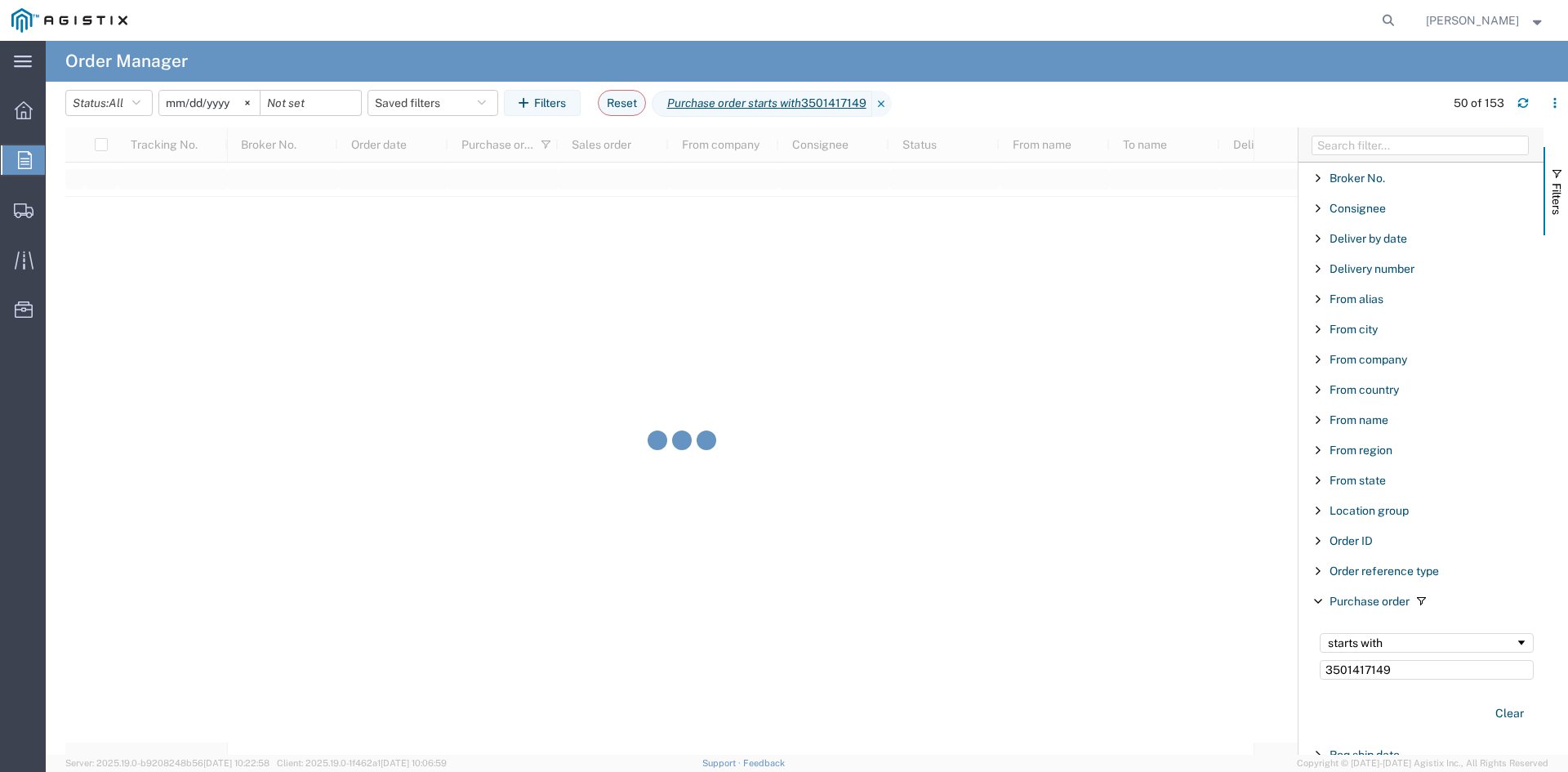
type input "3501417149"
click at [216, 98] on input "[DATE]" at bounding box center [209, 103] width 100 height 25
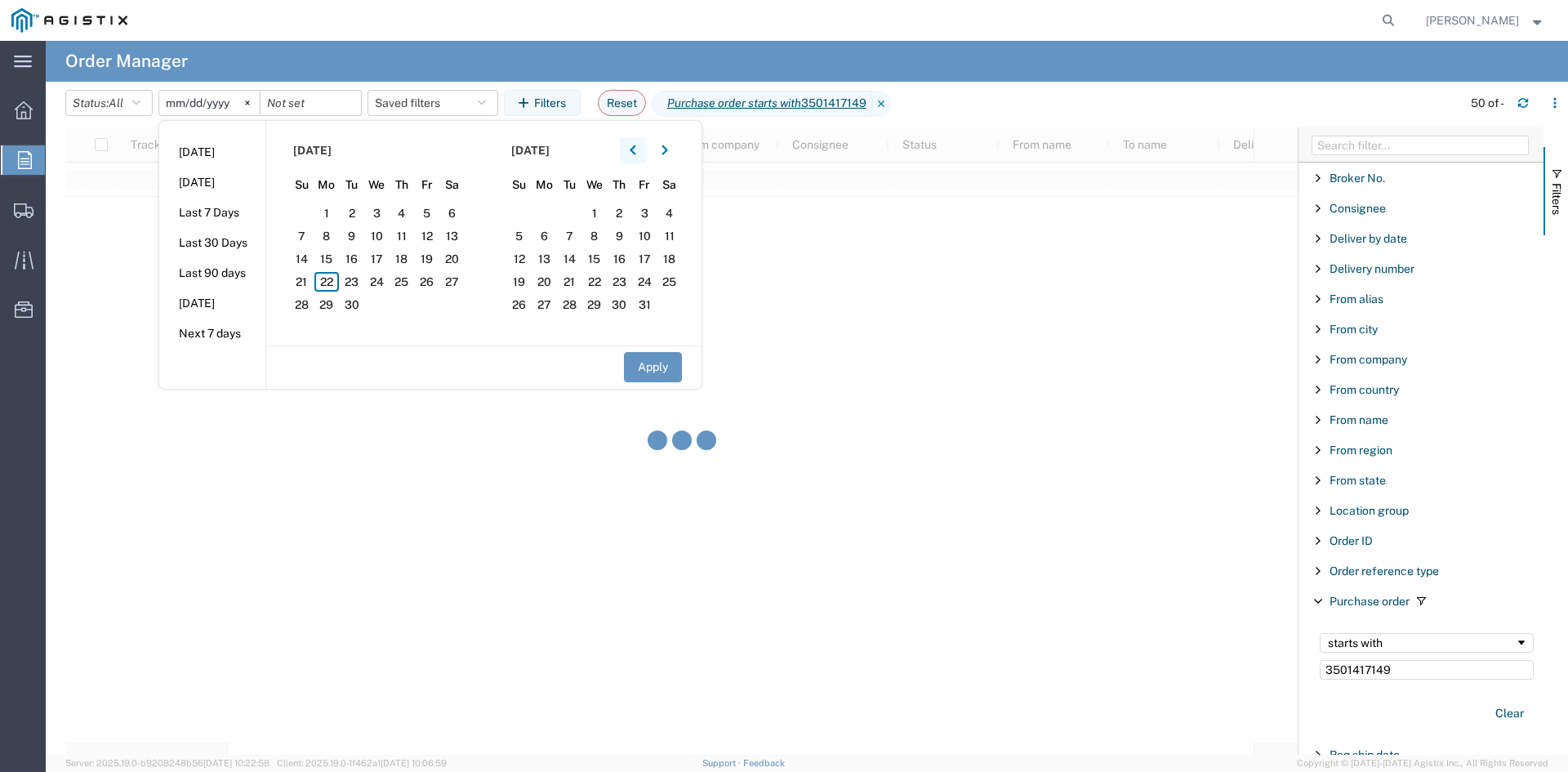
click at [635, 152] on icon "button" at bounding box center [633, 150] width 6 height 9
click at [459, 217] on span "5" at bounding box center [452, 213] width 26 height 20
click at [665, 361] on button "Apply" at bounding box center [652, 368] width 58 height 30
type input "[DATE]"
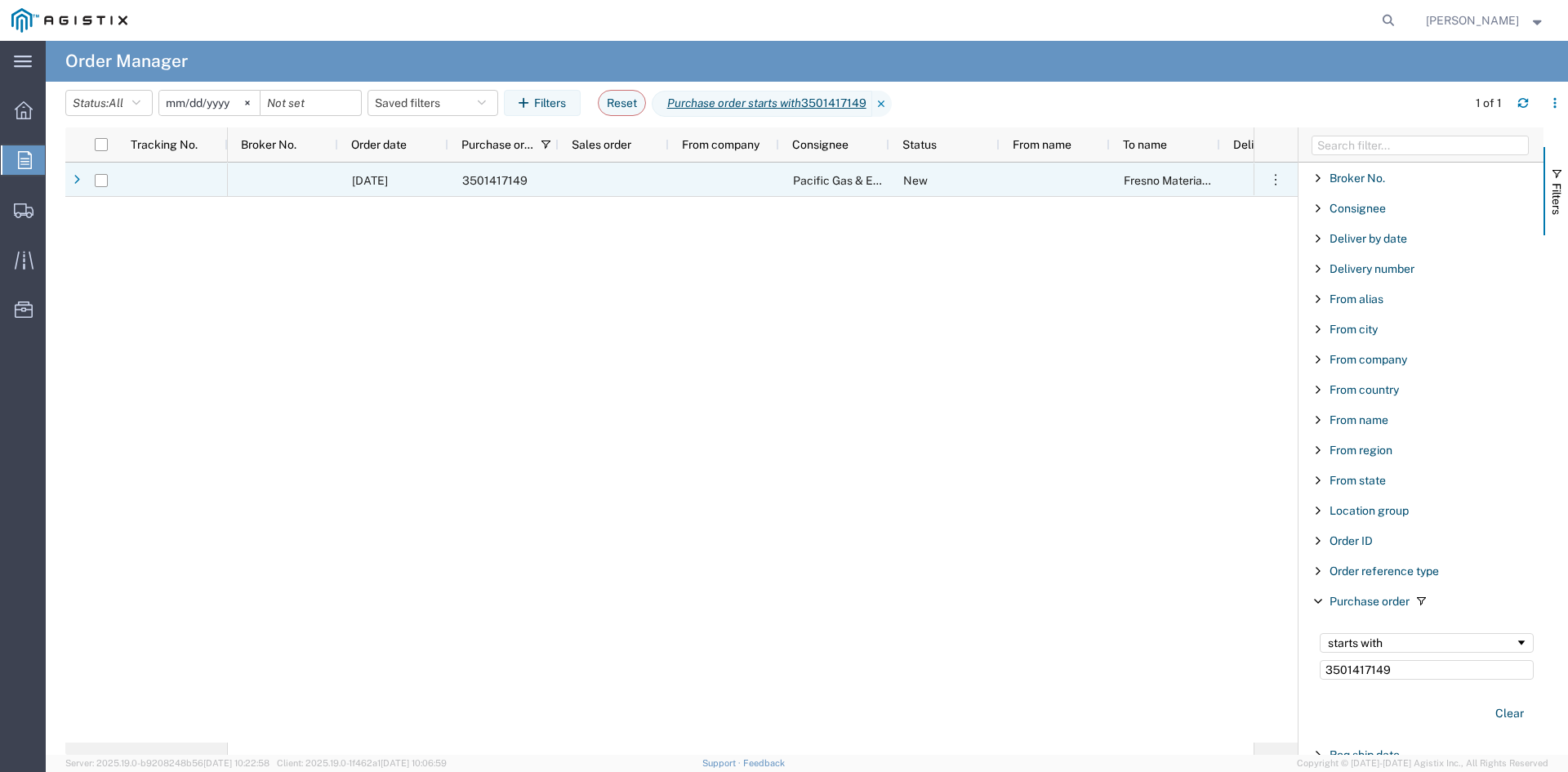
drag, startPoint x: 102, startPoint y: 175, endPoint x: 133, endPoint y: 169, distance: 31.6
click at [102, 176] on input "Press Space to toggle row selection (unchecked)" at bounding box center [101, 181] width 13 height 13
checkbox input "true"
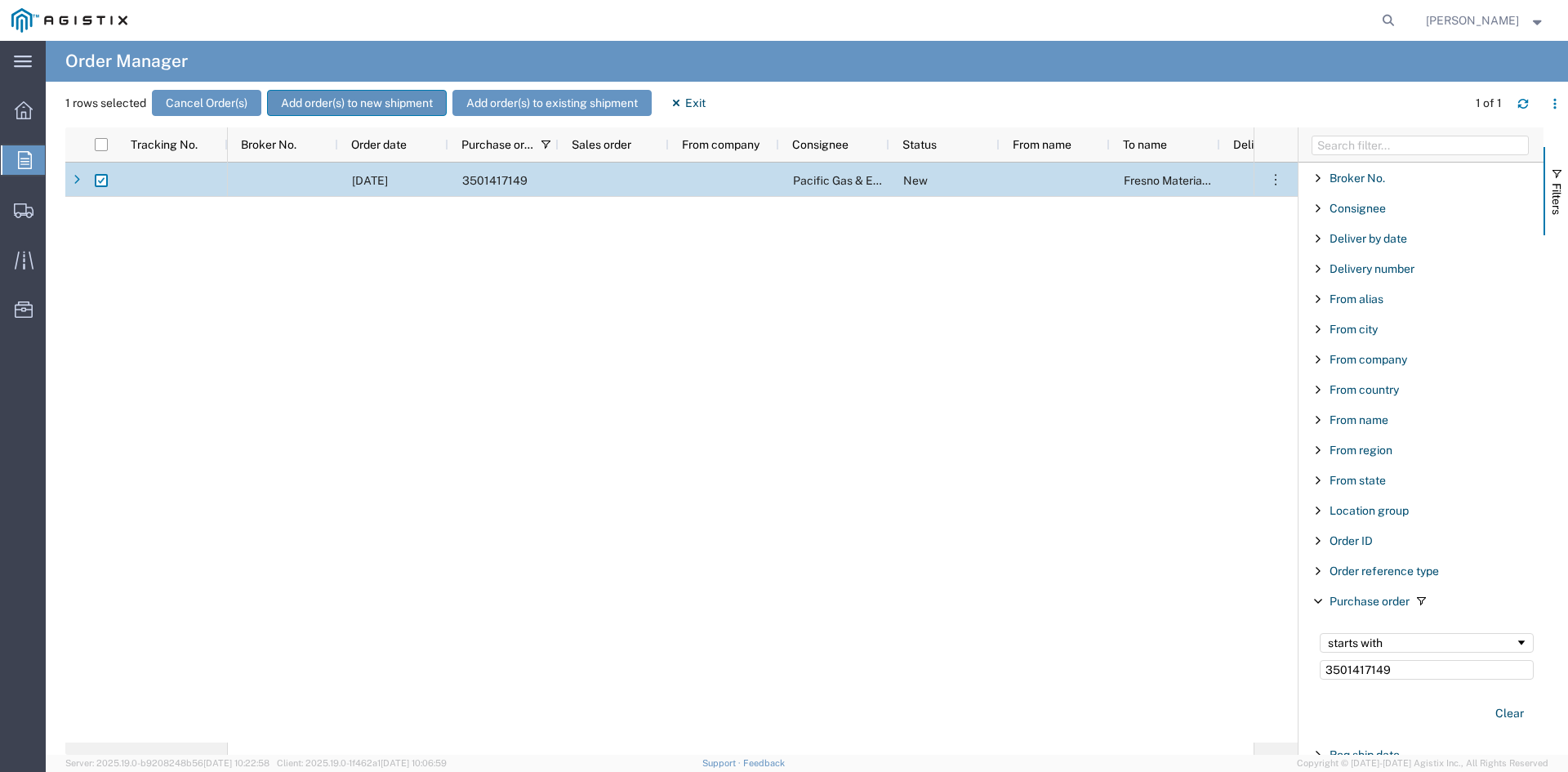
click at [328, 103] on button "Add order(s) to new shipment" at bounding box center [357, 103] width 180 height 27
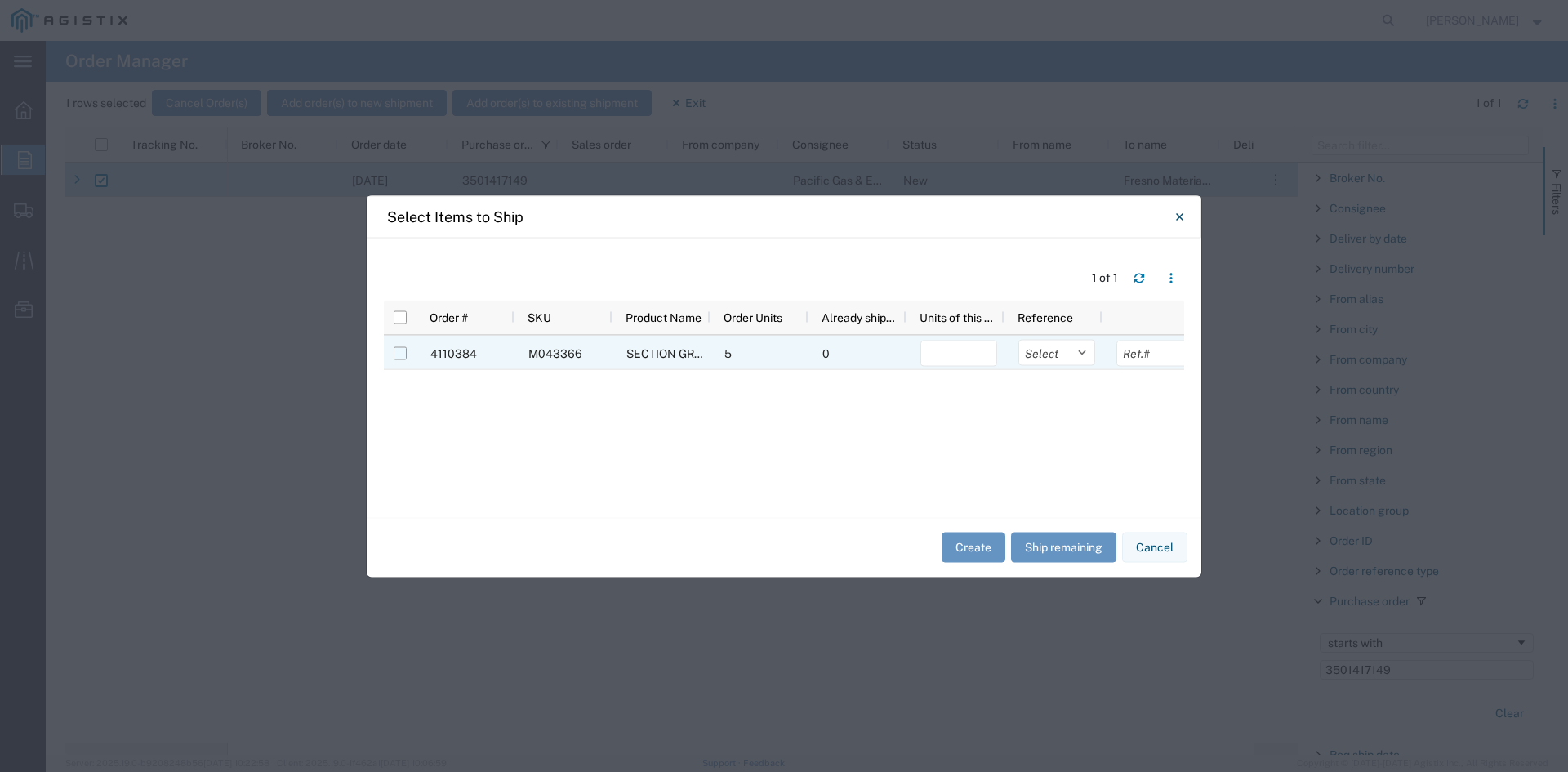
click at [397, 358] on input "Press Space to toggle row selection (unchecked)" at bounding box center [401, 353] width 13 height 13
checkbox input "true"
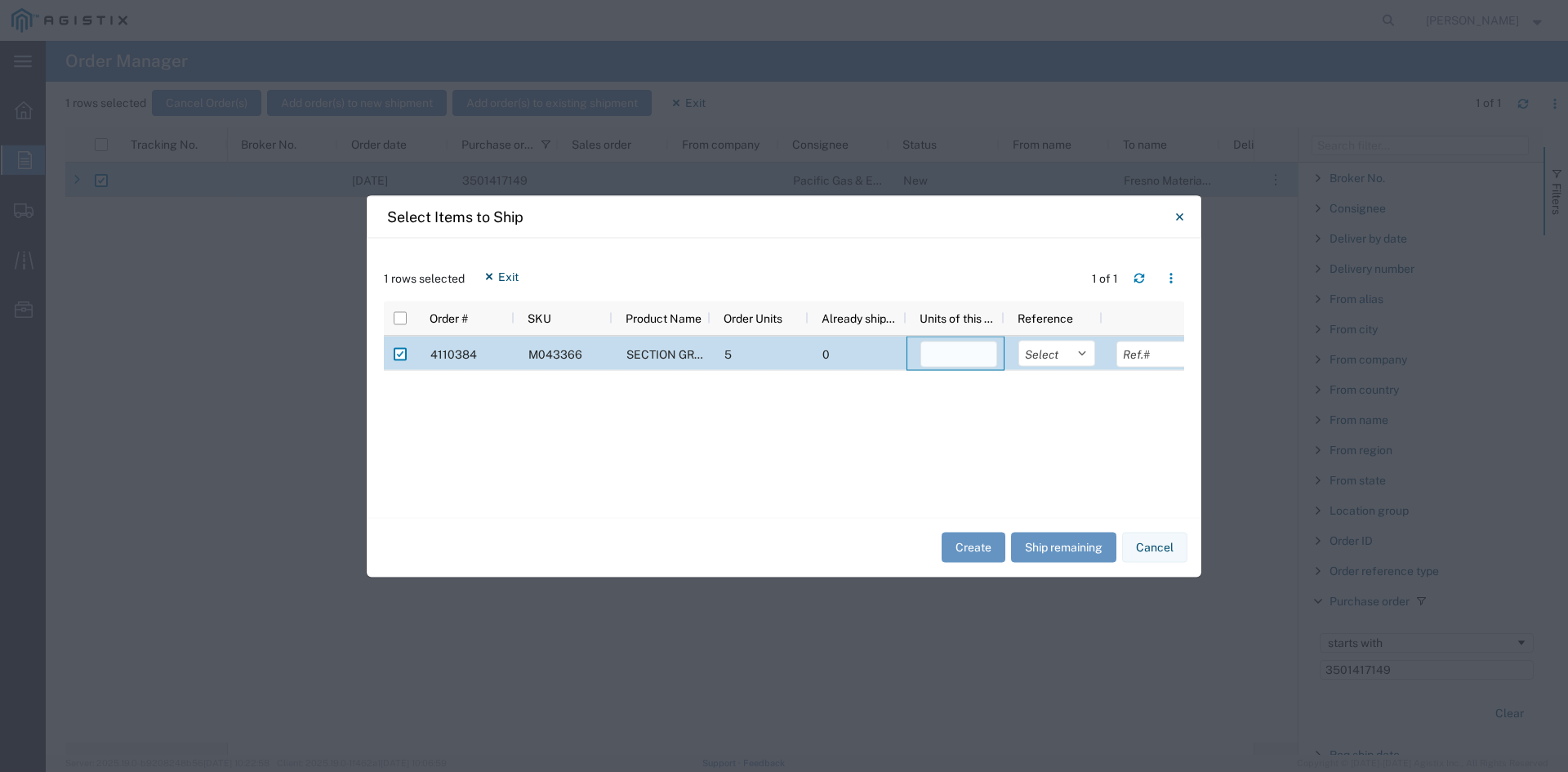
click at [969, 355] on input "number" at bounding box center [958, 354] width 77 height 27
type input "5"
click at [957, 547] on button "Create" at bounding box center [972, 548] width 63 height 30
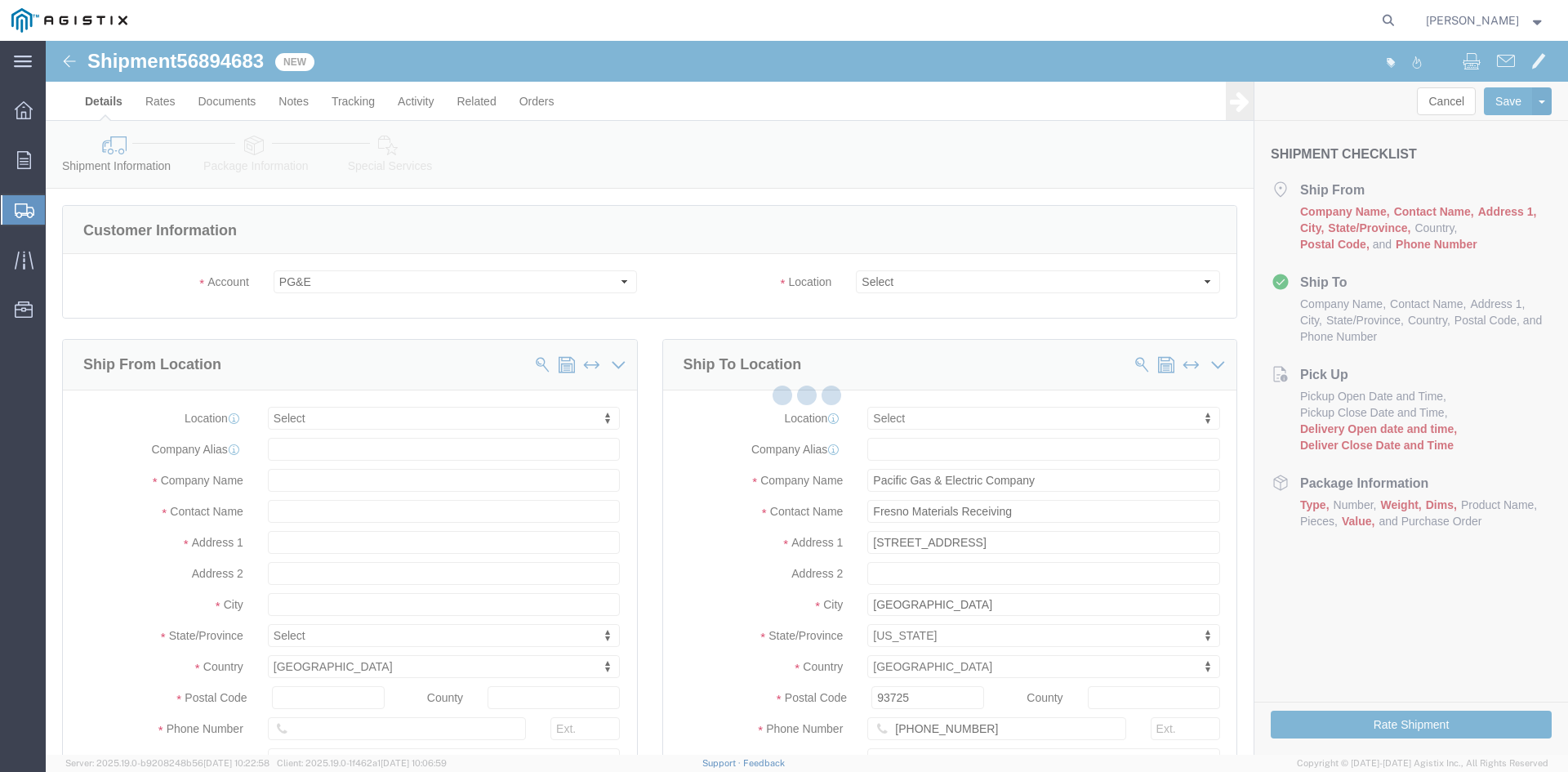
select select
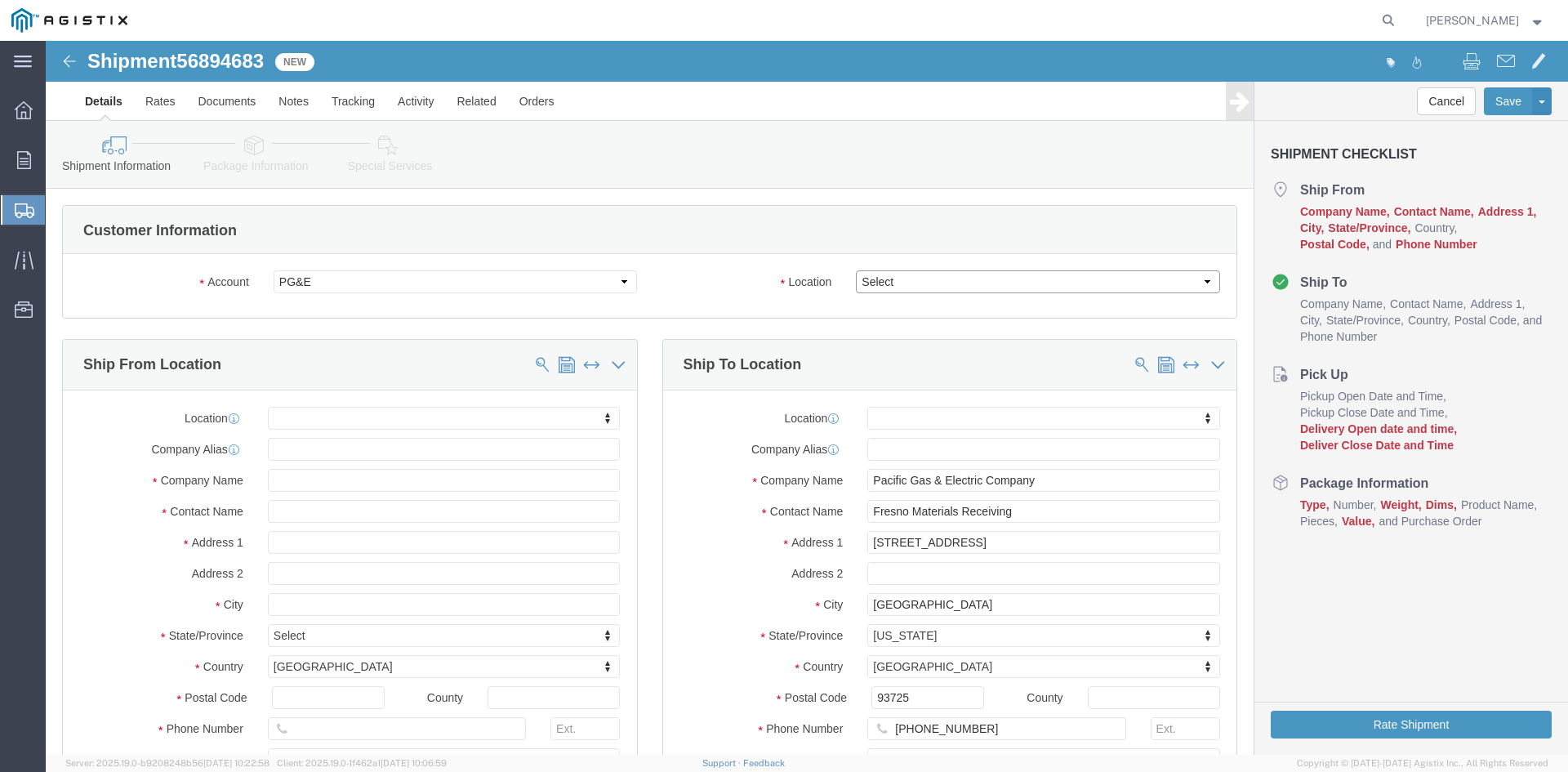
drag, startPoint x: 892, startPoint y: 278, endPoint x: 846, endPoint y: 238, distance: 61.0
click select "Select All Others [GEOGRAPHIC_DATA] [GEOGRAPHIC_DATA] [GEOGRAPHIC_DATA] [GEOGRA…"
select select "19745"
click select "Select All Others [GEOGRAPHIC_DATA] [GEOGRAPHIC_DATA] [GEOGRAPHIC_DATA] [GEOGRA…"
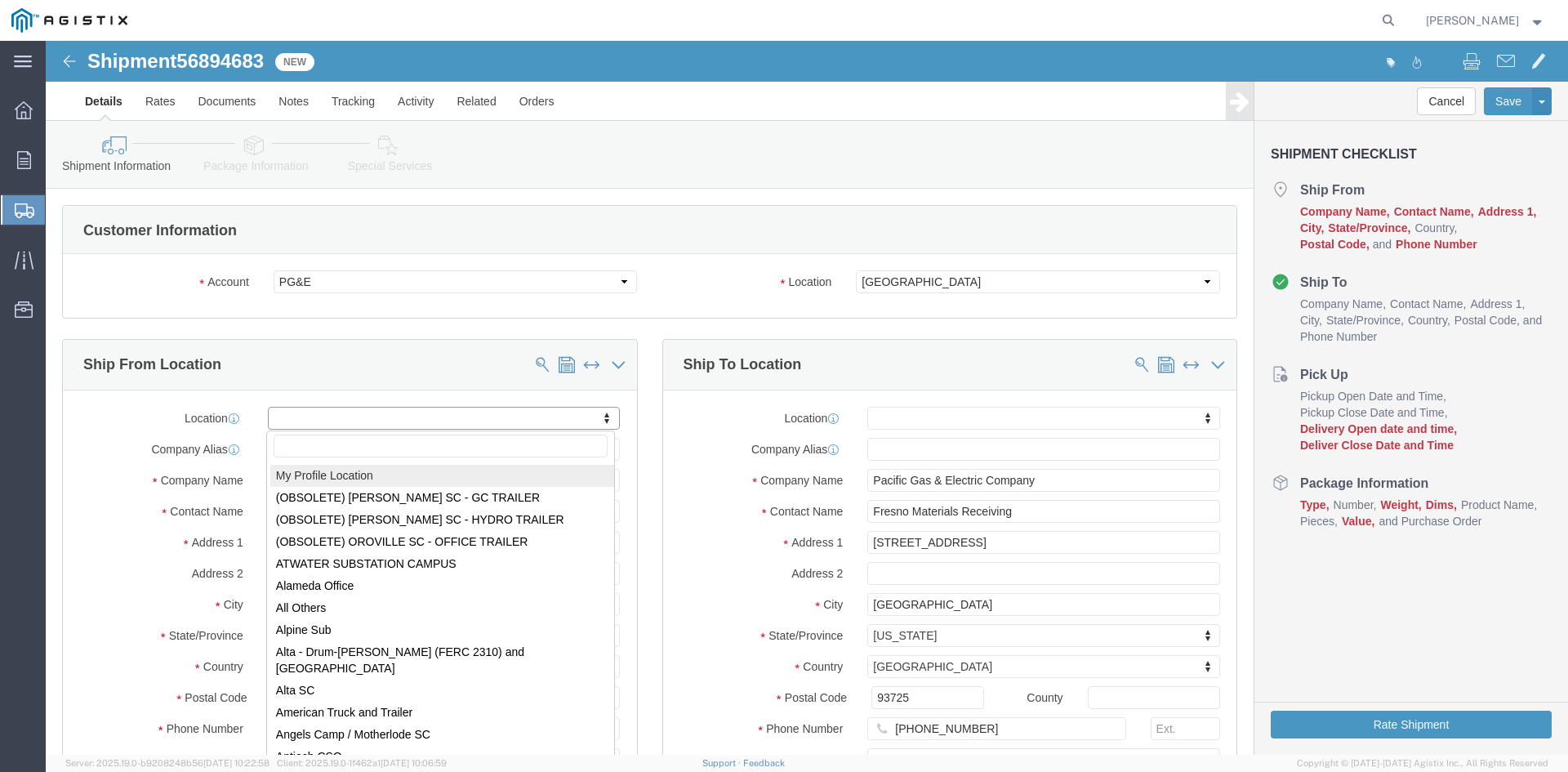
select select "MYPROFILE"
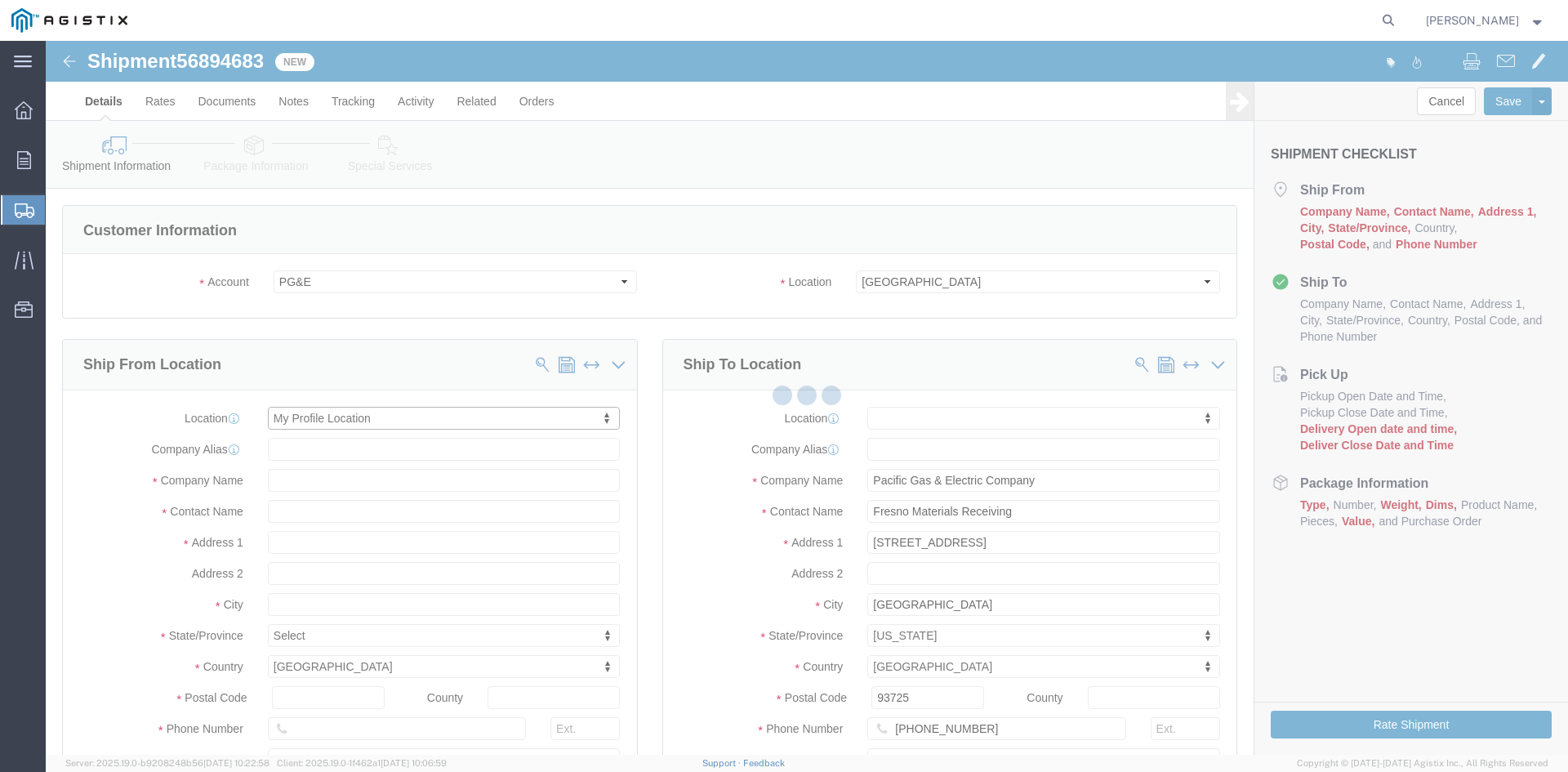
select select "CA"
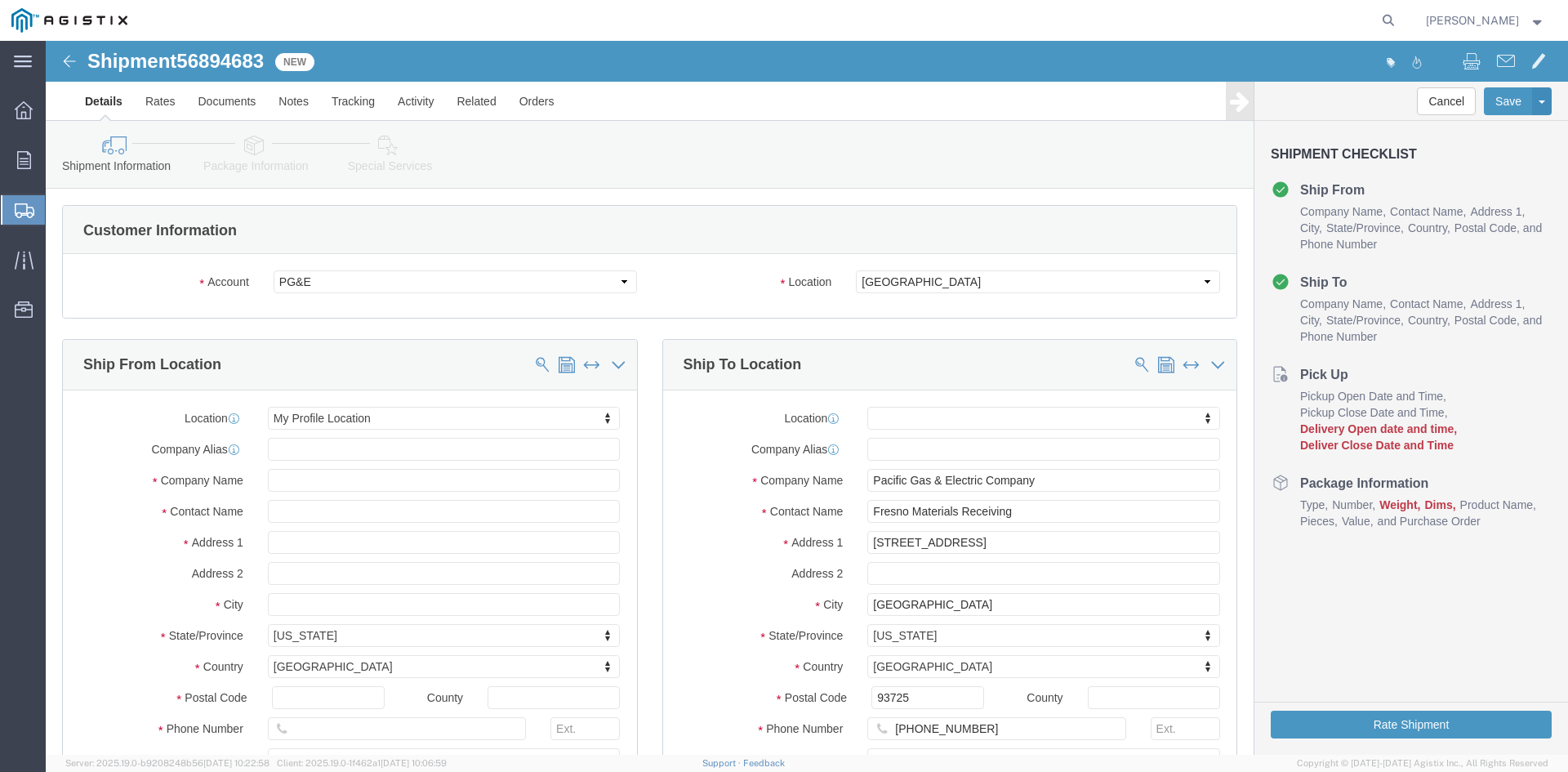
click div "Ship To Location Location My Profile Location (OBSOLETE) [GEOGRAPHIC_DATA] SC -…"
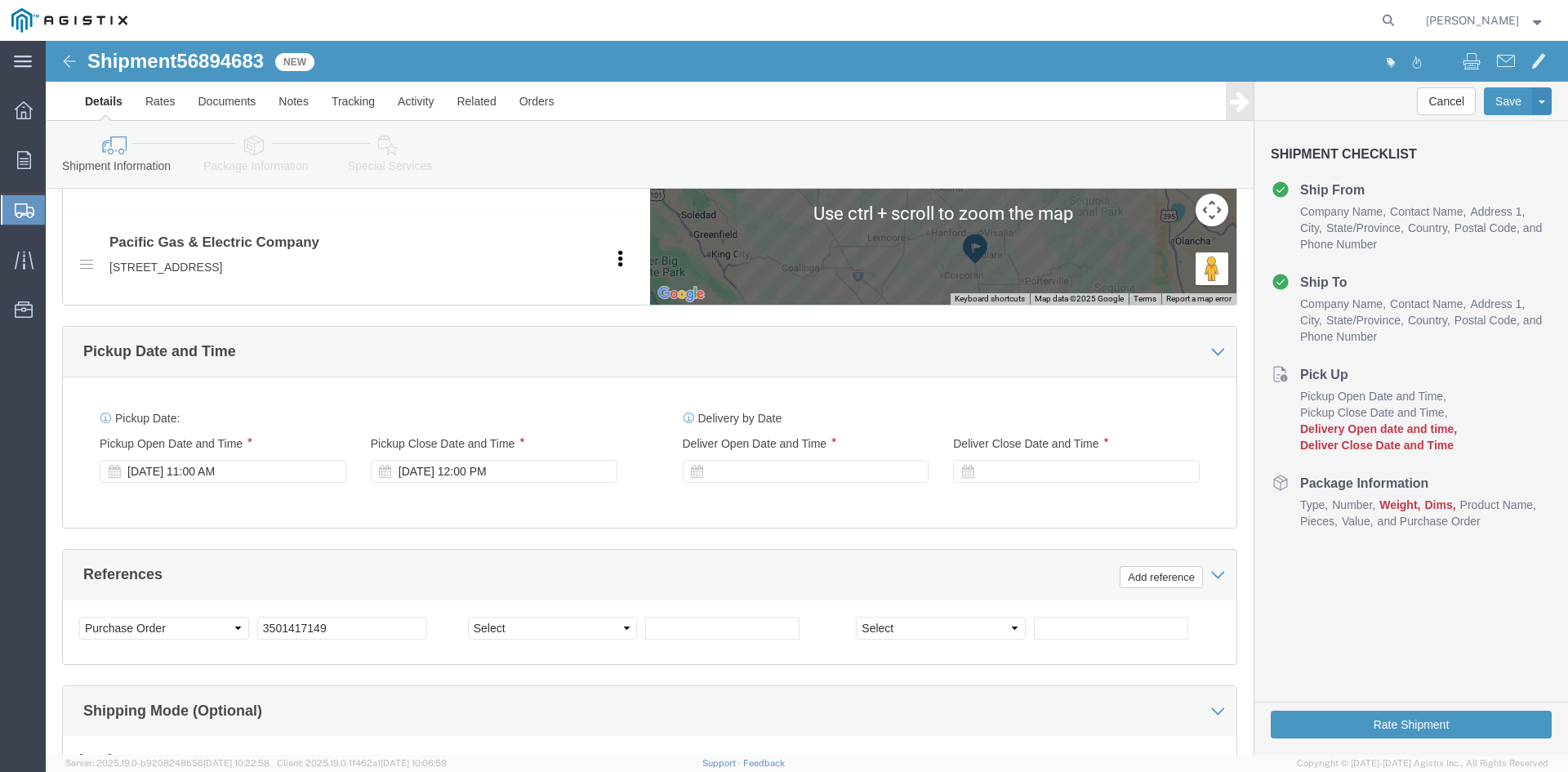
scroll to position [899, 0]
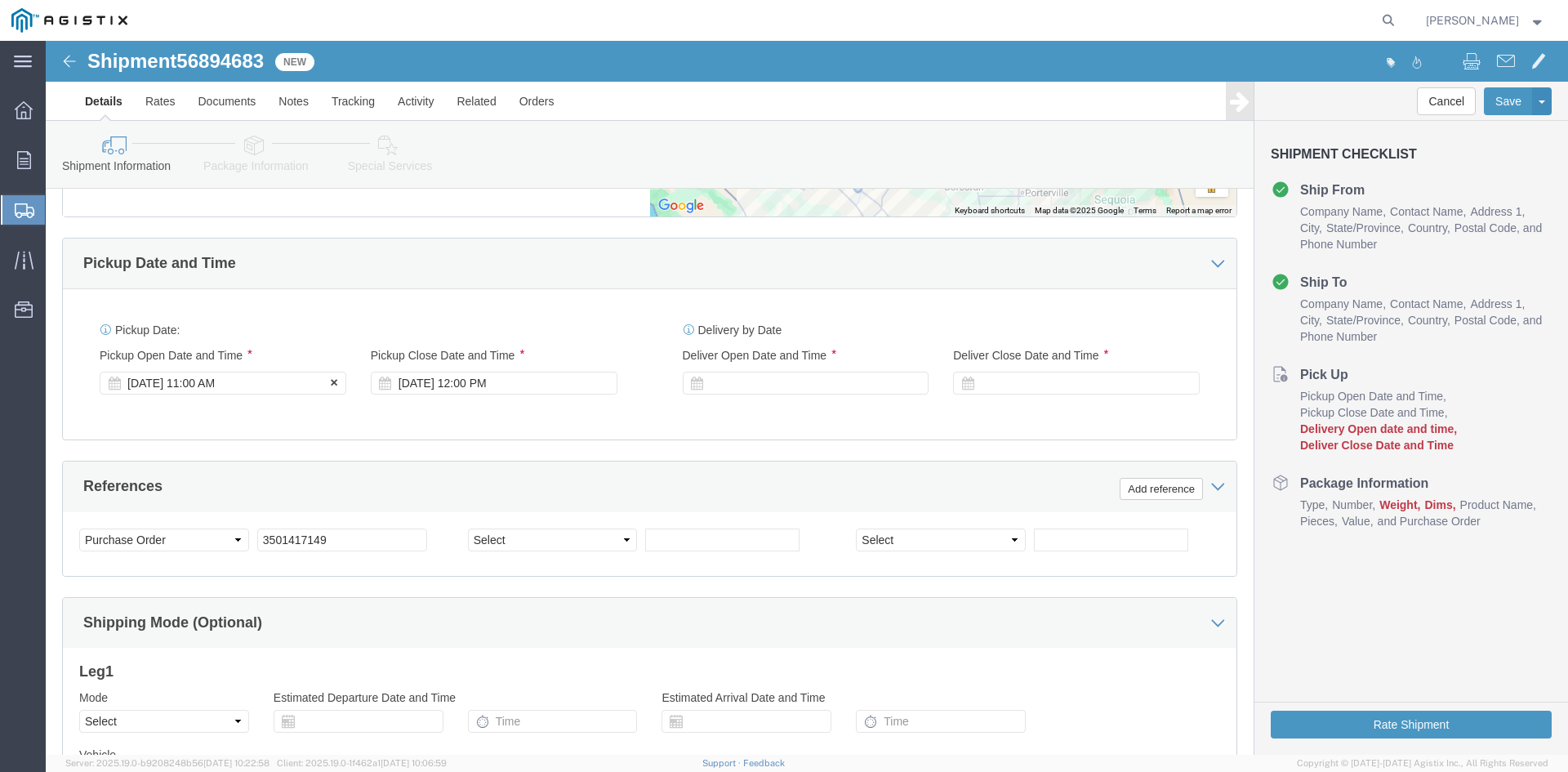
click div "[DATE] 11:00 AM"
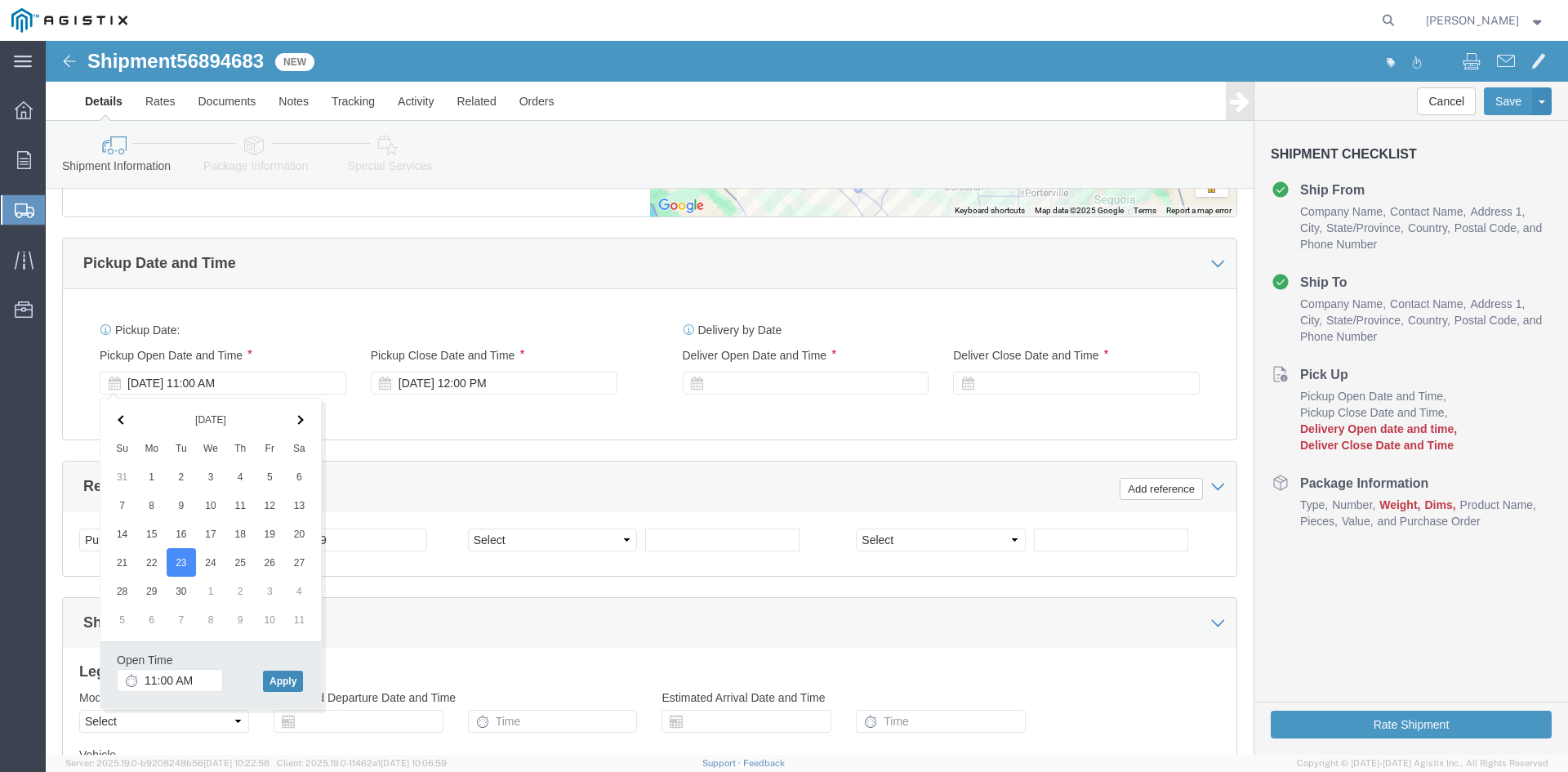
click button "Apply"
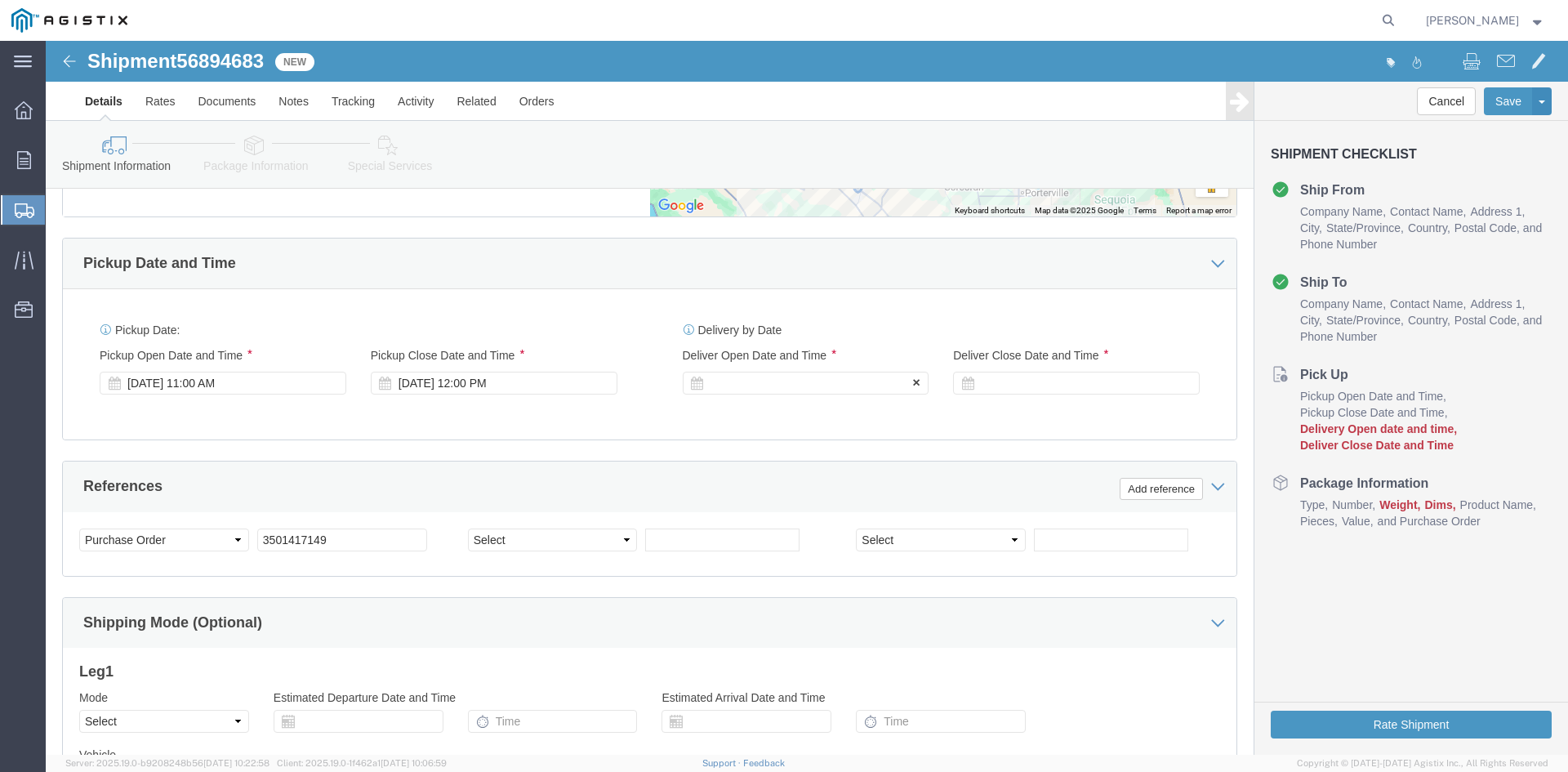
click div
click button "Apply"
click div
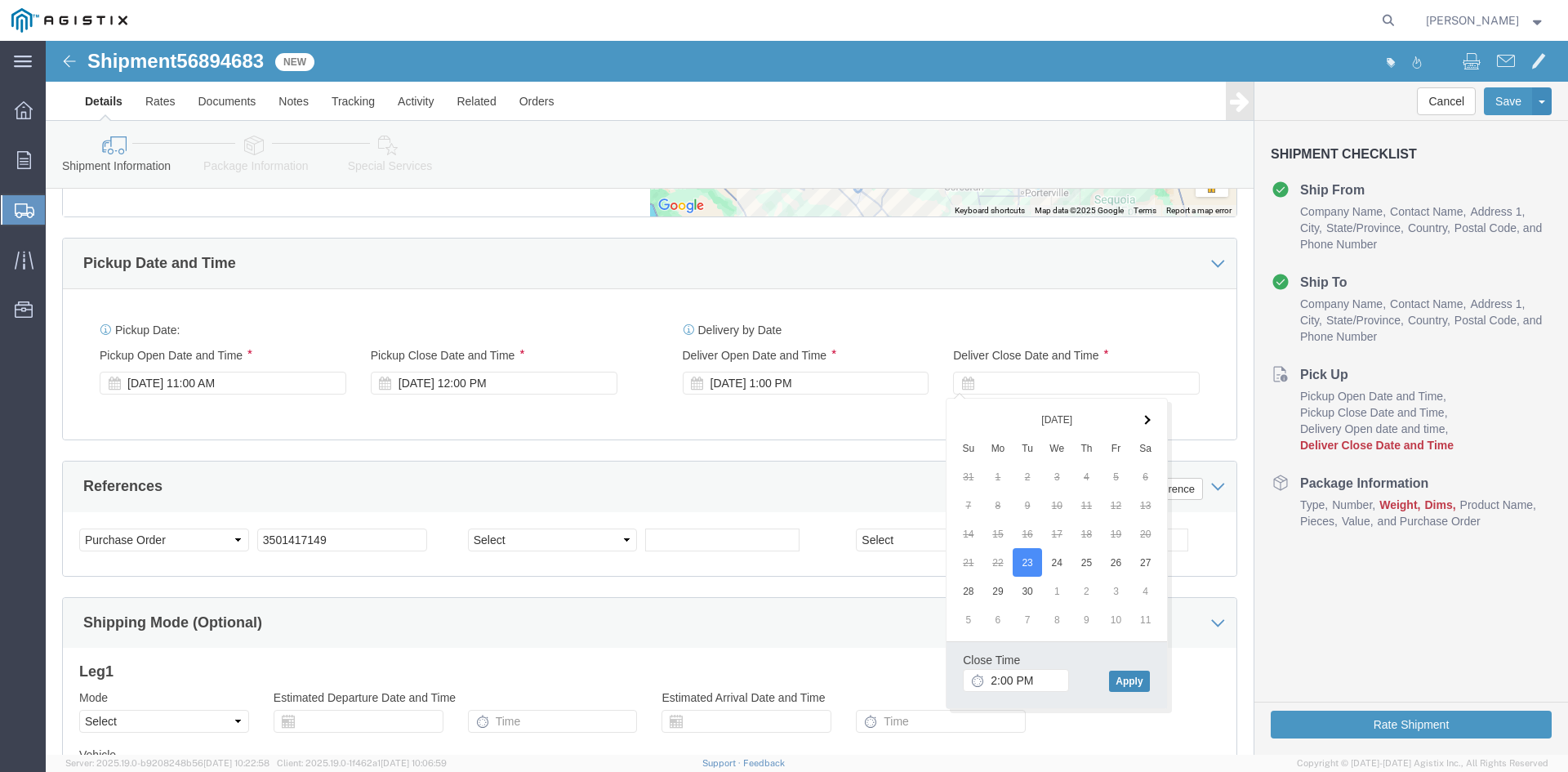
click button "Apply"
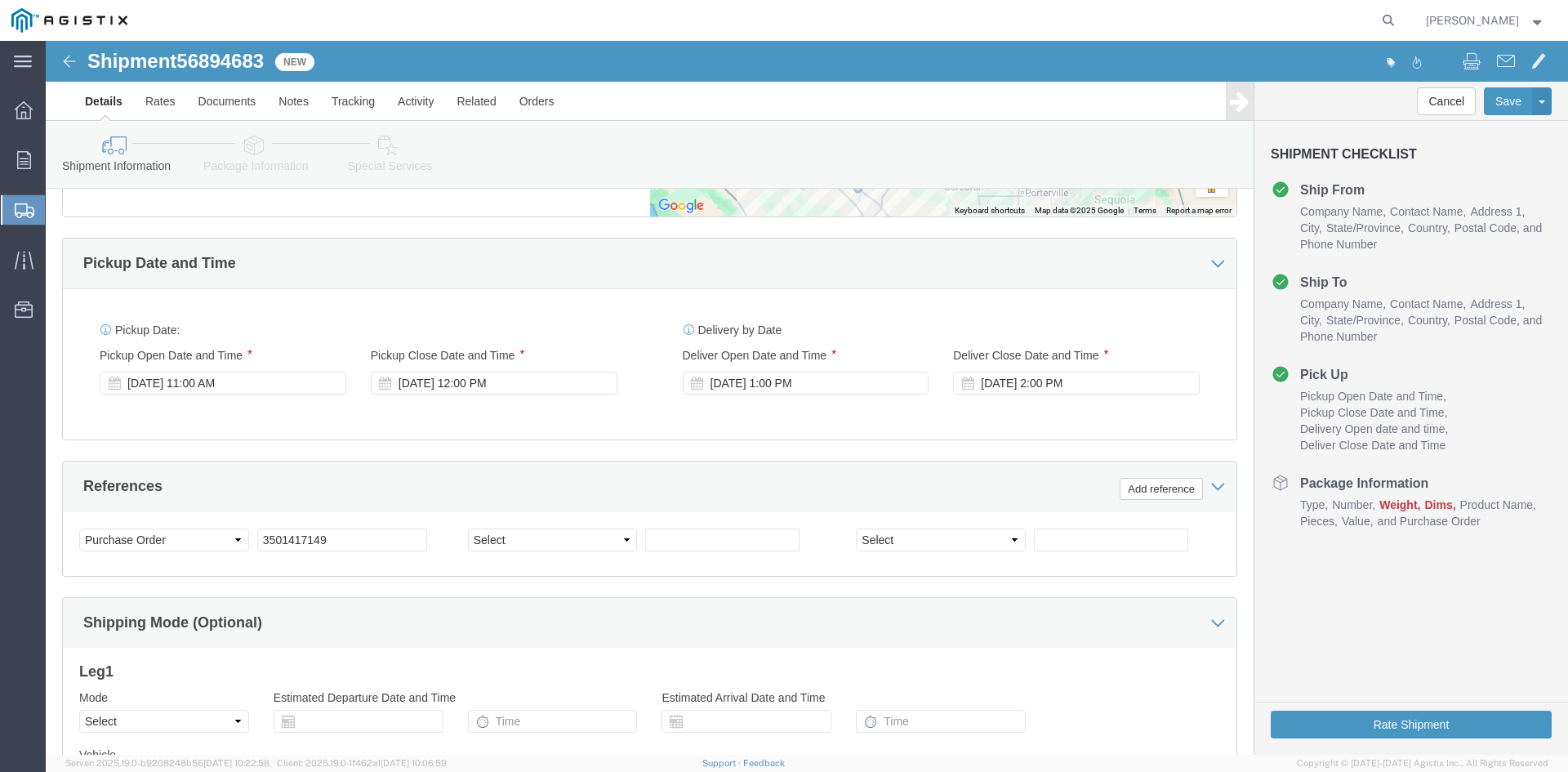
click div "Delivery by Date Delivery Start Date Delivery Start Time Deliver Open Date and …"
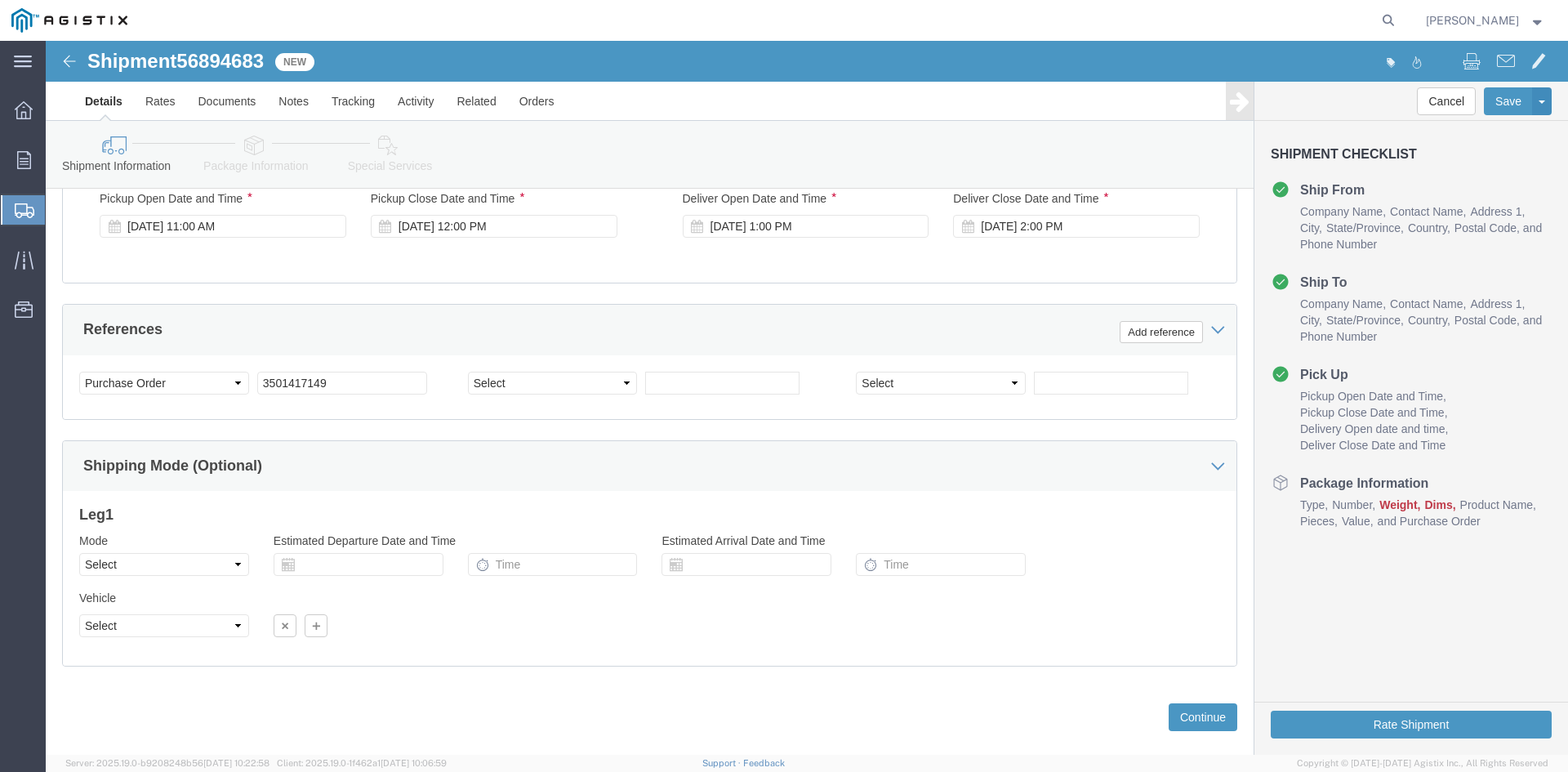
scroll to position [1082, 0]
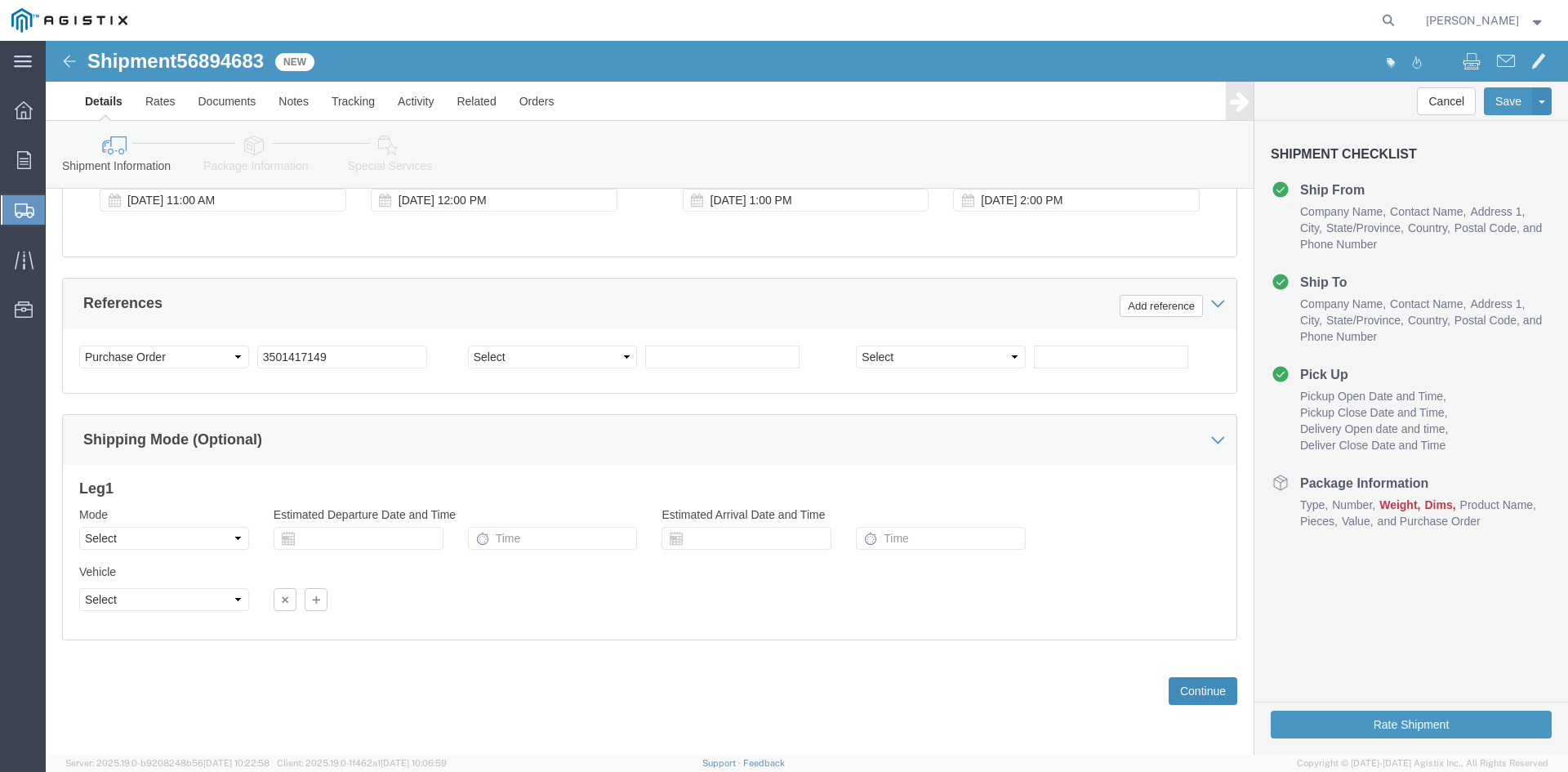
click button "Continue"
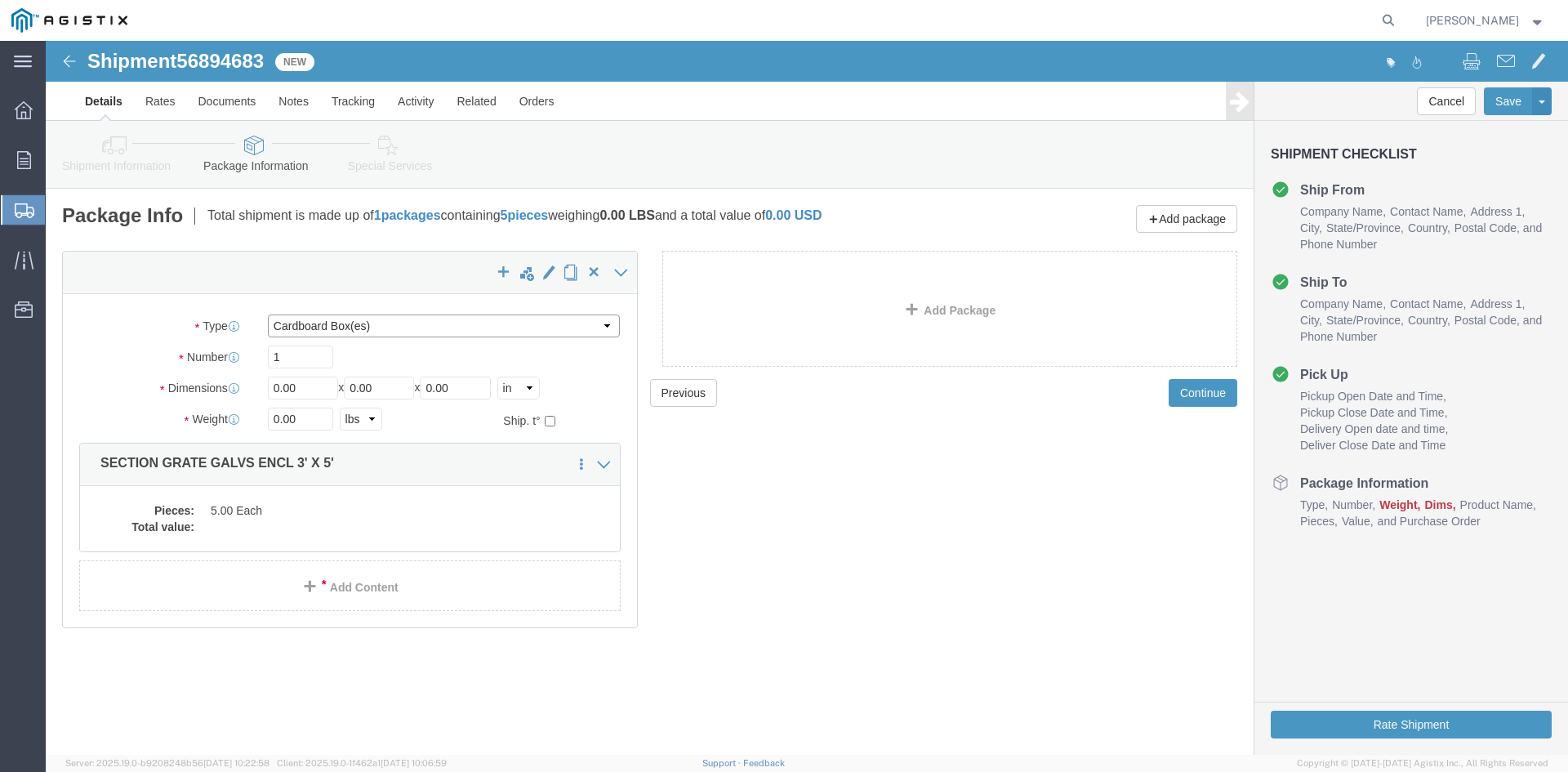
click select "Select Bulk Bundle(s) Cardboard Box(es) Carton(s) Crate(s) Drum(s) (Fiberboard)…"
drag, startPoint x: 412, startPoint y: 290, endPoint x: 425, endPoint y: 284, distance: 14.3
click select "Select Bulk Bundle(s) Cardboard Box(es) Carton(s) Crate(s) Drum(s) (Fiberboard)…"
select select "PSNS"
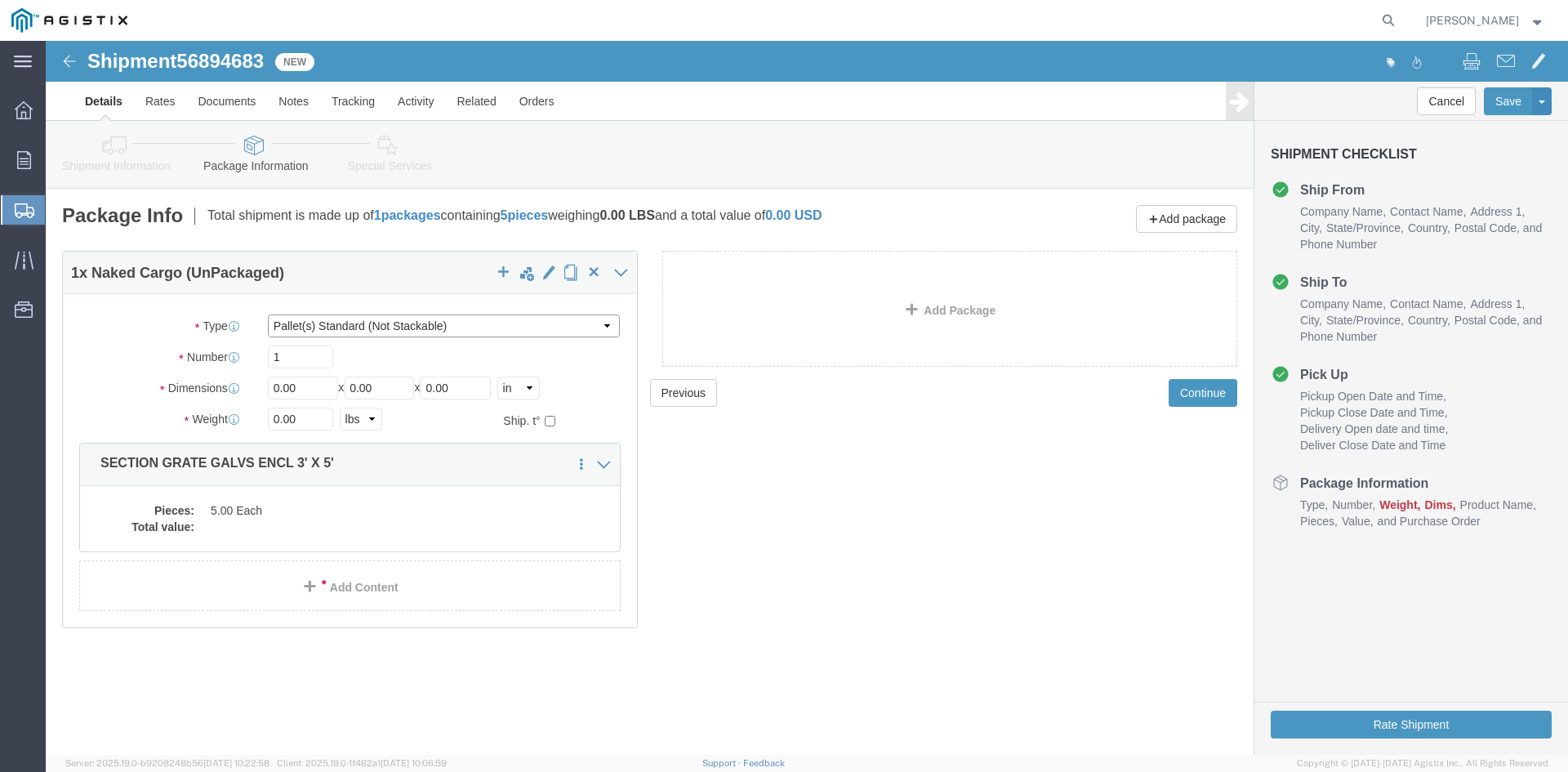
click select "Select Bulk Bundle(s) Cardboard Box(es) Carton(s) Crate(s) Drum(s) (Fiberboard)…"
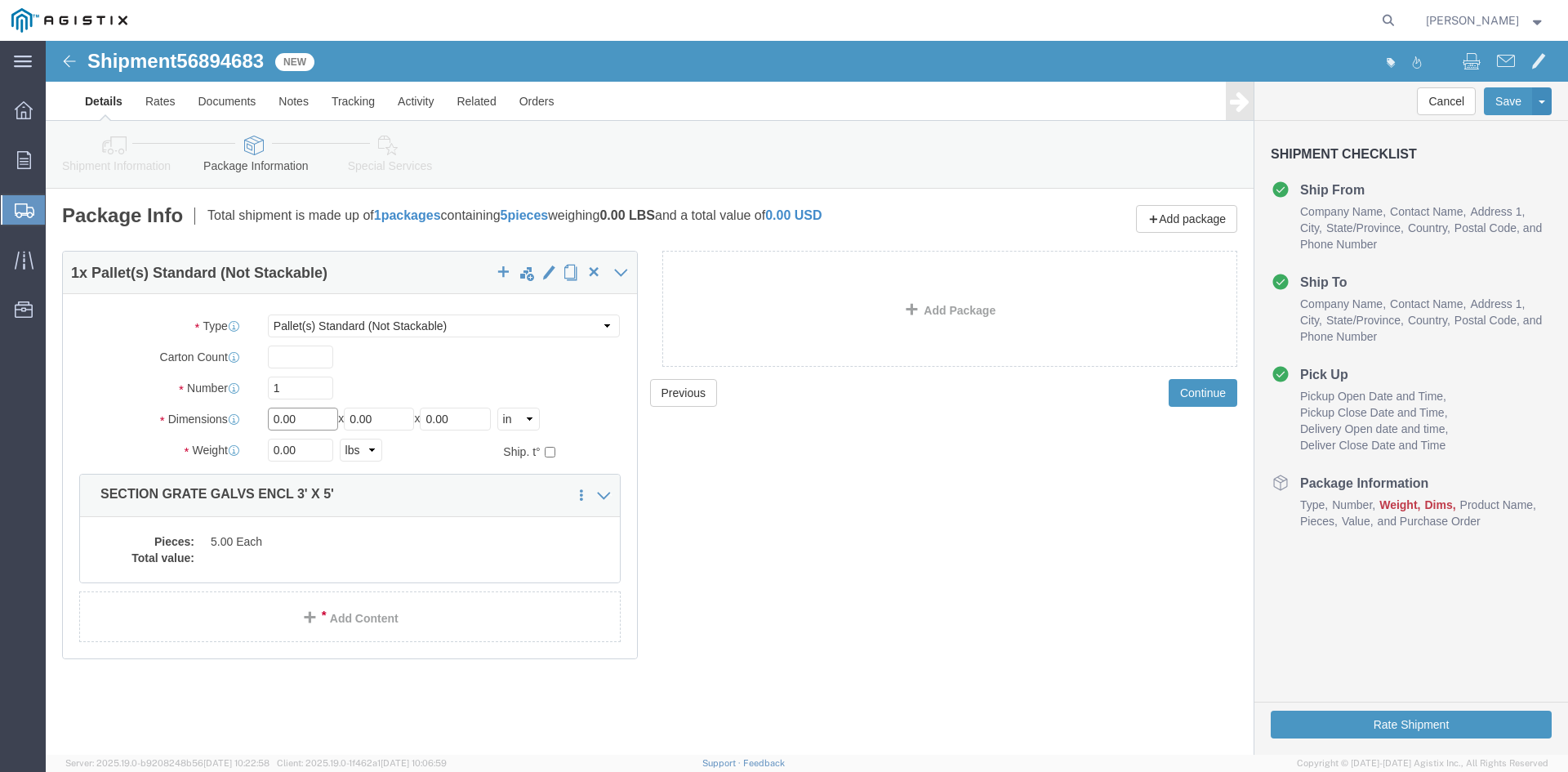
drag, startPoint x: 260, startPoint y: 371, endPoint x: 198, endPoint y: 371, distance: 62.0
click div "Dimensions Length 0.00 x Width 0.00 x Height 0.00 Select cm ft in"
type input "36"
drag, startPoint x: 351, startPoint y: 372, endPoint x: 258, endPoint y: 374, distance: 93.0
click div "Length 36 x Width 0.00 x Height 0.00 Select cm ft in"
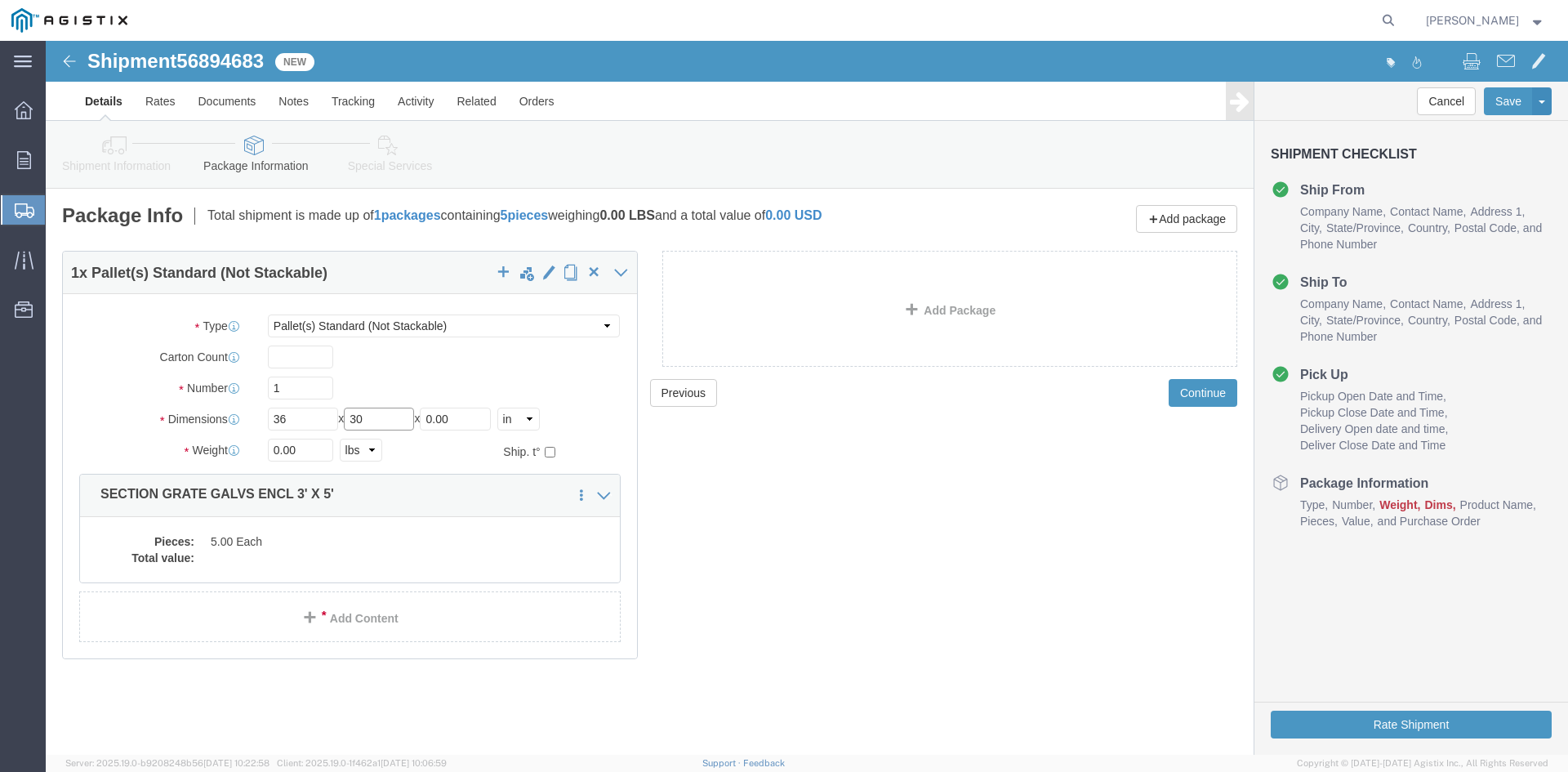
type input "30"
drag, startPoint x: 424, startPoint y: 377, endPoint x: 323, endPoint y: 390, distance: 101.8
click div "Package Type Select Bulk Bundle(s) Cardboard Box(es) Carton(s) Crate(s) Drum(s)…"
type input "05"
drag, startPoint x: 260, startPoint y: 407, endPoint x: 169, endPoint y: 420, distance: 91.9
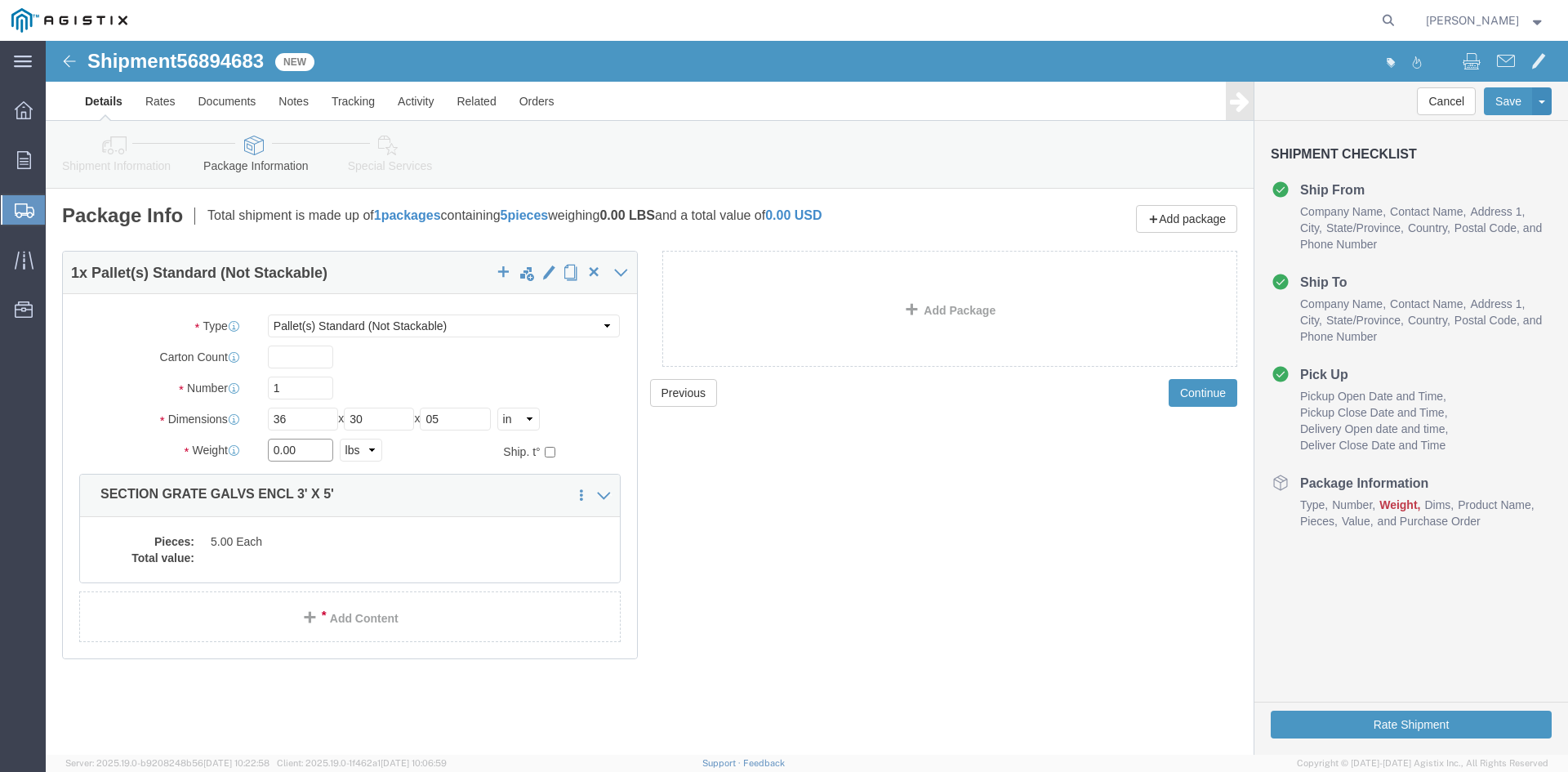
click div "Weight 0.00 Select kgs lbs Ship. t°"
type input "500"
click dd "5.00 Each"
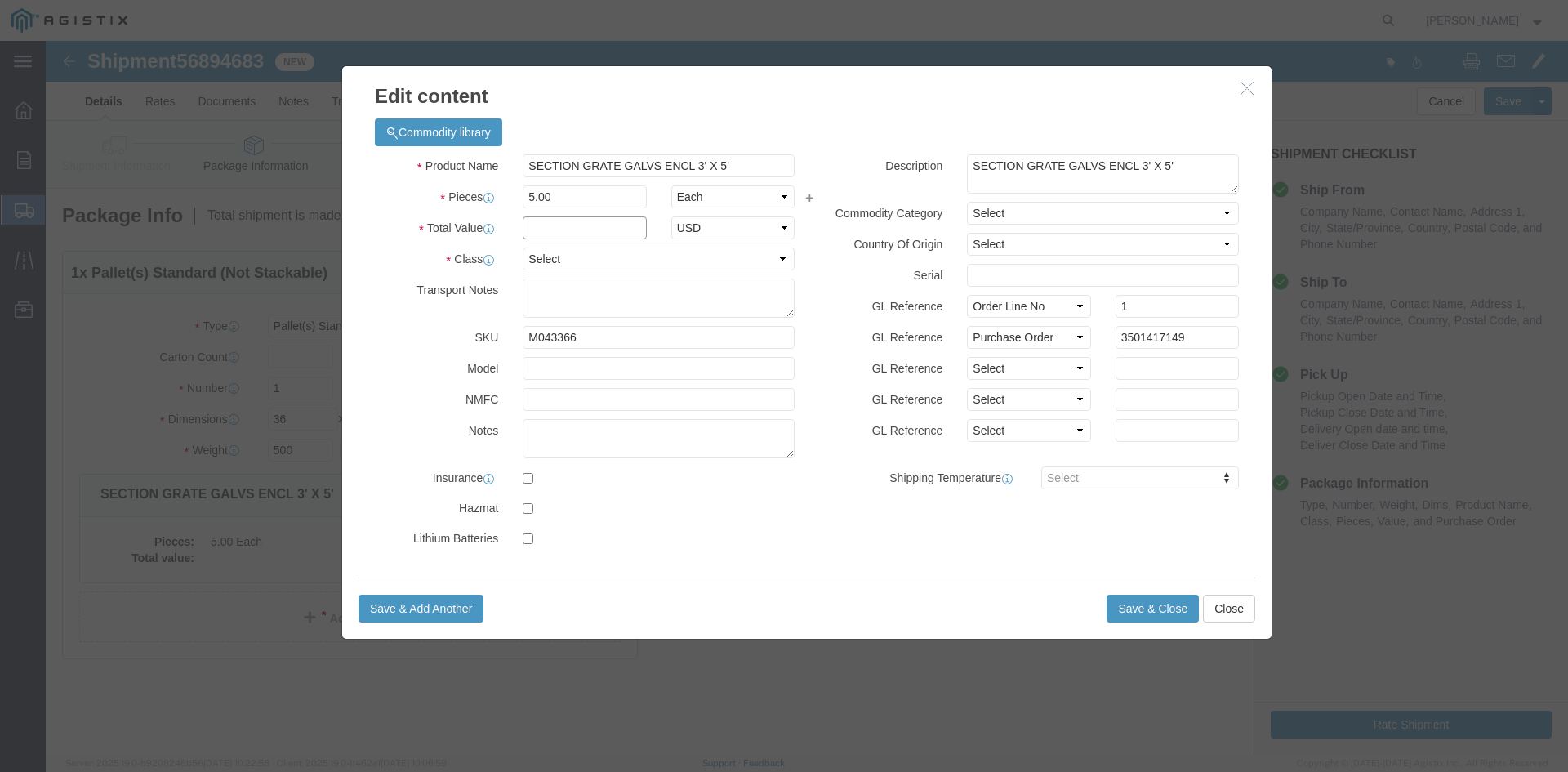
click input "text"
type input "1"
click select "Select 50 55 60 65 70 85 92.5 100 125 175 250 300 400"
select select "55"
click select "Select 50 55 60 65 70 85 92.5 100 125 175 250 300 400"
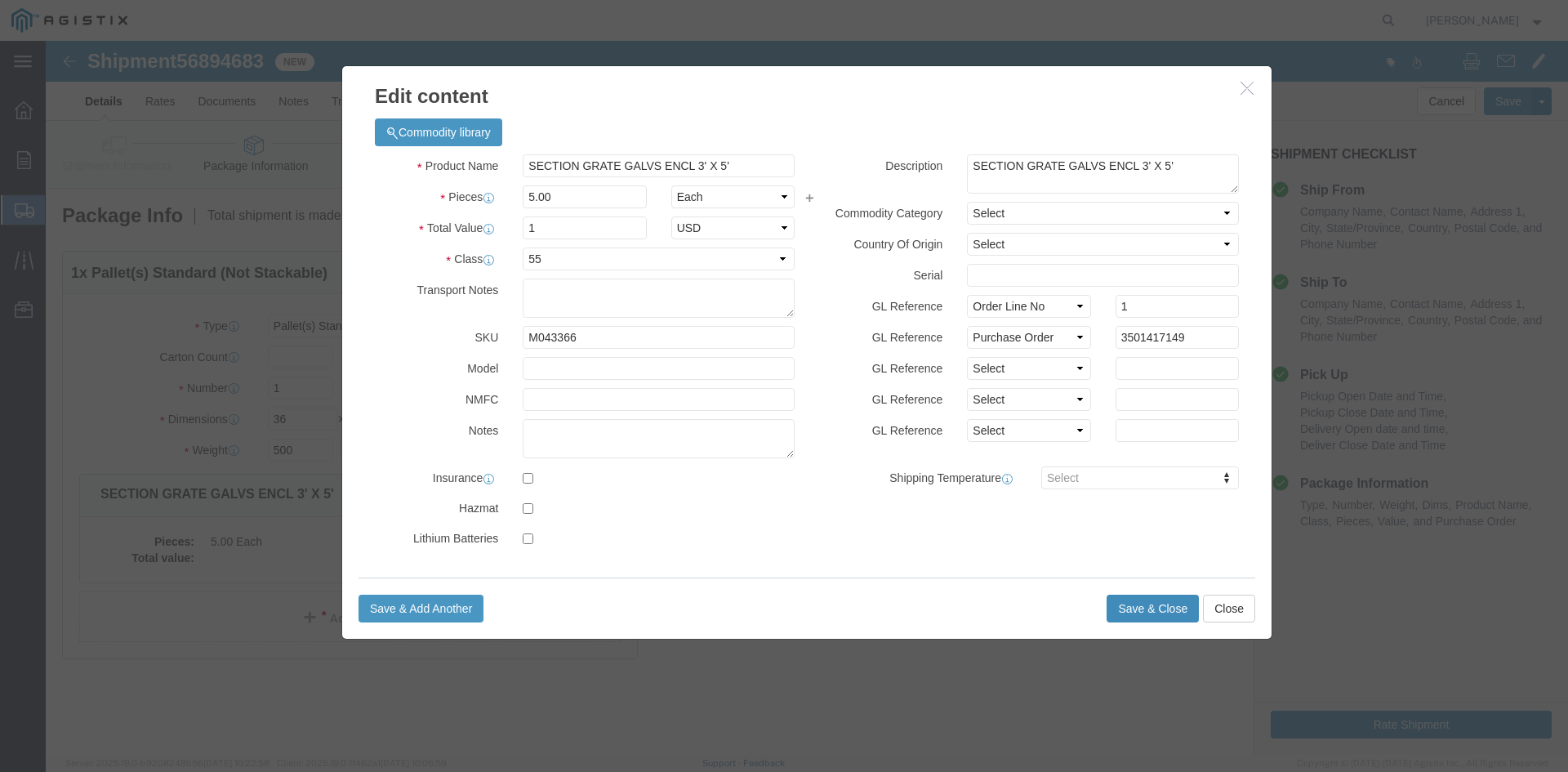
click button "Save & Close"
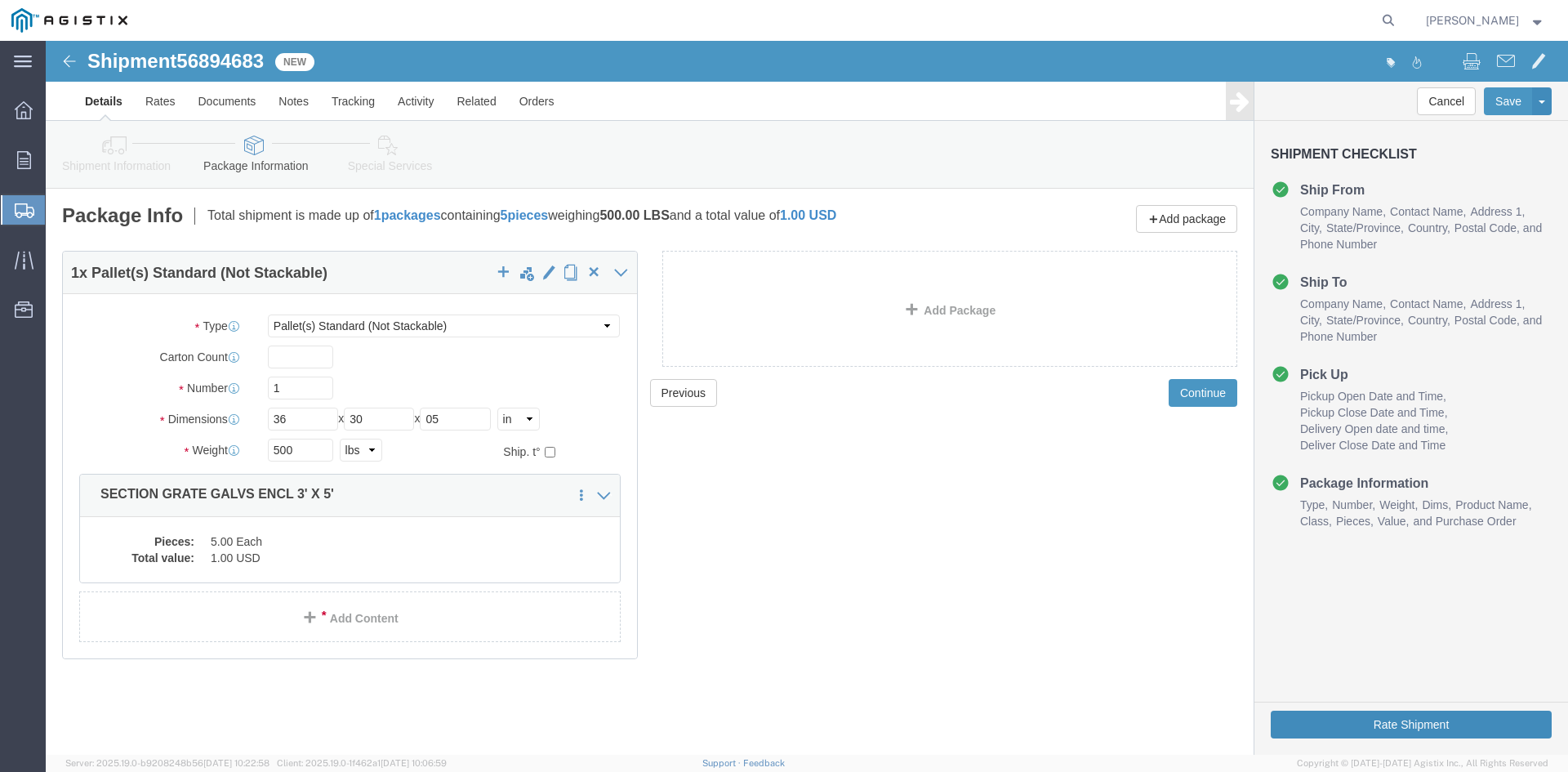
click button "Rate Shipment"
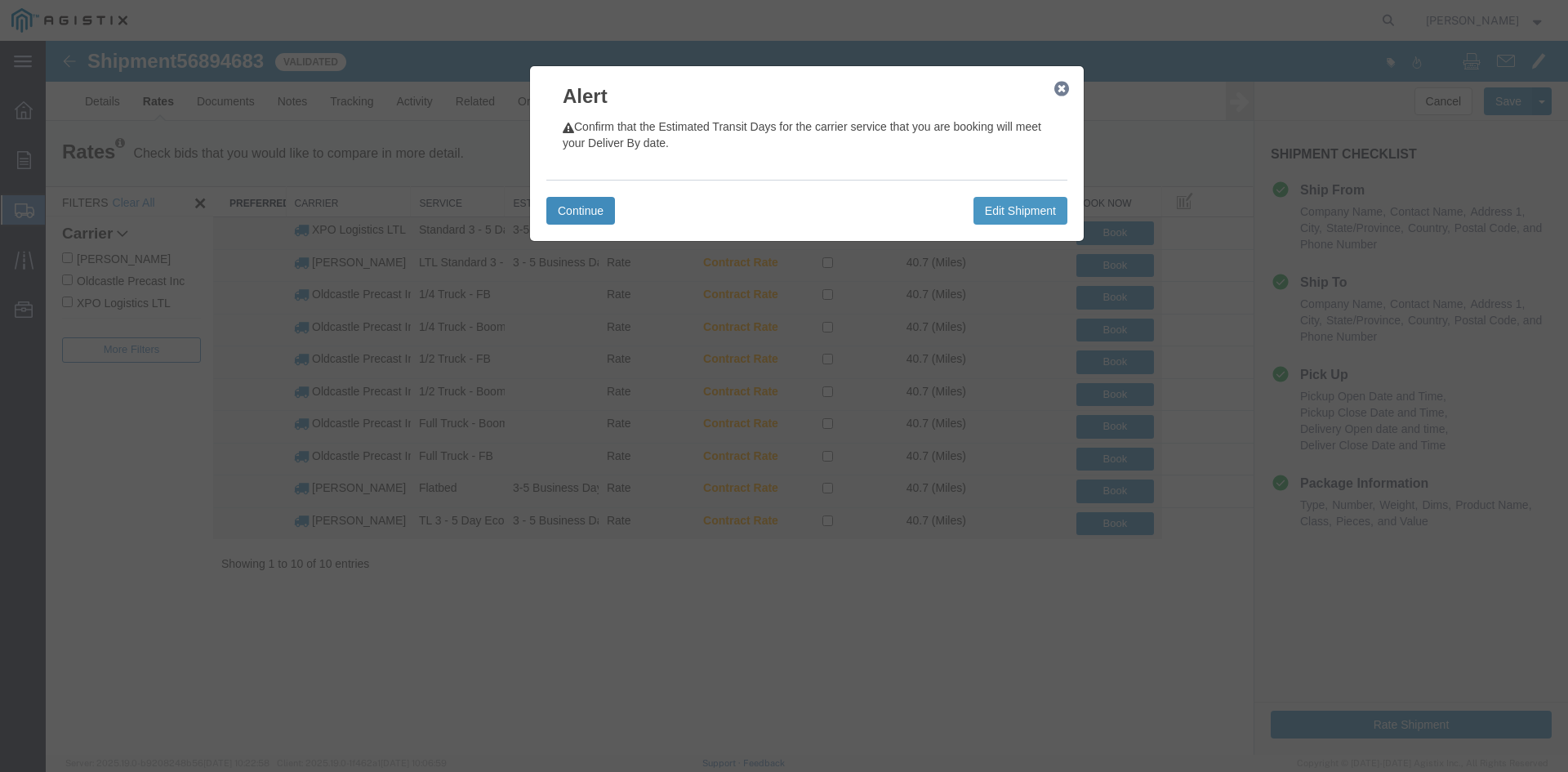
click at [577, 206] on button "Continue" at bounding box center [580, 210] width 68 height 27
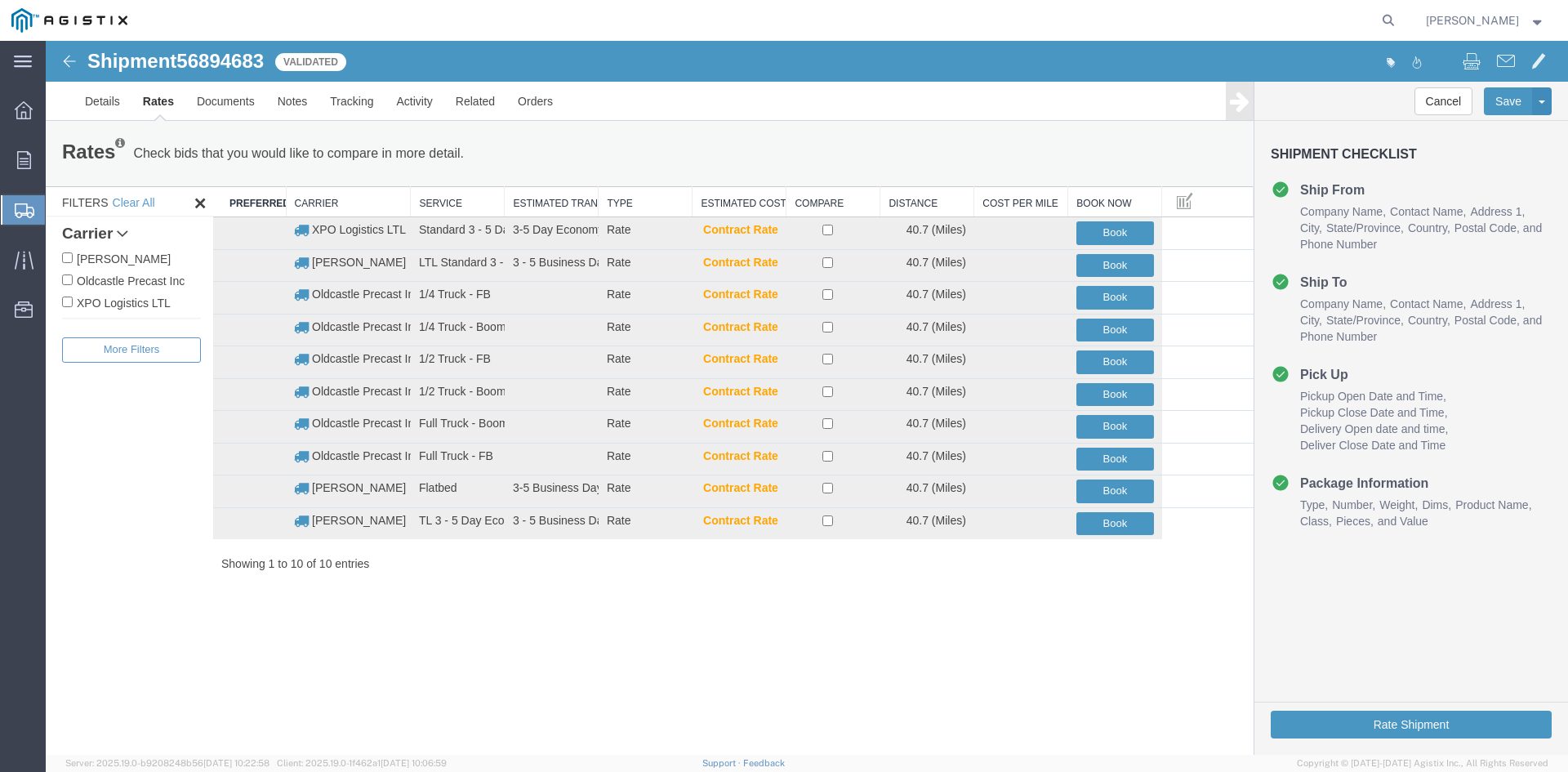
click at [113, 274] on label "Oldcastle Precast Inc" at bounding box center [132, 279] width 139 height 18
click at [73, 275] on input "Oldcastle Precast Inc" at bounding box center [67, 279] width 10 height 10
checkbox input "true"
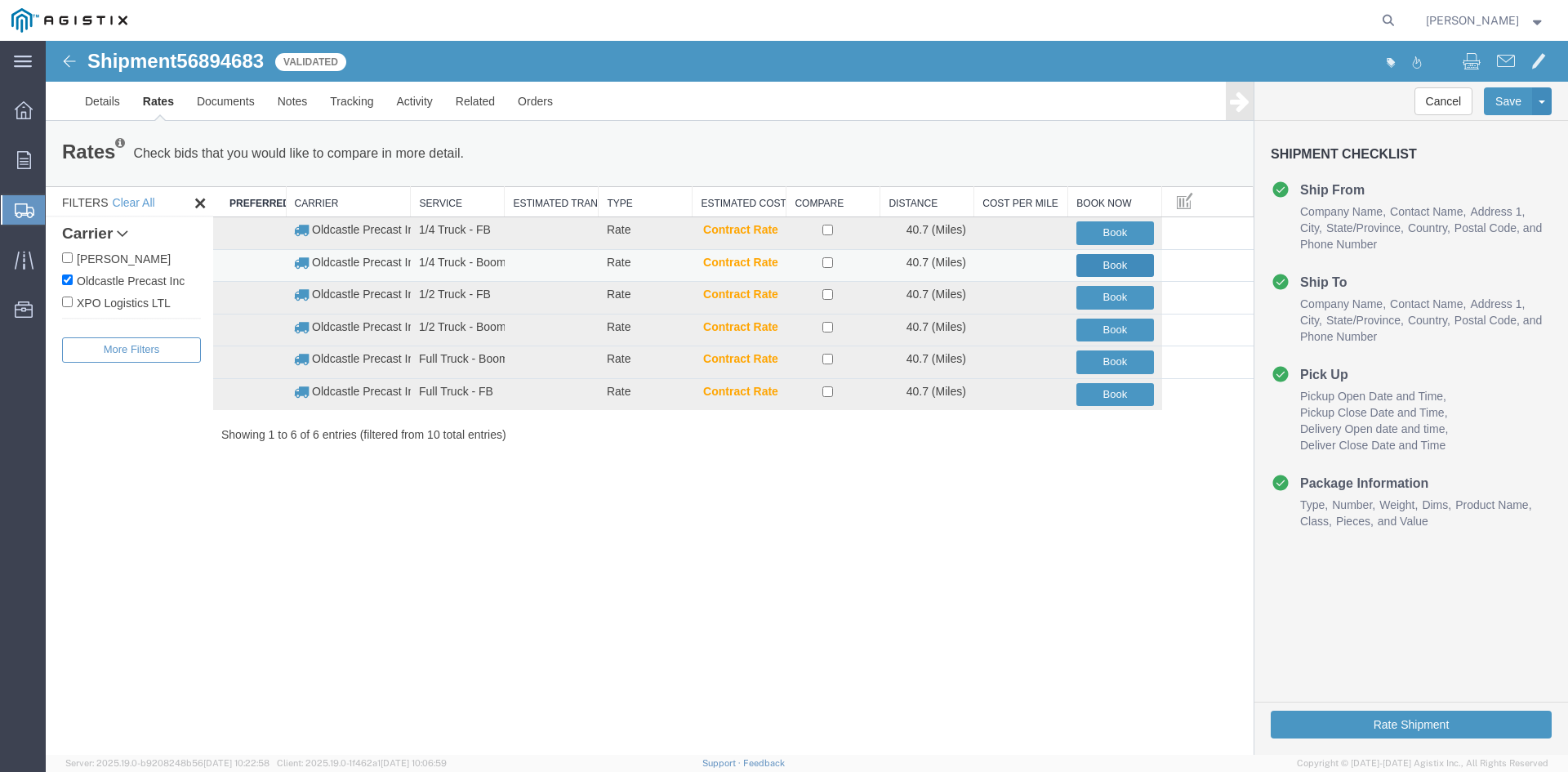
click at [1112, 264] on button "Book" at bounding box center [1114, 265] width 78 height 24
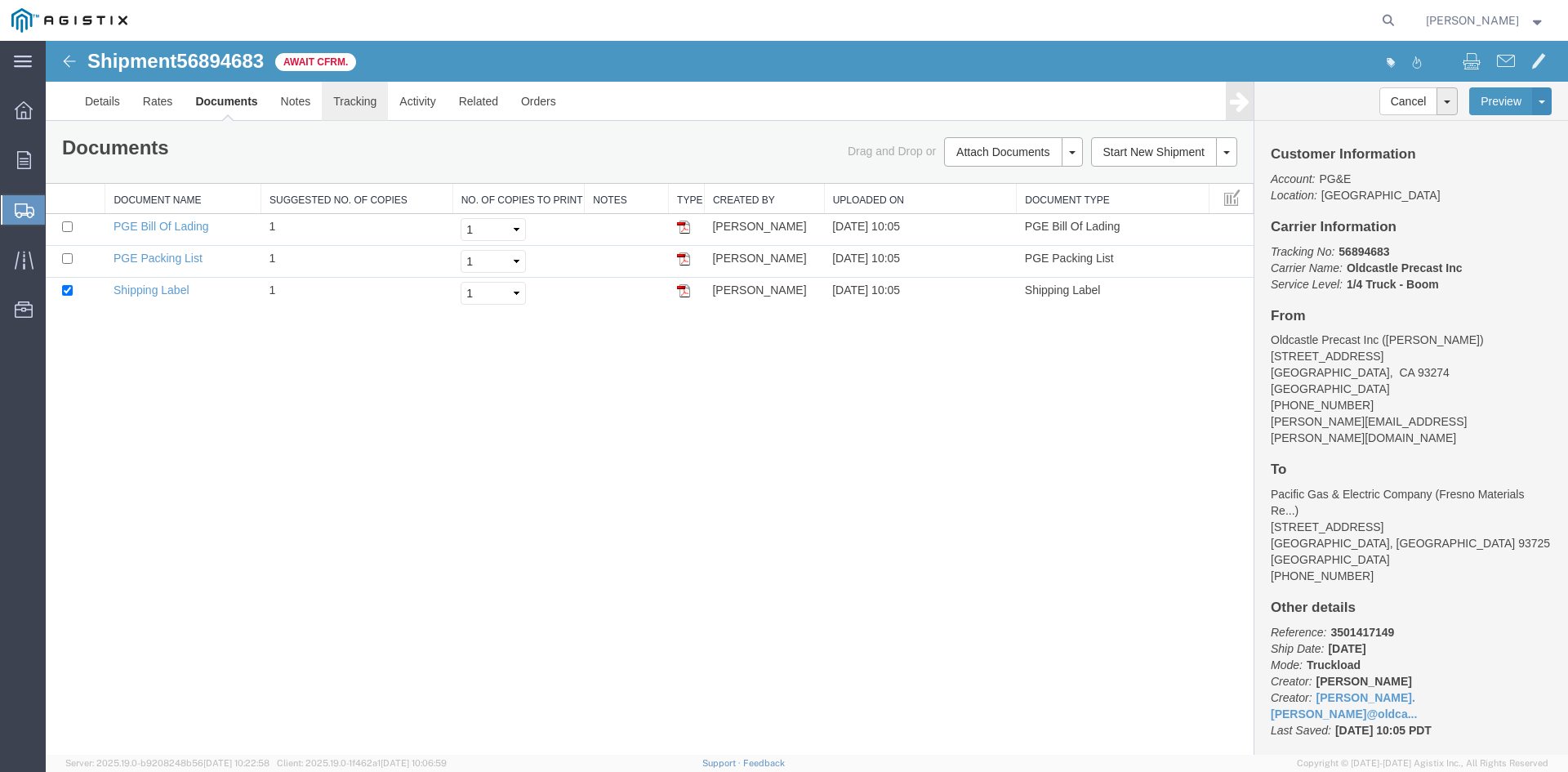
click at [370, 99] on link "Tracking" at bounding box center [355, 100] width 66 height 39
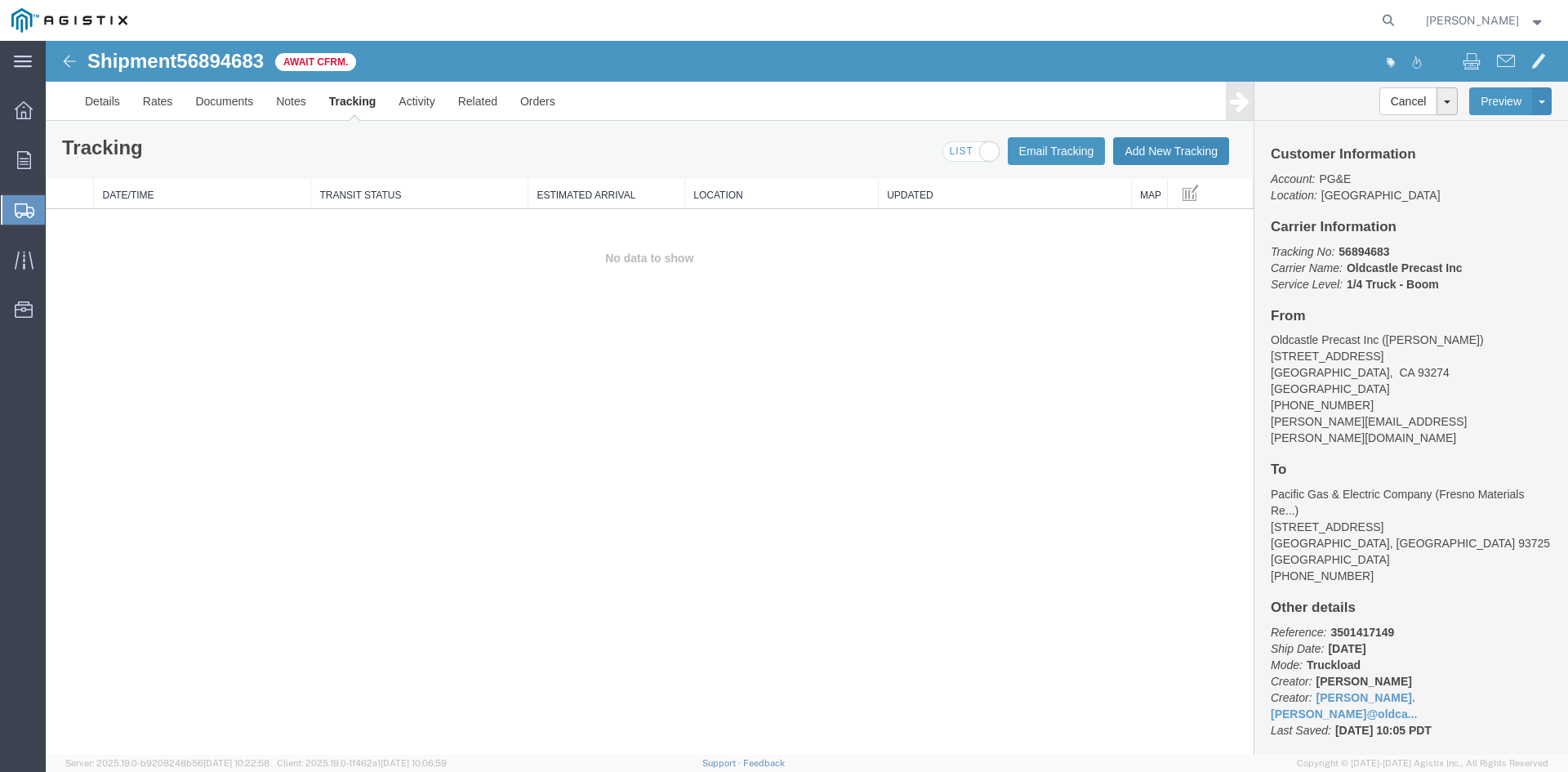
click at [1138, 153] on button "Add New Tracking" at bounding box center [1170, 151] width 116 height 27
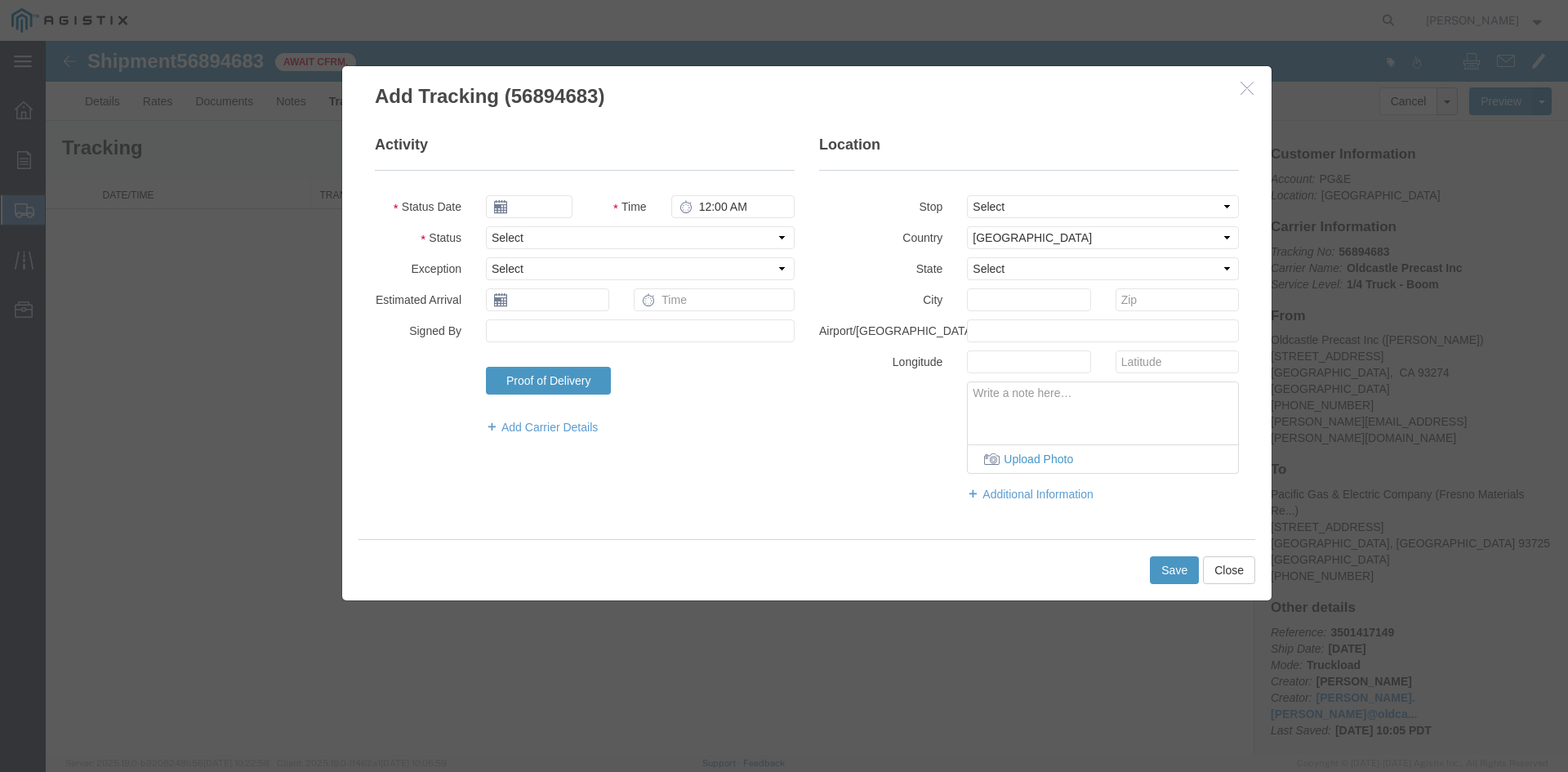
type input "[DATE]"
type input "11:00 AM"
click at [546, 200] on input "[DATE]" at bounding box center [528, 206] width 86 height 23
drag, startPoint x: 543, startPoint y: 362, endPoint x: 558, endPoint y: 347, distance: 21.2
click at [543, 362] on td "23" at bounding box center [547, 358] width 25 height 25
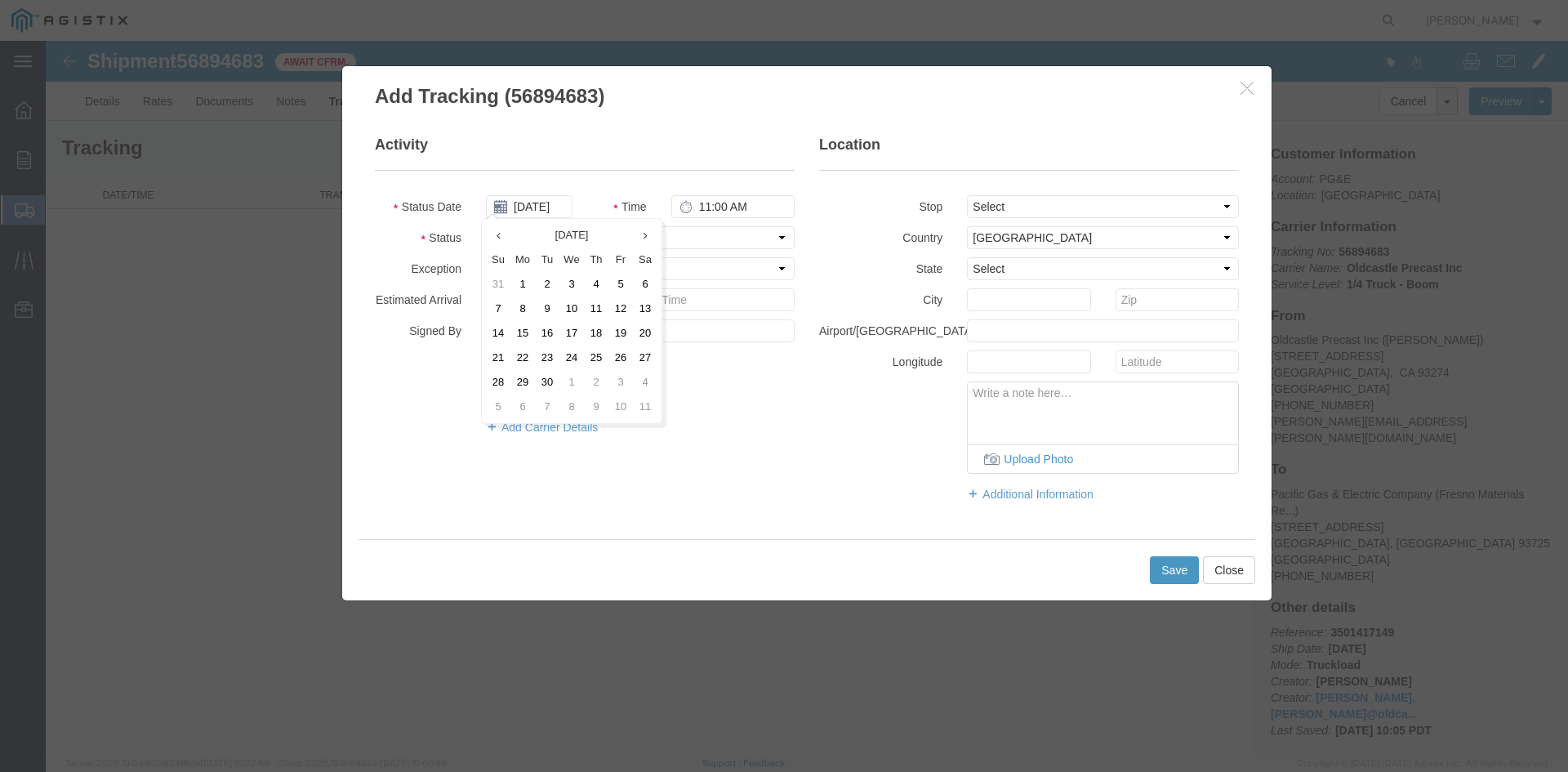
type input "[DATE]"
click at [542, 236] on select "Select Arrival Notice Available Arrival Notice Imported Arrive at Delivery Loca…" at bounding box center [640, 238] width 309 height 23
select select "DELIVRED"
click at [486, 226] on select "Select Arrival Notice Available Arrival Notice Imported Arrive at Delivery Loca…" at bounding box center [640, 238] width 309 height 23
click at [1183, 567] on button "Save" at bounding box center [1174, 569] width 49 height 27
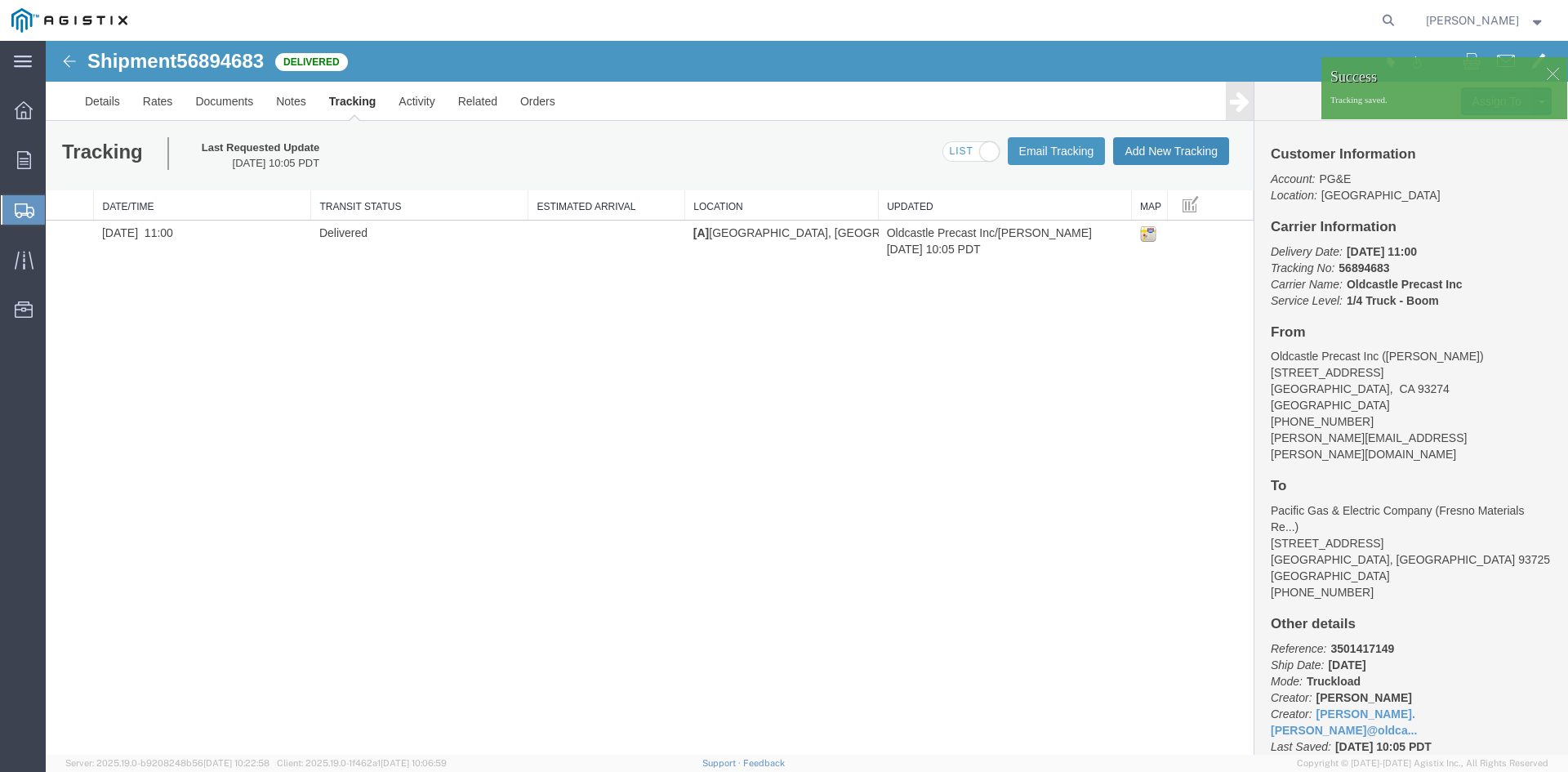
click at [1162, 145] on button "Add New Tracking" at bounding box center [1170, 151] width 116 height 27
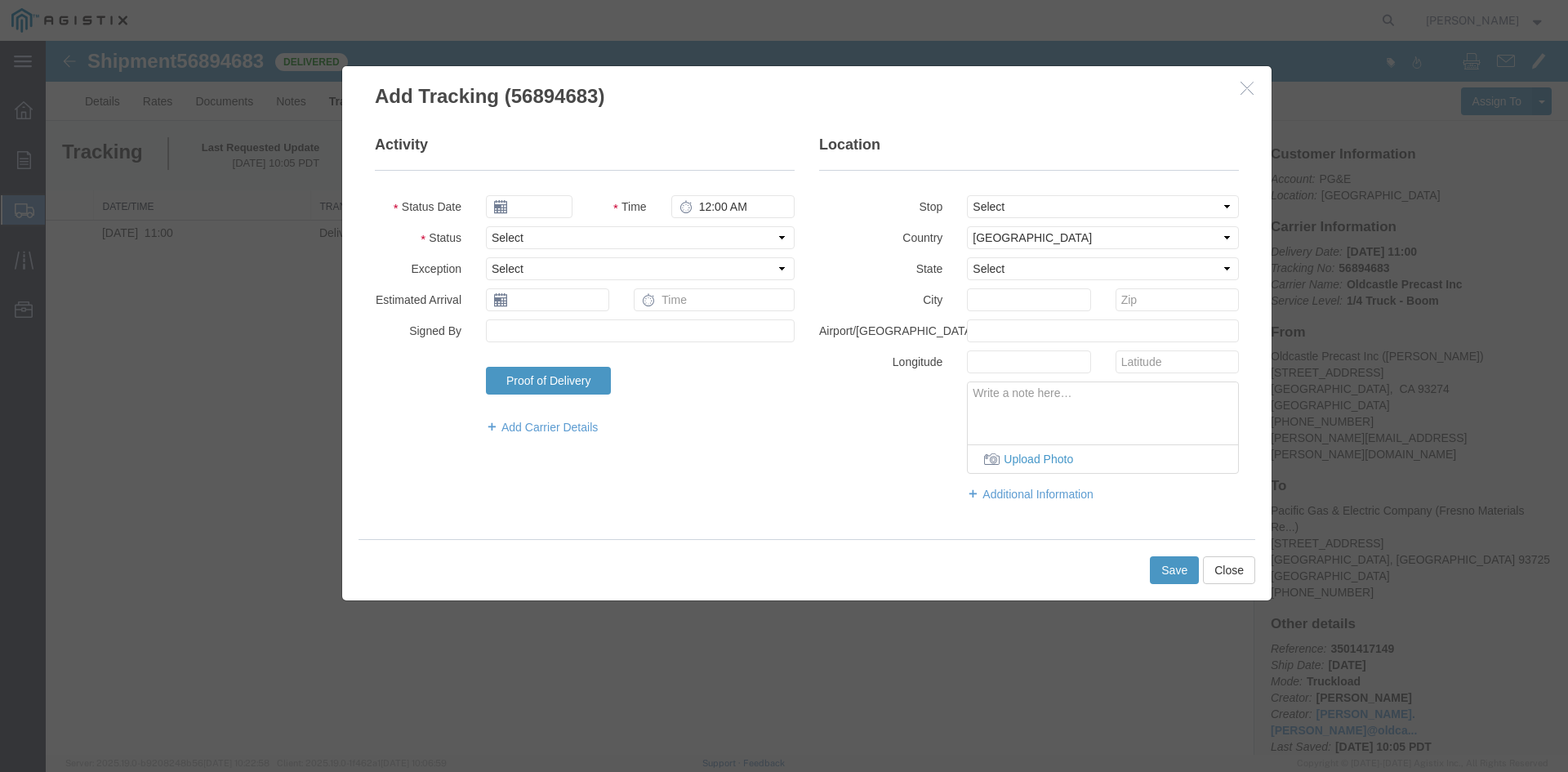
type input "[DATE]"
type input "11:00 AM"
click at [1223, 568] on button "Close" at bounding box center [1228, 569] width 52 height 27
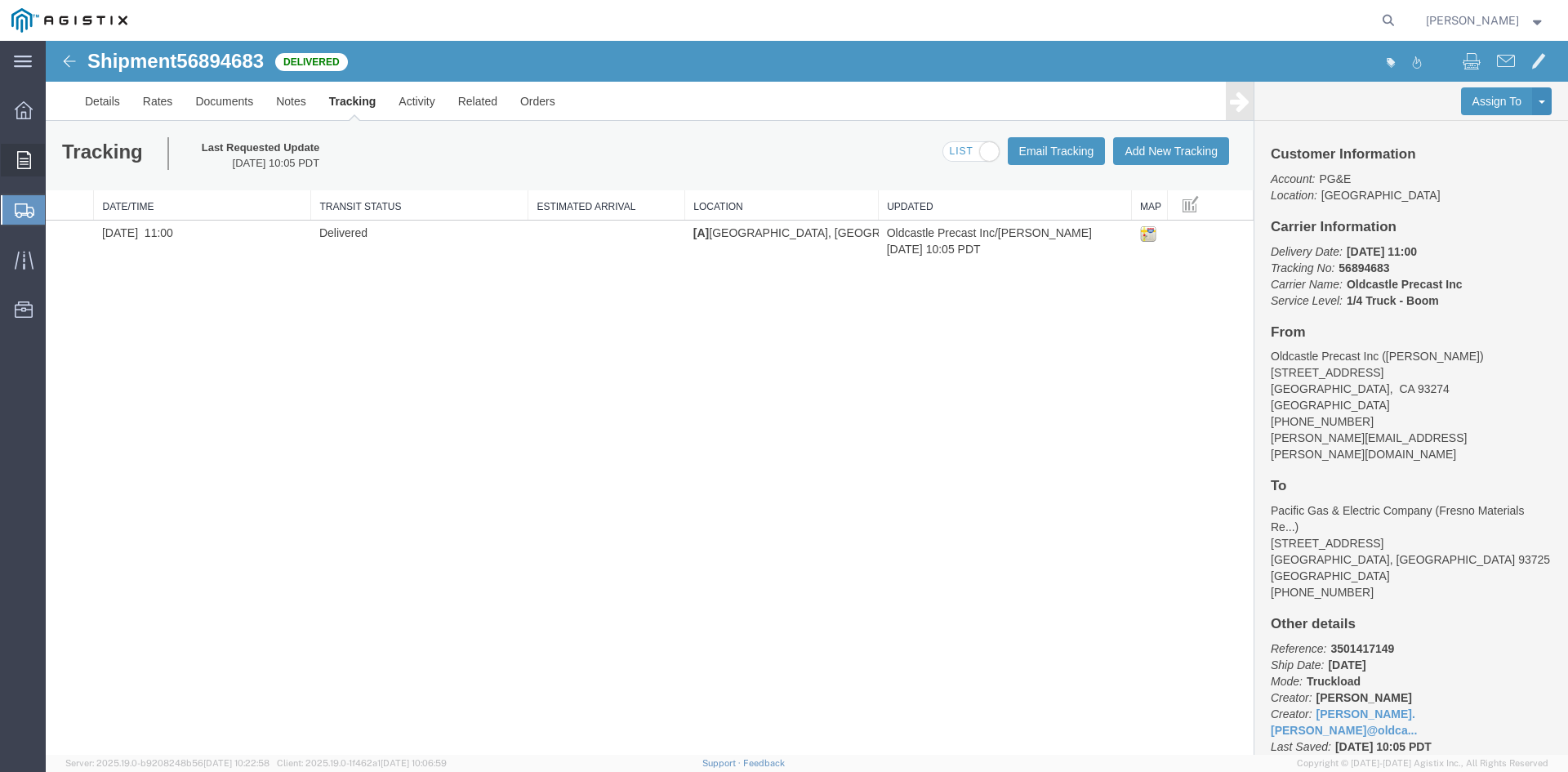
click at [24, 154] on icon at bounding box center [24, 160] width 14 height 18
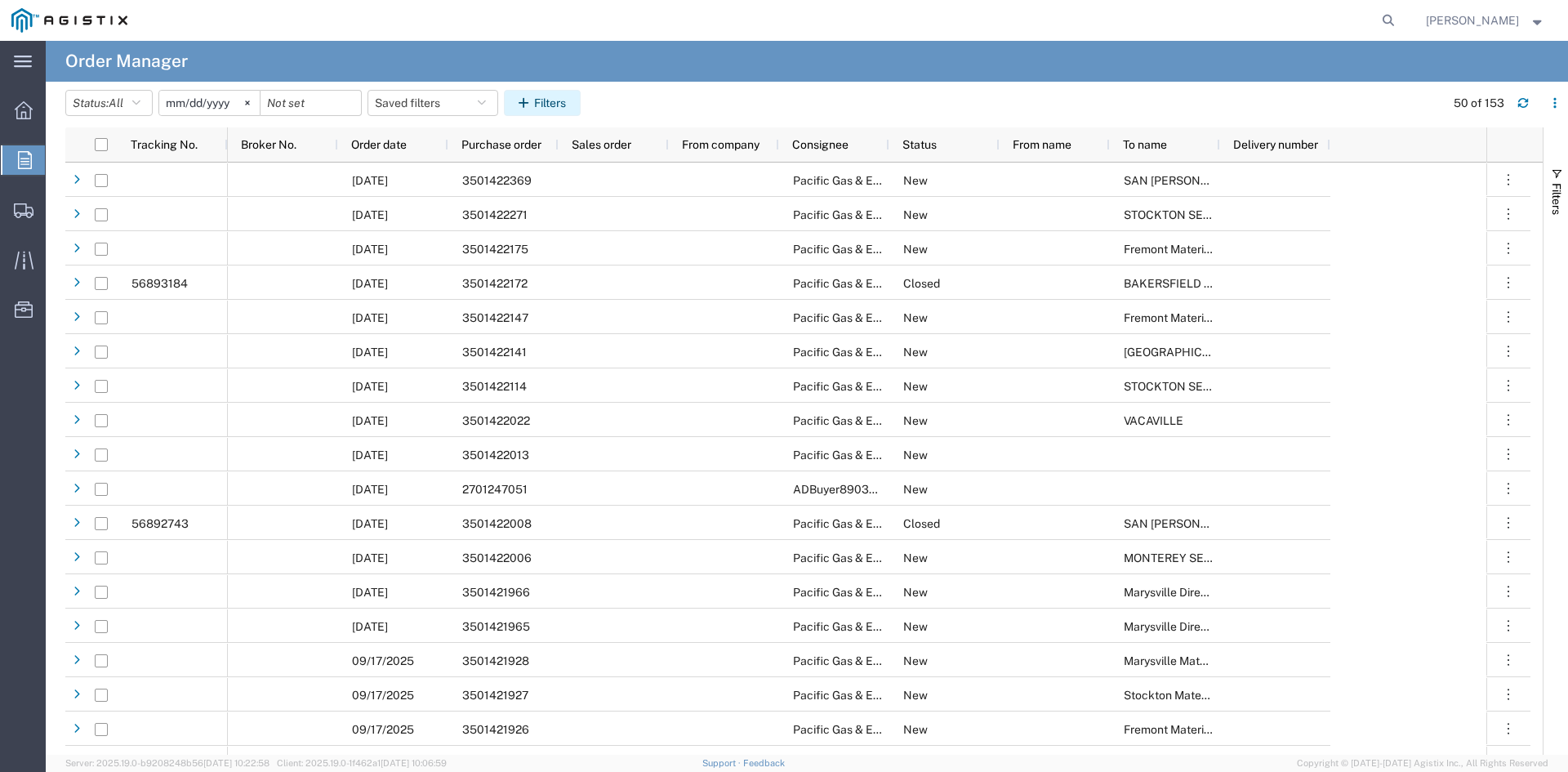
click at [553, 94] on button "Filters" at bounding box center [542, 103] width 77 height 27
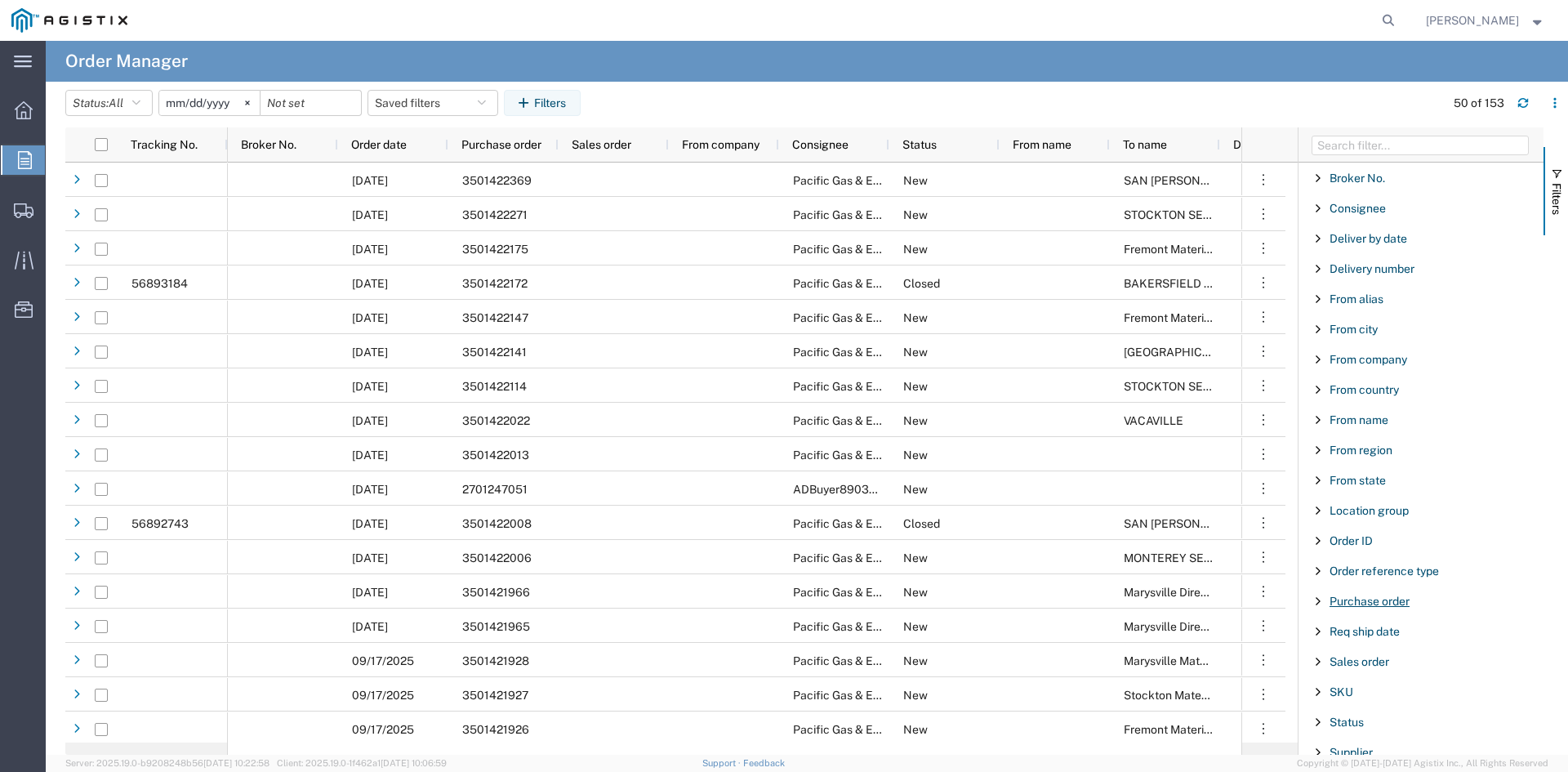
click at [1385, 601] on span "Purchase order" at bounding box center [1369, 601] width 80 height 13
click at [1384, 668] on input "Filter Value" at bounding box center [1426, 670] width 214 height 20
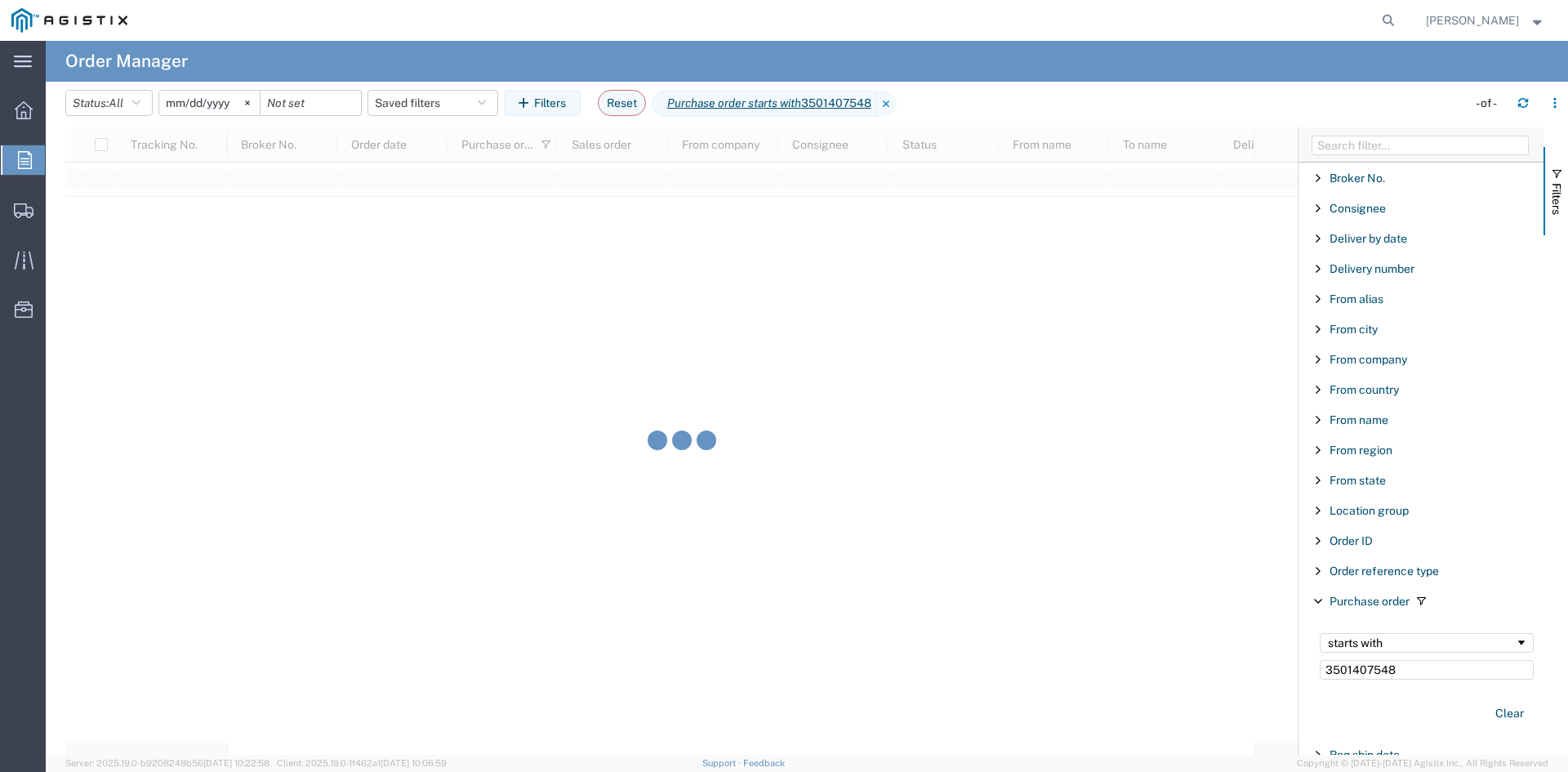
type input "3501407548"
click at [205, 102] on input "[DATE]" at bounding box center [209, 103] width 100 height 25
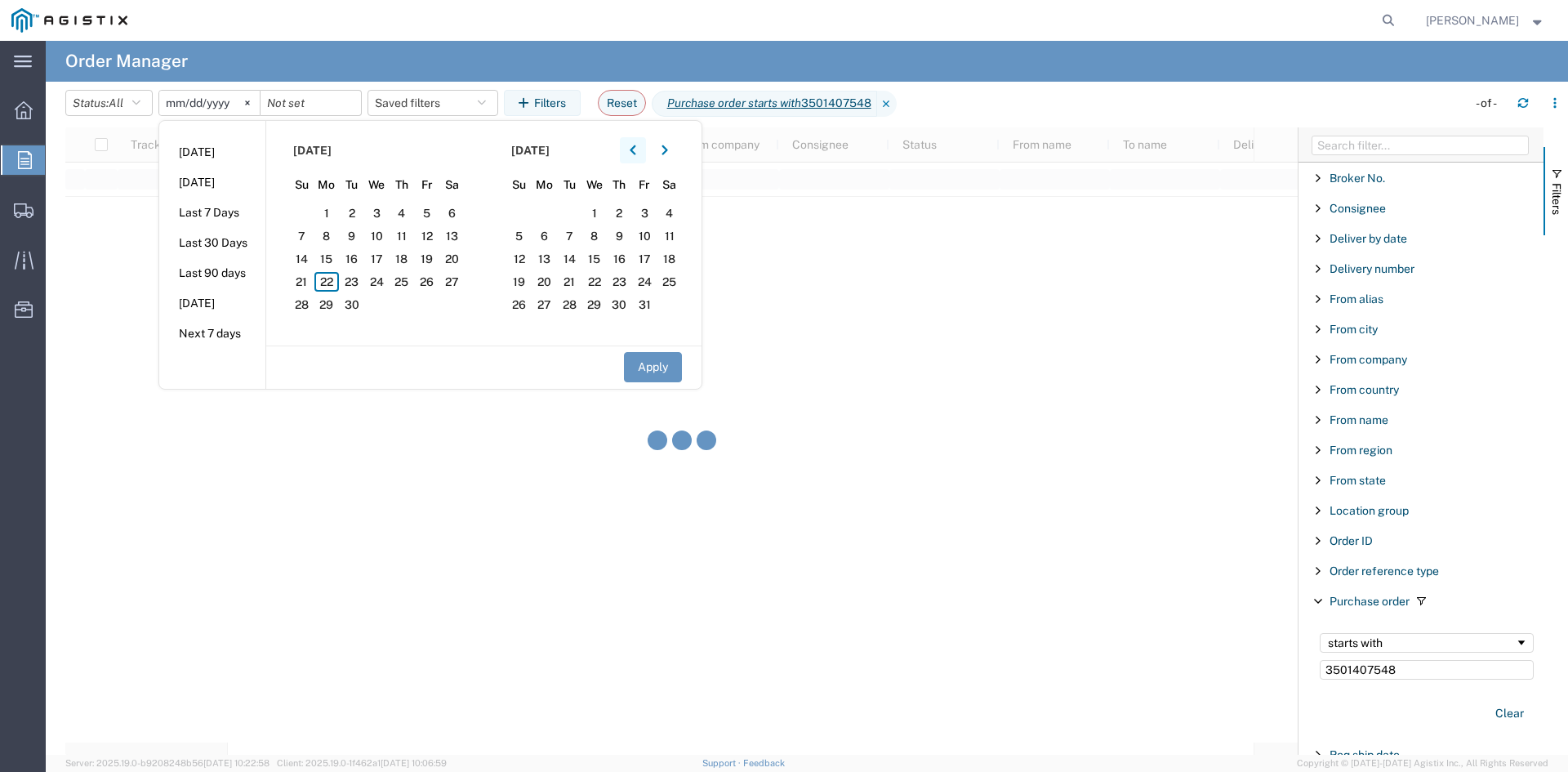
click at [633, 145] on button "button" at bounding box center [633, 151] width 27 height 27
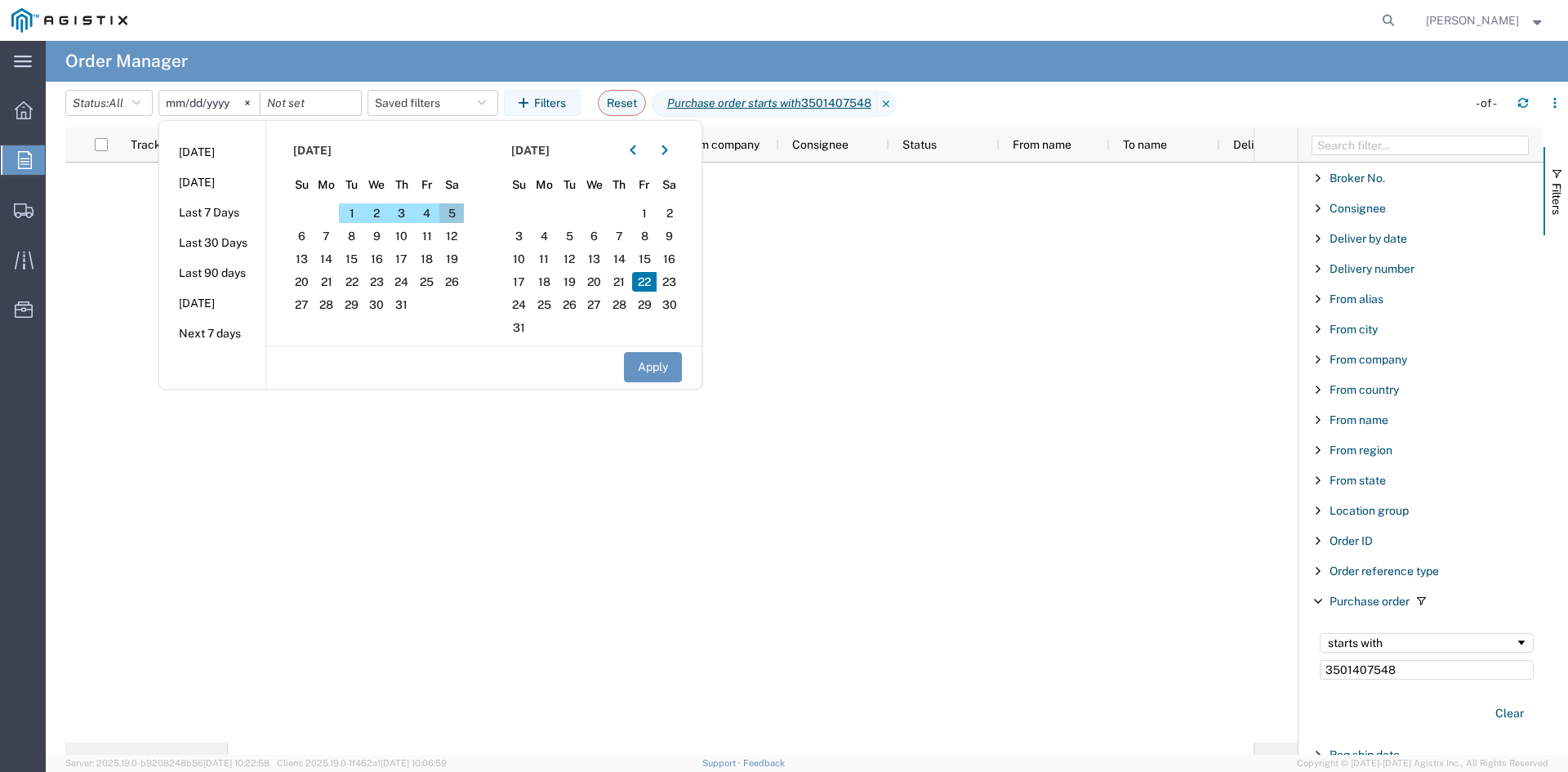
click at [465, 217] on span "5" at bounding box center [452, 213] width 26 height 20
click at [655, 365] on button "Apply" at bounding box center [652, 368] width 58 height 30
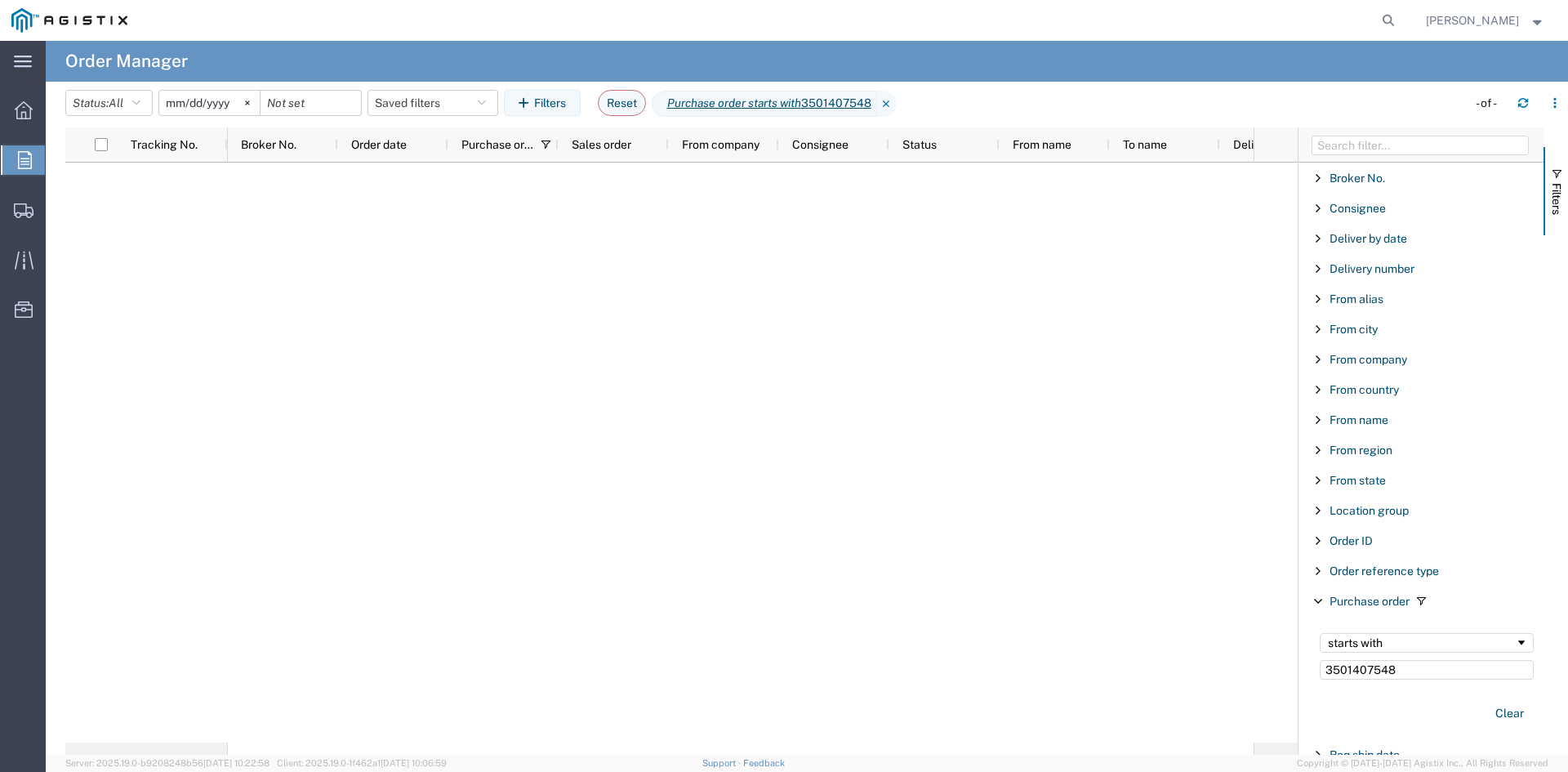
click at [210, 104] on input "[DATE]" at bounding box center [209, 103] width 100 height 25
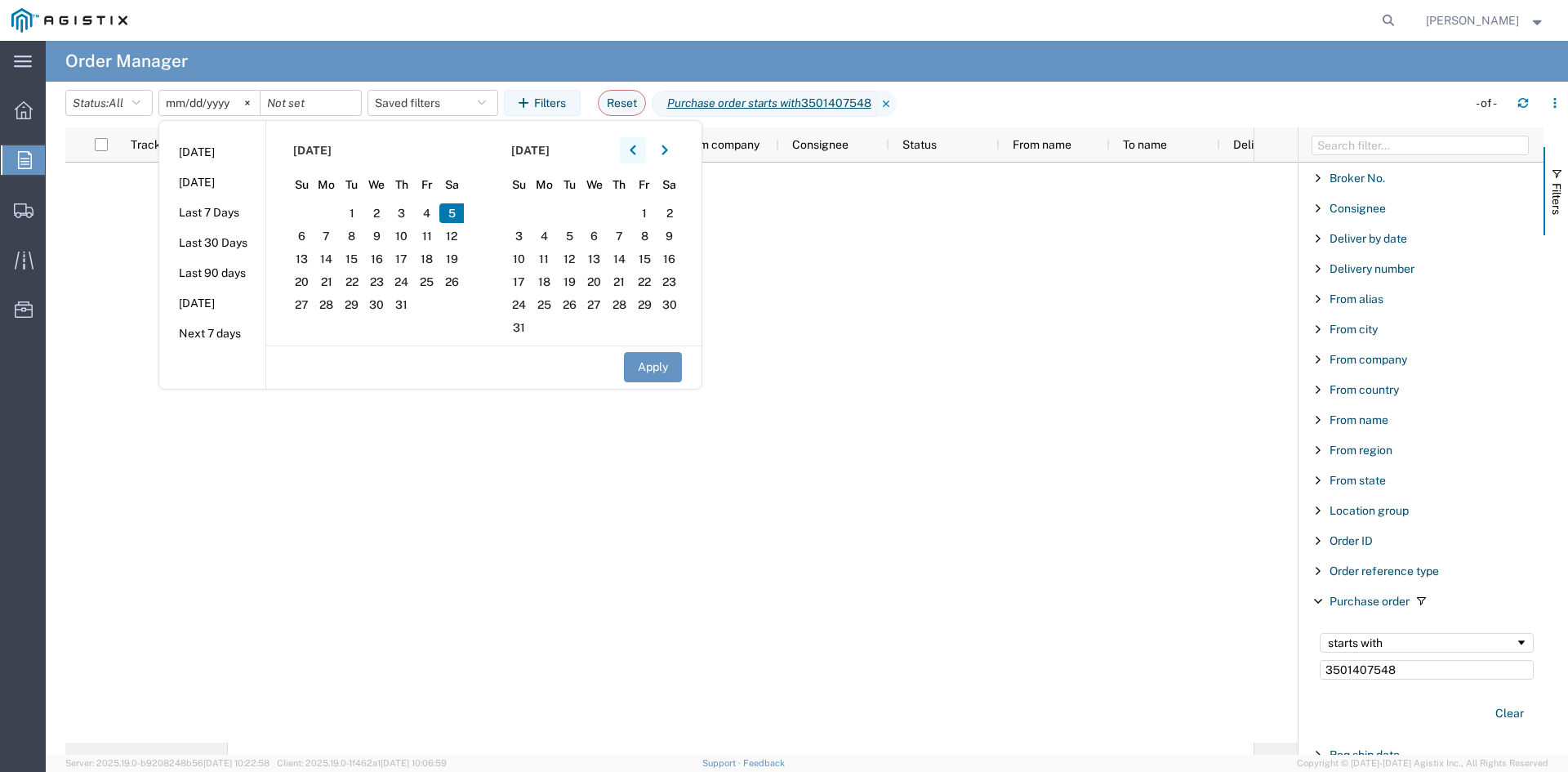
click at [646, 149] on button "button" at bounding box center [633, 151] width 27 height 27
click at [643, 150] on button "button" at bounding box center [633, 151] width 27 height 27
click at [398, 206] on span "1" at bounding box center [401, 213] width 26 height 20
click at [674, 359] on button "Apply" at bounding box center [652, 368] width 58 height 30
type input "[DATE]"
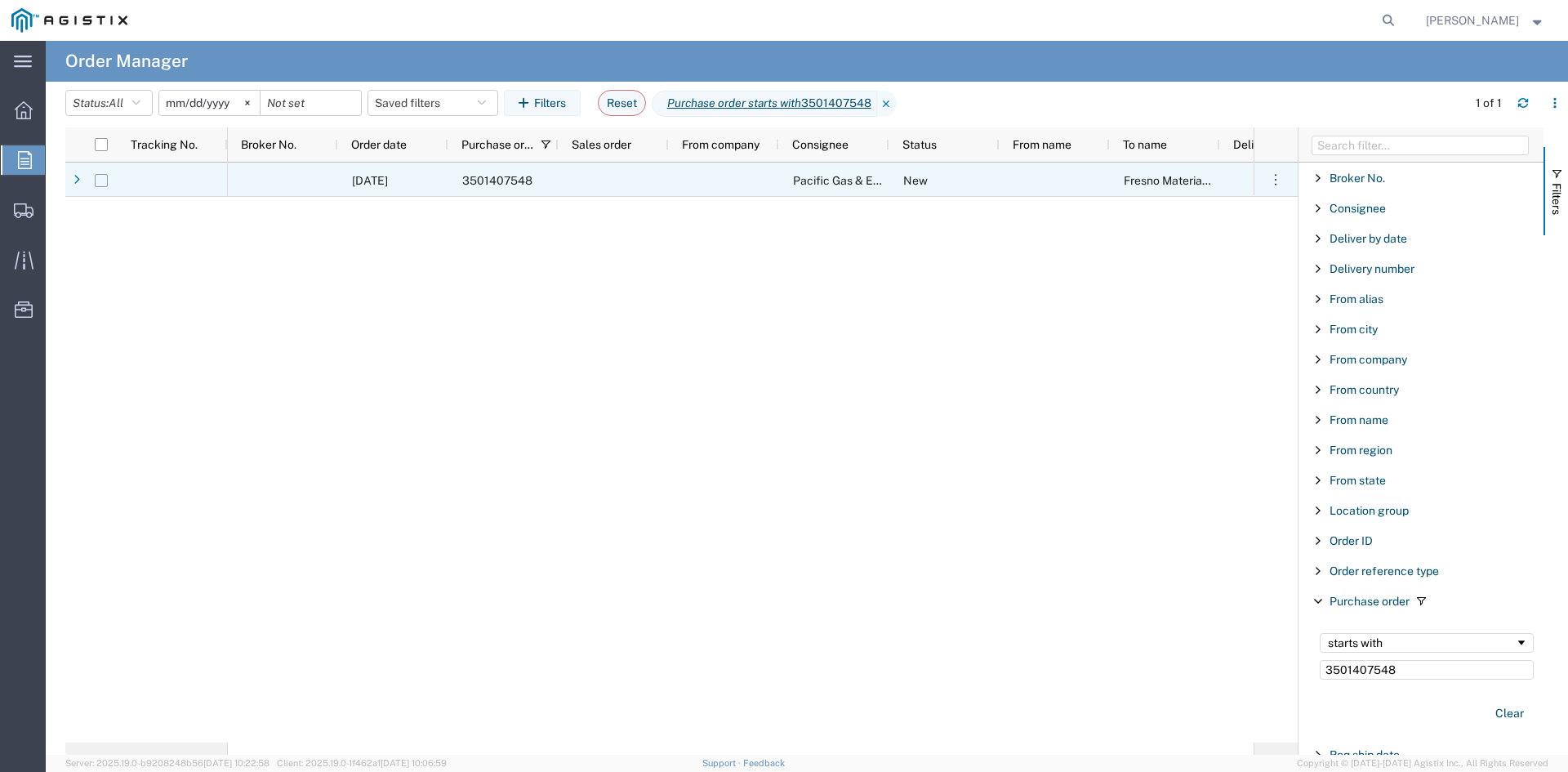
click at [104, 179] on input "Press Space to toggle row selection (unchecked)" at bounding box center [101, 181] width 13 height 13
checkbox input "true"
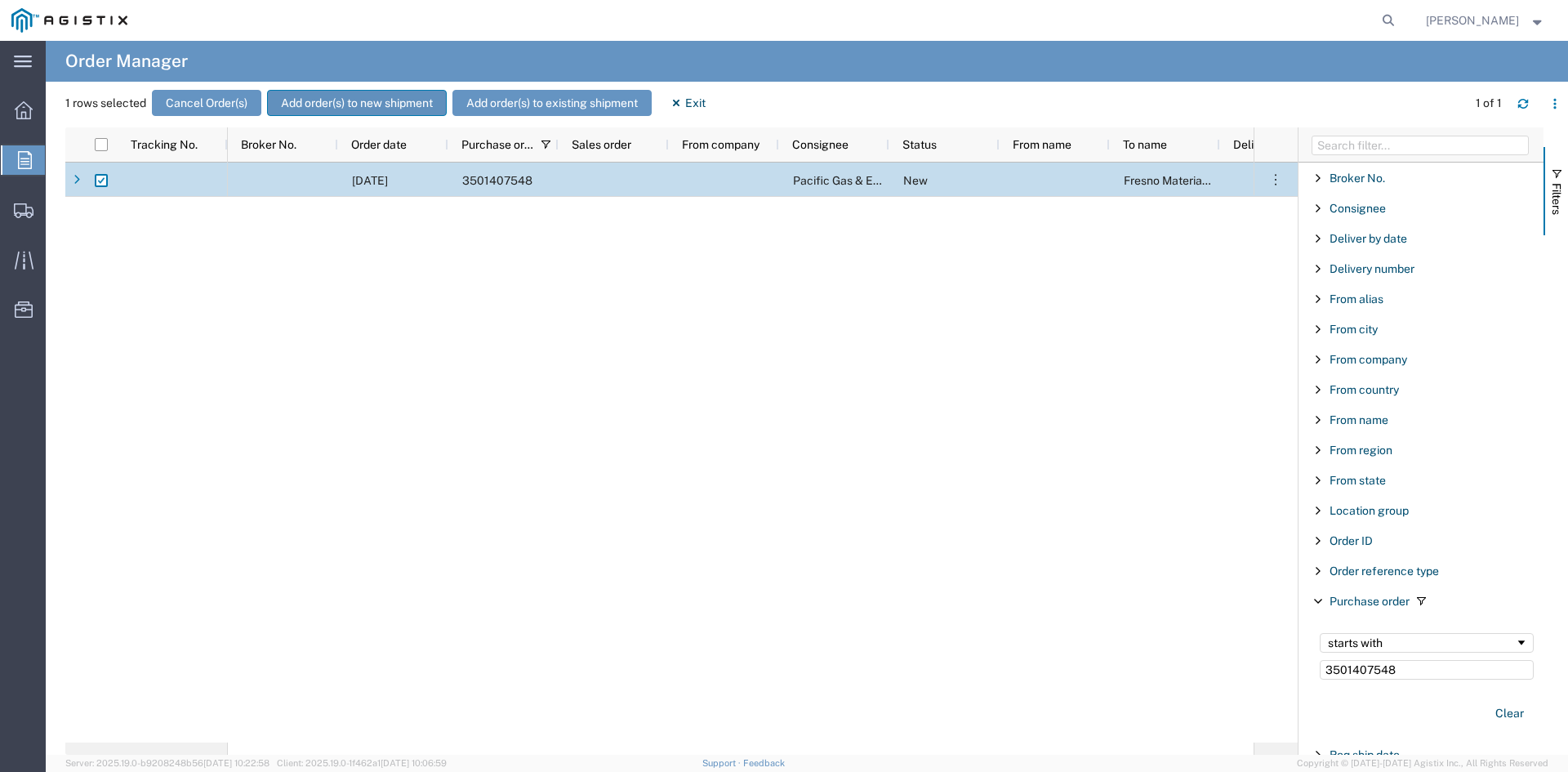
click at [384, 97] on button "Add order(s) to new shipment" at bounding box center [357, 103] width 180 height 27
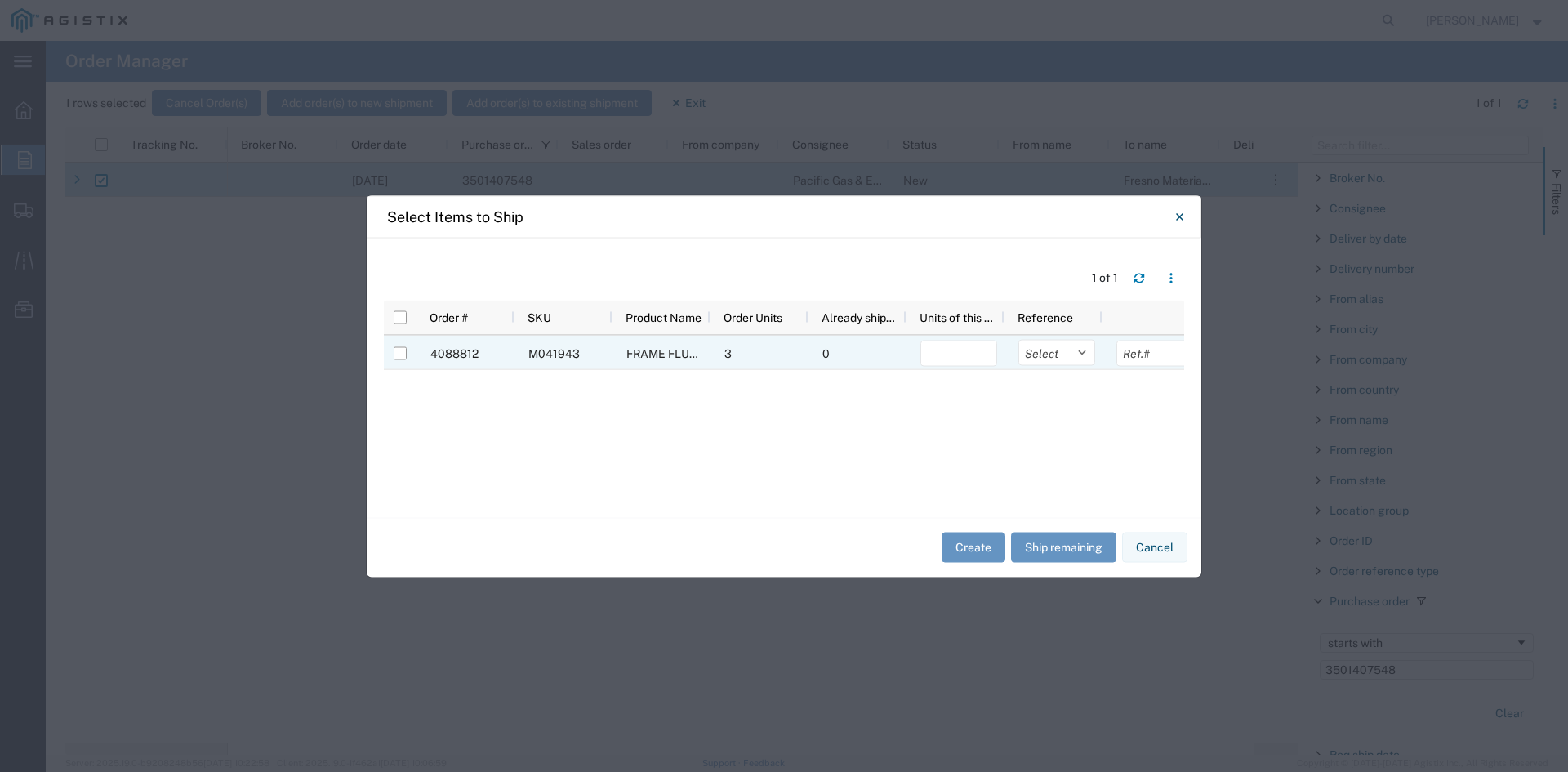
drag, startPoint x: 403, startPoint y: 355, endPoint x: 388, endPoint y: 368, distance: 19.8
click at [401, 356] on input "Press Space to toggle row selection (unchecked)" at bounding box center [401, 353] width 13 height 13
checkbox input "true"
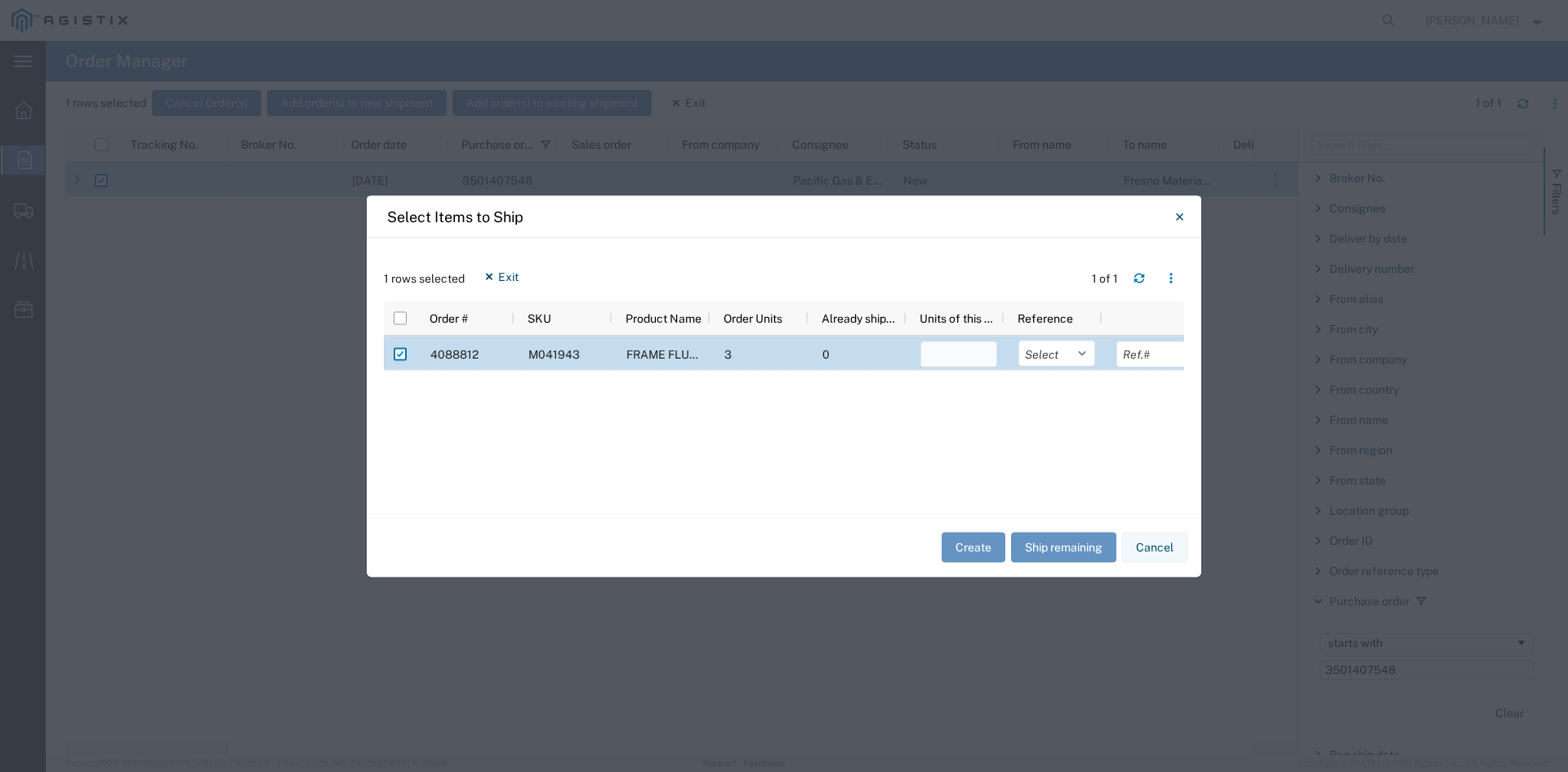
click at [954, 356] on input "number" at bounding box center [958, 354] width 77 height 27
type input "3"
click at [976, 540] on button "Create" at bounding box center [972, 548] width 63 height 30
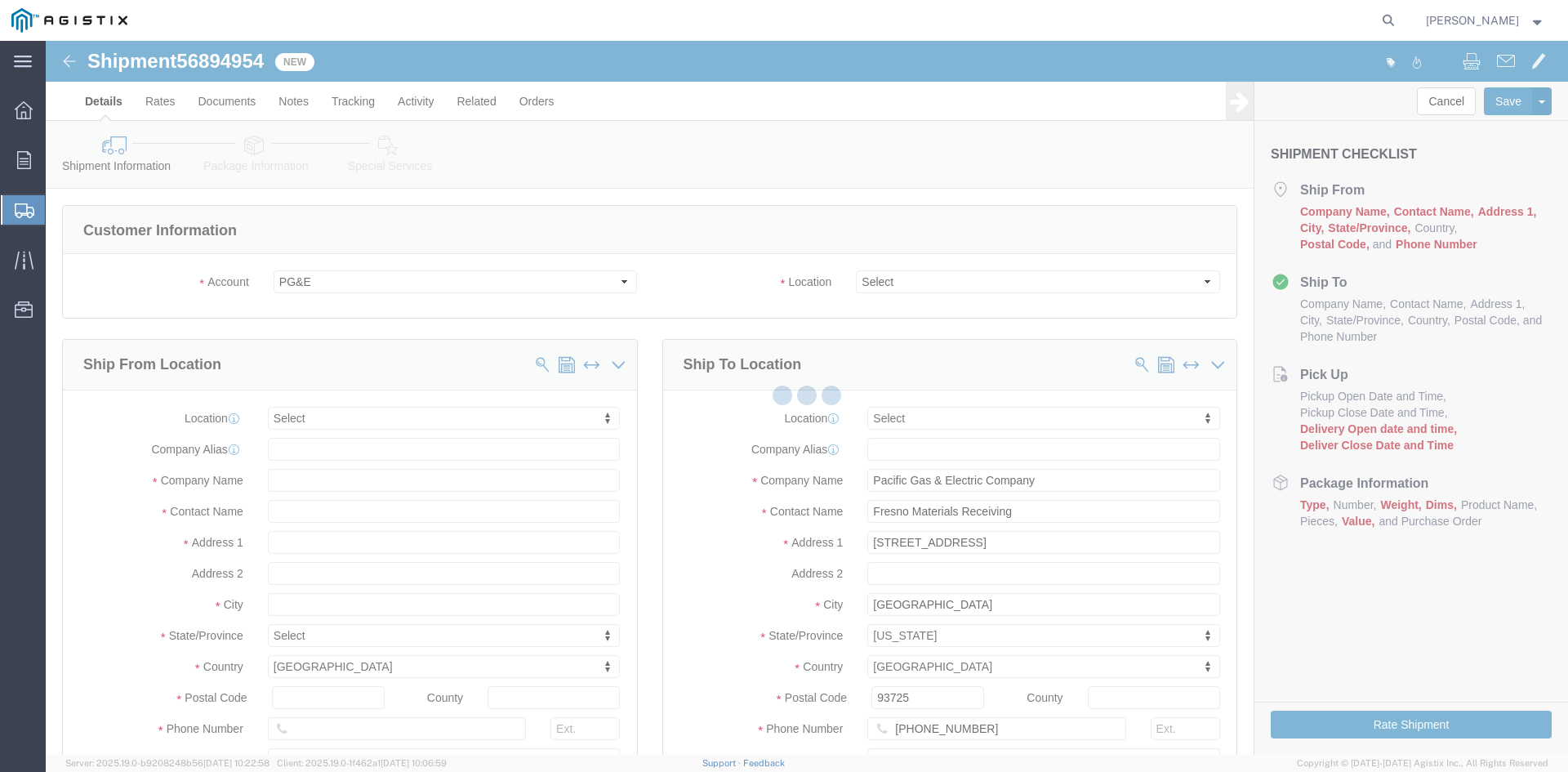
select select
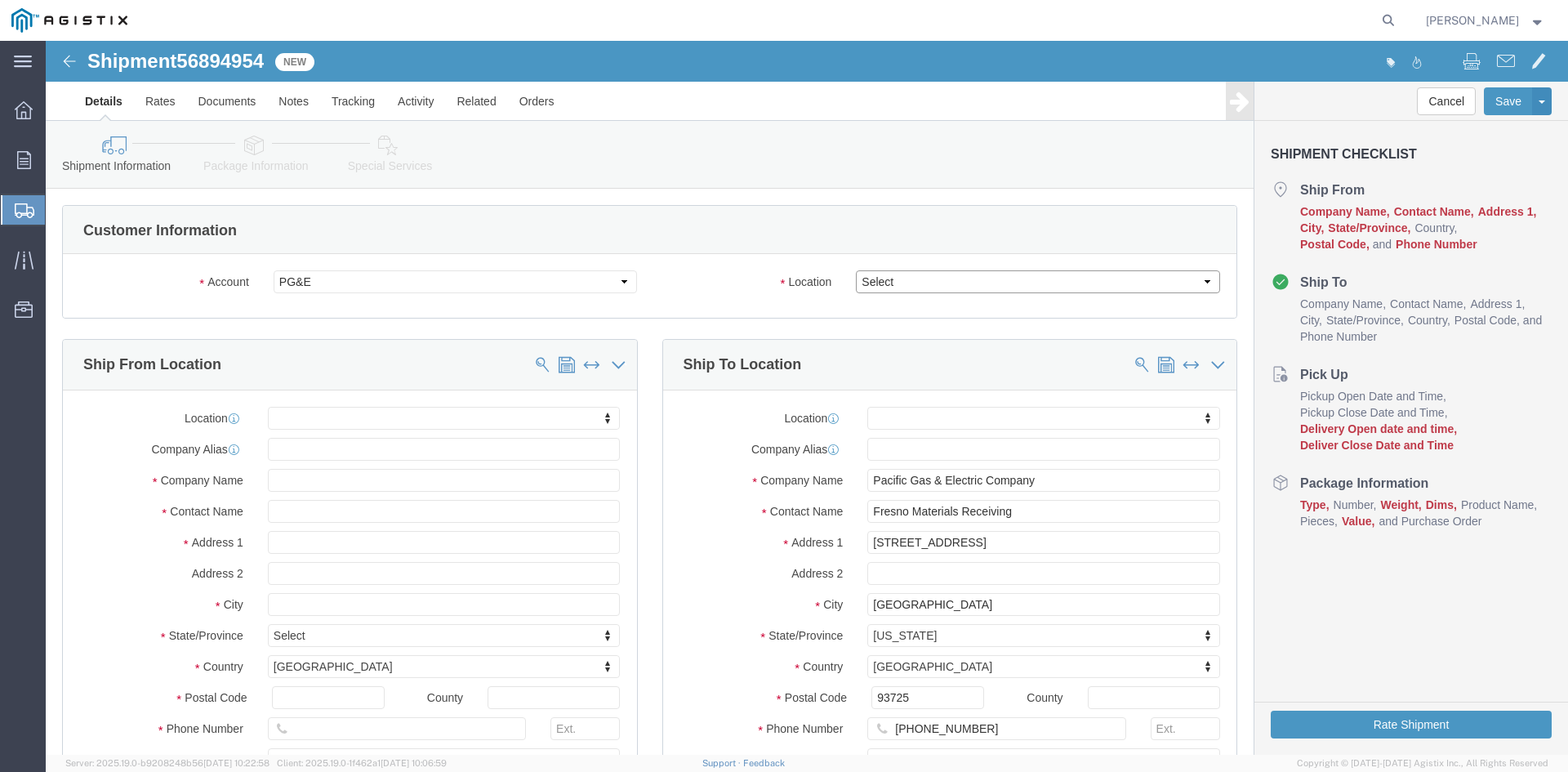
click select "Select All Others [GEOGRAPHIC_DATA] [GEOGRAPHIC_DATA] [GEOGRAPHIC_DATA] [GEOGRA…"
select select "19745"
click select "Select All Others [GEOGRAPHIC_DATA] [GEOGRAPHIC_DATA] [GEOGRAPHIC_DATA] [GEOGRA…"
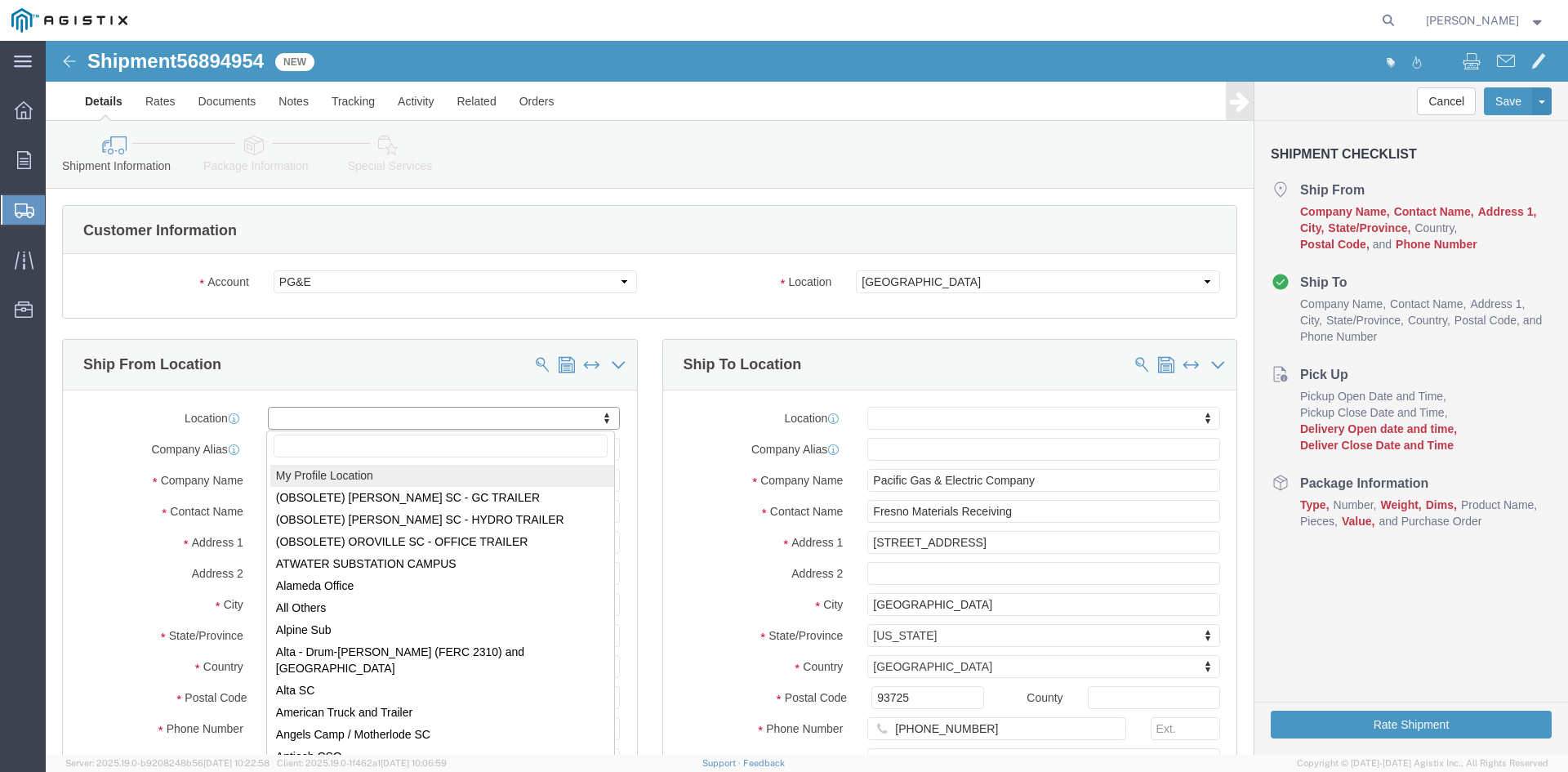
select select "MYPROFILE"
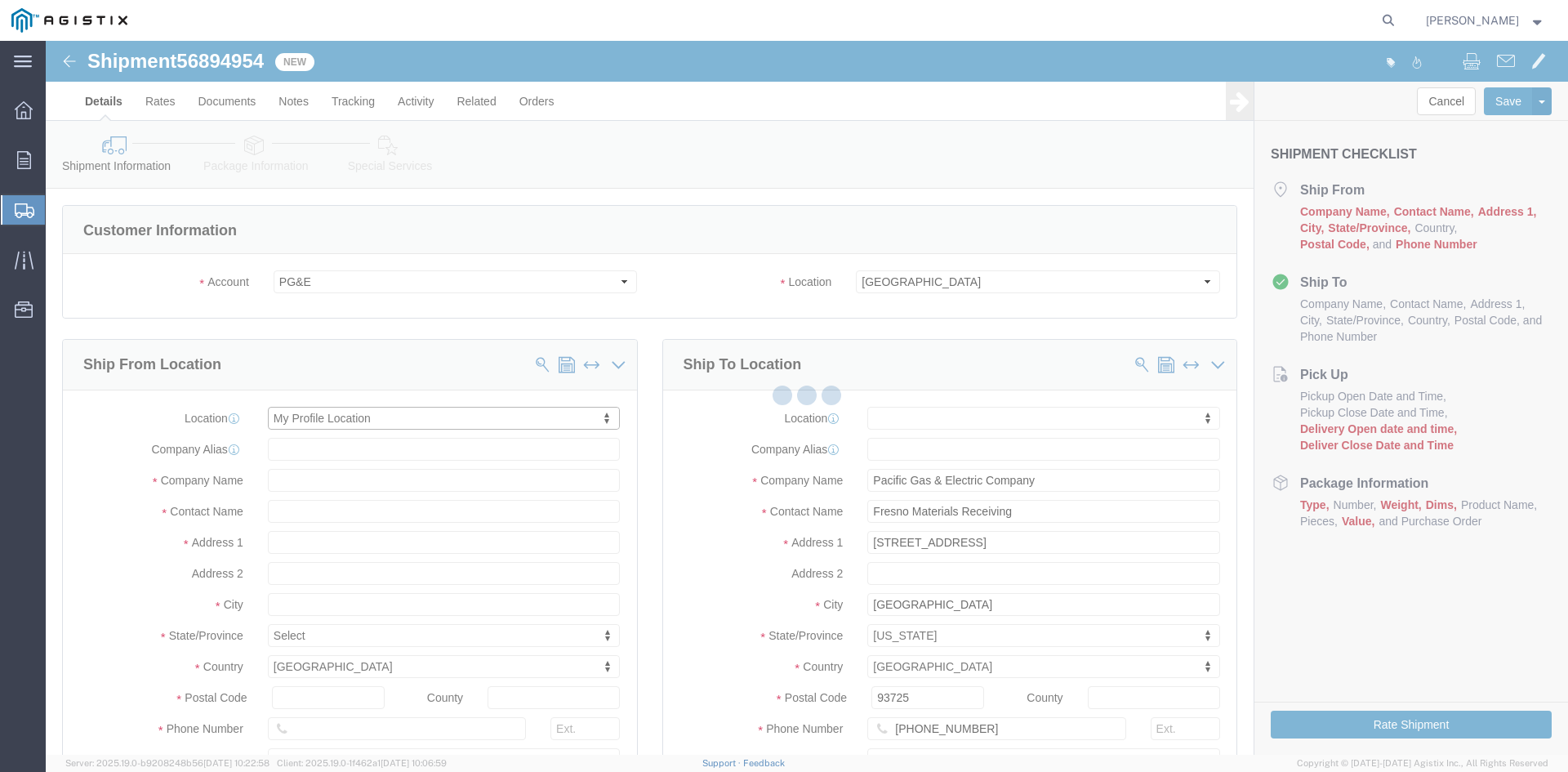
select select "CA"
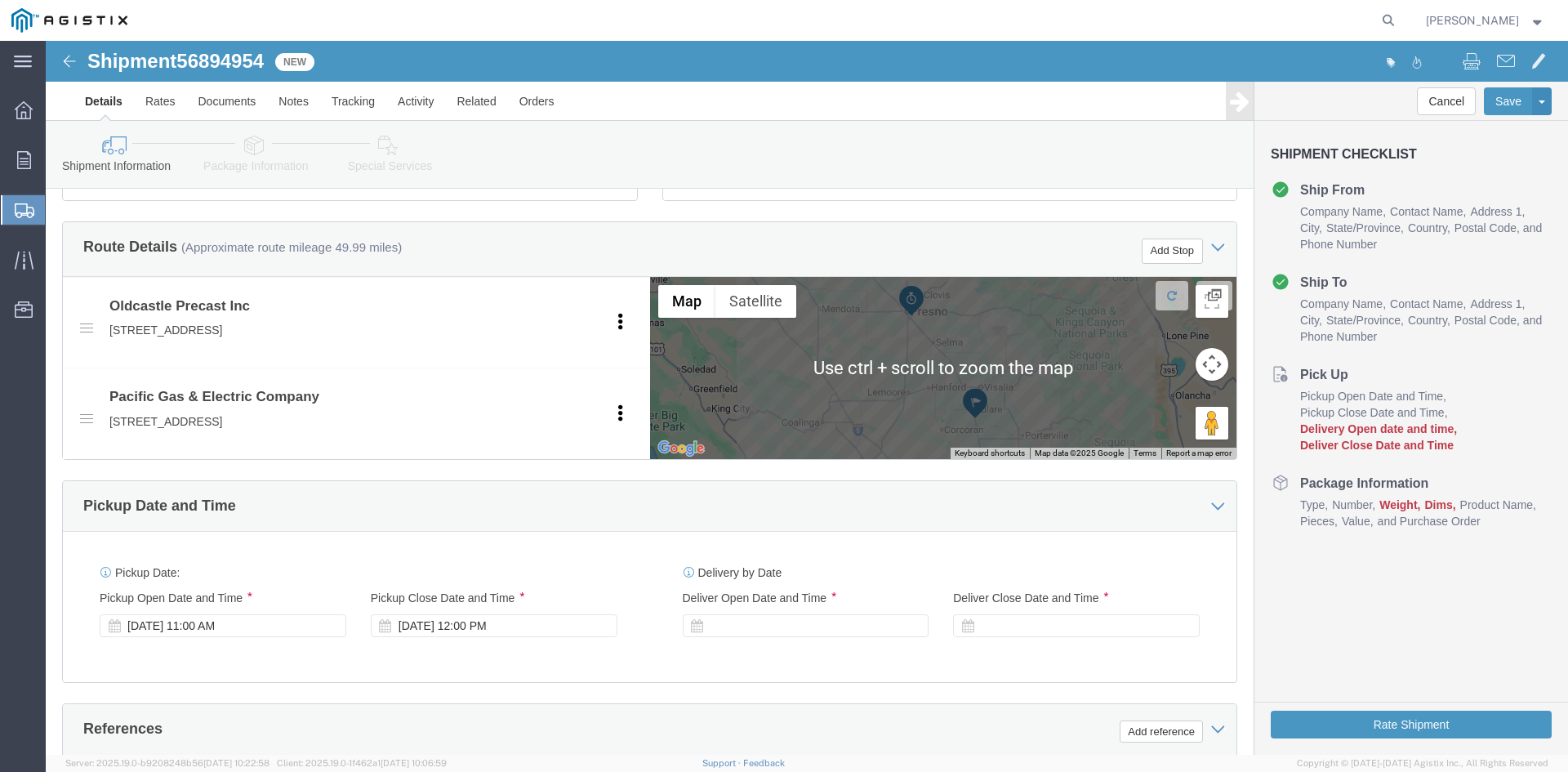
scroll to position [735, 0]
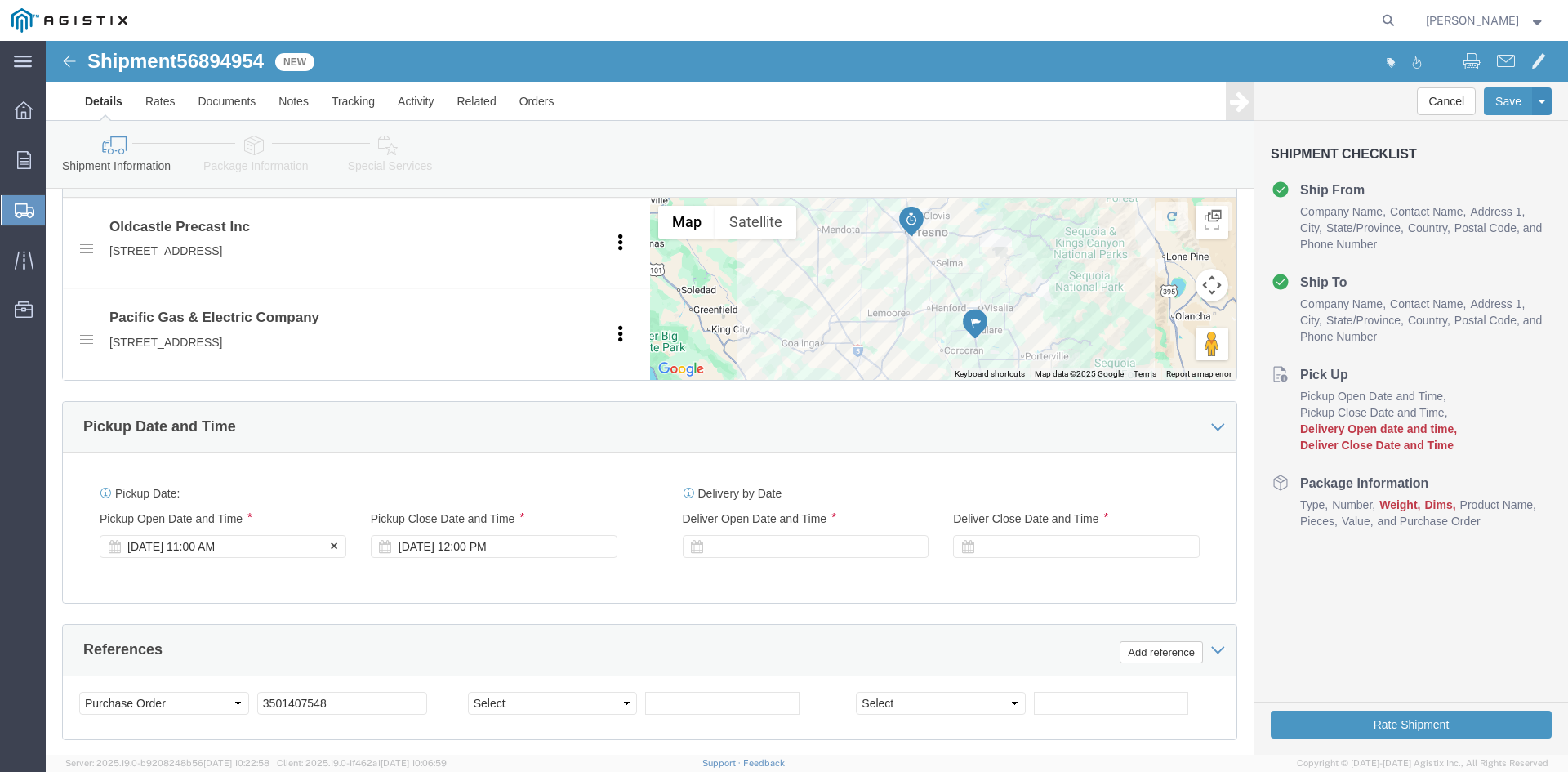
click div "[DATE] 11:00 AM"
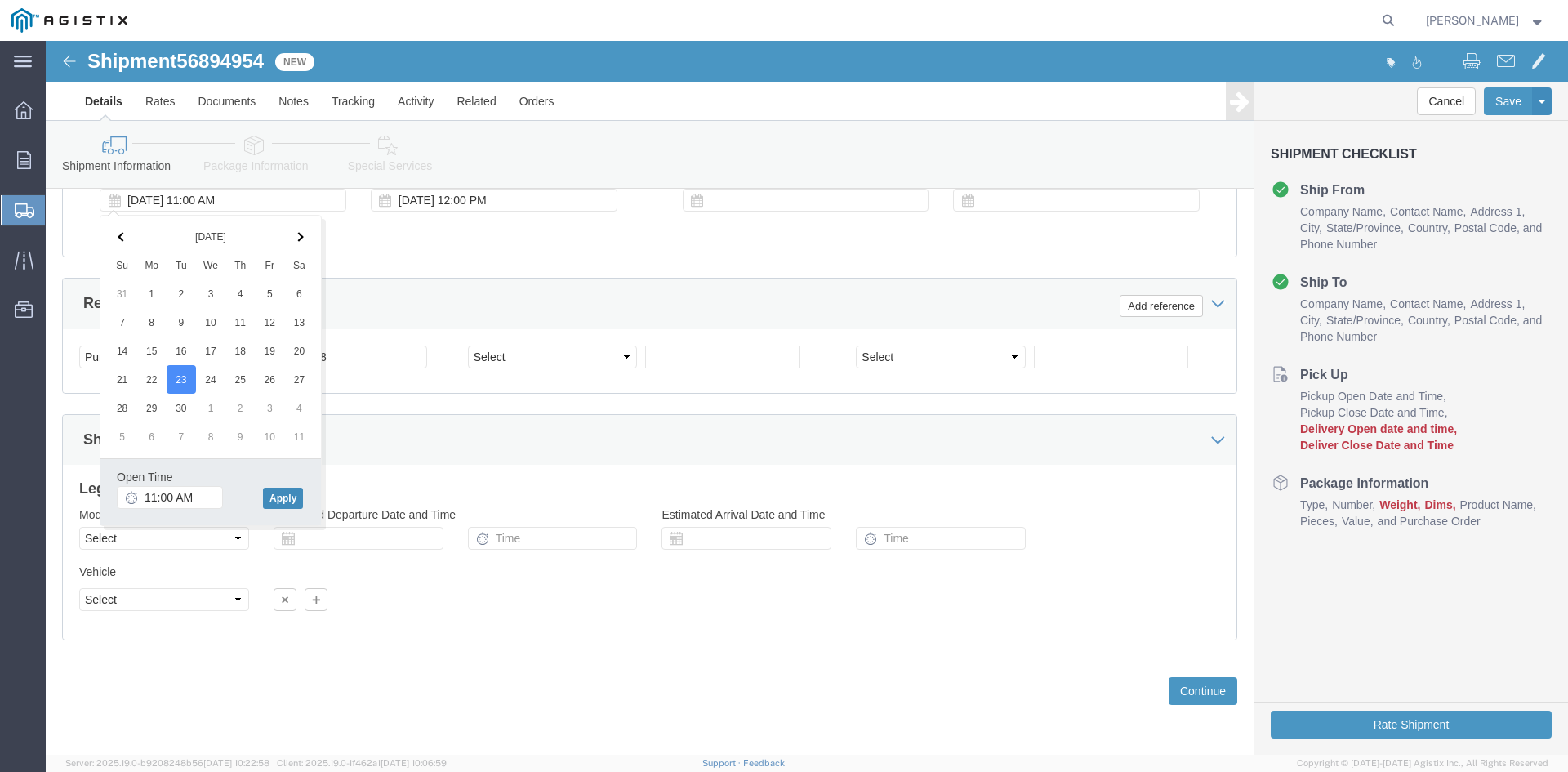
click button "Apply"
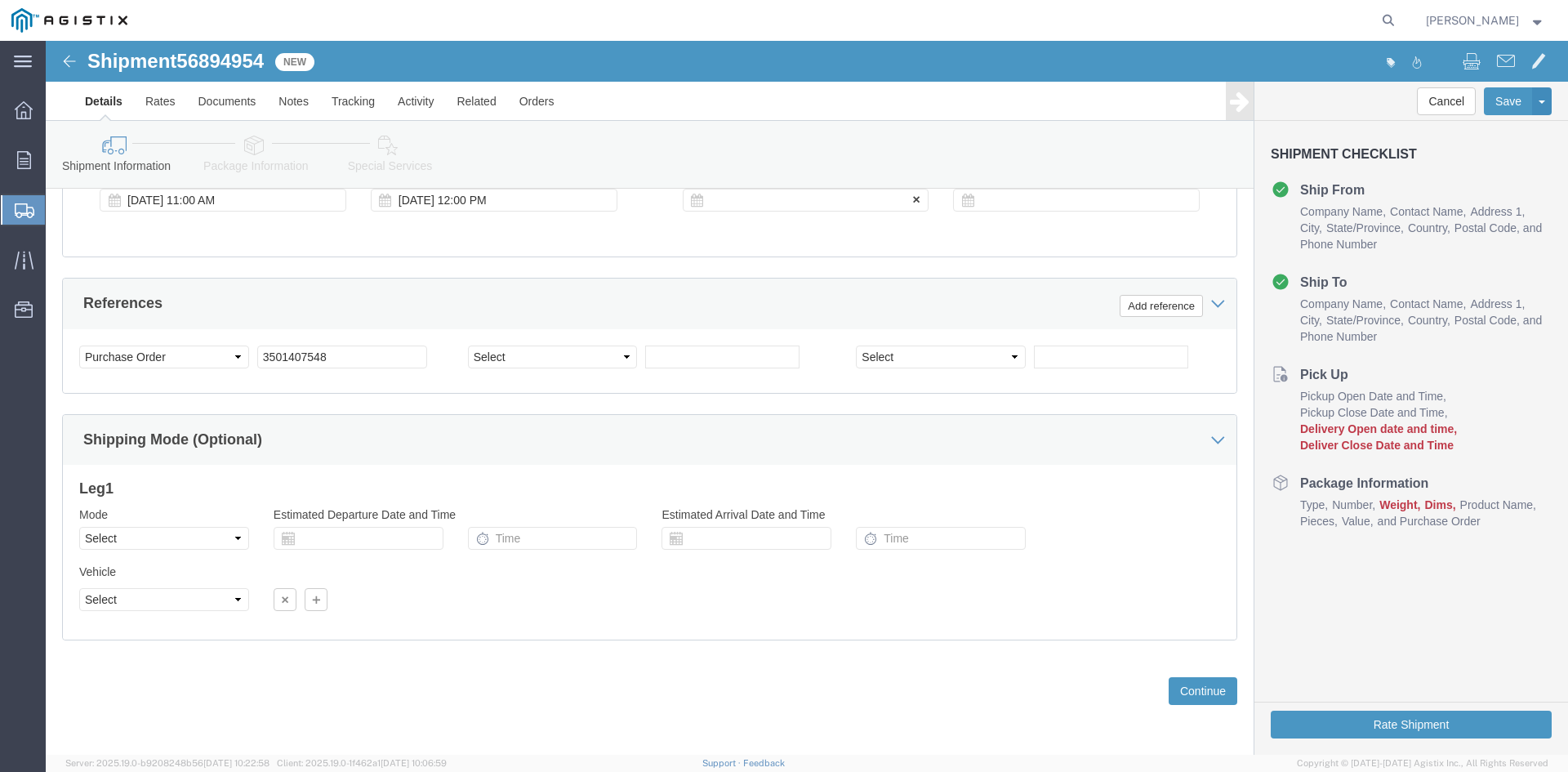
click div
click button "Apply"
click div
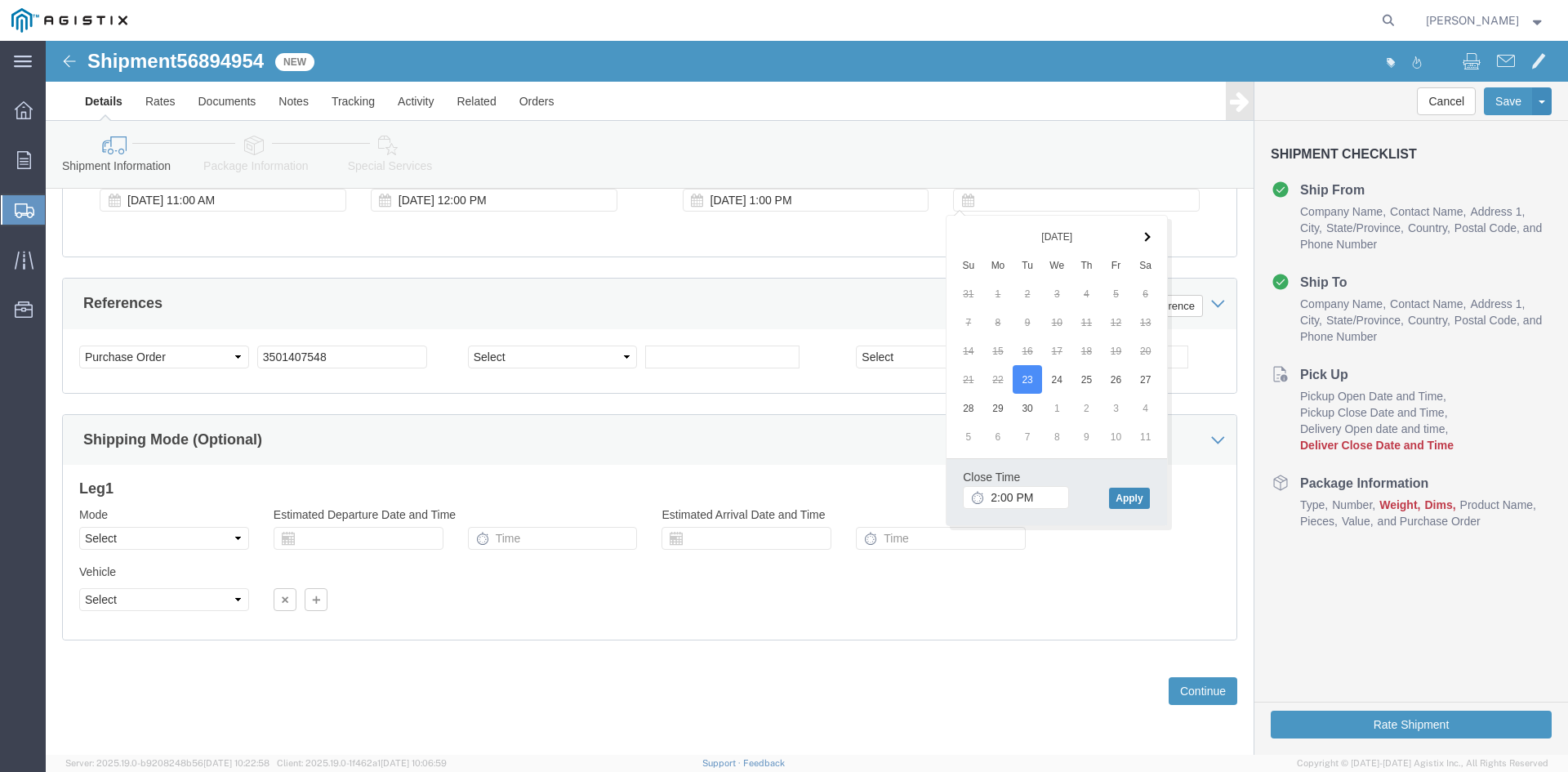
click button "Apply"
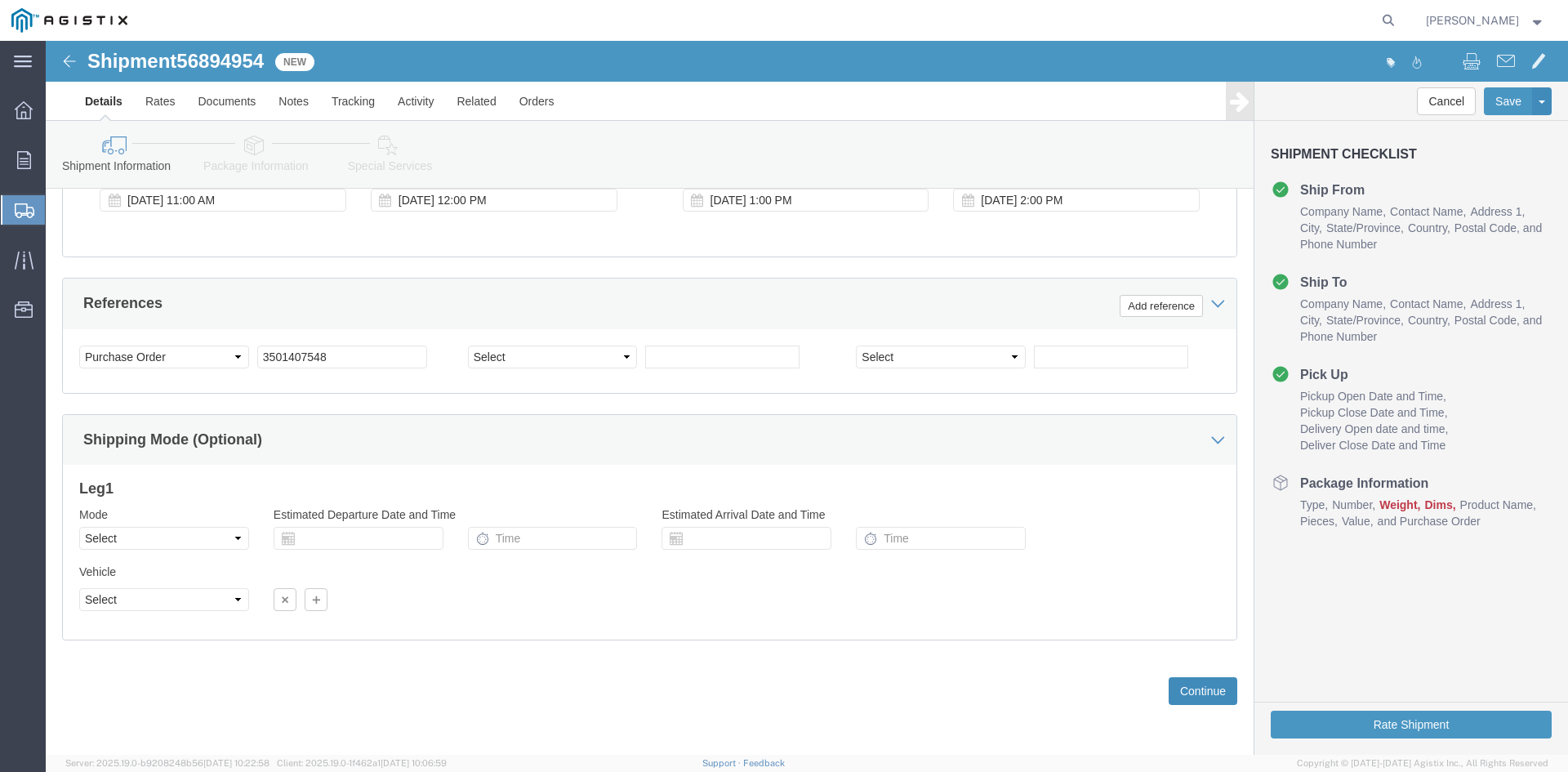
click button "Continue"
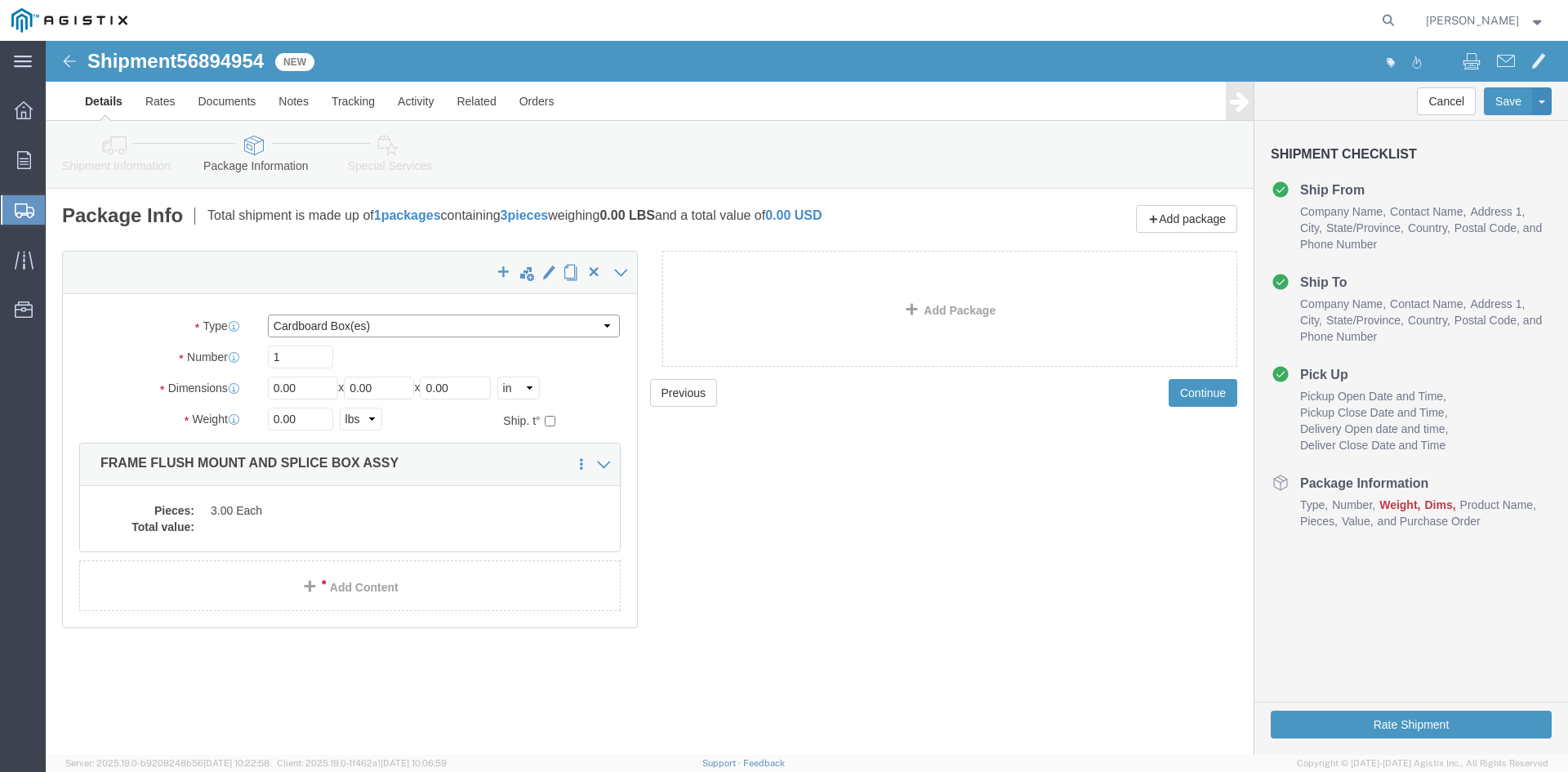
click select "Select Bulk Bundle(s) Cardboard Box(es) Carton(s) Crate(s) Drum(s) (Fiberboard)…"
select select "PSNS"
click select "Select Bulk Bundle(s) Cardboard Box(es) Carton(s) Crate(s) Drum(s) (Fiberboard)…"
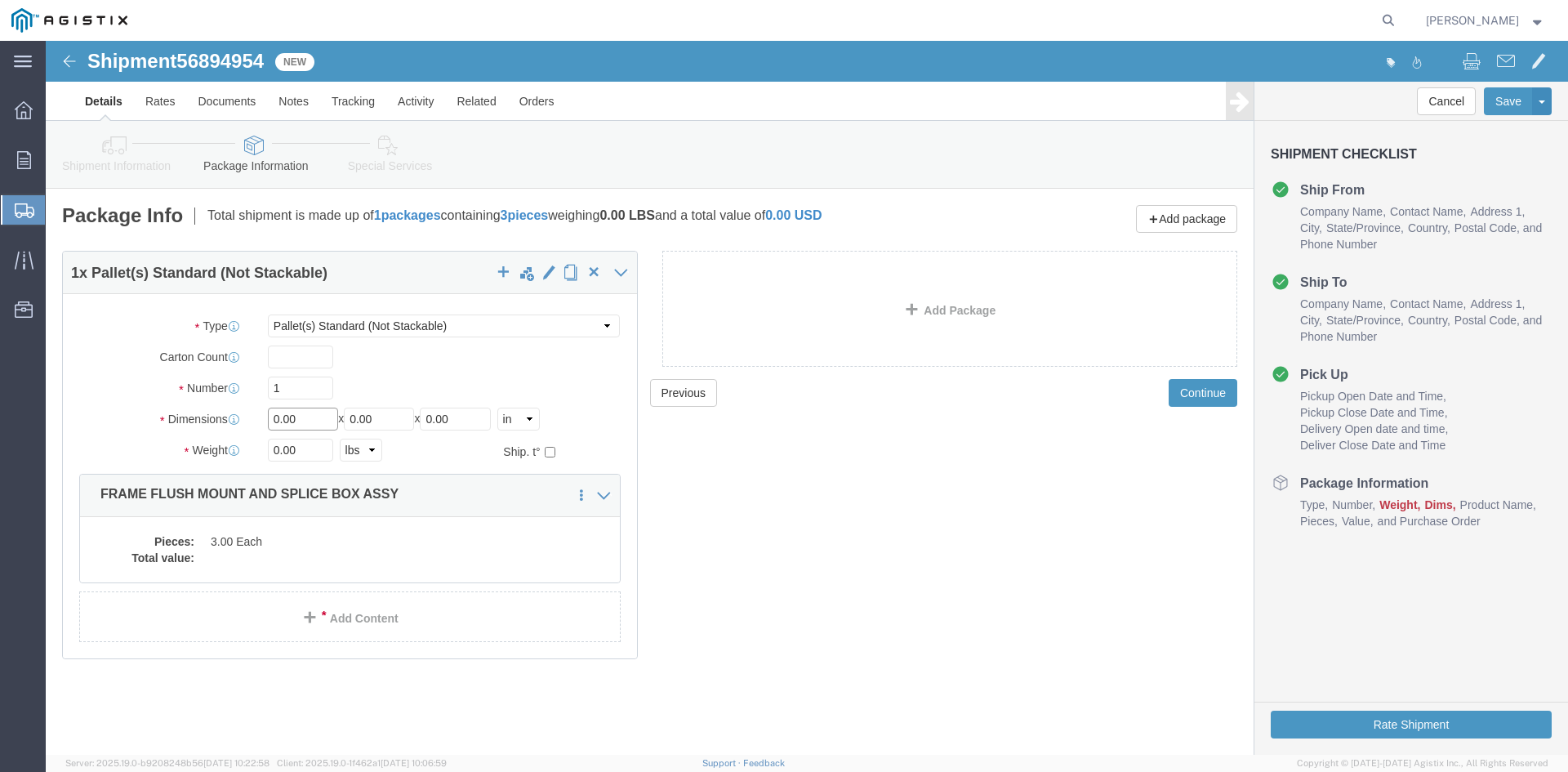
drag, startPoint x: 274, startPoint y: 382, endPoint x: 199, endPoint y: 378, distance: 75.1
click div "Dimensions Length 0.00 x Width 0.00 x Height 0.00 Select cm ft in"
type input "36"
drag, startPoint x: 347, startPoint y: 383, endPoint x: 146, endPoint y: 371, distance: 201.4
click div "Dimensions Length 36 x Width 0.00 x Height 0.00 Select cm ft in"
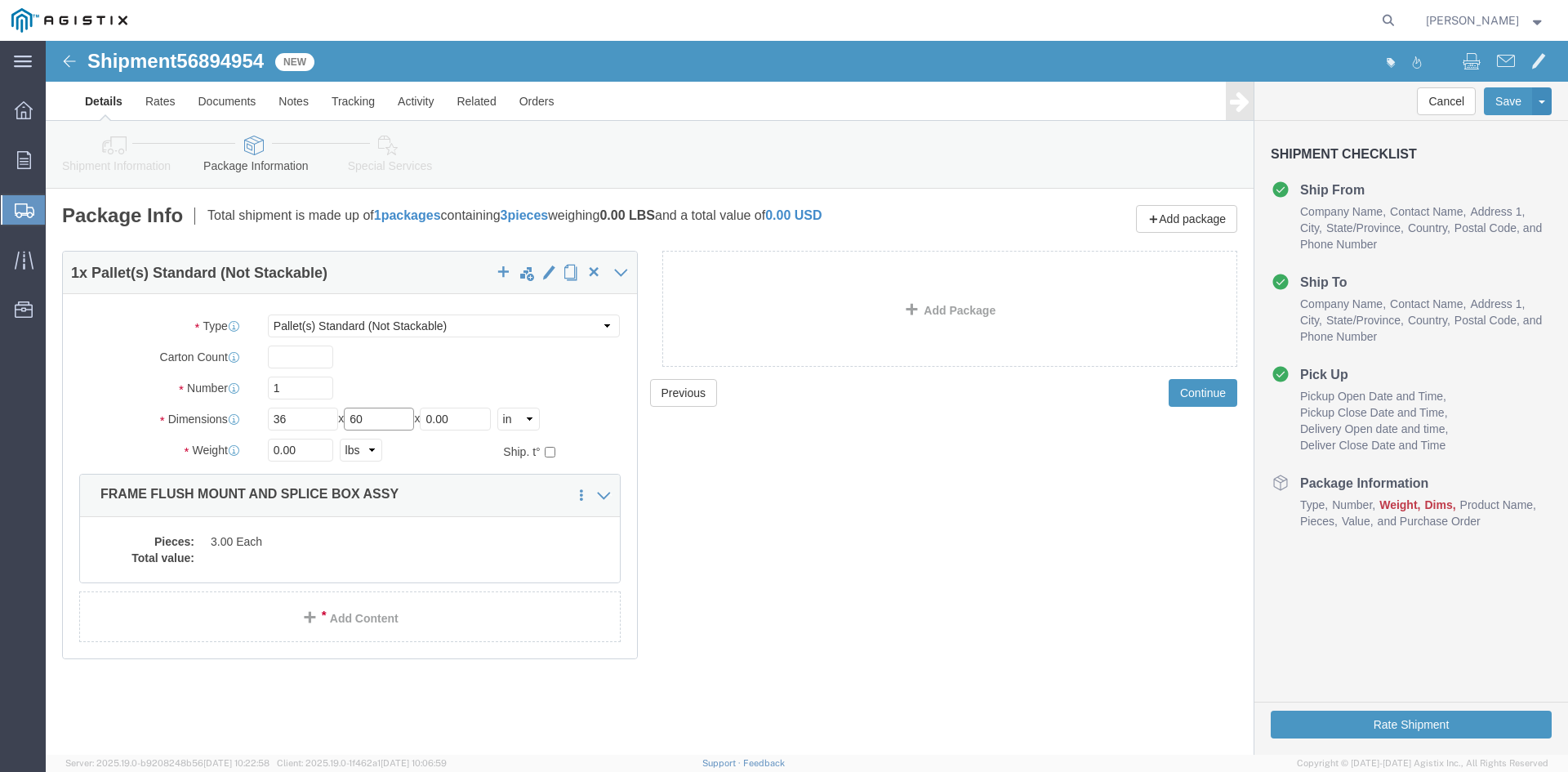
type input "60"
drag, startPoint x: 424, startPoint y: 379, endPoint x: 252, endPoint y: 375, distance: 172.0
click div "Length 36 x Width 60 x Height 0.00 Select cm ft in"
type input "05"
drag, startPoint x: 271, startPoint y: 415, endPoint x: 157, endPoint y: 409, distance: 114.2
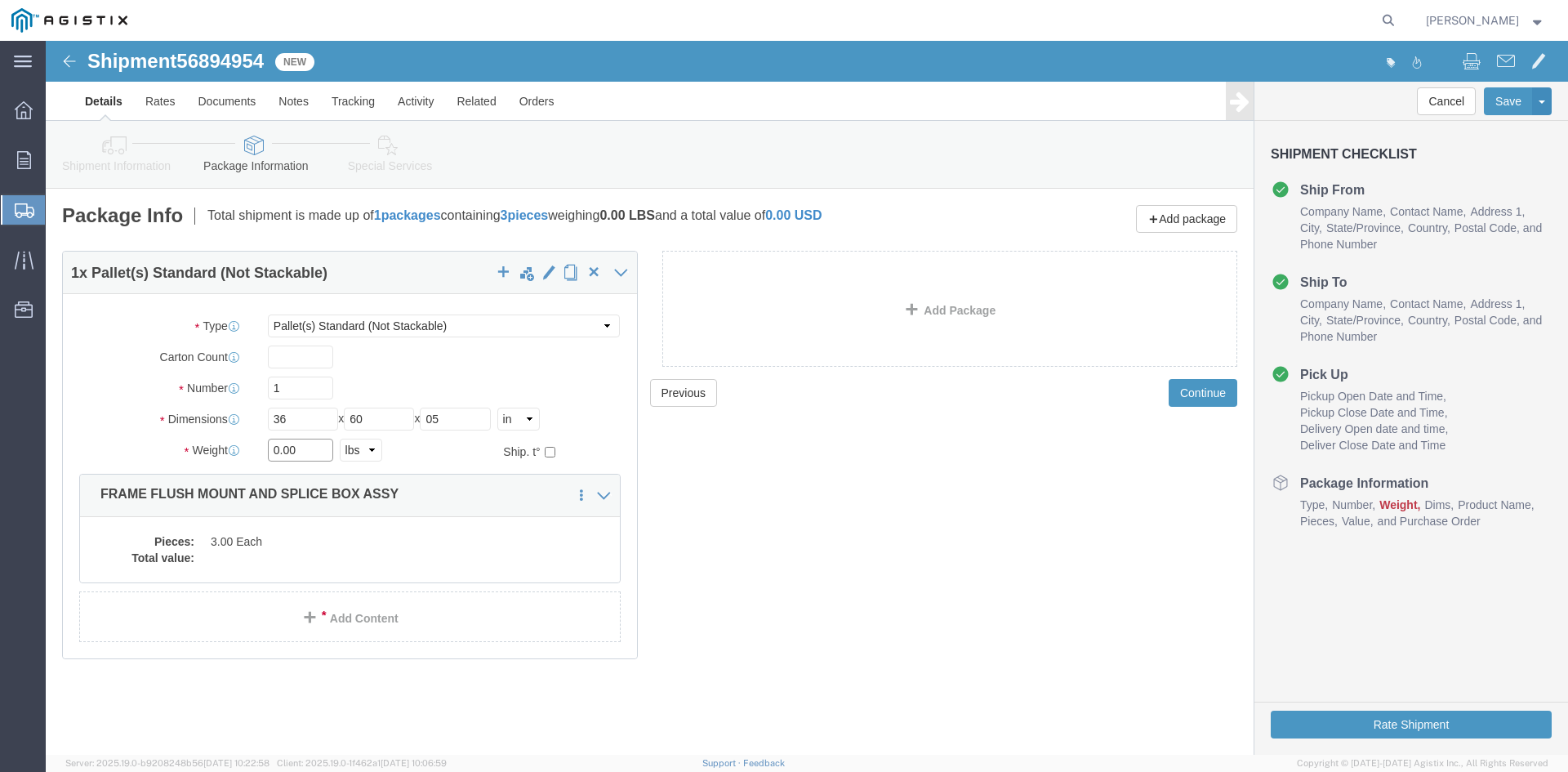
click div "Weight 0.00 Select kgs lbs Ship. t°"
type input "1000"
click dd "3.00 Each"
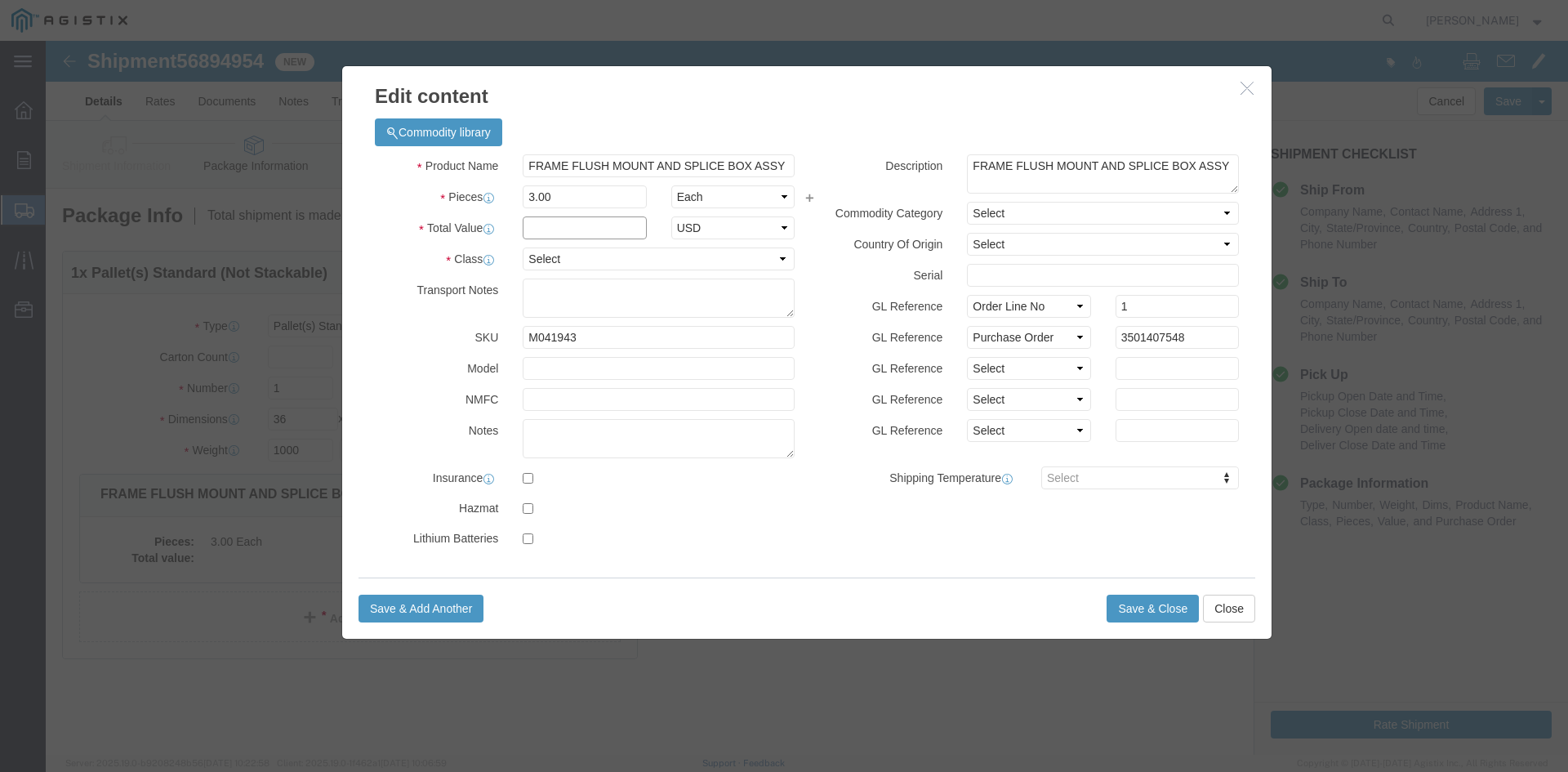
click input "text"
type input "1"
click select "Select 50 55 60 65 70 85 92.5 100 125 175 250 300 400"
select select "55"
click select "Select 50 55 60 65 70 85 92.5 100 125 175 250 300 400"
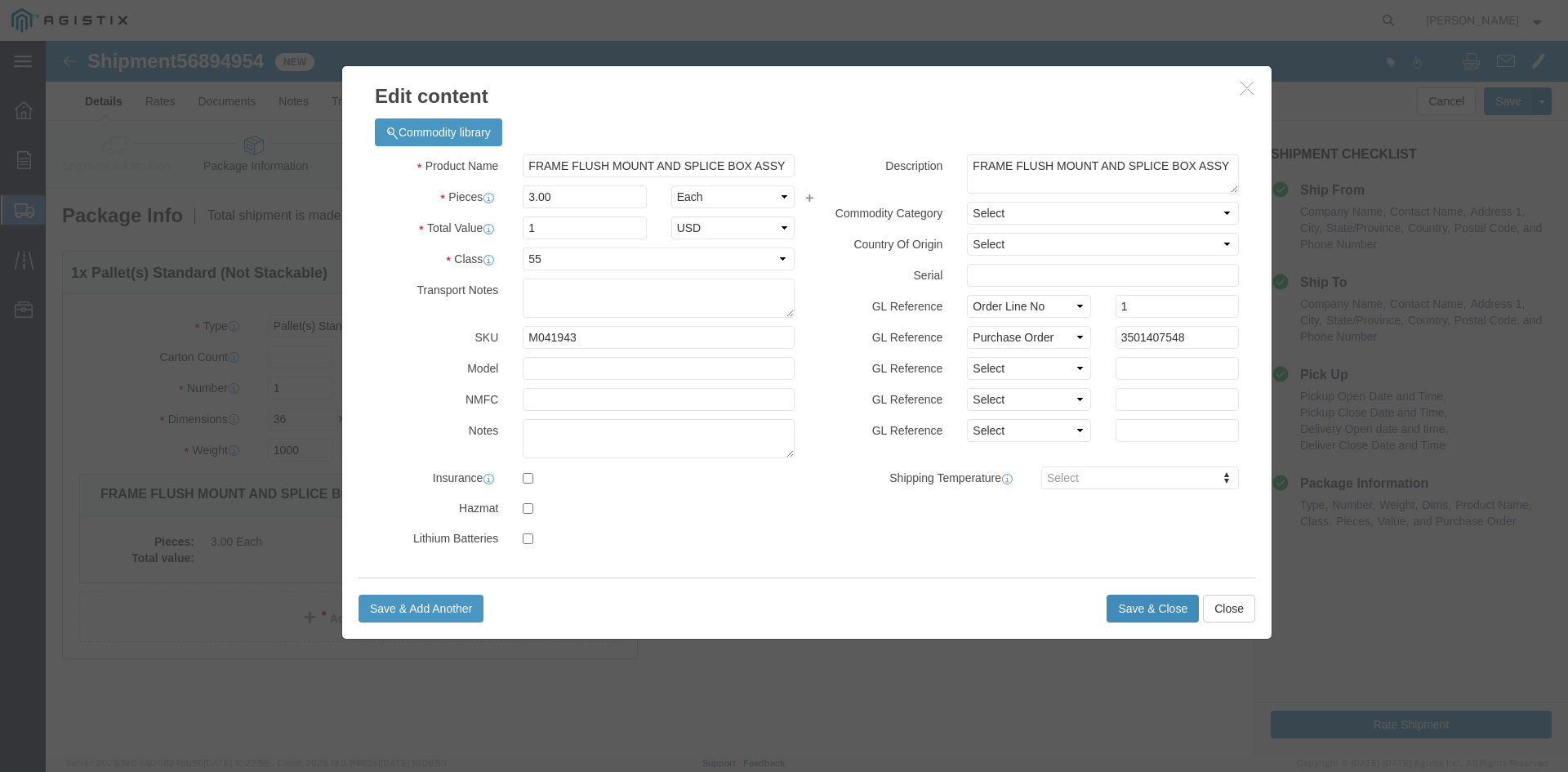
click button "Save & Close"
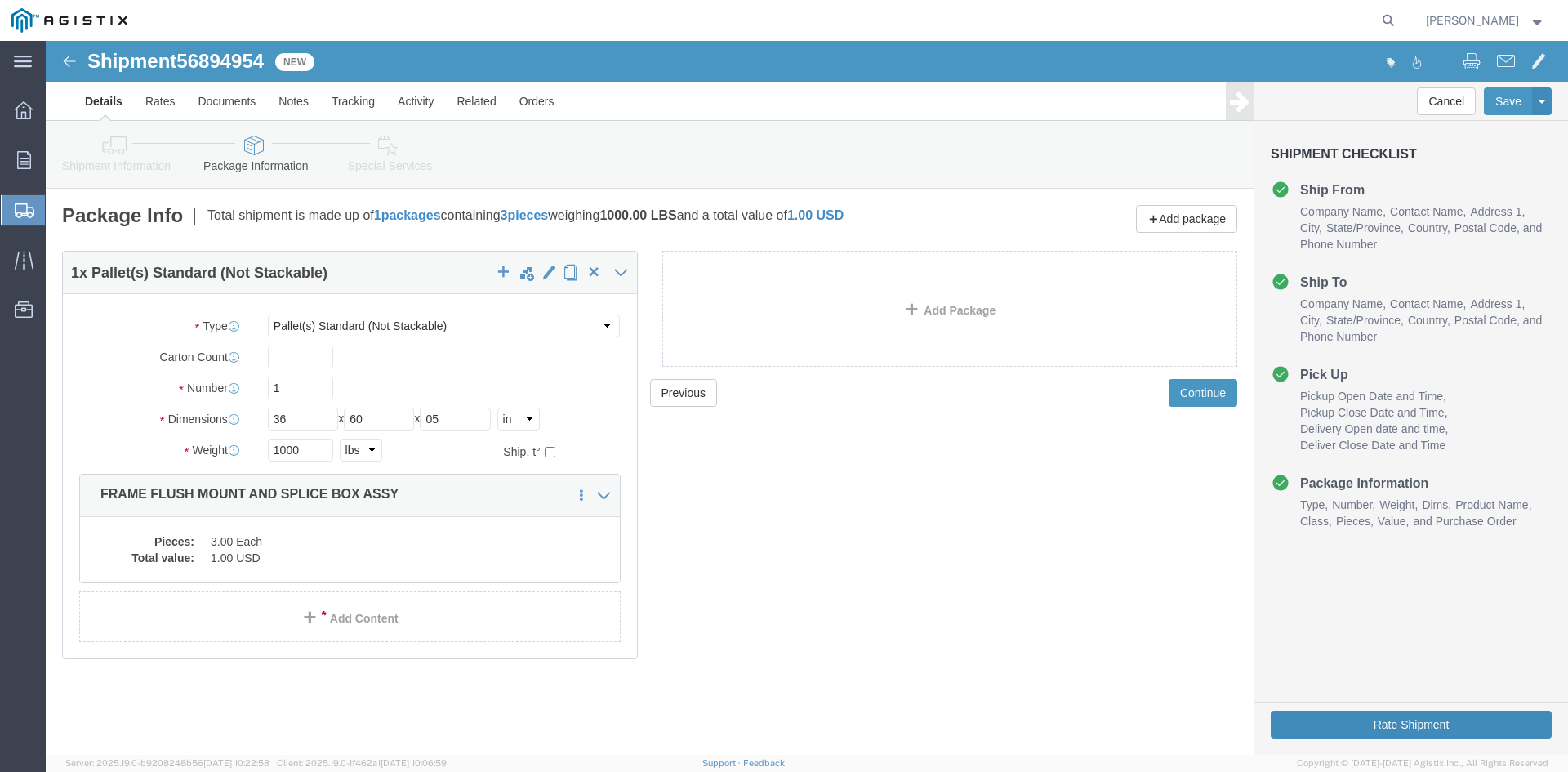
click button "Rate Shipment"
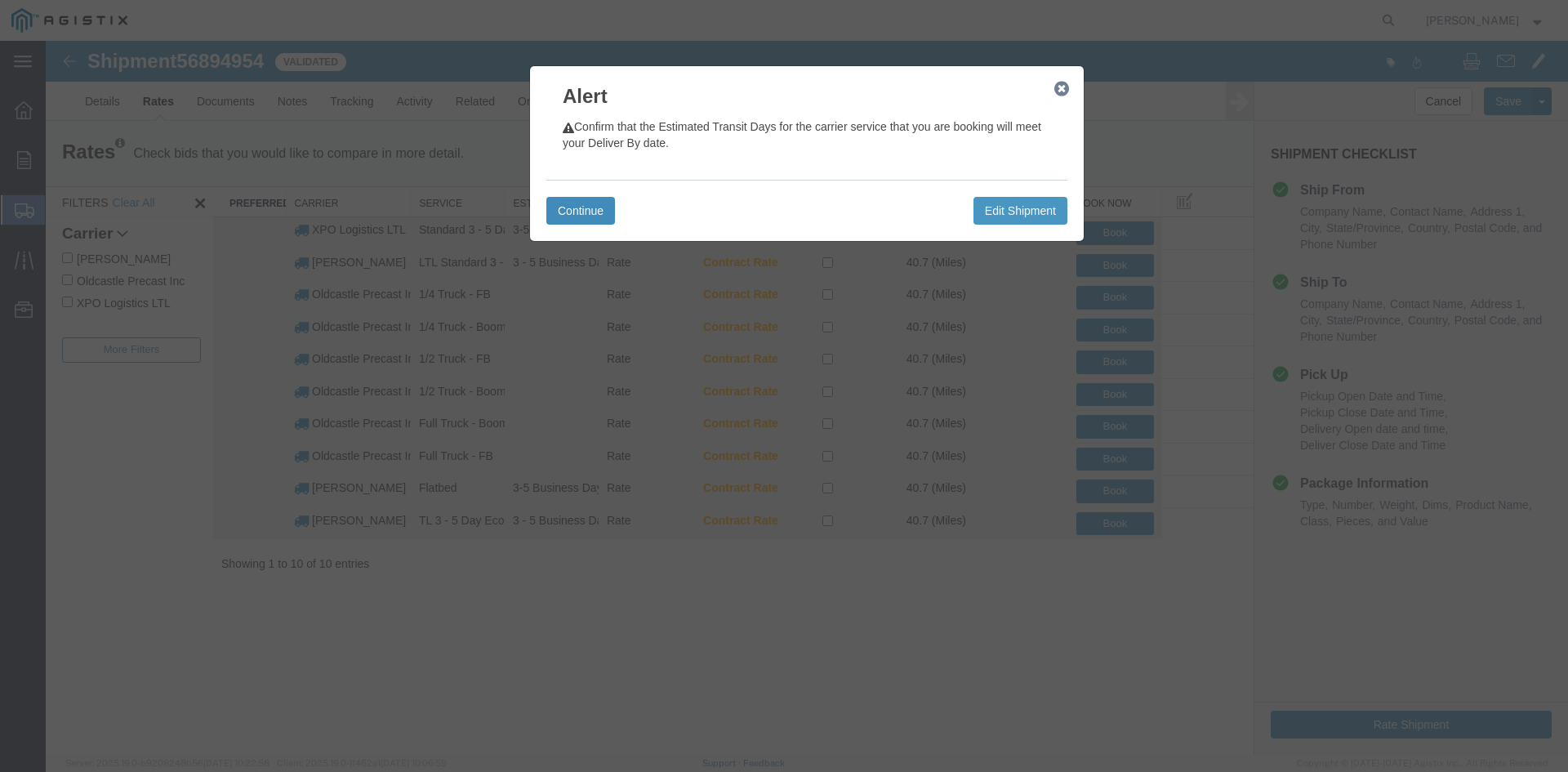
click at [575, 214] on button "Continue" at bounding box center [580, 210] width 68 height 27
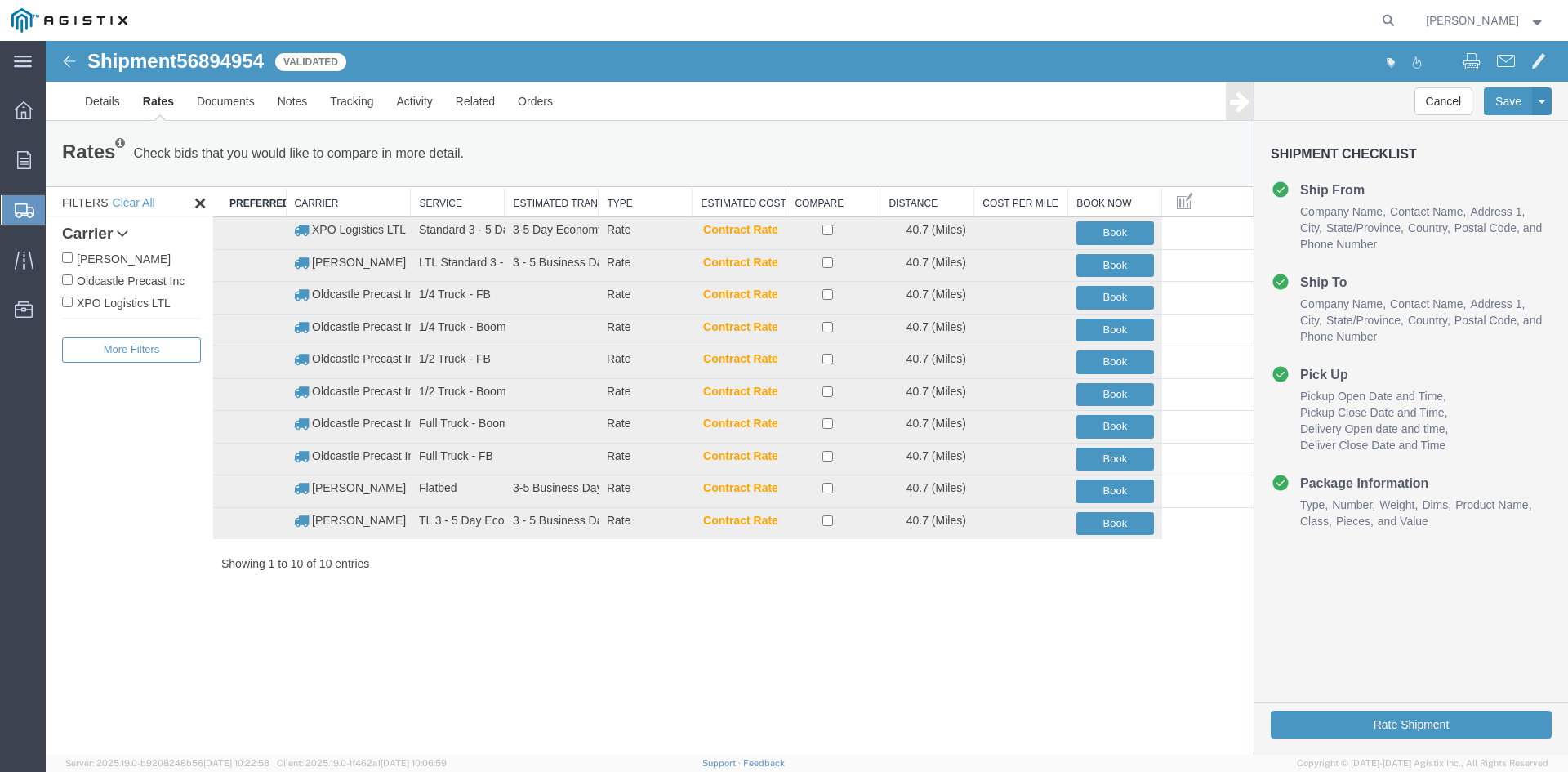
click at [139, 285] on label "Oldcastle Precast Inc" at bounding box center [132, 279] width 139 height 18
click at [73, 285] on input "Oldcastle Precast Inc" at bounding box center [67, 279] width 10 height 10
checkbox input "true"
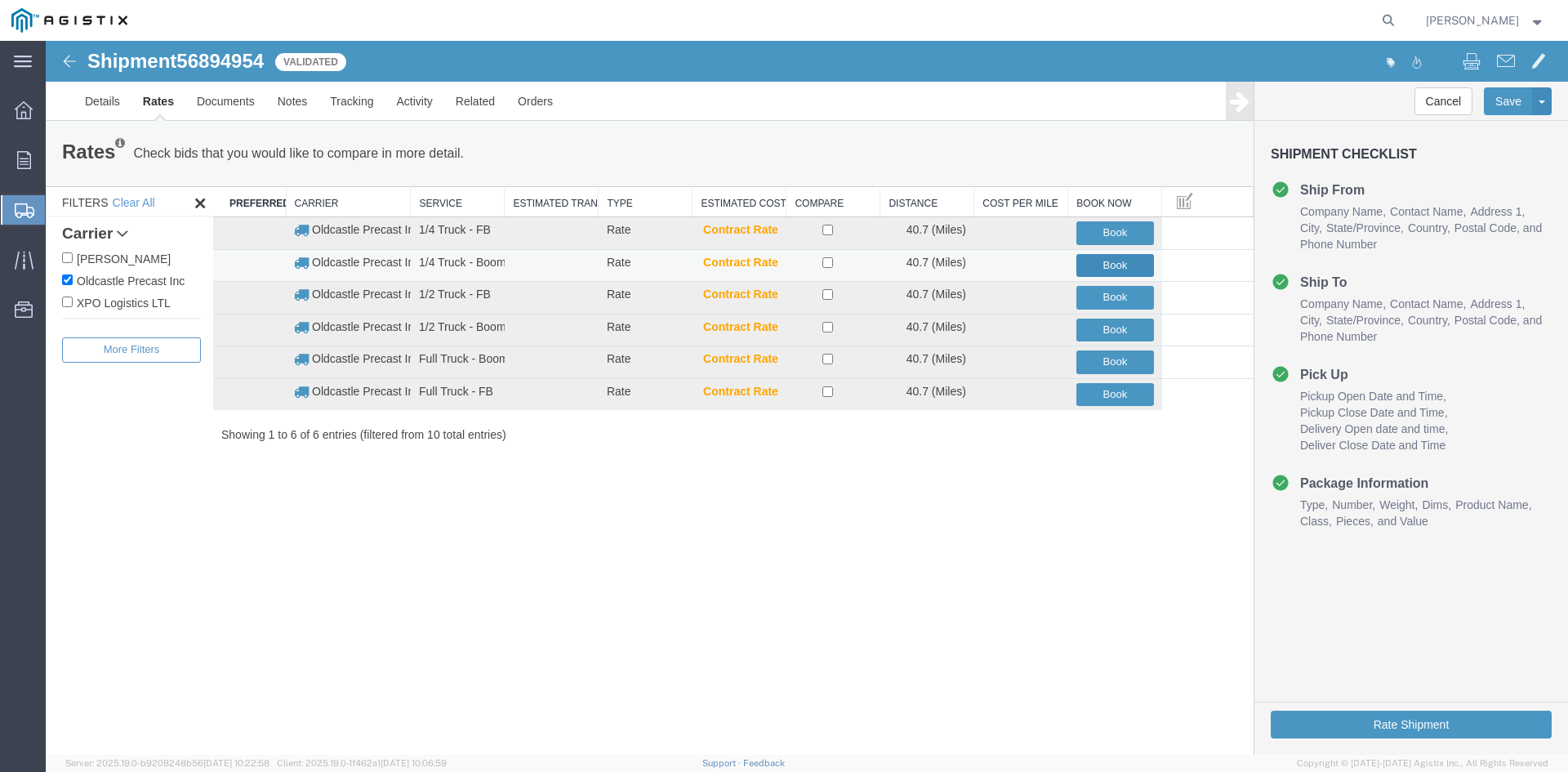
click at [1112, 261] on button "Book" at bounding box center [1114, 265] width 78 height 24
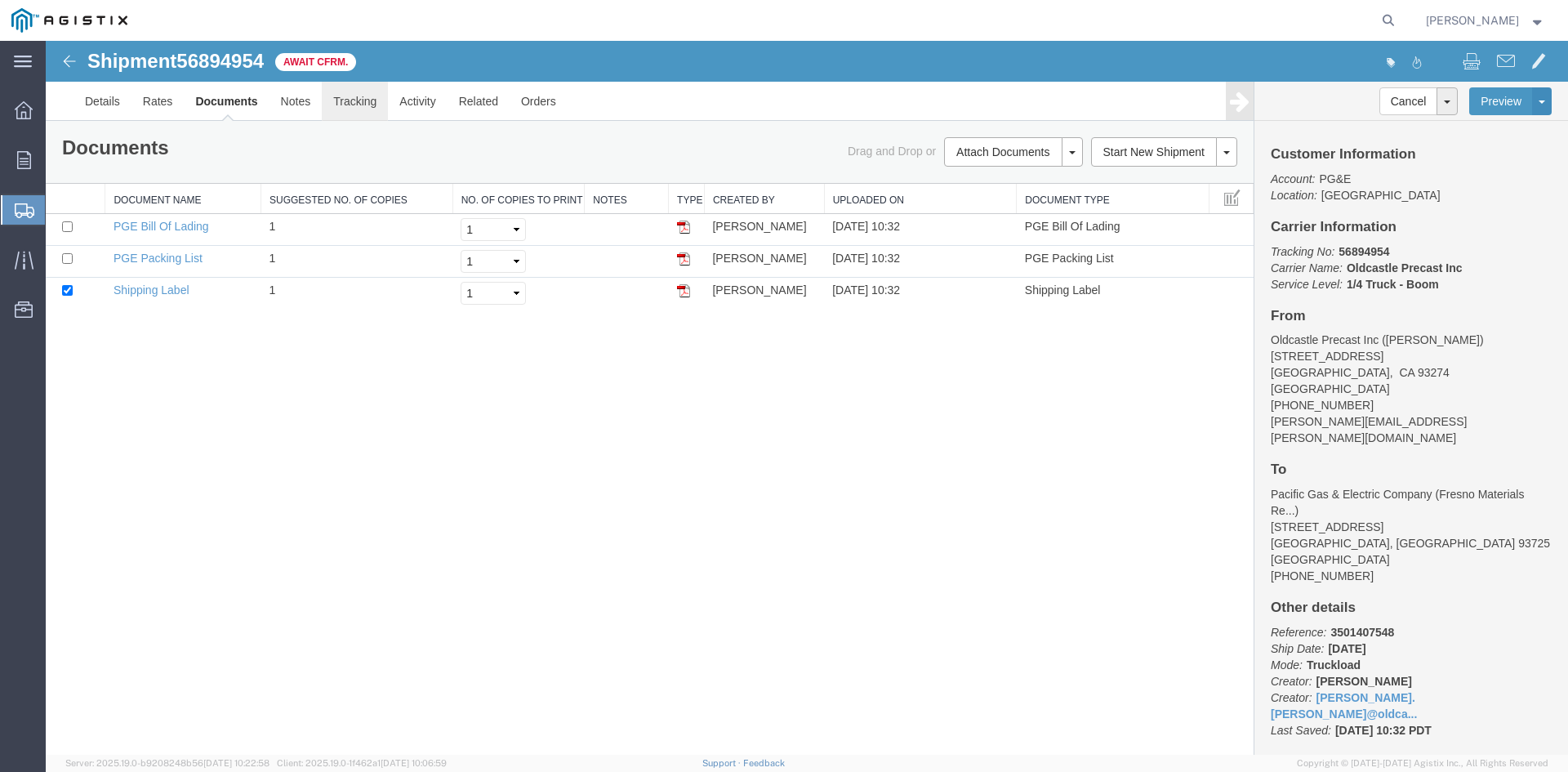
click at [346, 100] on link "Tracking" at bounding box center [355, 100] width 66 height 39
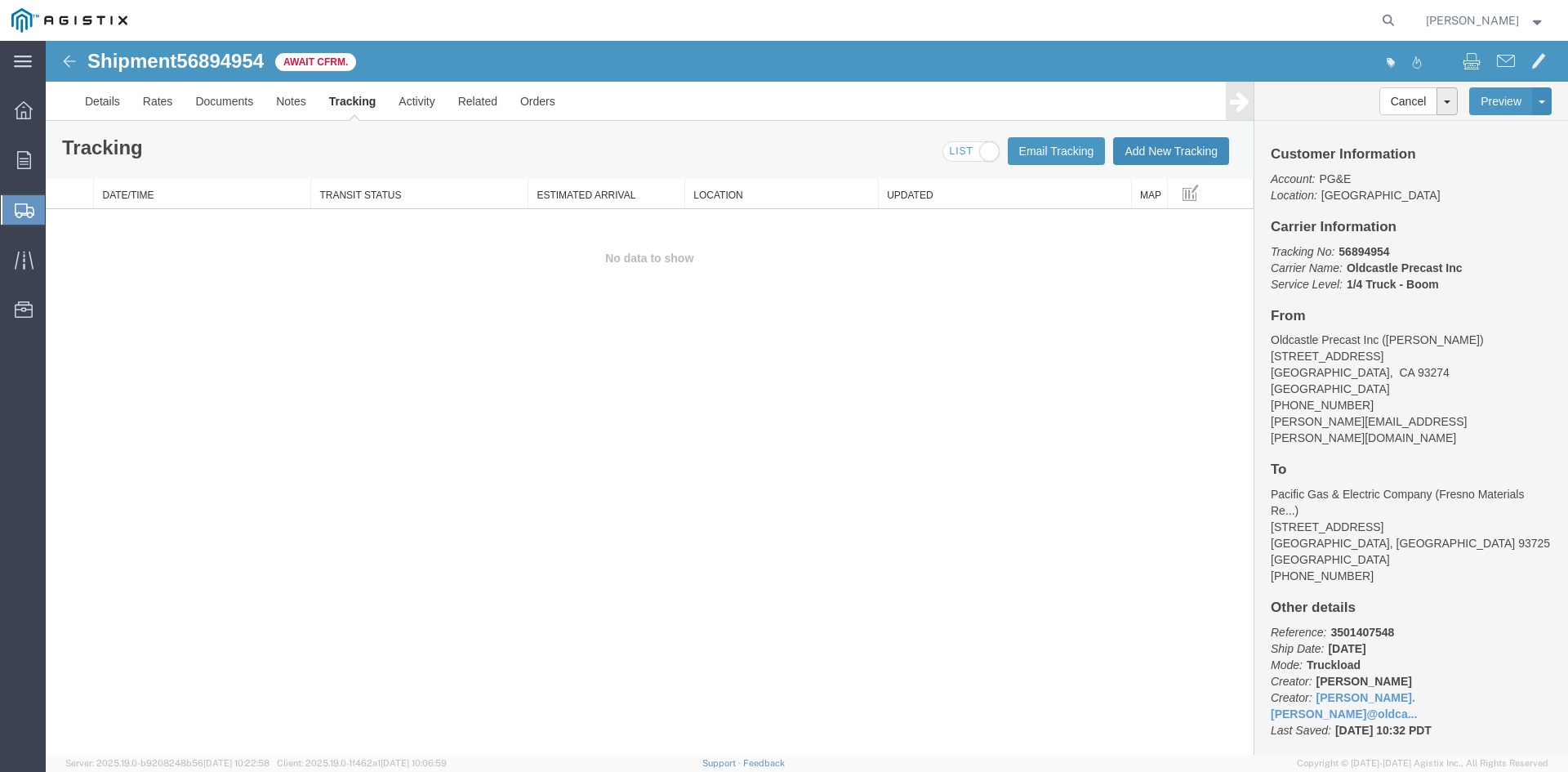
click at [1161, 151] on button "Add New Tracking" at bounding box center [1170, 151] width 116 height 27
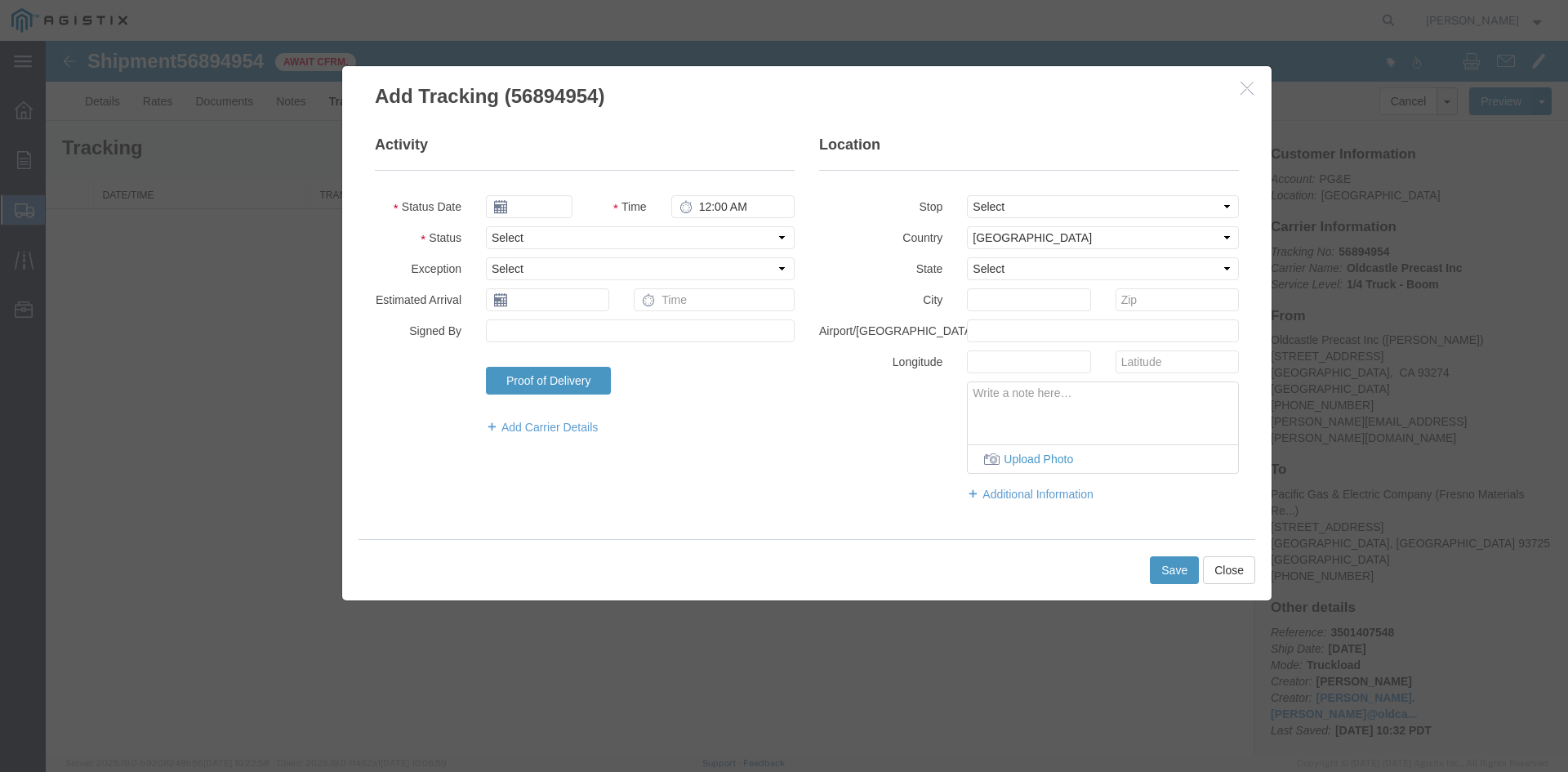
type input "[DATE]"
type input "11:00 AM"
click at [555, 208] on input "[DATE]" at bounding box center [528, 206] width 86 height 23
click at [543, 355] on td "23" at bounding box center [547, 358] width 25 height 25
type input "[DATE]"
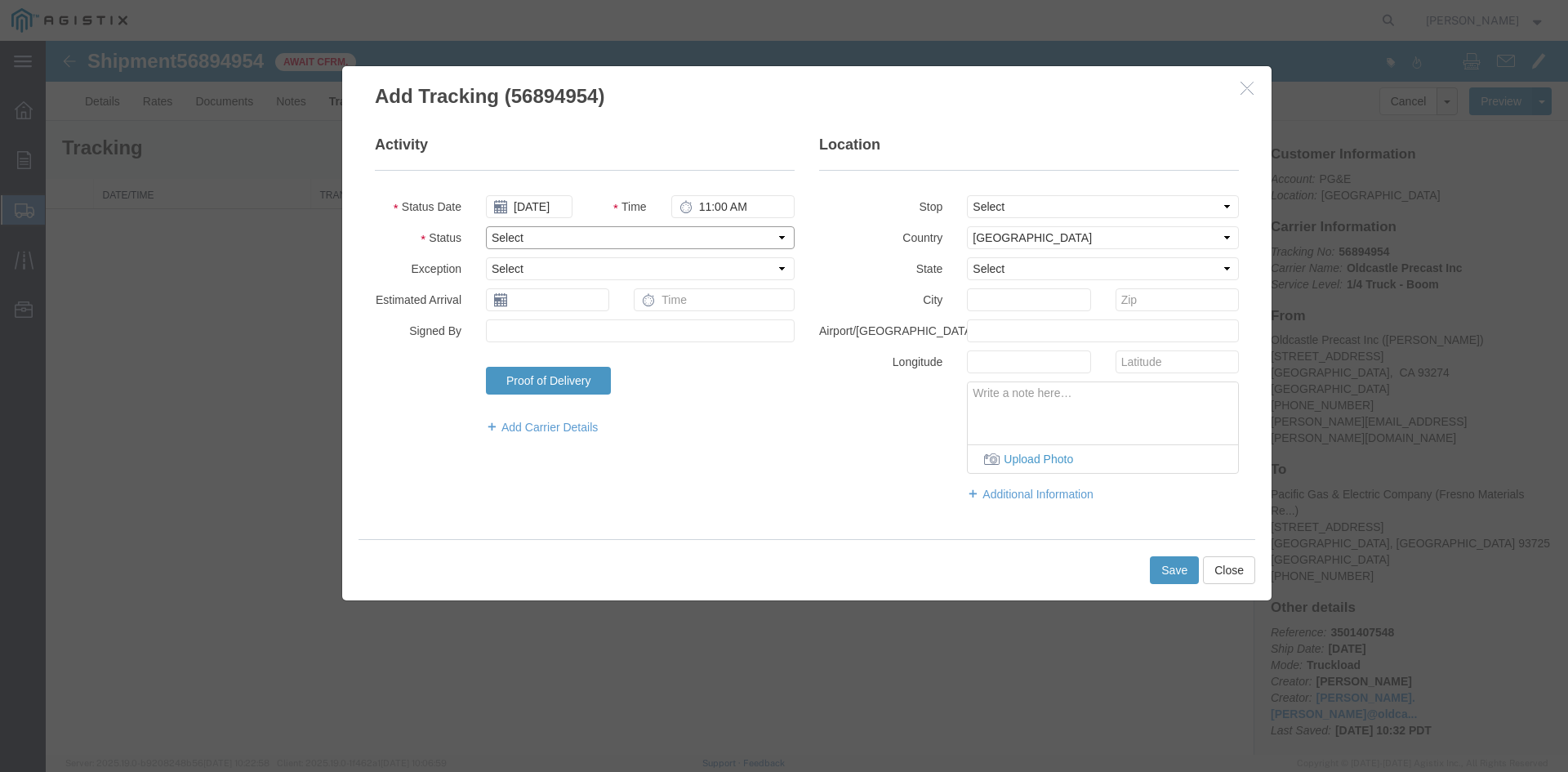
click at [511, 233] on select "Select Arrival Notice Available Arrival Notice Imported Arrive at Delivery Loca…" at bounding box center [640, 238] width 309 height 23
select select "DELIVRED"
click at [486, 226] on select "Select Arrival Notice Available Arrival Notice Imported Arrive at Delivery Loca…" at bounding box center [640, 238] width 309 height 23
click at [1165, 572] on button "Save" at bounding box center [1174, 569] width 49 height 27
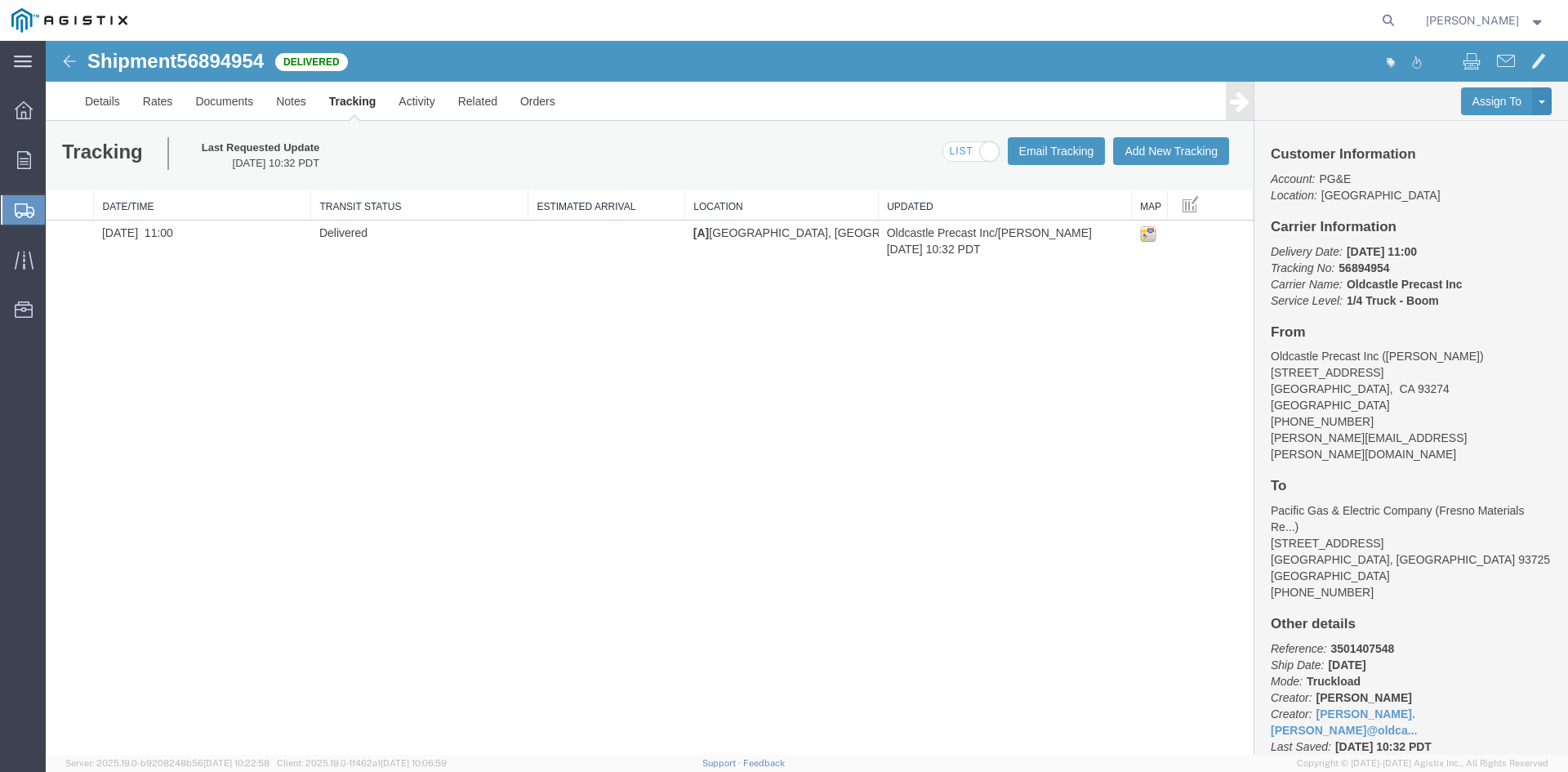
click at [1539, 21] on strong "button" at bounding box center [1538, 20] width 15 height 6
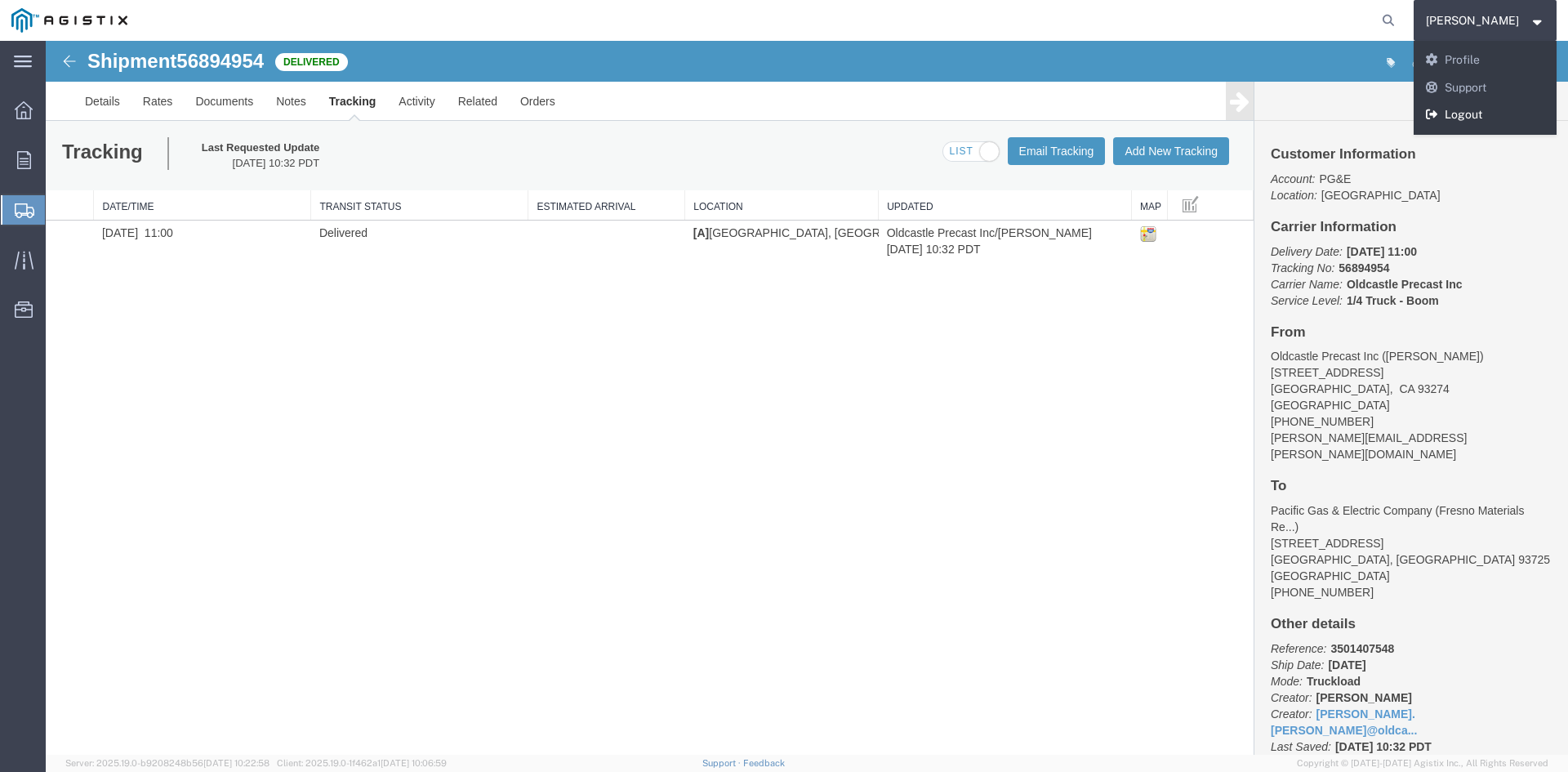
click at [1491, 109] on link "Logout" at bounding box center [1486, 115] width 144 height 27
